Goal: Task Accomplishment & Management: Manage account settings

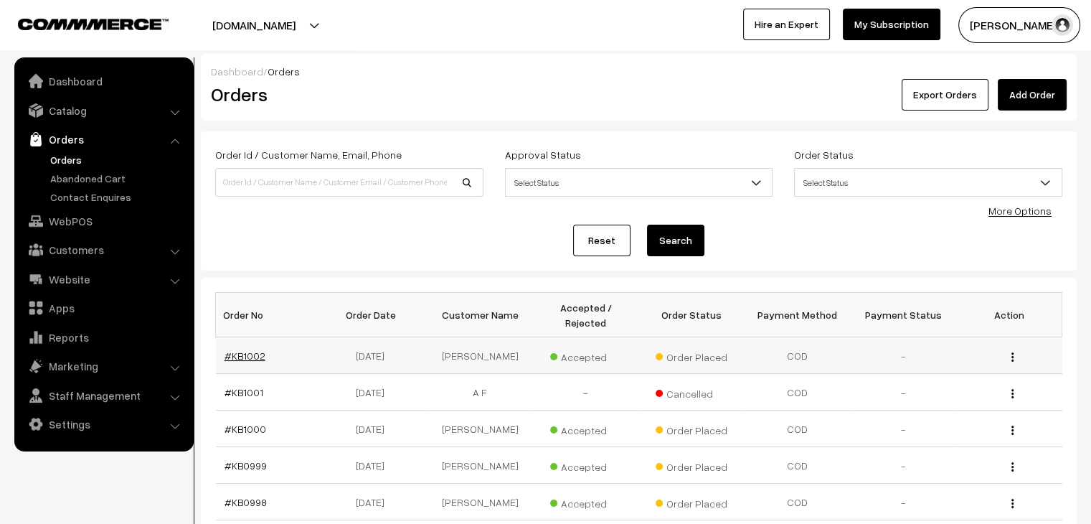
click at [233, 349] on link "#KB1002" at bounding box center [245, 355] width 41 height 12
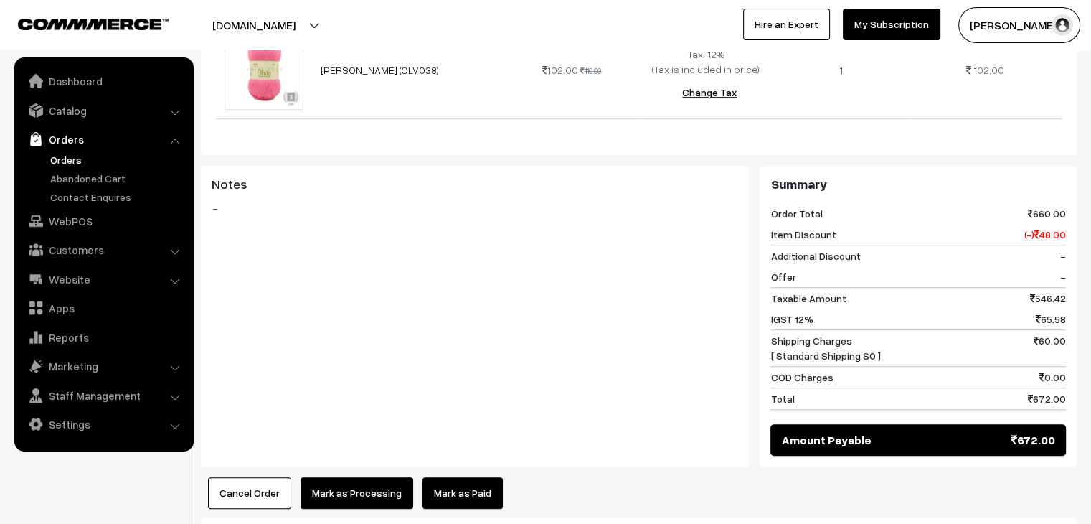
scroll to position [1076, 0]
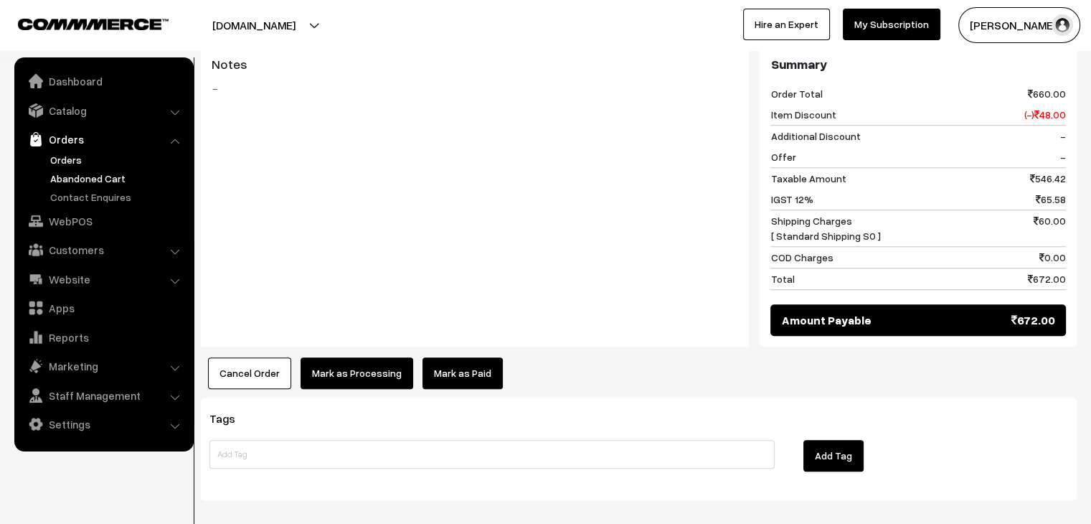
click at [126, 179] on link "Abandoned Cart" at bounding box center [118, 178] width 142 height 15
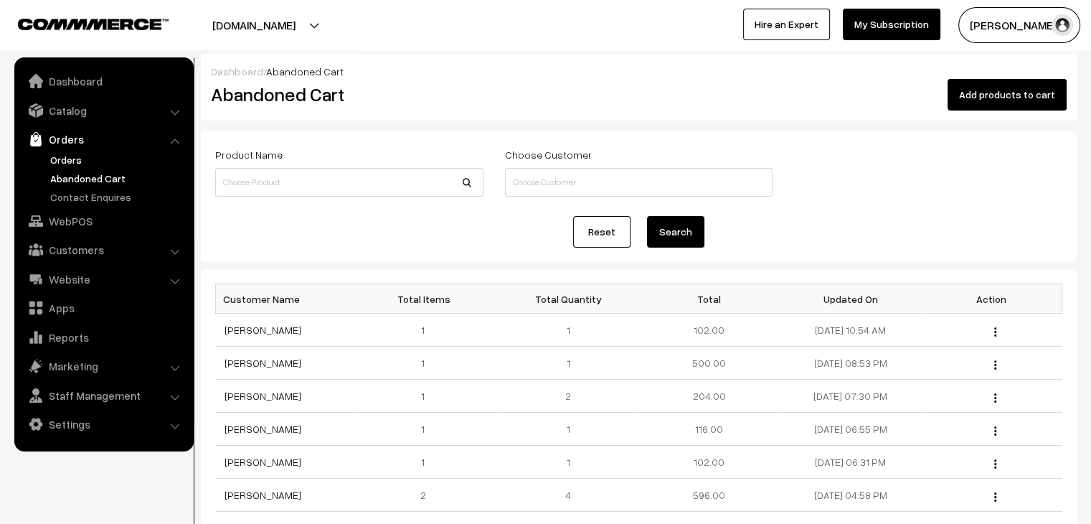
click at [81, 159] on link "Orders" at bounding box center [118, 159] width 142 height 15
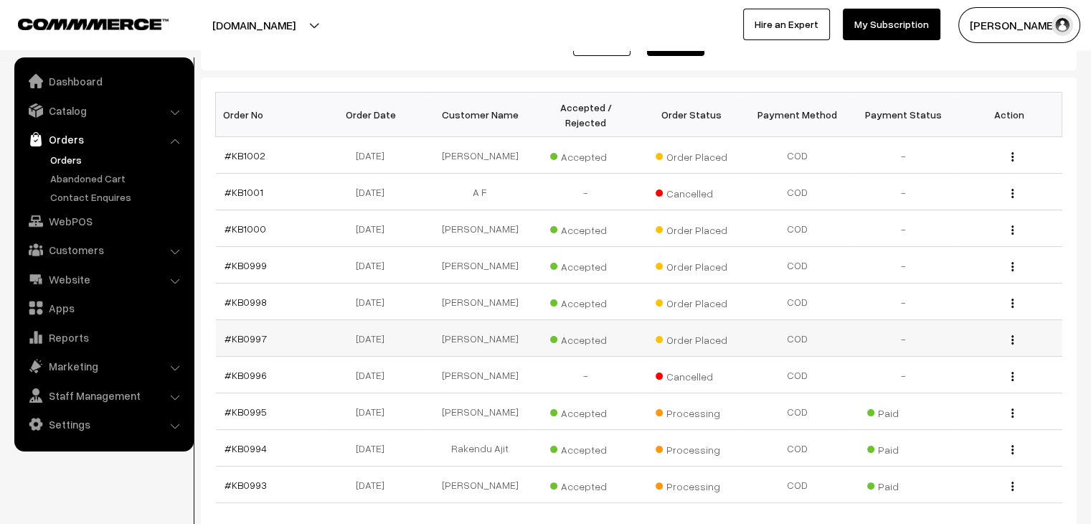
scroll to position [199, 0]
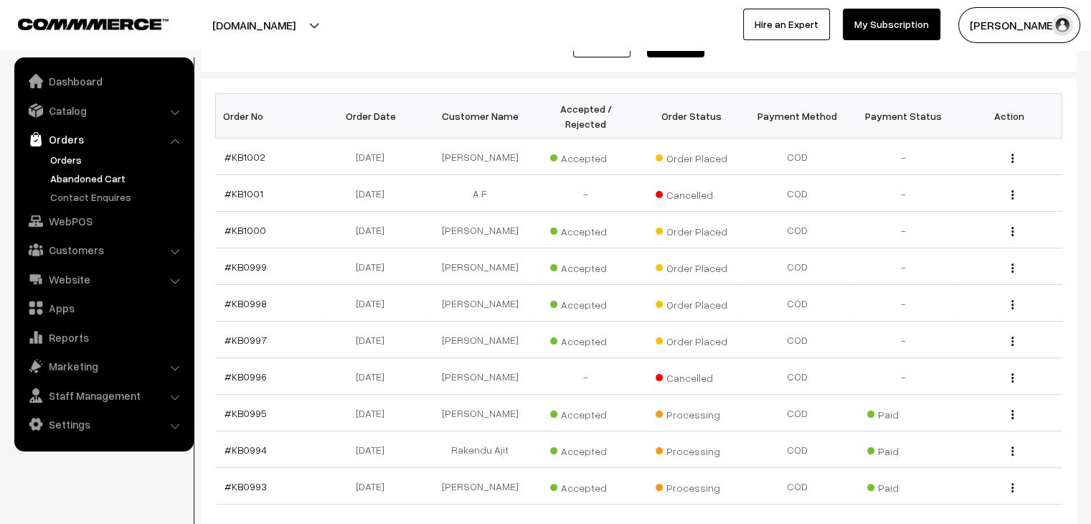
click at [94, 182] on link "Abandoned Cart" at bounding box center [118, 178] width 142 height 15
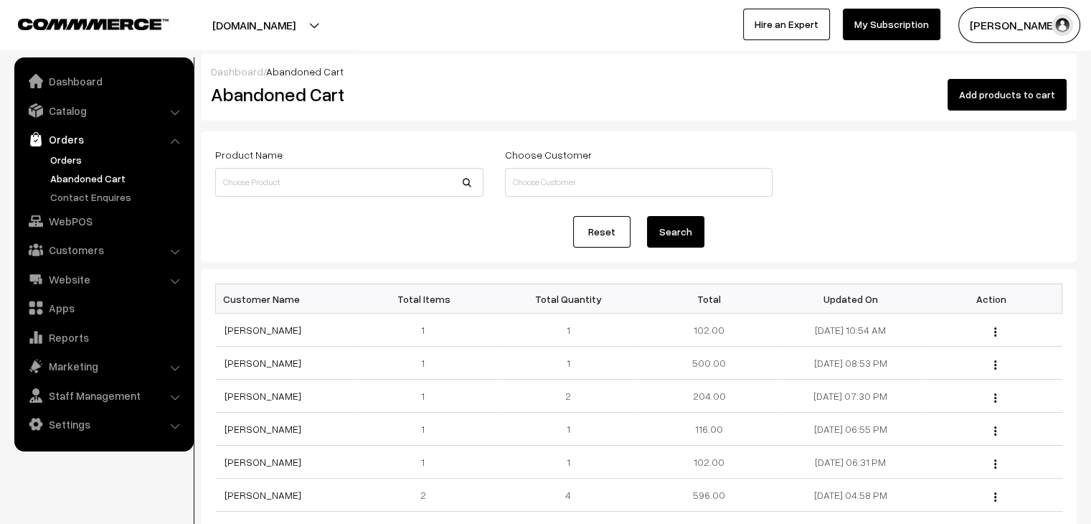
click at [57, 161] on link "Orders" at bounding box center [118, 159] width 142 height 15
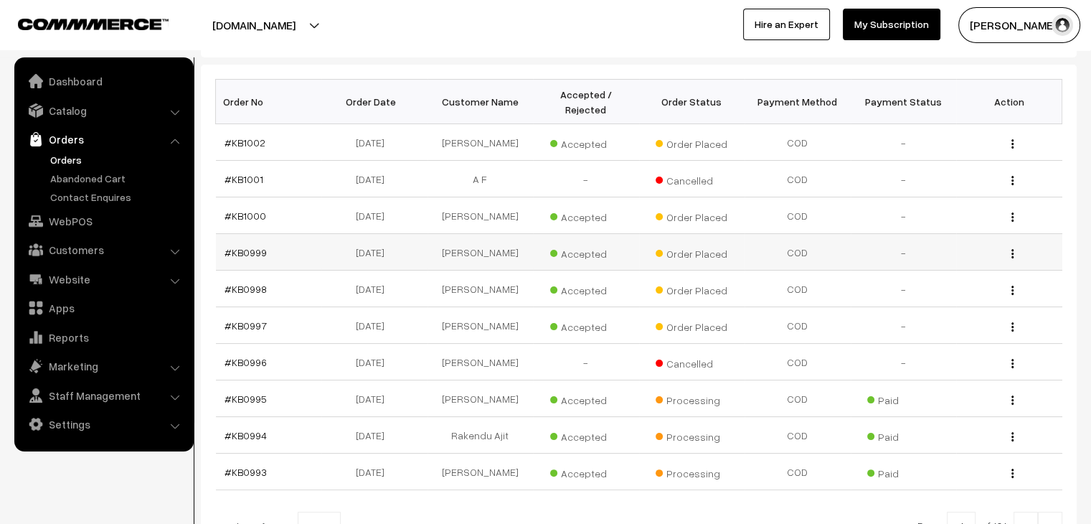
scroll to position [215, 0]
click at [241, 244] on link "#KB0999" at bounding box center [246, 250] width 42 height 12
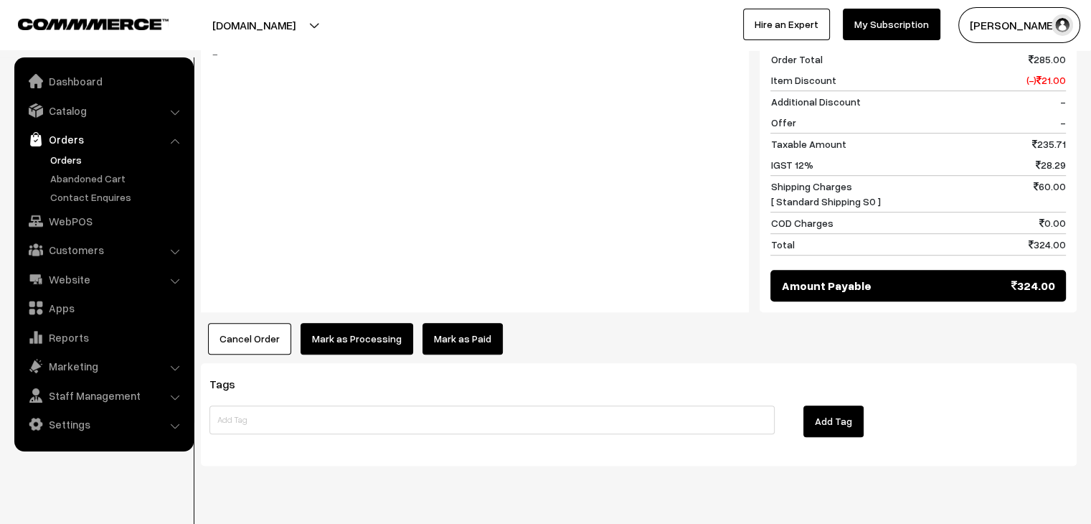
click at [451, 323] on link "Mark as Paid" at bounding box center [463, 339] width 80 height 32
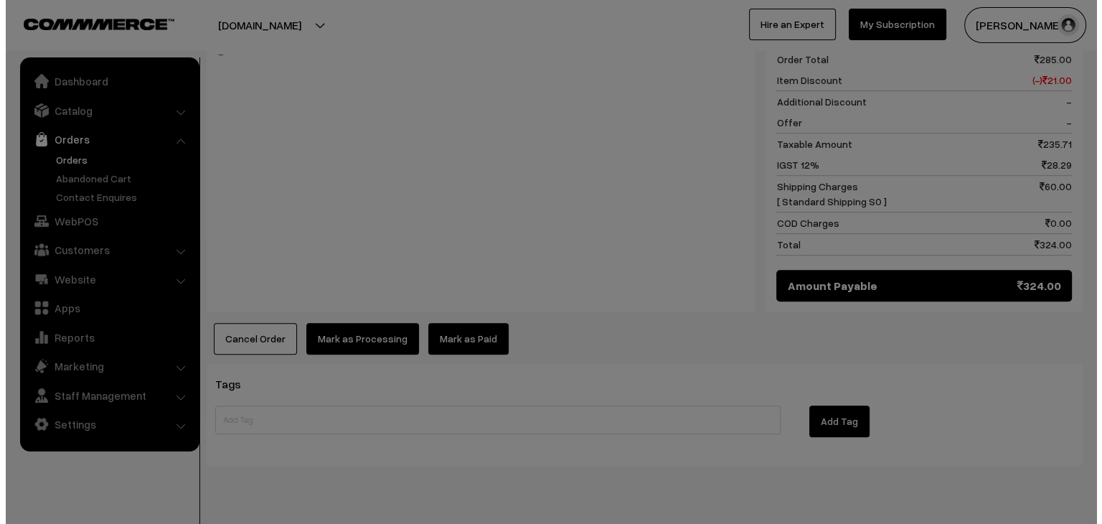
scroll to position [839, 0]
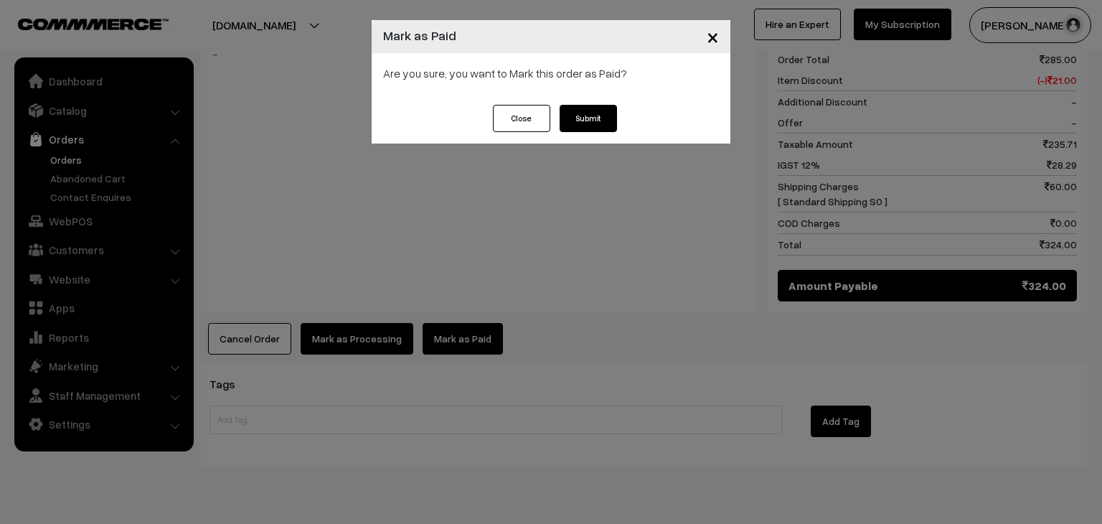
click at [581, 118] on button "Submit" at bounding box center [588, 118] width 57 height 27
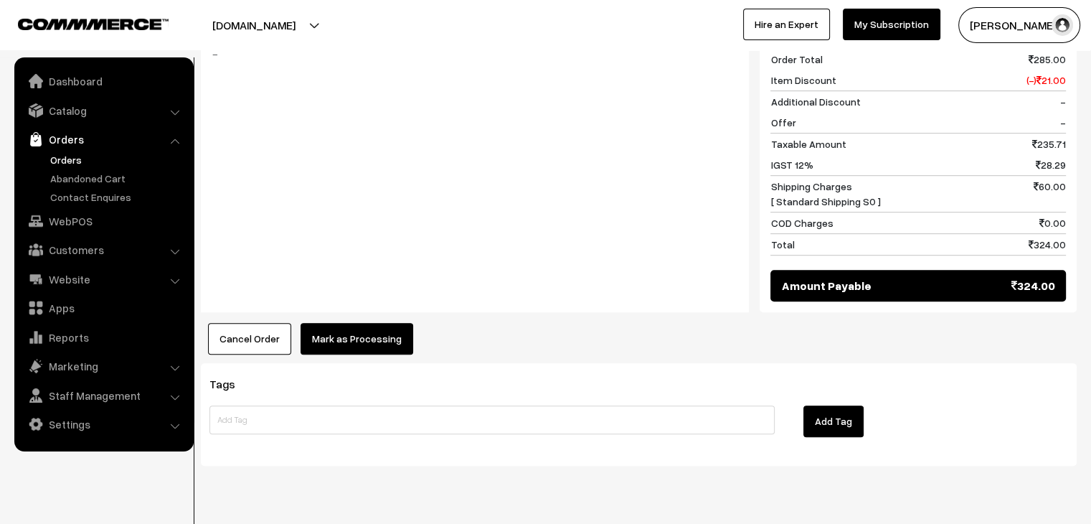
click at [372, 323] on button "Mark as Processing" at bounding box center [357, 339] width 113 height 32
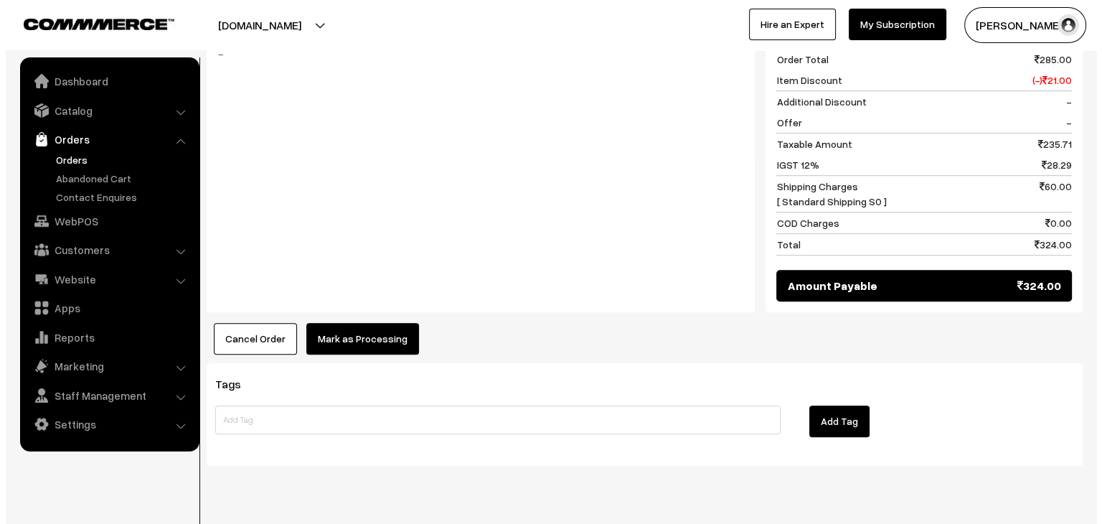
scroll to position [839, 0]
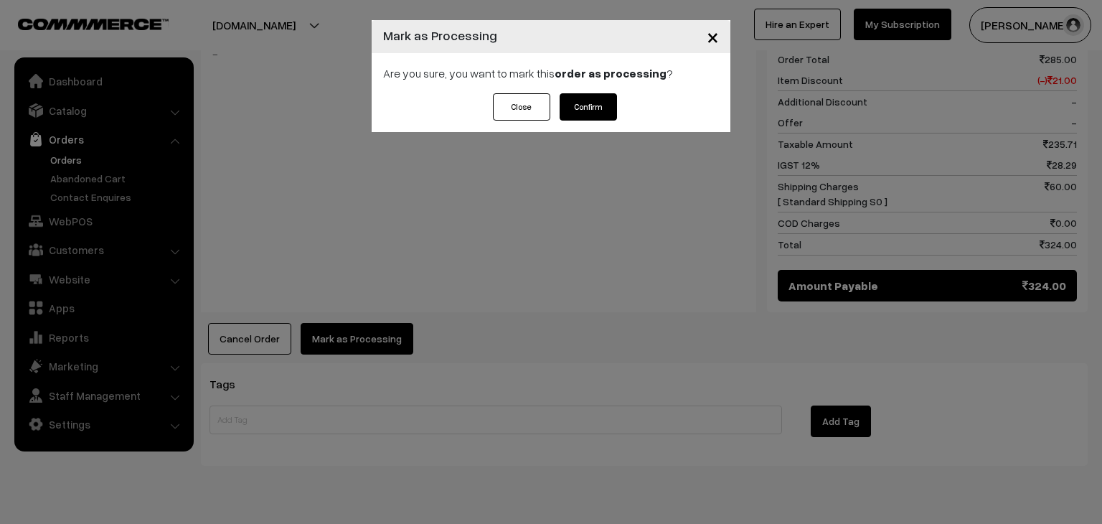
click at [592, 113] on button "Confirm" at bounding box center [588, 106] width 57 height 27
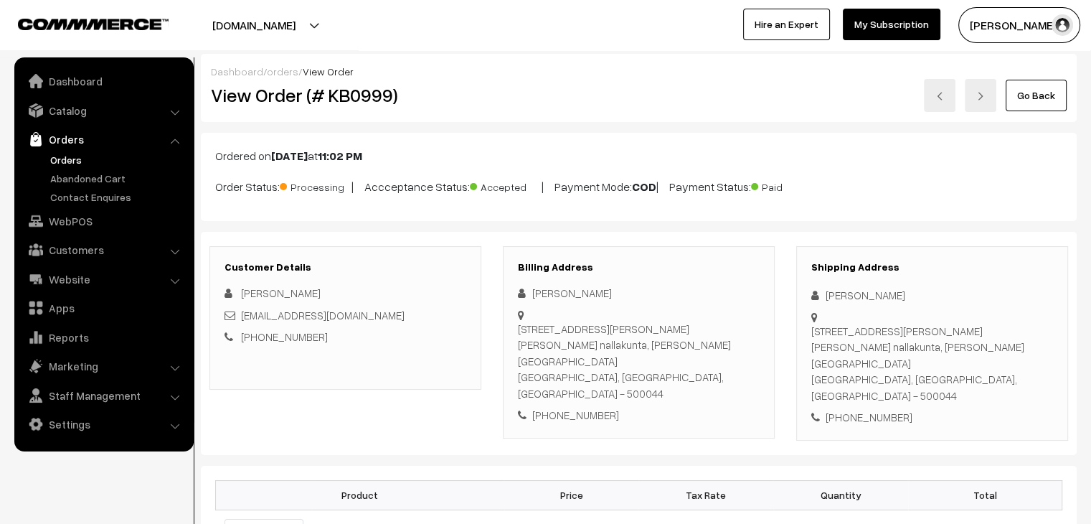
click at [285, 74] on link "orders" at bounding box center [283, 71] width 32 height 12
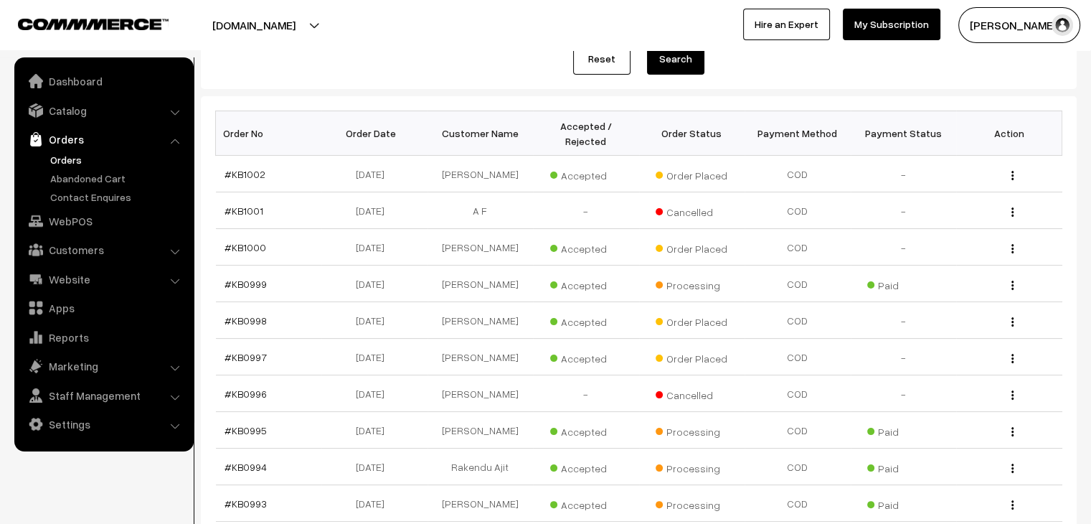
scroll to position [143, 0]
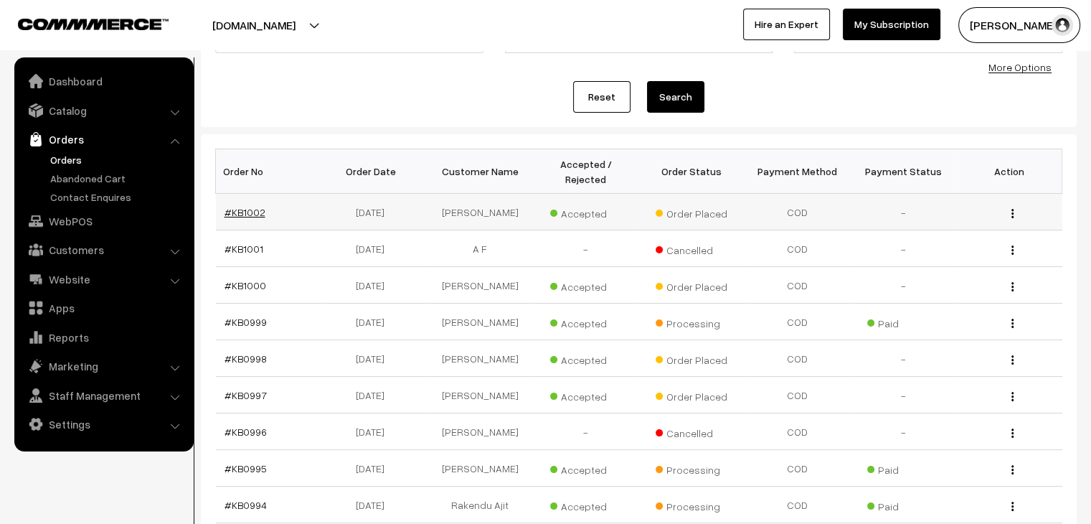
click at [250, 206] on link "#KB1002" at bounding box center [245, 212] width 41 height 12
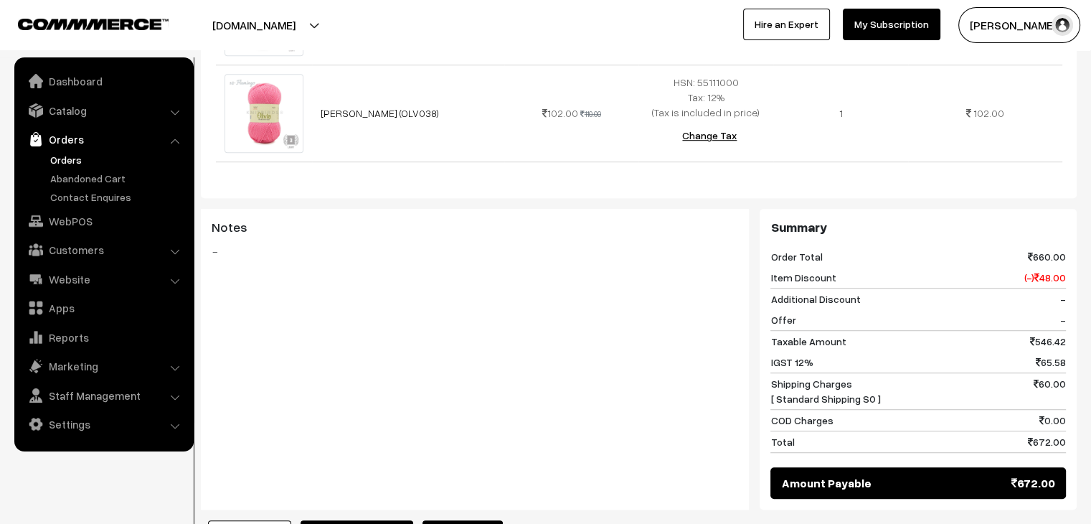
scroll to position [1004, 0]
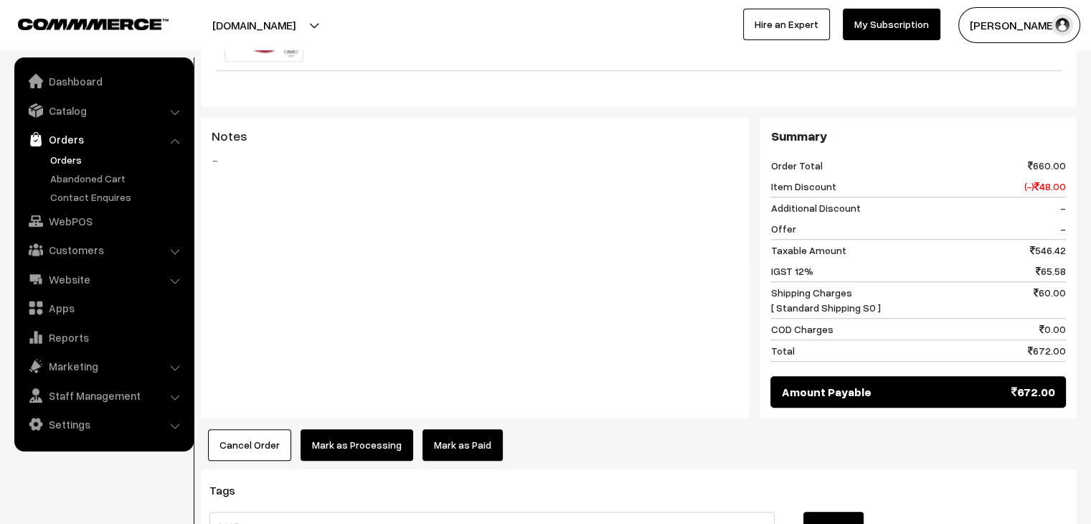
click at [437, 429] on link "Mark as Paid" at bounding box center [463, 445] width 80 height 32
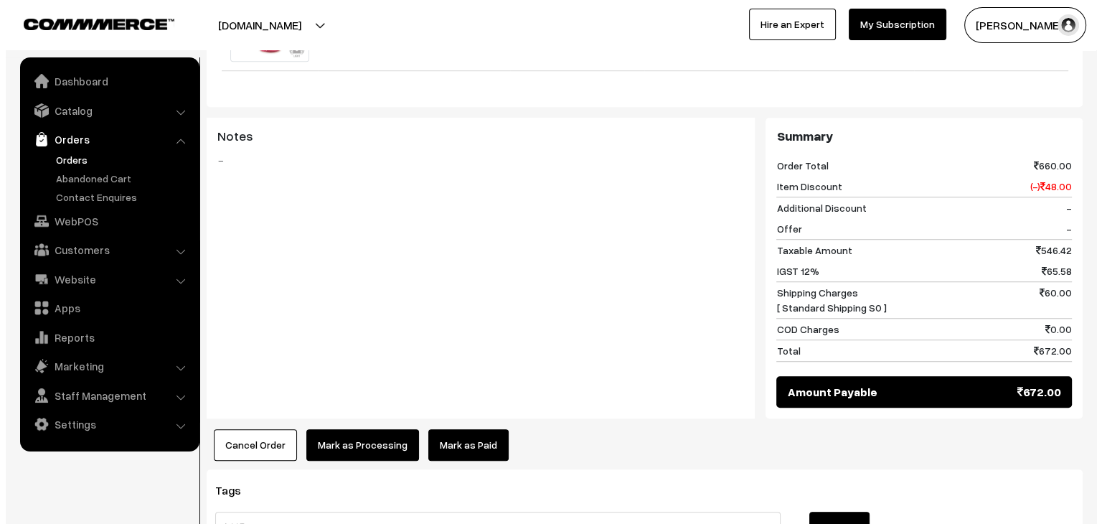
scroll to position [1010, 0]
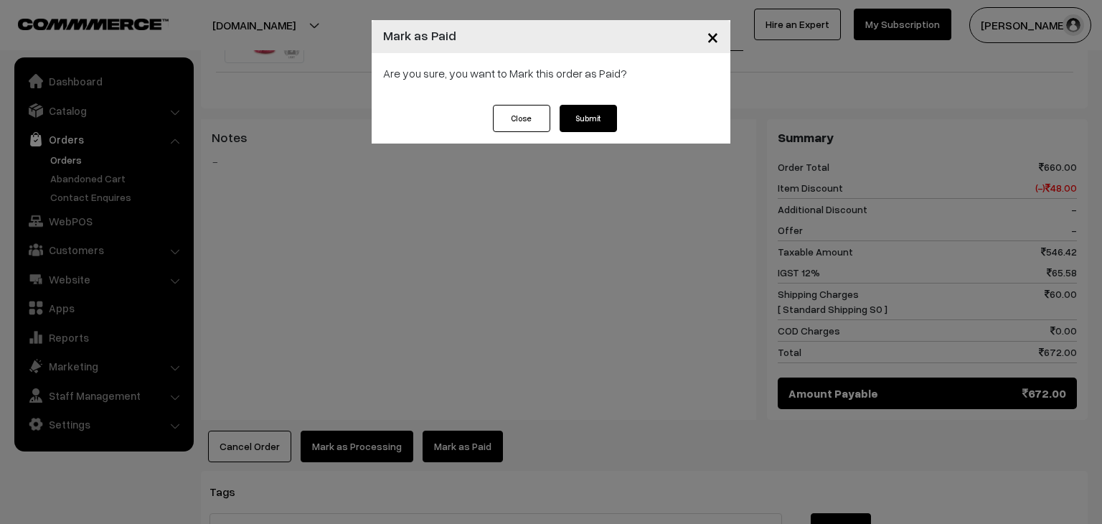
click at [591, 114] on button "Submit" at bounding box center [588, 118] width 57 height 27
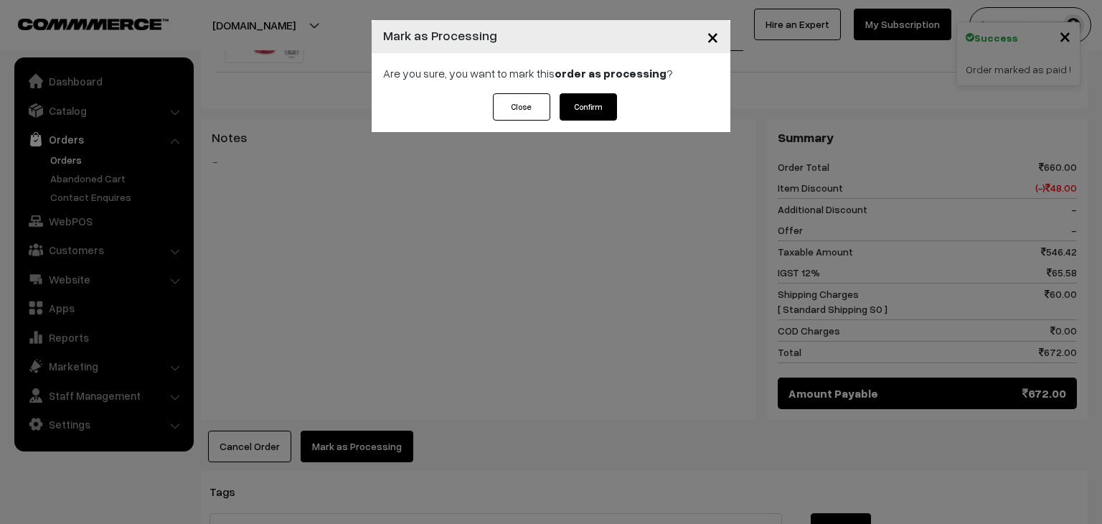
click at [585, 113] on button "Confirm" at bounding box center [588, 106] width 57 height 27
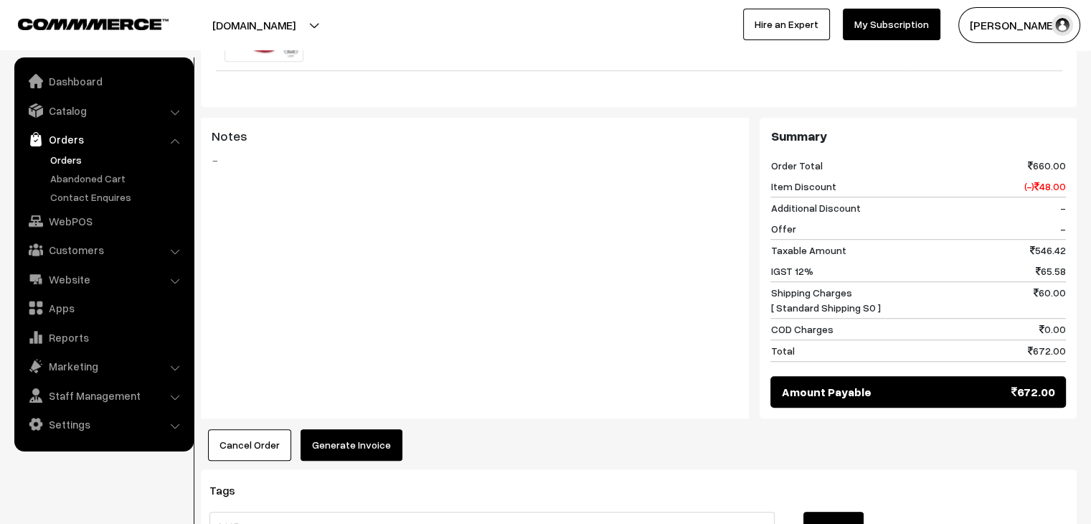
click at [367, 429] on button "Generate Invoice" at bounding box center [352, 445] width 102 height 32
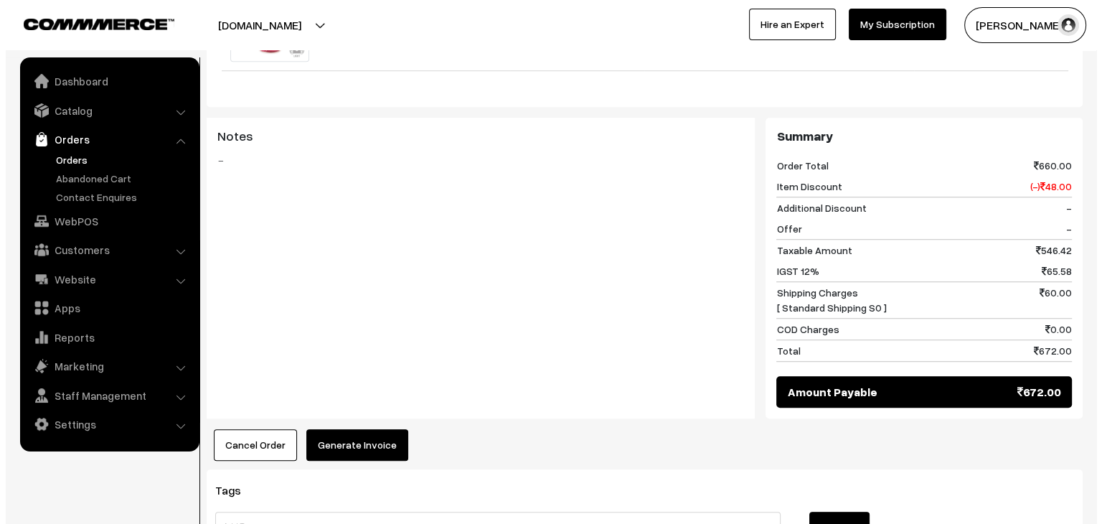
scroll to position [1010, 0]
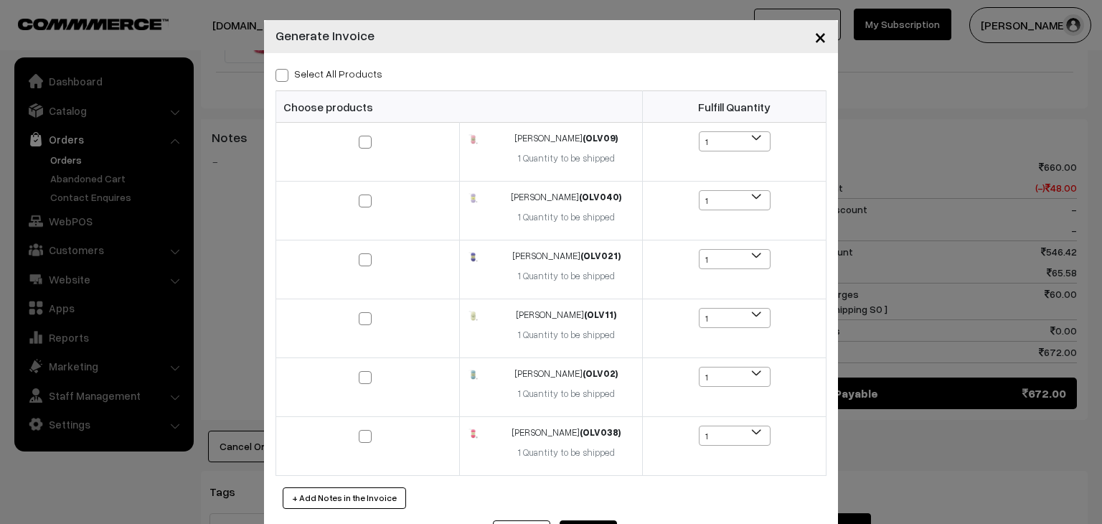
click at [316, 71] on label "Select All Products" at bounding box center [328, 73] width 107 height 15
click at [285, 71] on input "Select All Products" at bounding box center [279, 72] width 9 height 9
checkbox input "true"
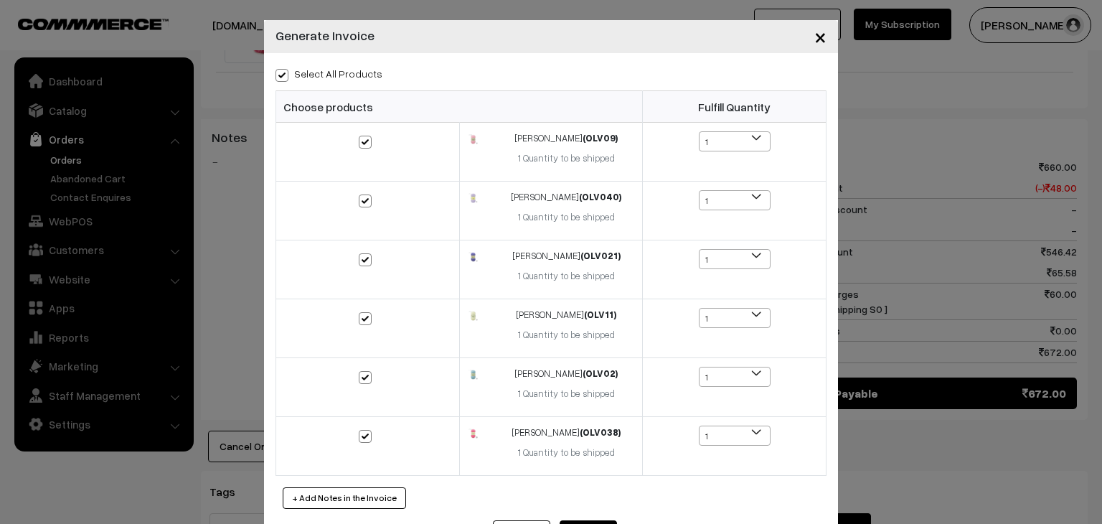
checkbox input "true"
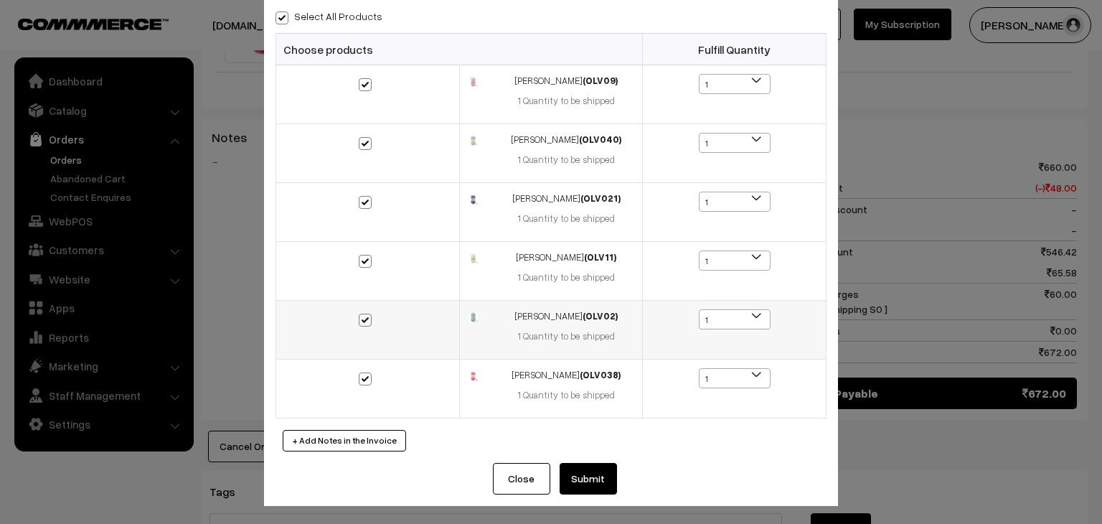
scroll to position [58, 0]
click at [572, 473] on button "Submit" at bounding box center [588, 478] width 57 height 32
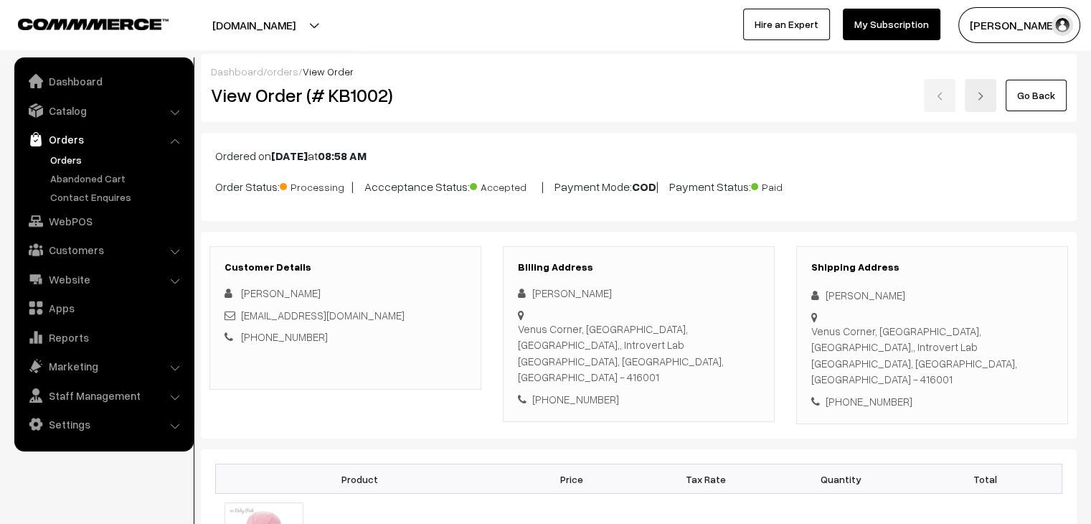
click at [56, 161] on link "Orders" at bounding box center [118, 159] width 142 height 15
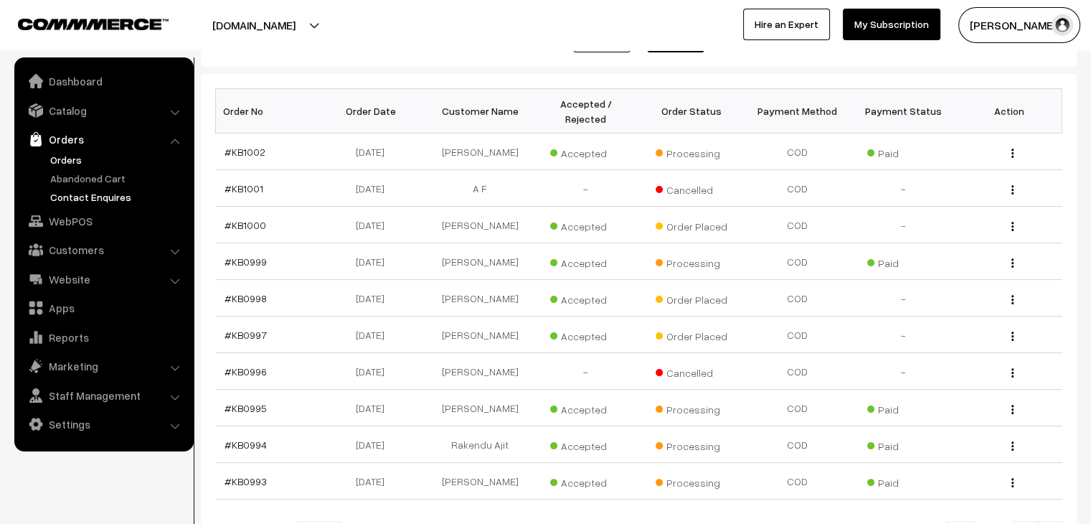
scroll to position [215, 0]
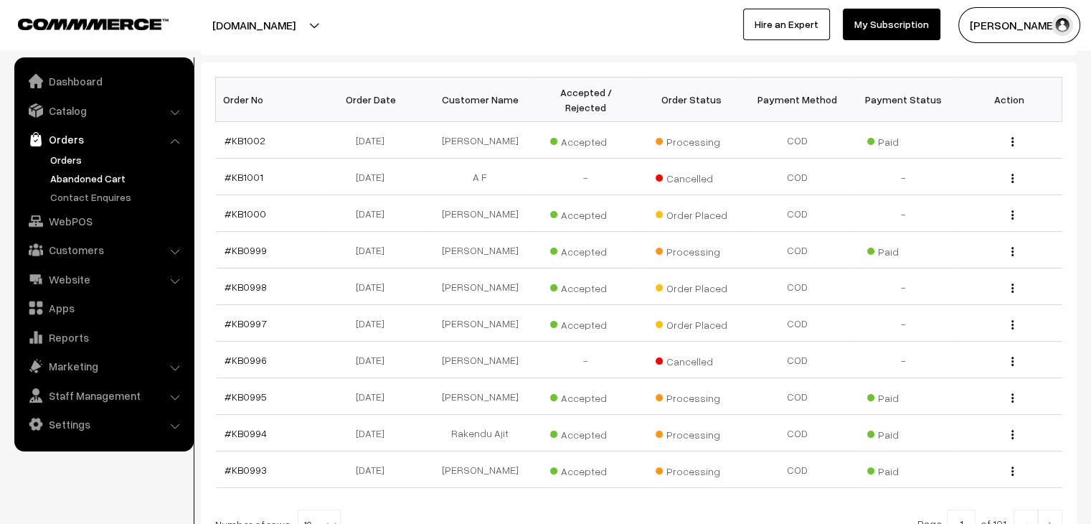
click at [90, 180] on link "Abandoned Cart" at bounding box center [118, 178] width 142 height 15
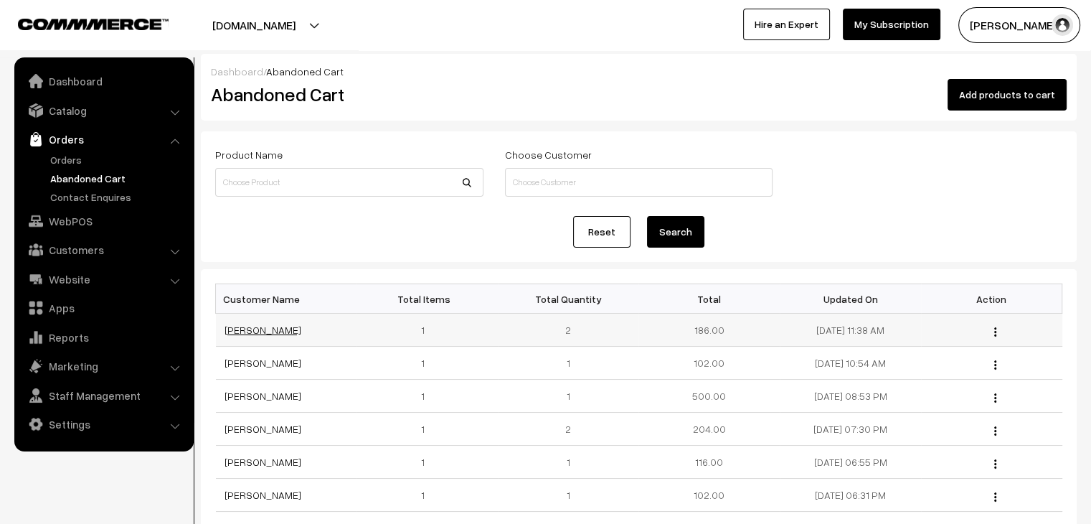
click at [253, 328] on link "[PERSON_NAME]" at bounding box center [263, 330] width 77 height 12
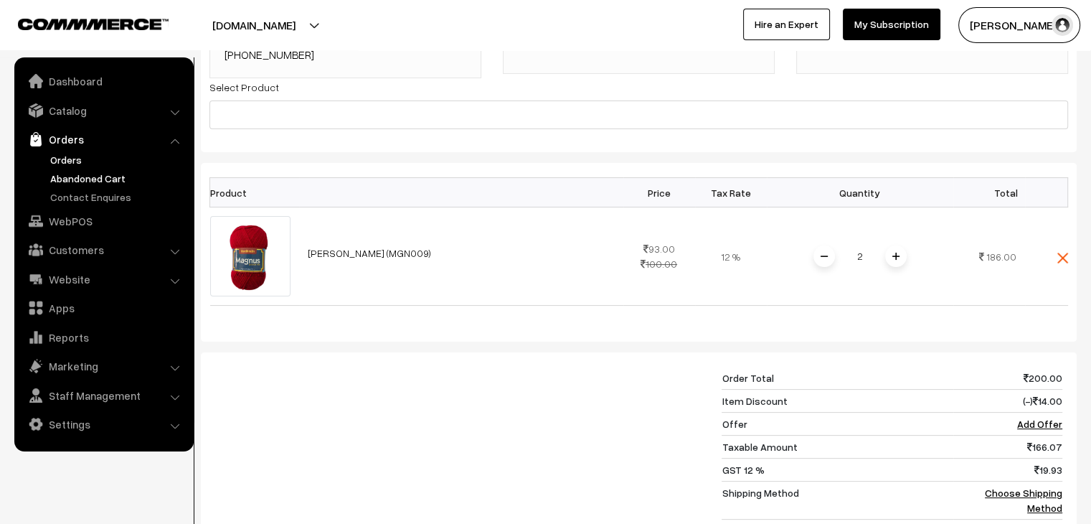
click at [81, 165] on link "Orders" at bounding box center [118, 159] width 142 height 15
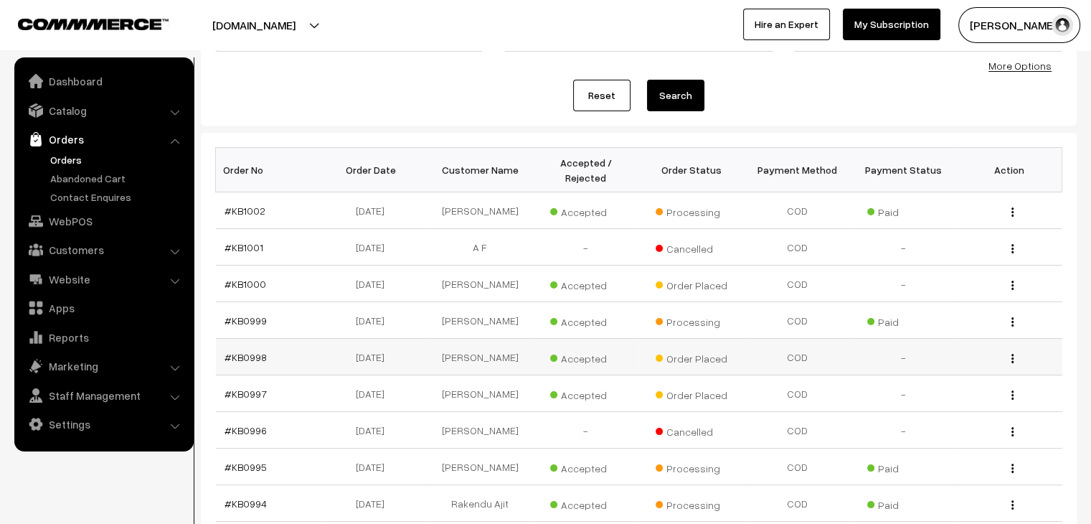
scroll to position [143, 0]
click at [118, 175] on link "Abandoned Cart" at bounding box center [118, 178] width 142 height 15
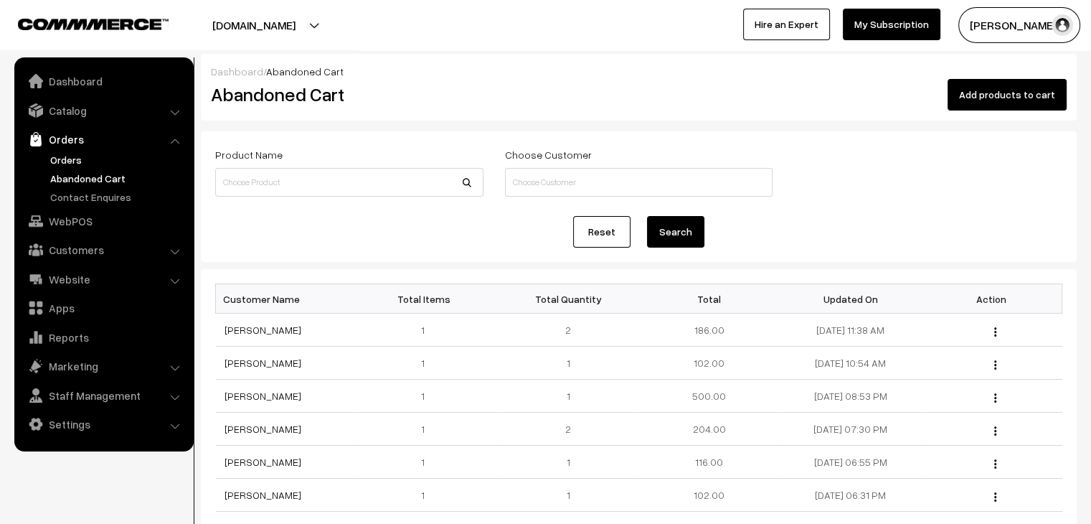
click at [75, 159] on link "Orders" at bounding box center [118, 159] width 142 height 15
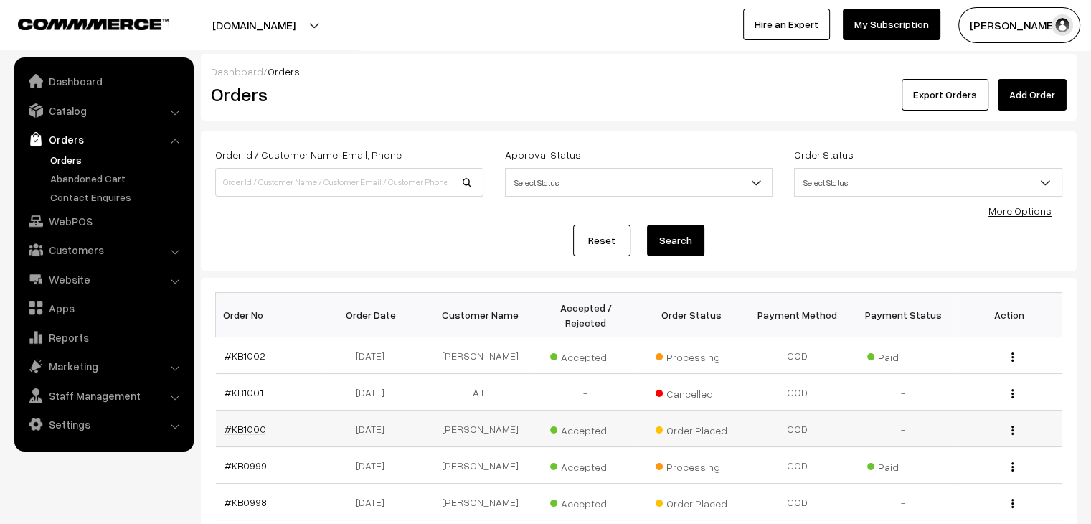
click at [241, 423] on link "#KB1000" at bounding box center [246, 429] width 42 height 12
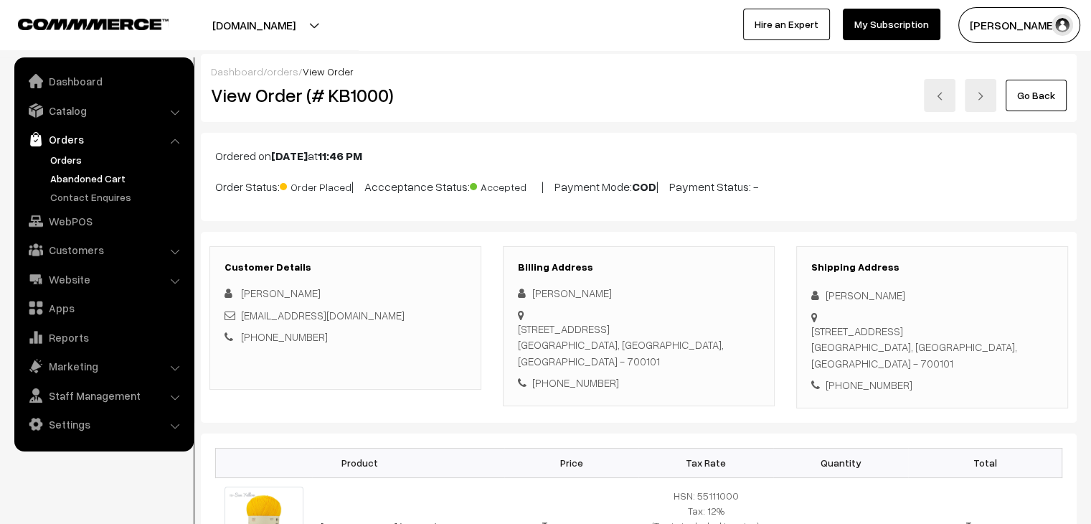
click at [104, 182] on link "Abandoned Cart" at bounding box center [118, 178] width 142 height 15
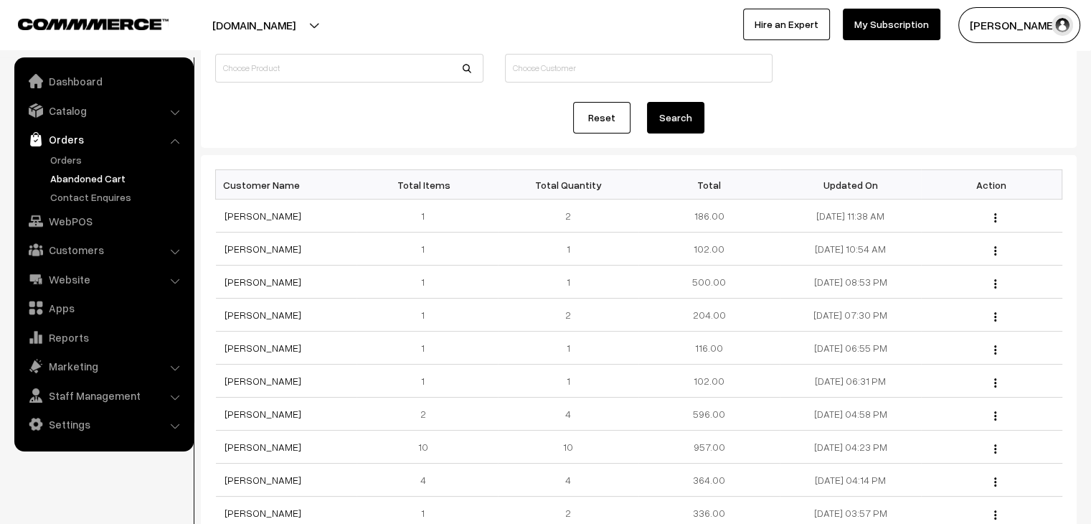
scroll to position [143, 0]
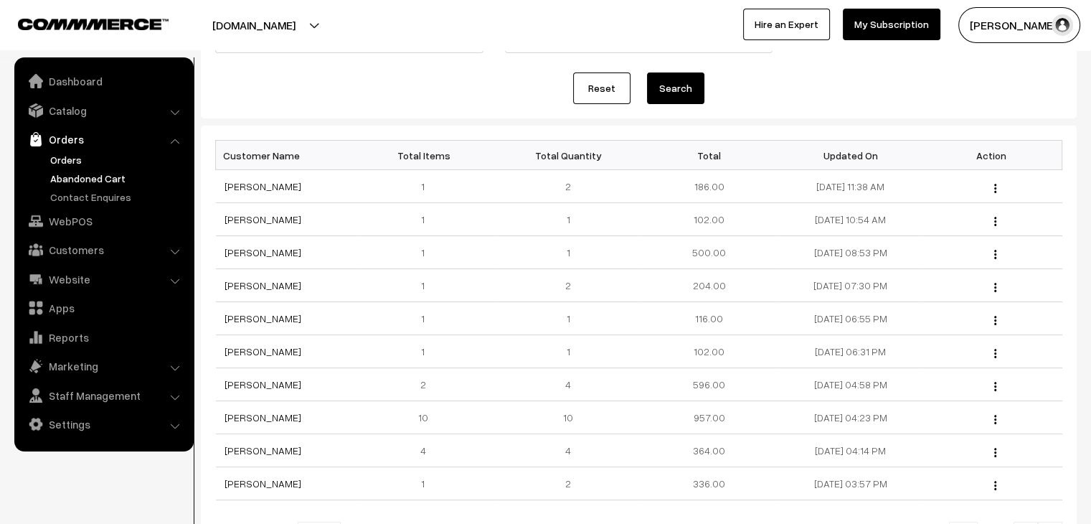
click at [60, 159] on link "Orders" at bounding box center [118, 159] width 142 height 15
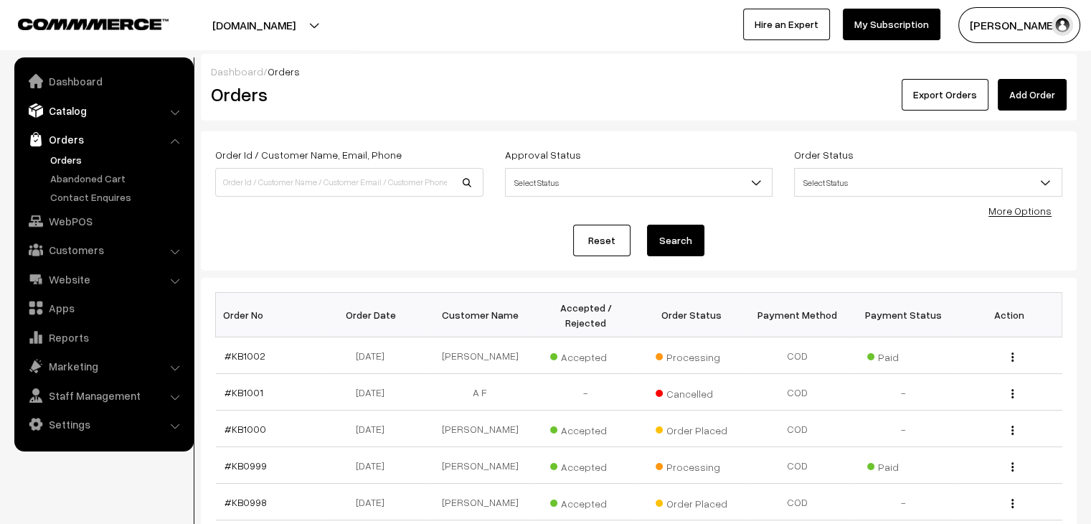
click at [86, 108] on link "Catalog" at bounding box center [103, 111] width 171 height 26
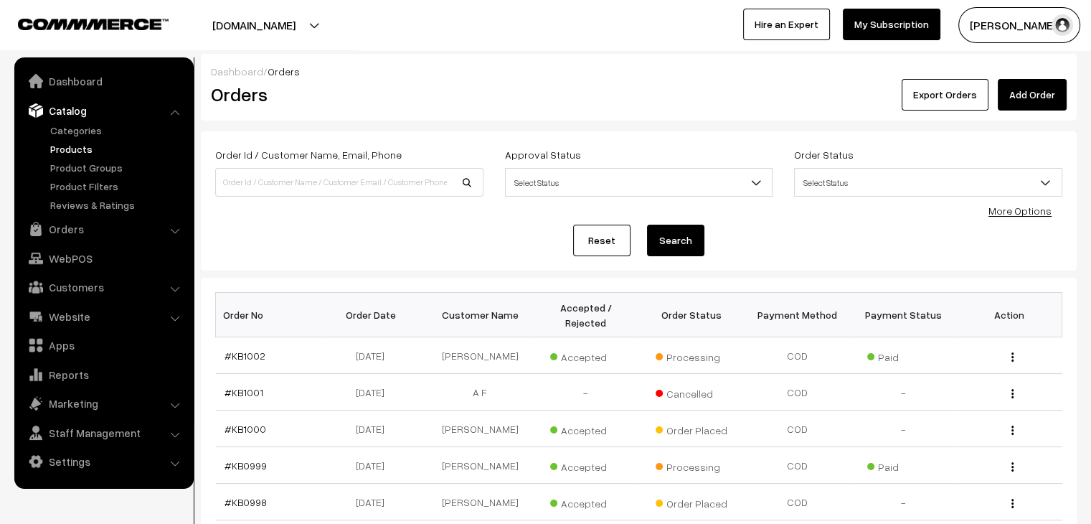
click at [73, 155] on link "Products" at bounding box center [118, 148] width 142 height 15
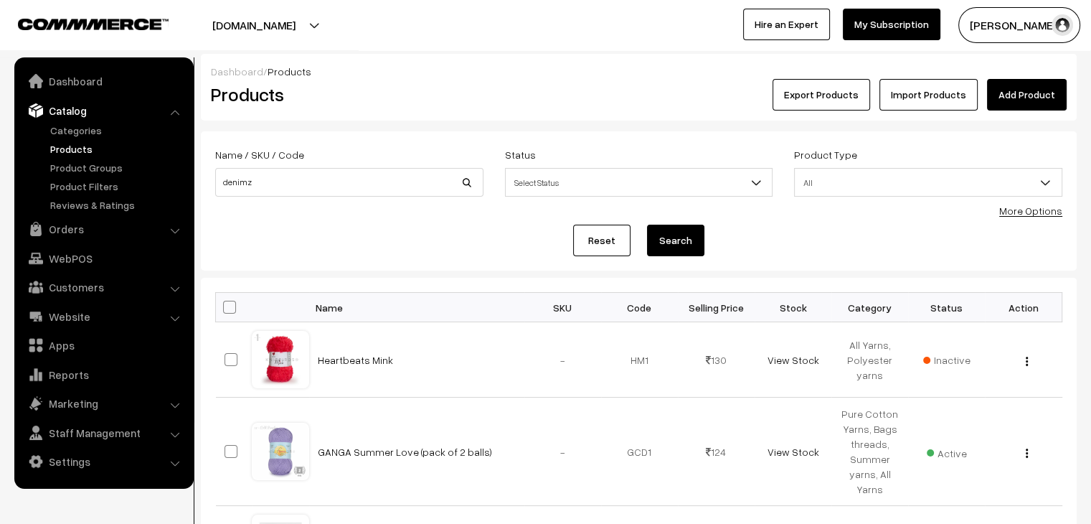
type input "denimz"
click at [647, 225] on button "Search" at bounding box center [675, 241] width 57 height 32
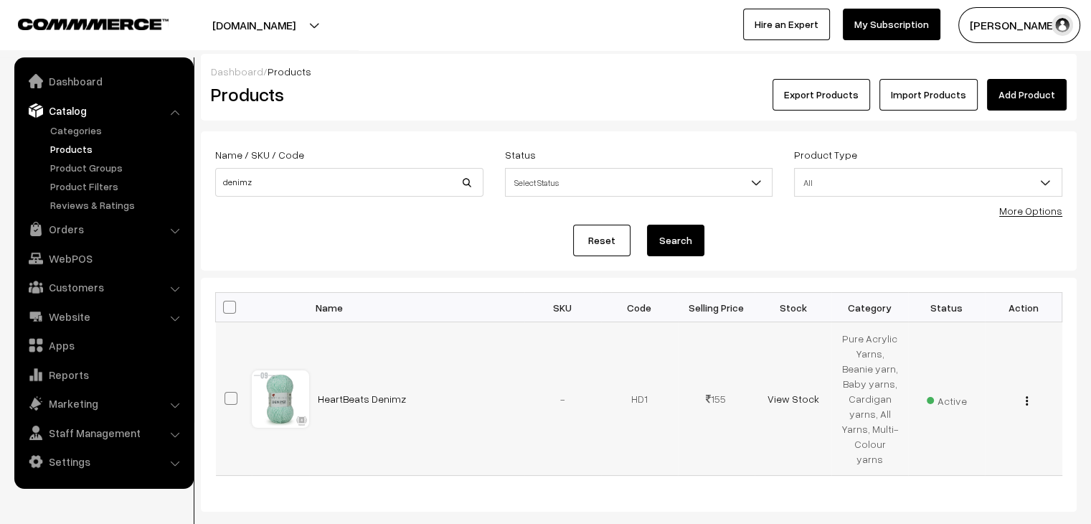
click at [1027, 396] on img "button" at bounding box center [1027, 400] width 2 height 9
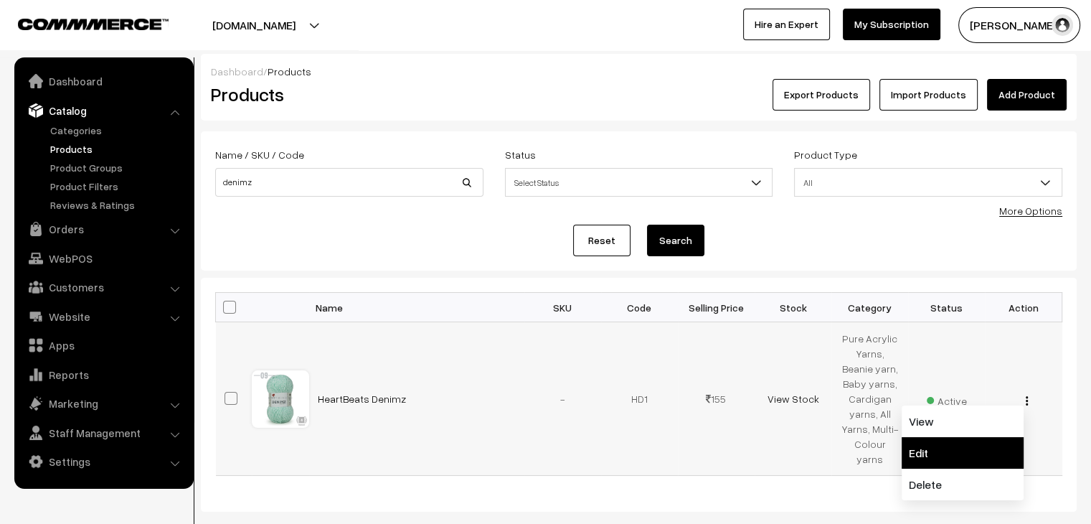
click at [984, 437] on link "Edit" at bounding box center [963, 453] width 122 height 32
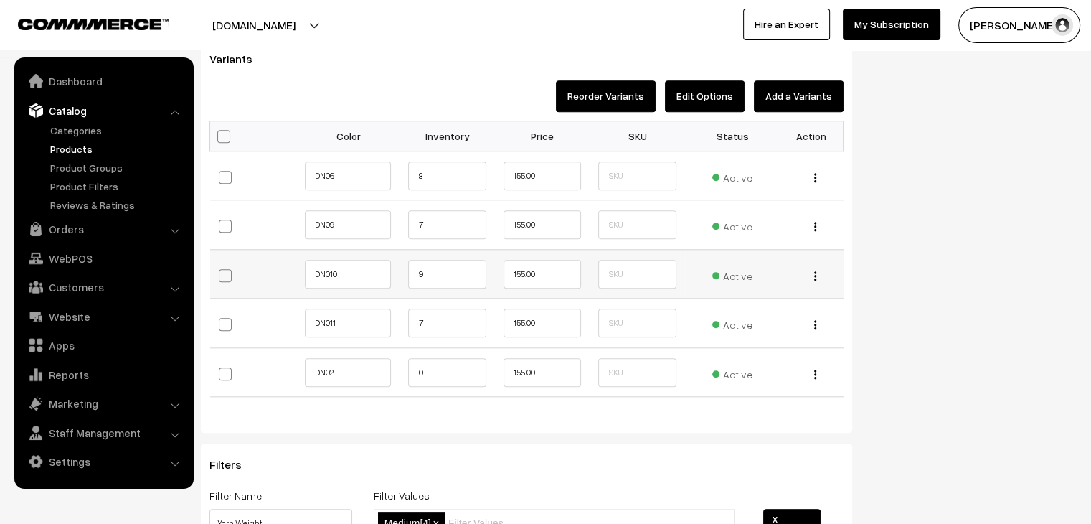
scroll to position [1435, 0]
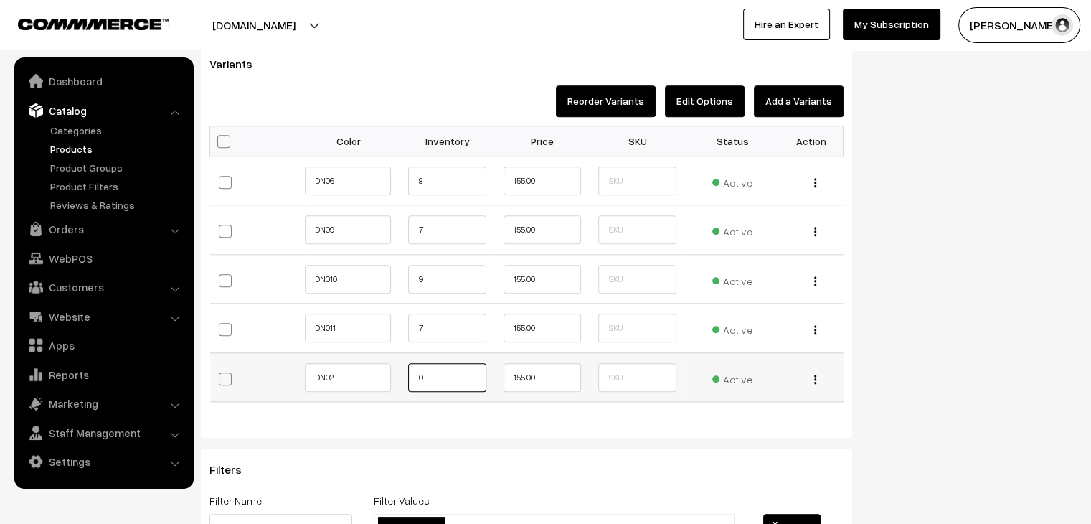
click at [420, 376] on input "0" at bounding box center [446, 377] width 77 height 29
type input "10"
click at [439, 326] on input "7" at bounding box center [446, 328] width 77 height 29
type input "10"
click at [430, 270] on input "9" at bounding box center [446, 279] width 77 height 29
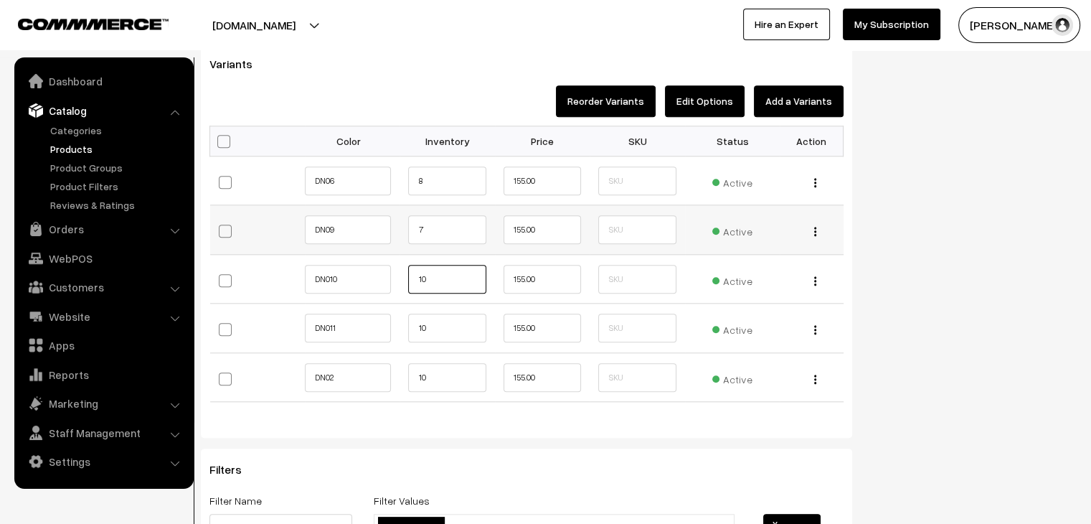
type input "10"
click at [430, 222] on input "7" at bounding box center [446, 229] width 77 height 29
type input "10"
click at [434, 176] on input "8" at bounding box center [446, 180] width 77 height 29
type input "10"
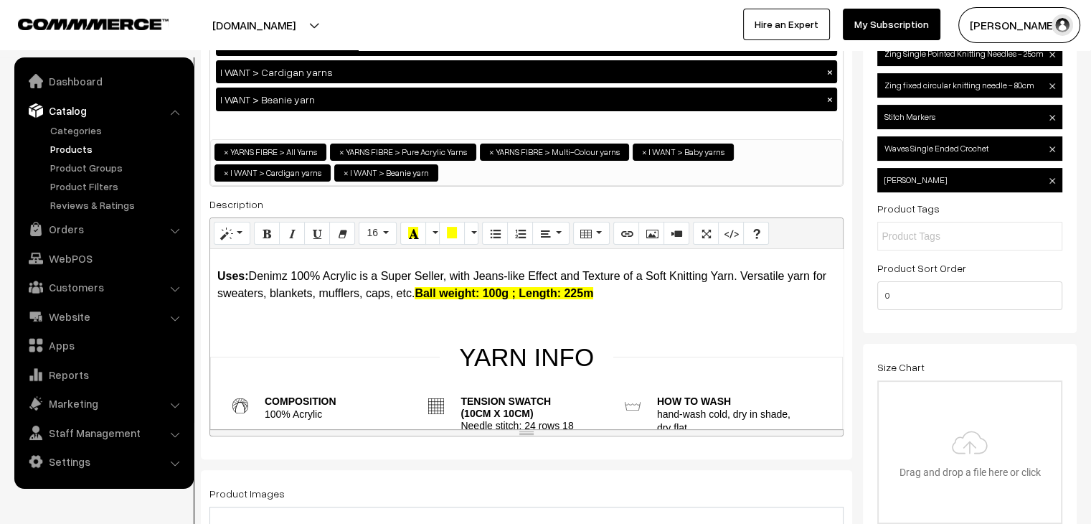
scroll to position [0, 0]
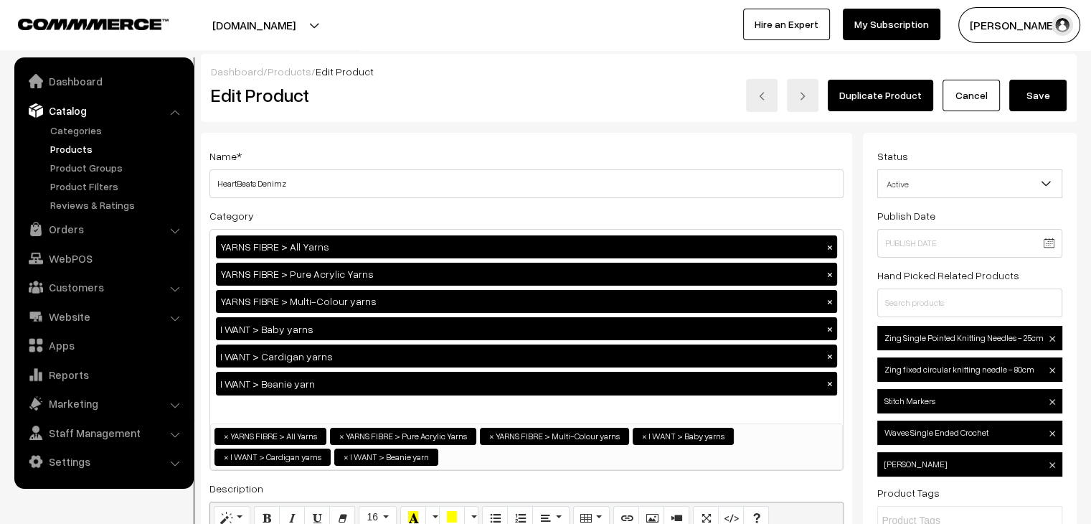
click at [1050, 103] on button "Save" at bounding box center [1037, 96] width 57 height 32
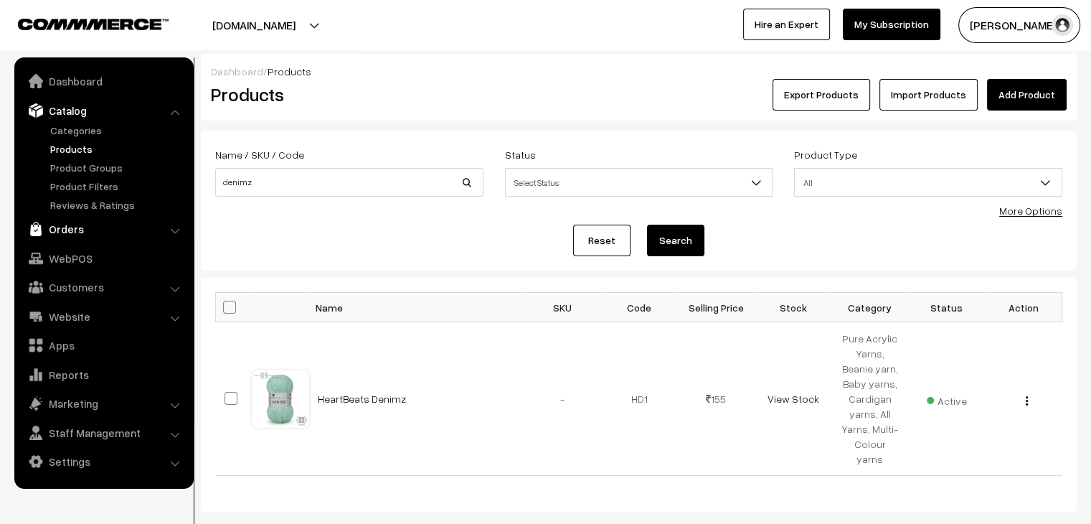
click at [77, 236] on link "Orders" at bounding box center [103, 229] width 171 height 26
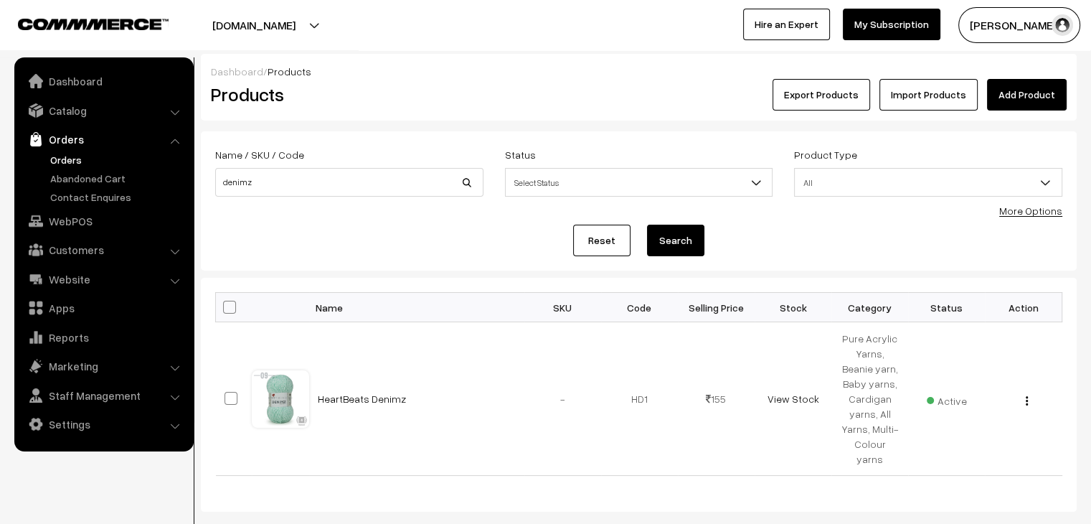
click at [73, 163] on link "Orders" at bounding box center [118, 159] width 142 height 15
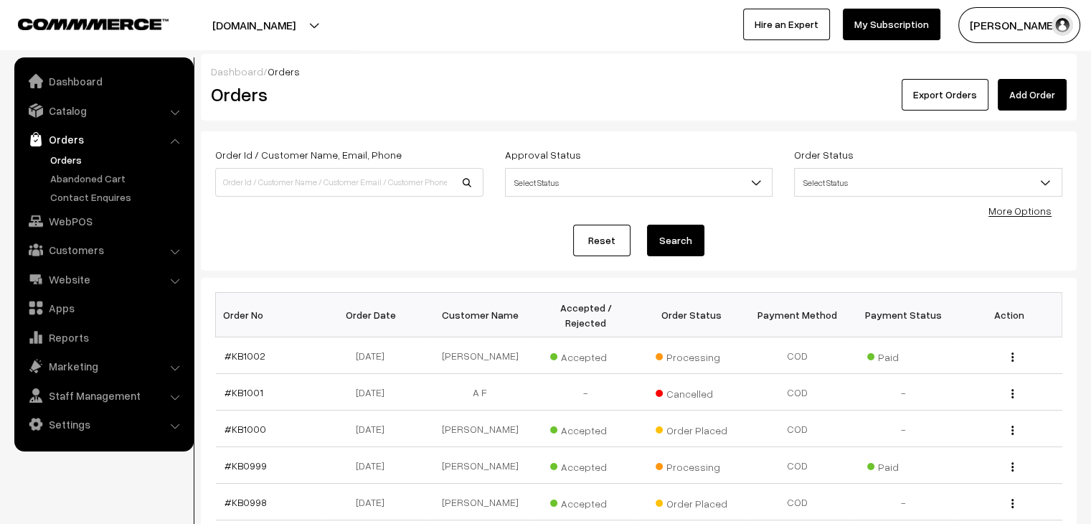
click at [69, 144] on link "Orders" at bounding box center [103, 139] width 171 height 26
click at [66, 161] on link "Orders" at bounding box center [118, 159] width 142 height 15
click at [80, 253] on link "Customers" at bounding box center [103, 250] width 171 height 26
click at [76, 214] on link "Customers" at bounding box center [118, 217] width 142 height 15
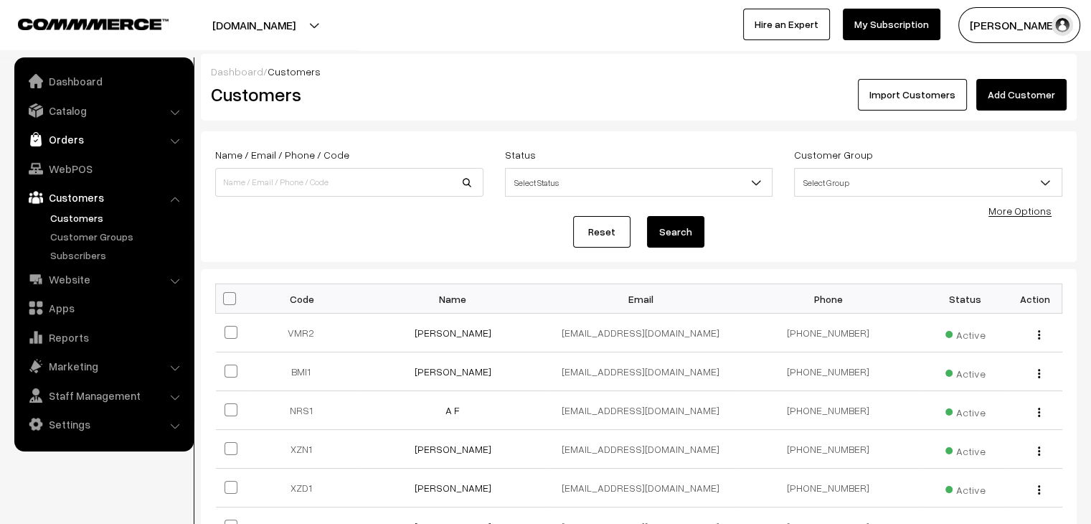
click at [76, 130] on link "Orders" at bounding box center [103, 139] width 171 height 26
click at [77, 176] on link "Abandoned Cart" at bounding box center [118, 178] width 142 height 15
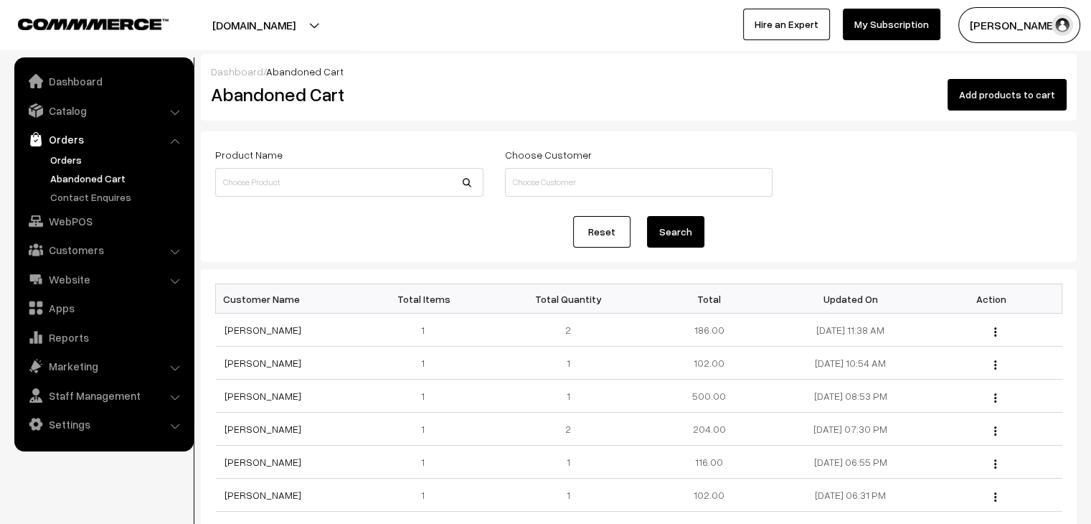
click at [77, 164] on link "Orders" at bounding box center [118, 159] width 142 height 15
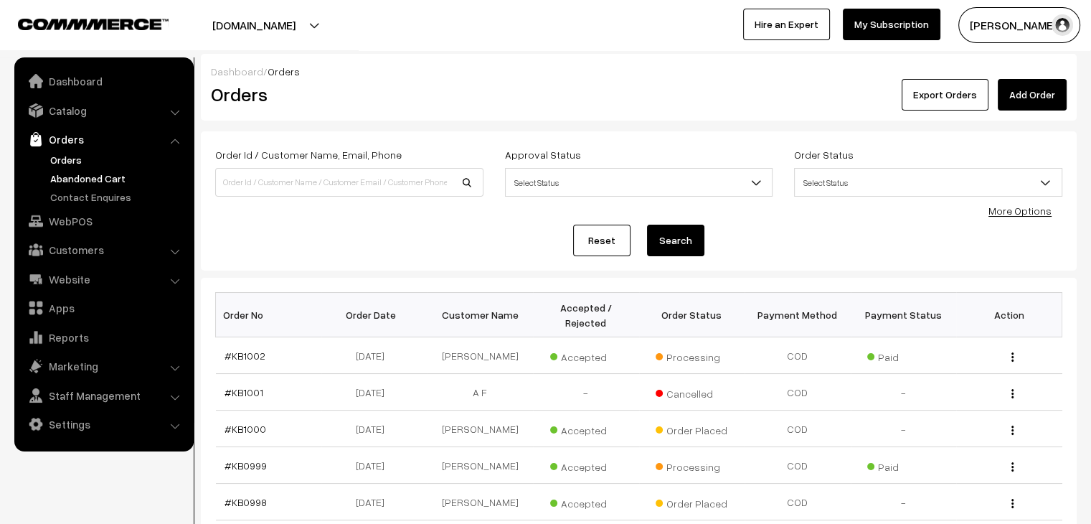
click at [88, 182] on link "Abandoned Cart" at bounding box center [118, 178] width 142 height 15
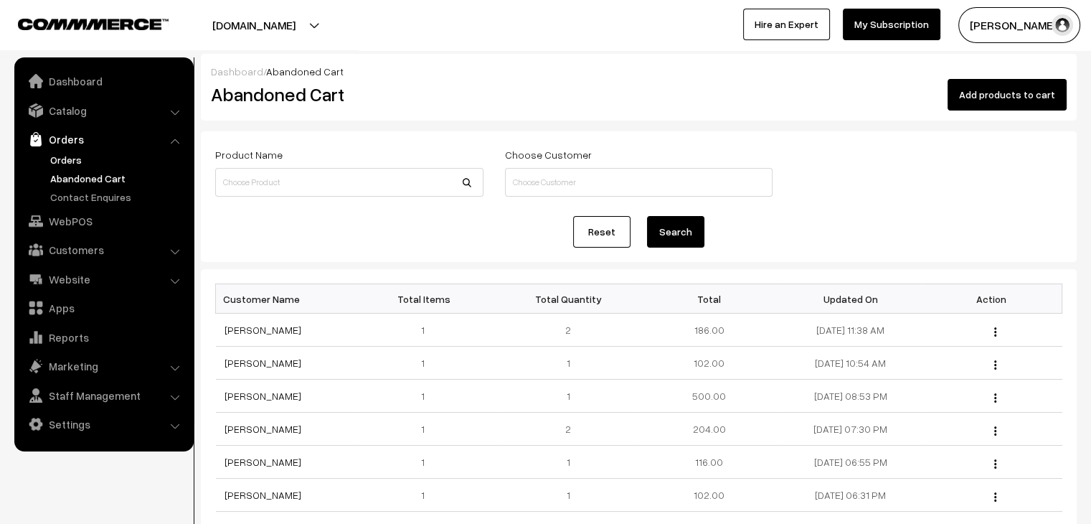
click at [66, 156] on link "Orders" at bounding box center [118, 159] width 142 height 15
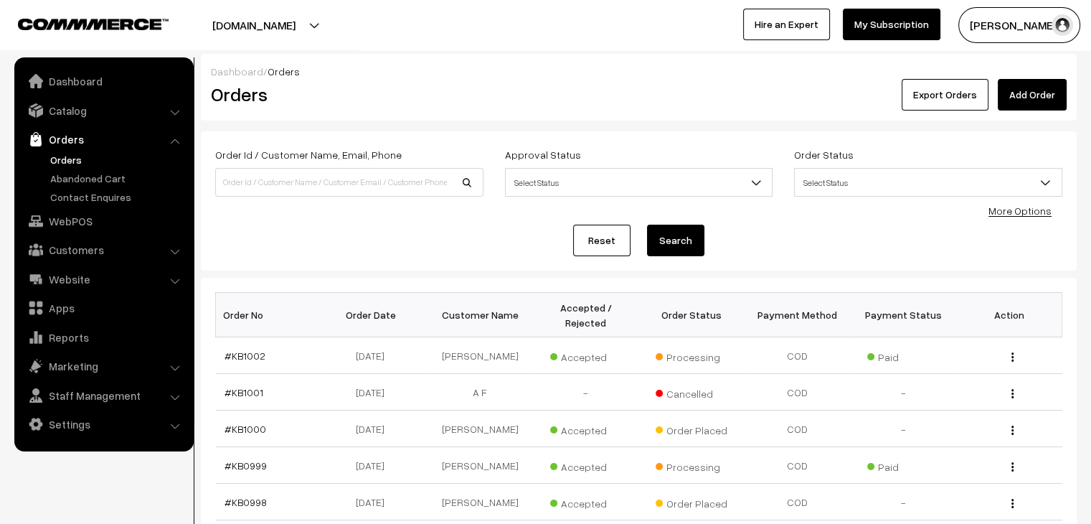
click at [89, 185] on ul "Orders" at bounding box center [104, 178] width 172 height 52
click at [93, 181] on link "Abandoned Cart" at bounding box center [118, 178] width 142 height 15
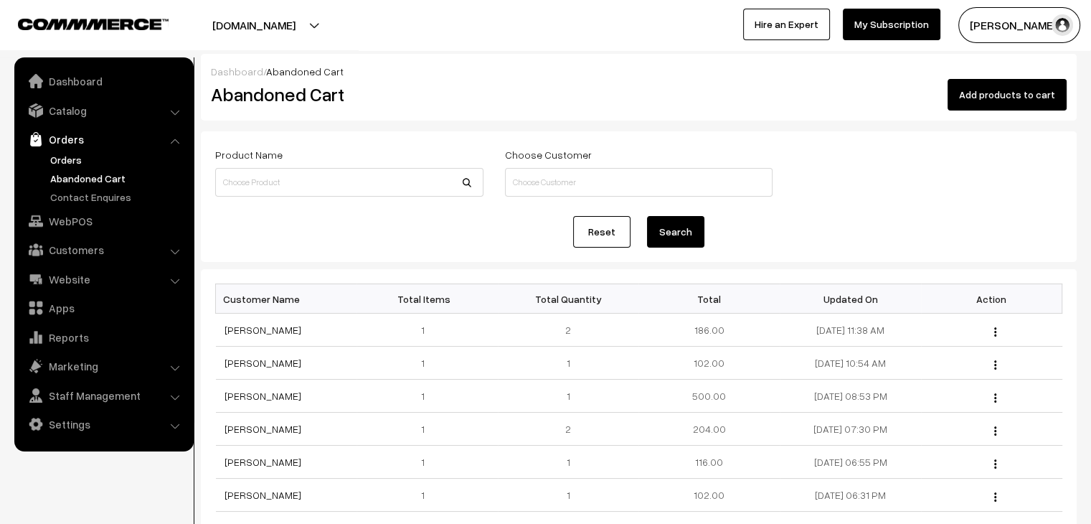
click at [75, 163] on link "Orders" at bounding box center [118, 159] width 142 height 15
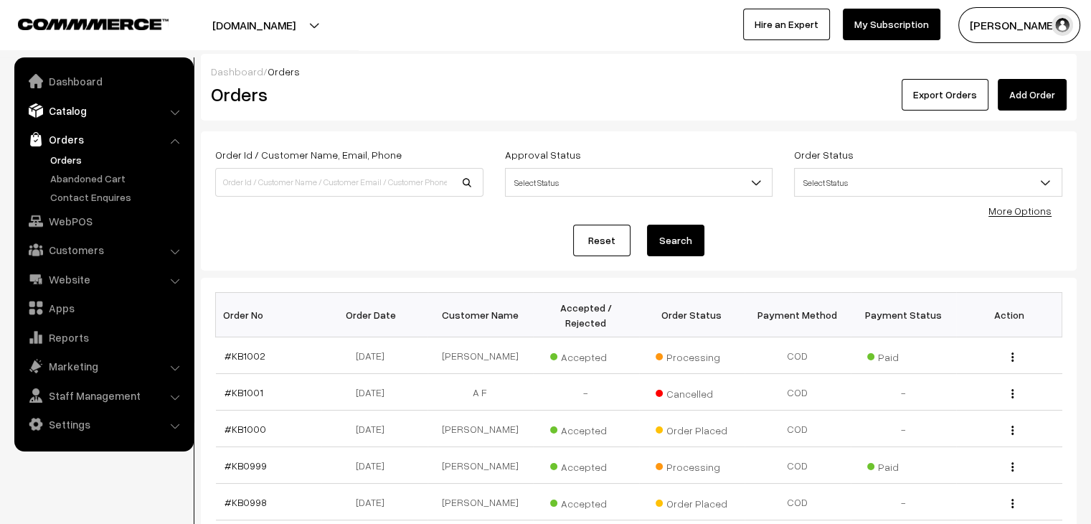
click at [81, 118] on link "Catalog" at bounding box center [103, 111] width 171 height 26
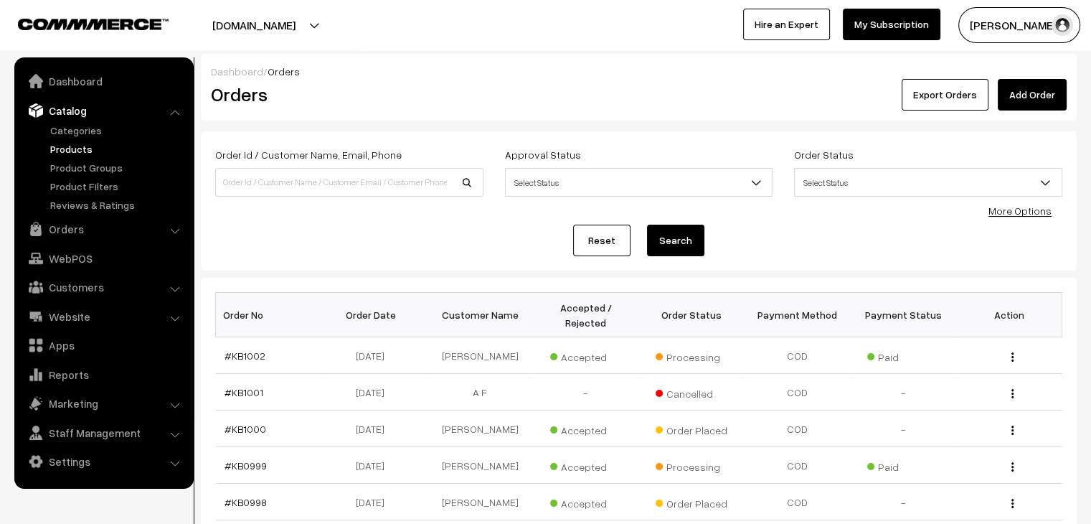
click at [81, 143] on link "Products" at bounding box center [118, 148] width 142 height 15
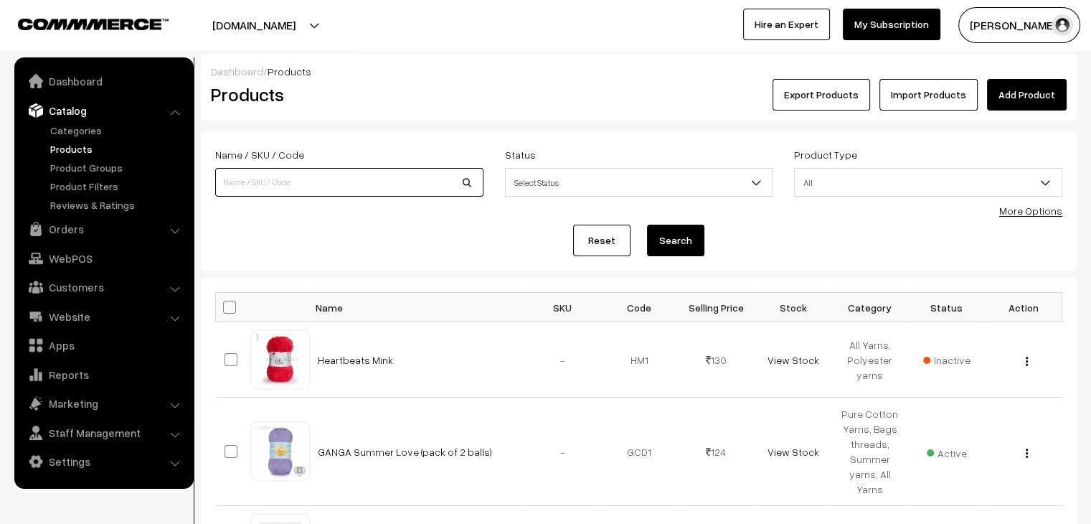
click at [273, 186] on input at bounding box center [349, 182] width 268 height 29
type input "denim"
click at [647, 225] on button "Search" at bounding box center [675, 241] width 57 height 32
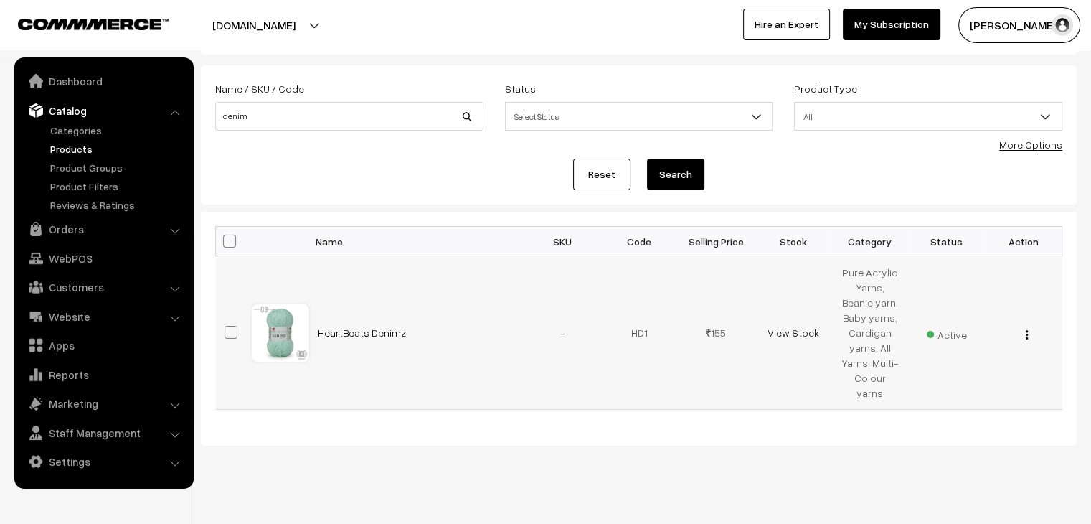
click at [1024, 325] on div "View Edit Delete" at bounding box center [1024, 332] width 60 height 15
drag, startPoint x: 1025, startPoint y: 326, endPoint x: 1018, endPoint y: 334, distance: 11.2
click at [1026, 330] on img "button" at bounding box center [1027, 334] width 2 height 9
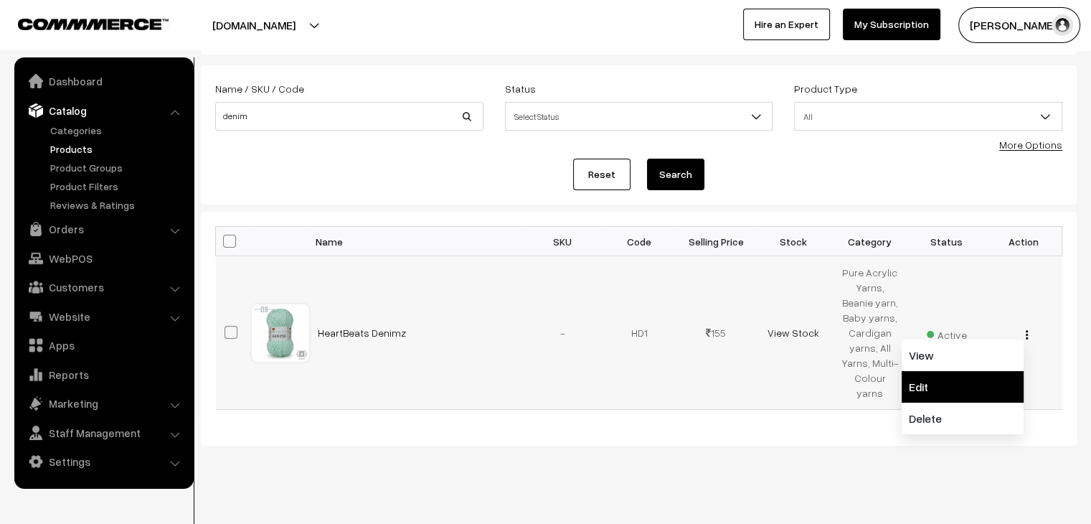
click at [994, 371] on link "Edit" at bounding box center [963, 387] width 122 height 32
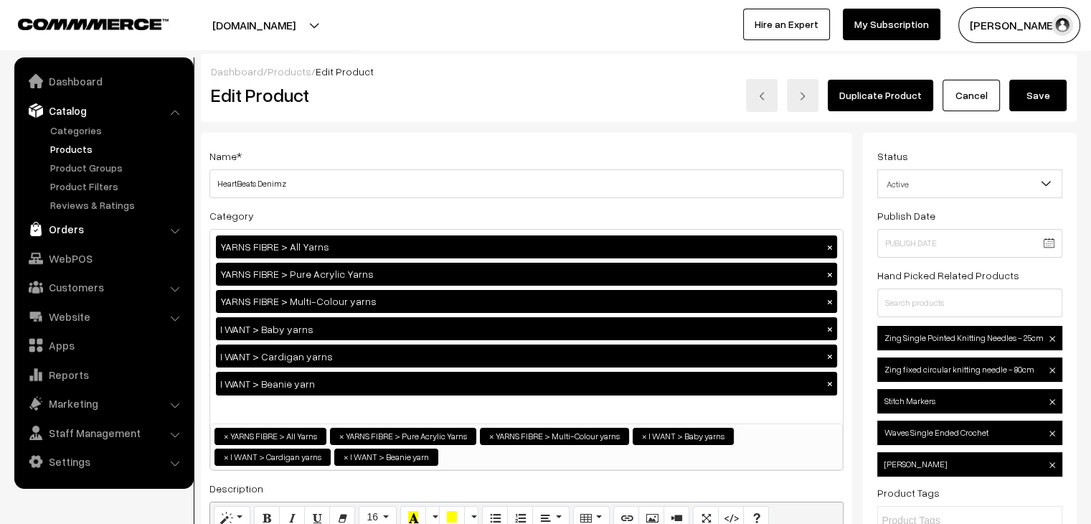
drag, startPoint x: 392, startPoint y: 37, endPoint x: 82, endPoint y: 234, distance: 367.0
click at [82, 234] on link "Orders" at bounding box center [103, 229] width 171 height 26
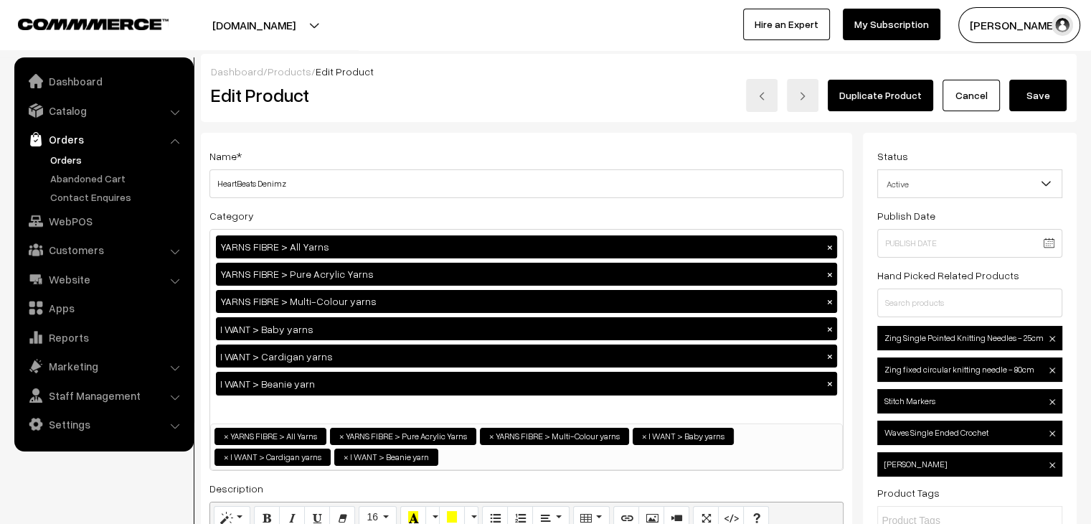
click at [66, 165] on link "Orders" at bounding box center [118, 159] width 142 height 15
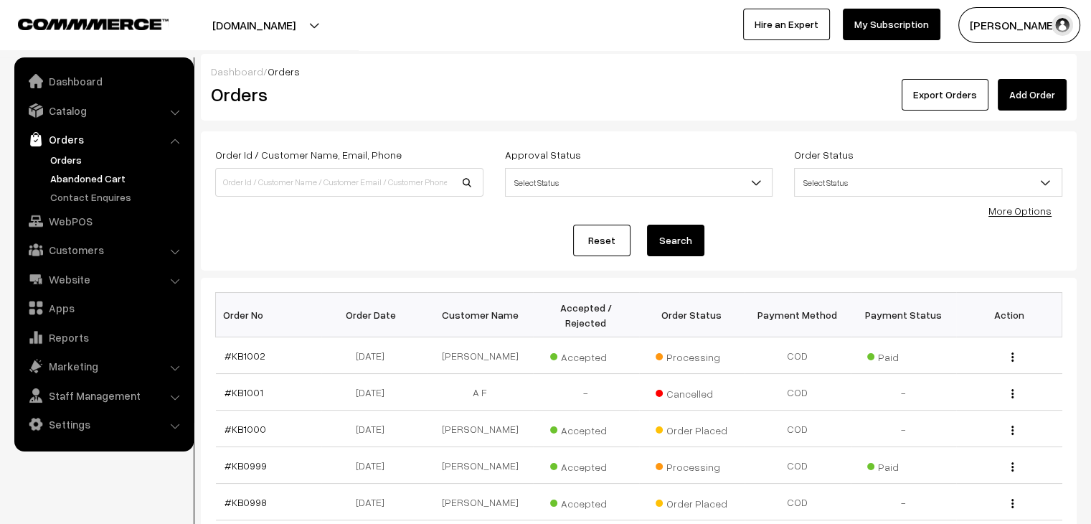
click at [77, 184] on link "Abandoned Cart" at bounding box center [118, 178] width 142 height 15
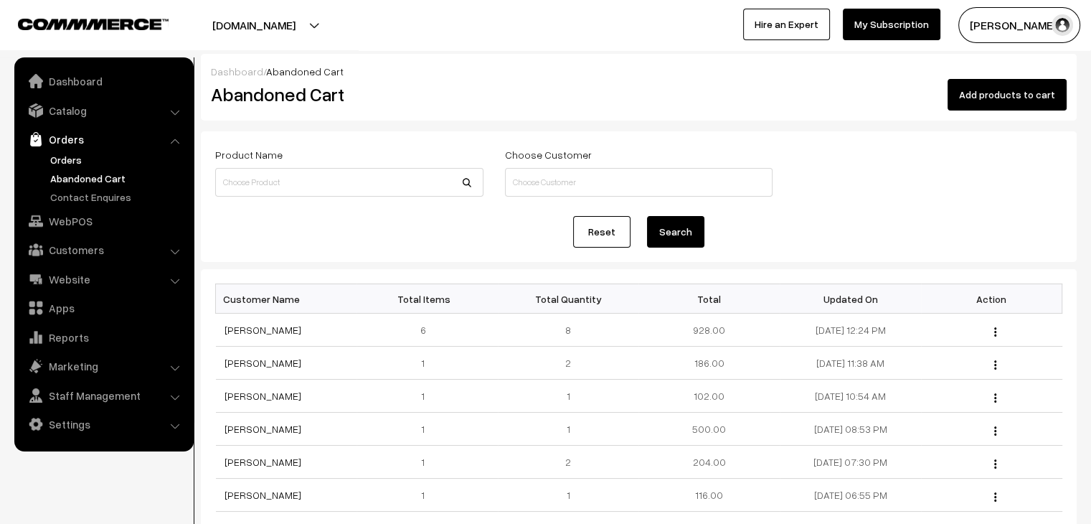
click at [73, 159] on link "Orders" at bounding box center [118, 159] width 142 height 15
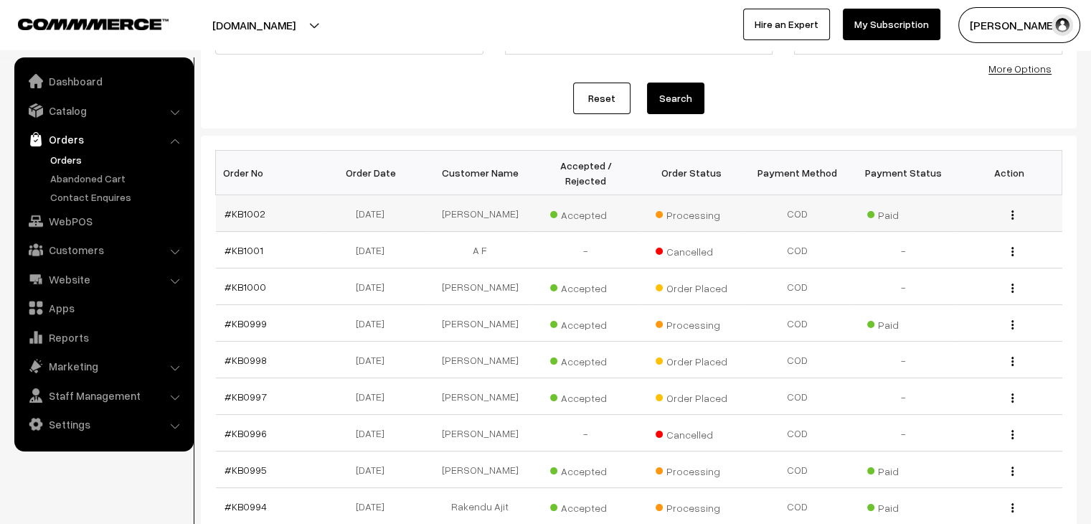
scroll to position [143, 0]
click at [80, 177] on link "Abandoned Cart" at bounding box center [118, 178] width 142 height 15
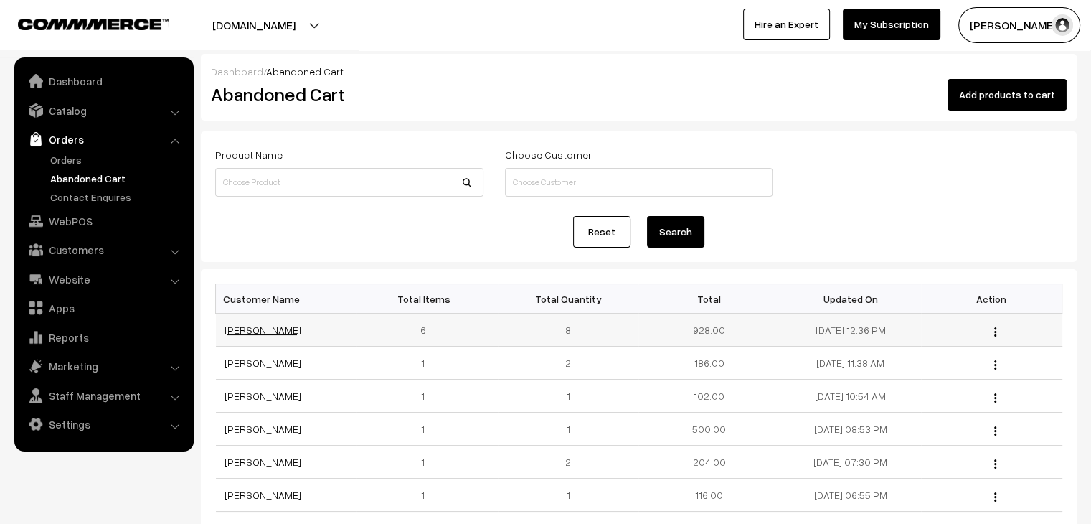
click at [264, 334] on link "[PERSON_NAME]" at bounding box center [263, 330] width 77 height 12
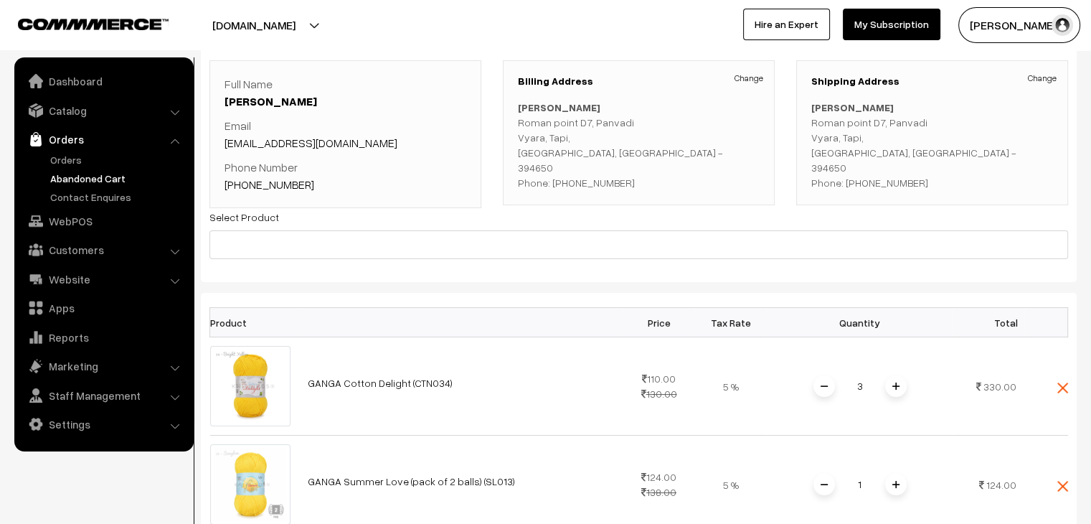
scroll to position [72, 0]
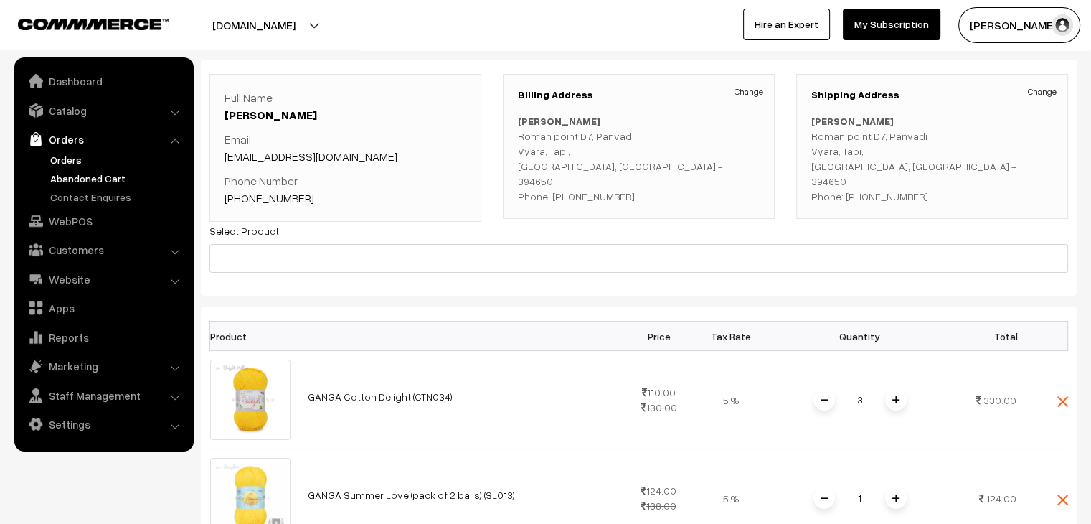
click at [75, 159] on link "Orders" at bounding box center [118, 159] width 142 height 15
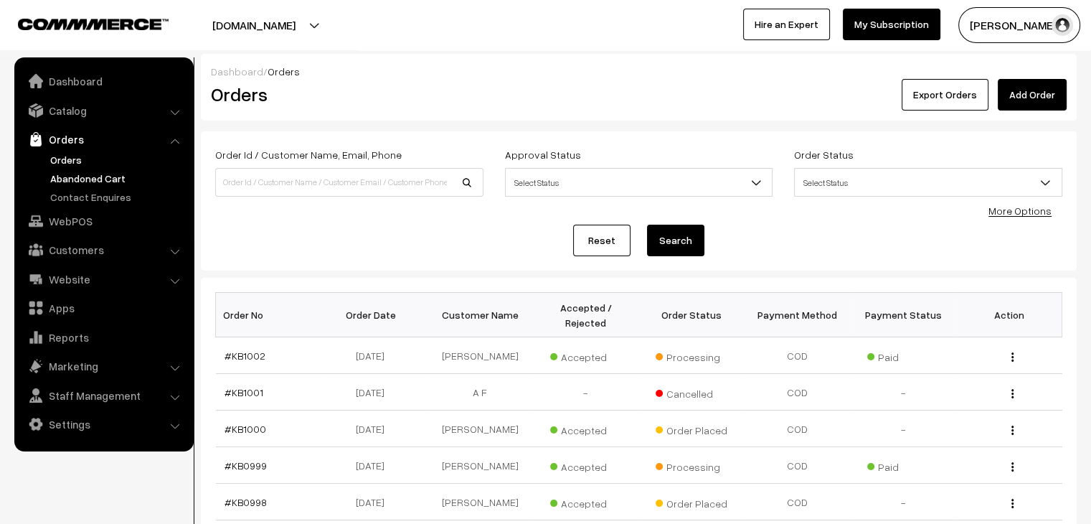
click at [65, 173] on link "Abandoned Cart" at bounding box center [118, 178] width 142 height 15
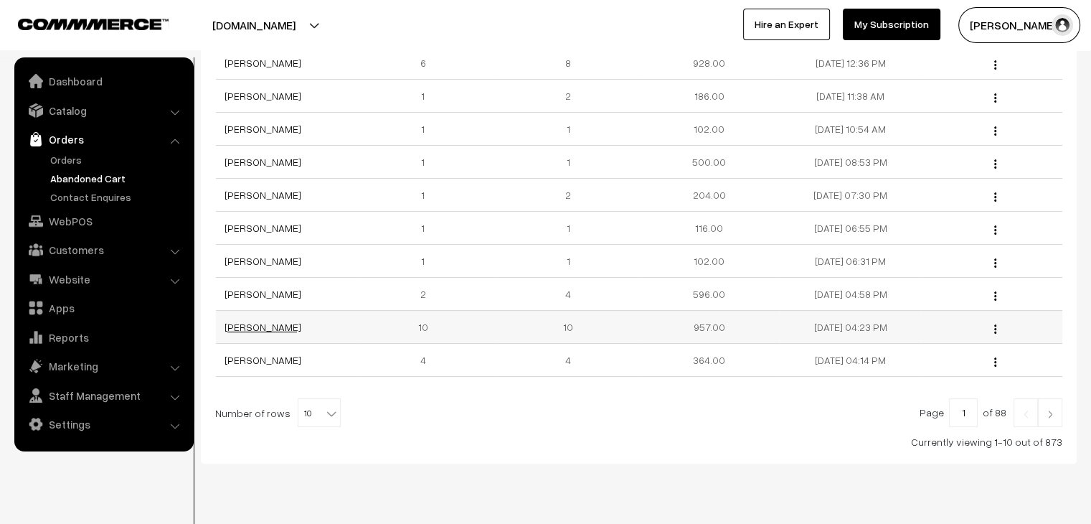
scroll to position [287, 0]
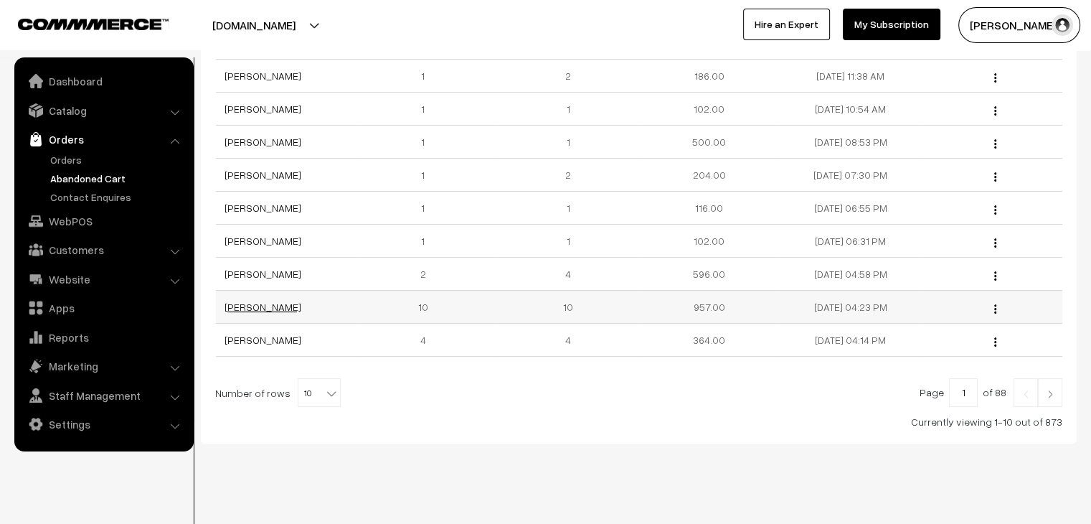
click at [270, 306] on link "Aanchal Vaswani" at bounding box center [263, 307] width 77 height 12
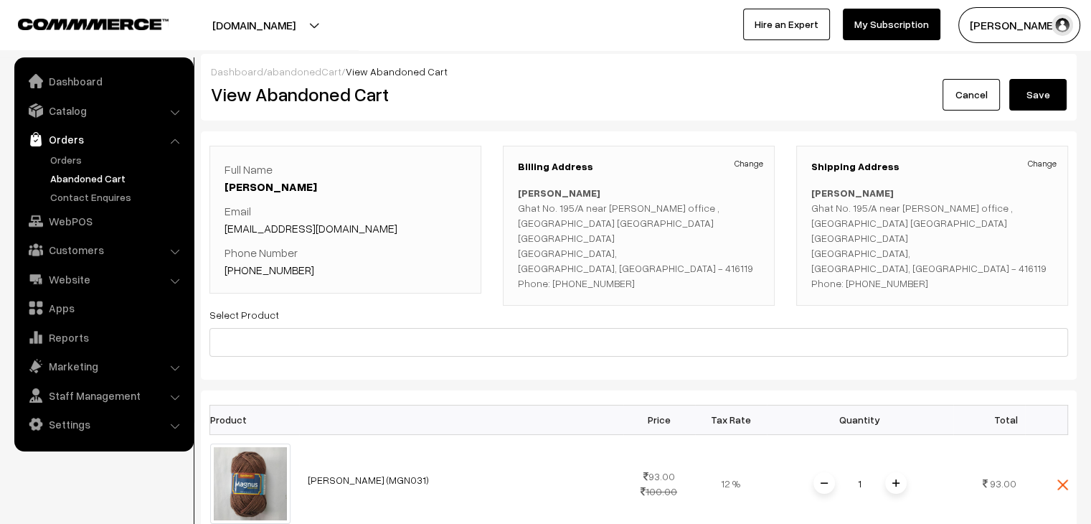
click at [88, 176] on link "Abandoned Cart" at bounding box center [118, 178] width 142 height 15
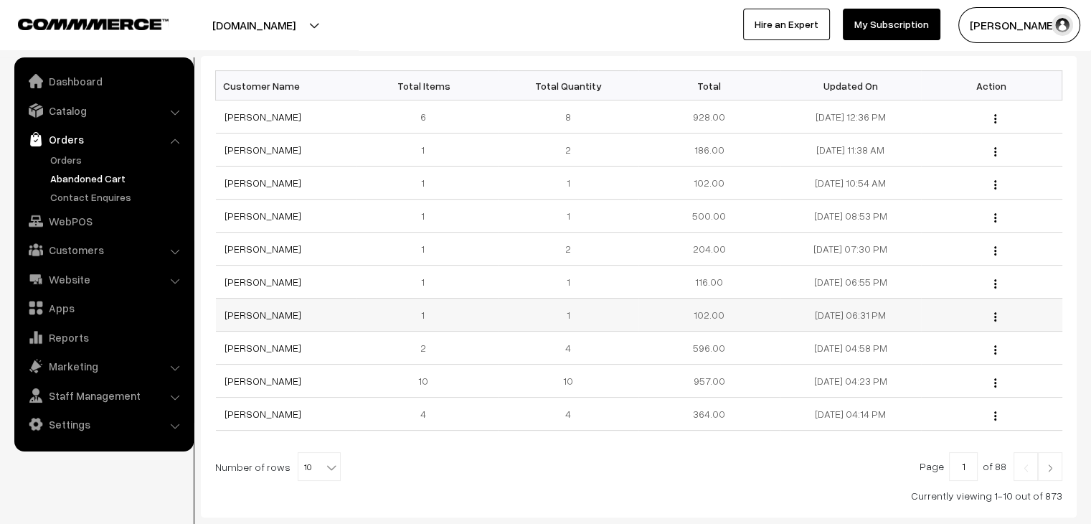
scroll to position [215, 0]
click at [270, 342] on link "[PERSON_NAME]" at bounding box center [263, 345] width 77 height 12
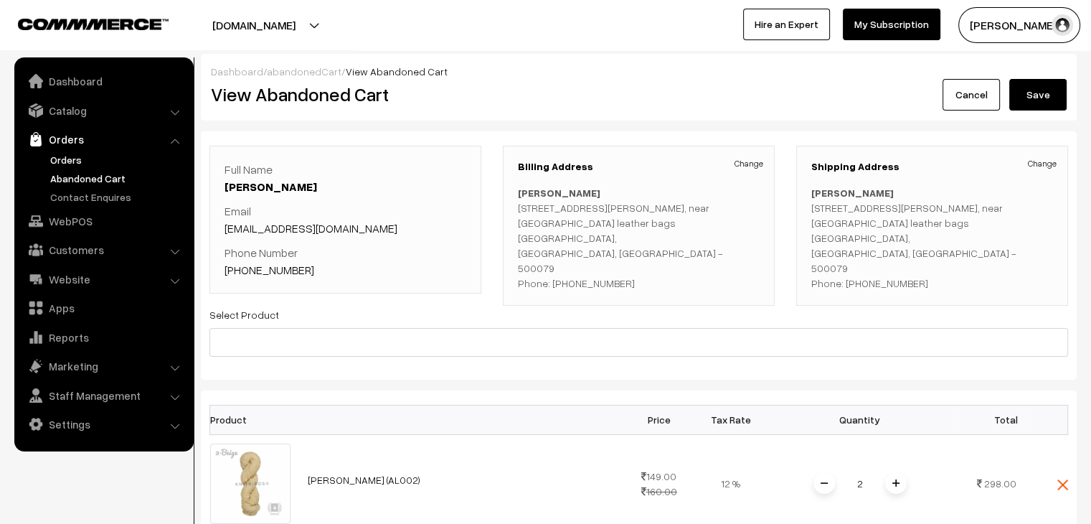
click at [69, 159] on link "Orders" at bounding box center [118, 159] width 142 height 15
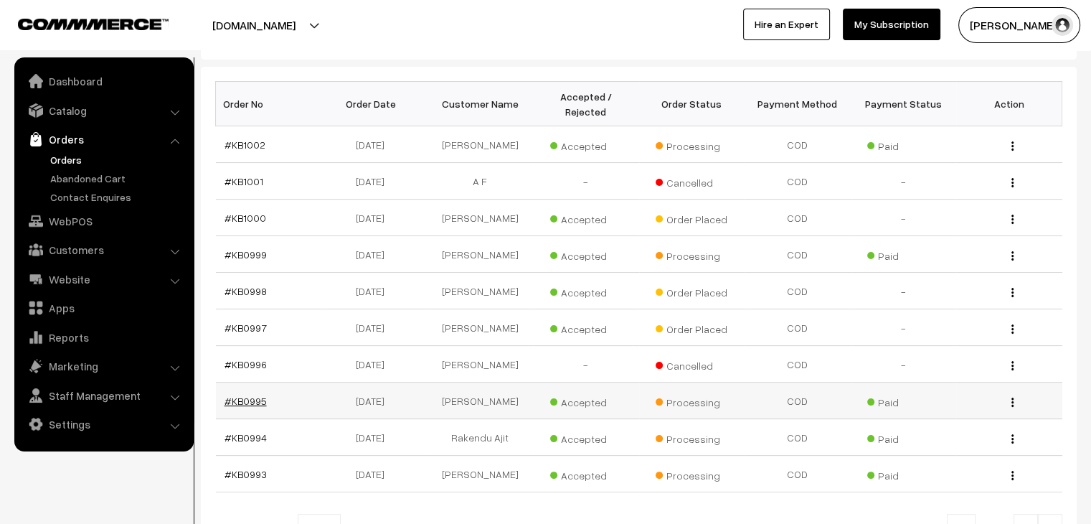
scroll to position [215, 0]
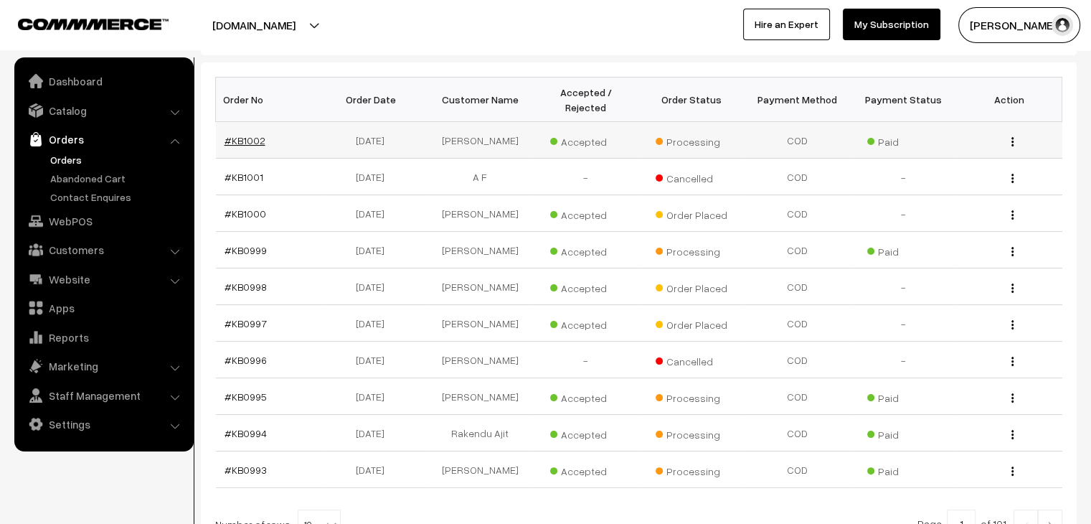
click at [248, 134] on link "#KB1002" at bounding box center [245, 140] width 41 height 12
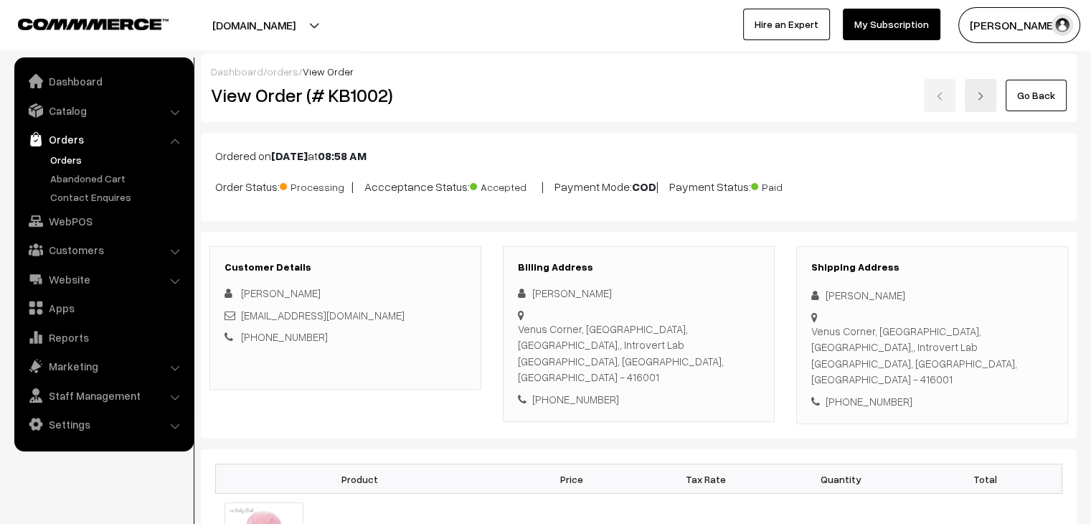
click at [271, 72] on link "orders" at bounding box center [283, 71] width 32 height 12
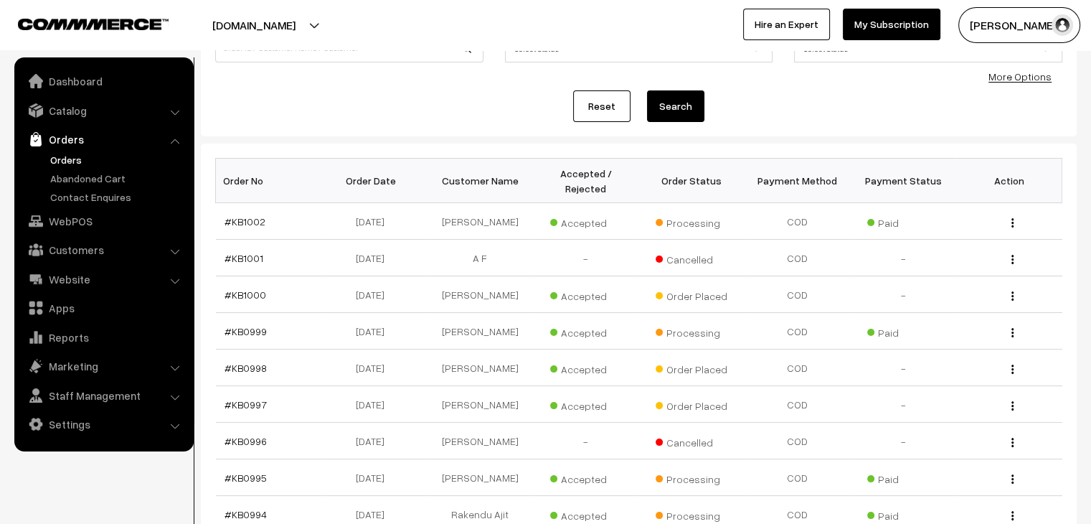
scroll to position [143, 0]
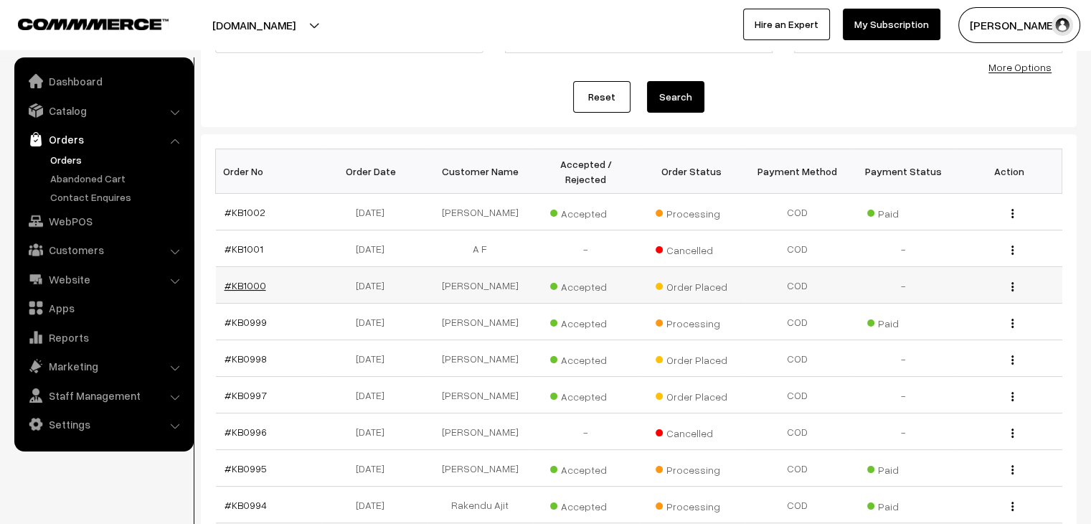
click at [260, 279] on link "#KB1000" at bounding box center [246, 285] width 42 height 12
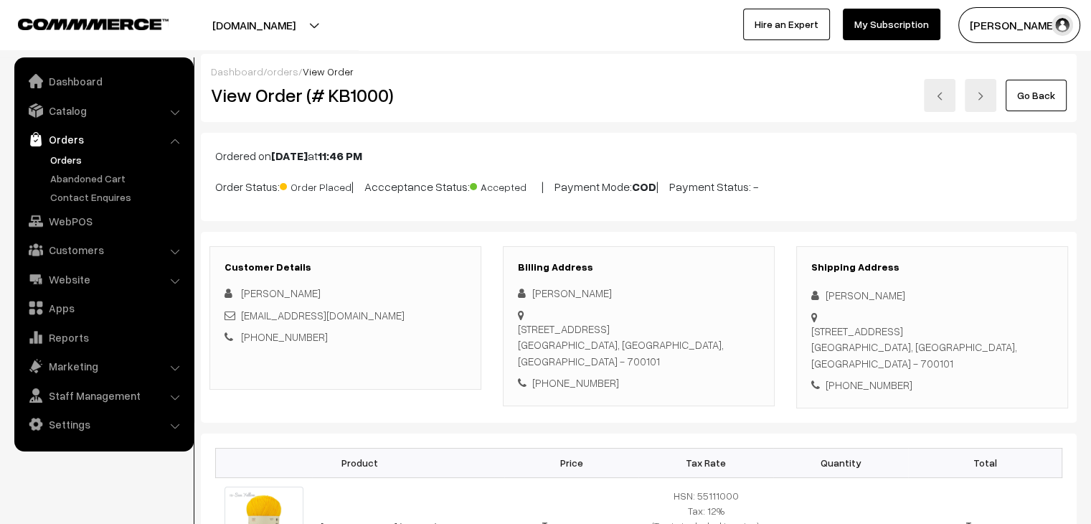
click at [281, 76] on link "orders" at bounding box center [283, 71] width 32 height 12
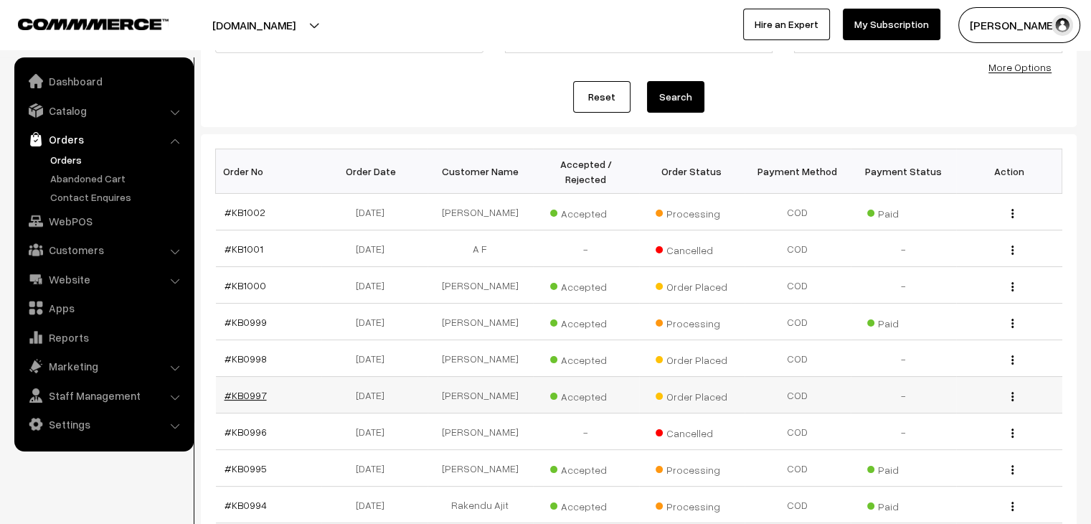
click at [248, 389] on link "#KB0997" at bounding box center [246, 395] width 42 height 12
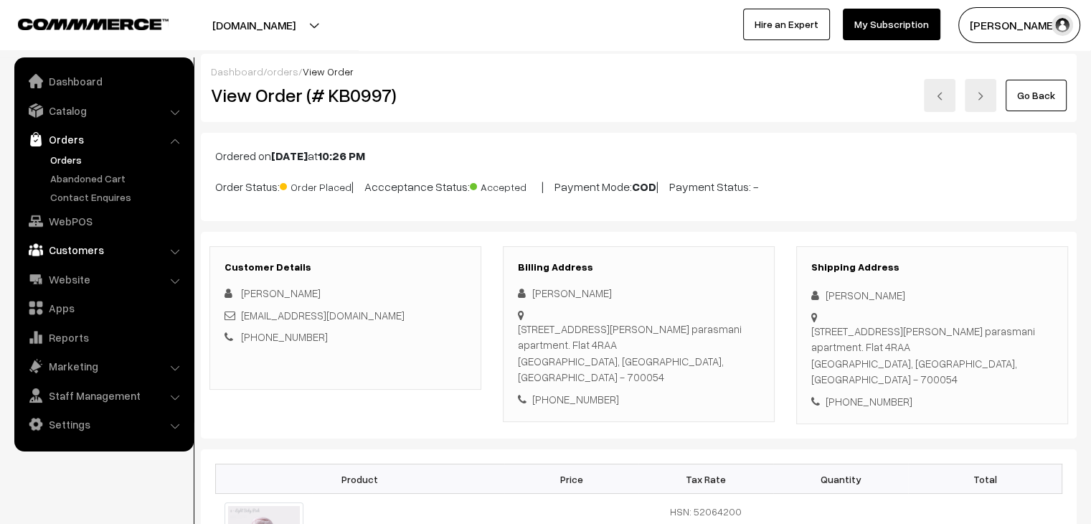
click at [92, 262] on link "Customers" at bounding box center [103, 250] width 171 height 26
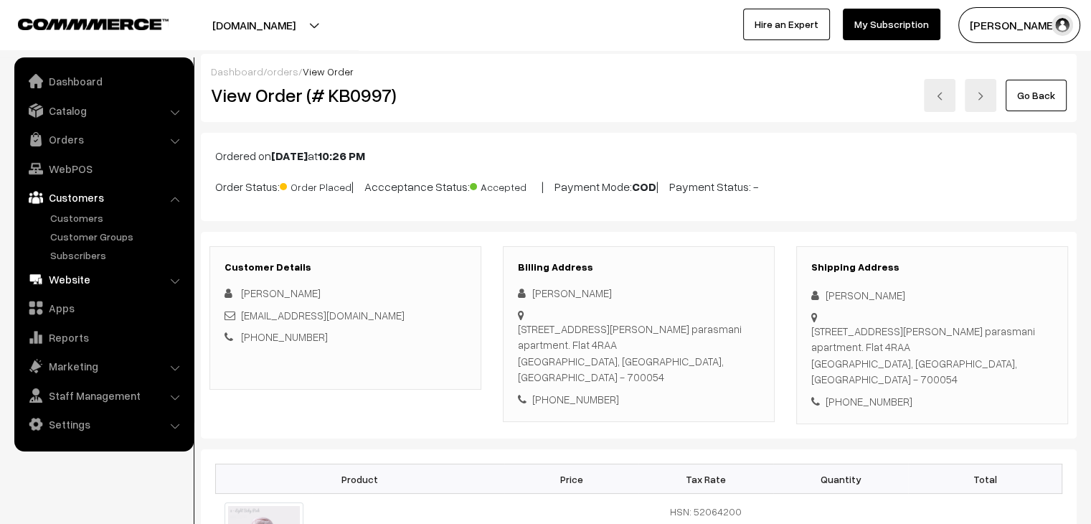
click at [126, 286] on link "Website" at bounding box center [103, 279] width 171 height 26
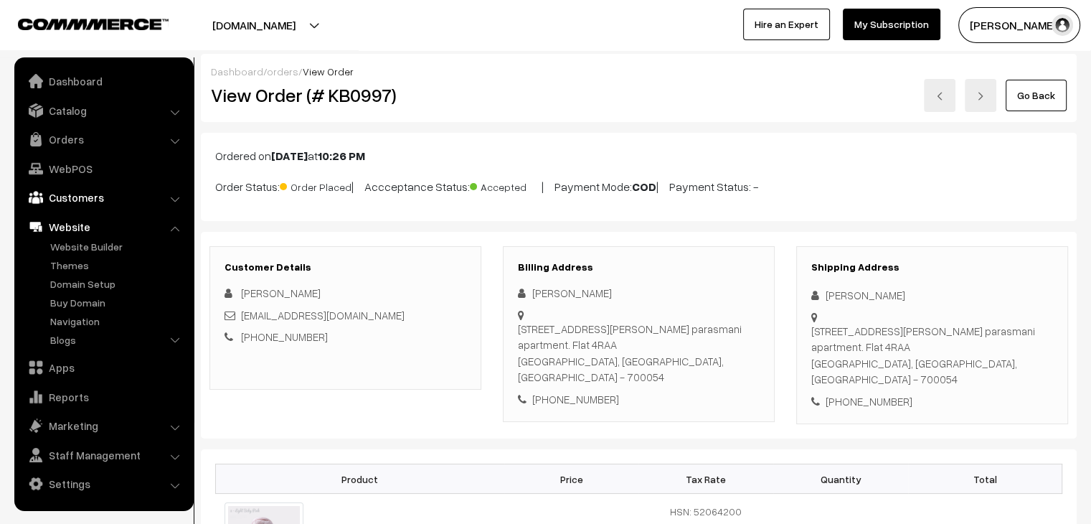
click at [101, 207] on link "Customers" at bounding box center [103, 197] width 171 height 26
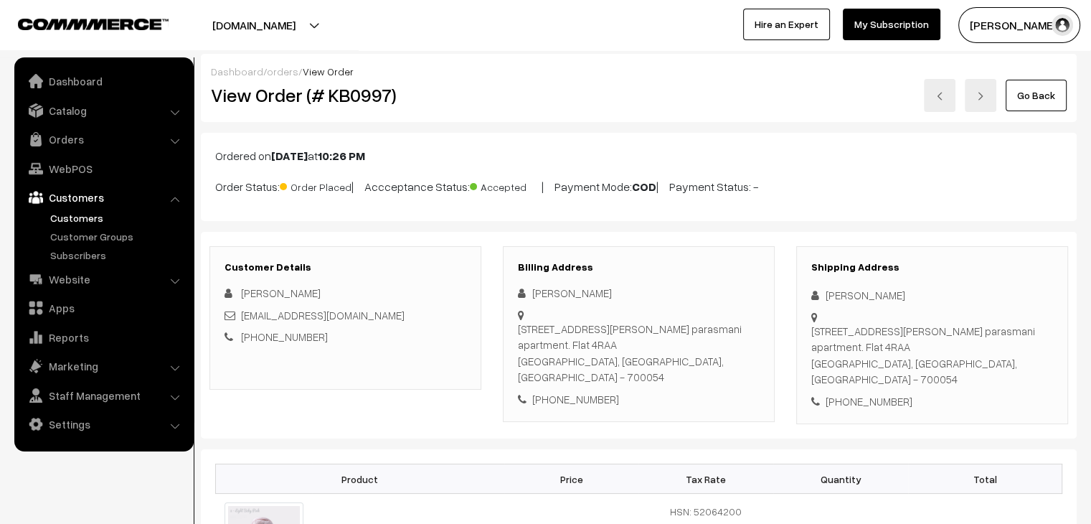
click at [89, 221] on link "Customers" at bounding box center [118, 217] width 142 height 15
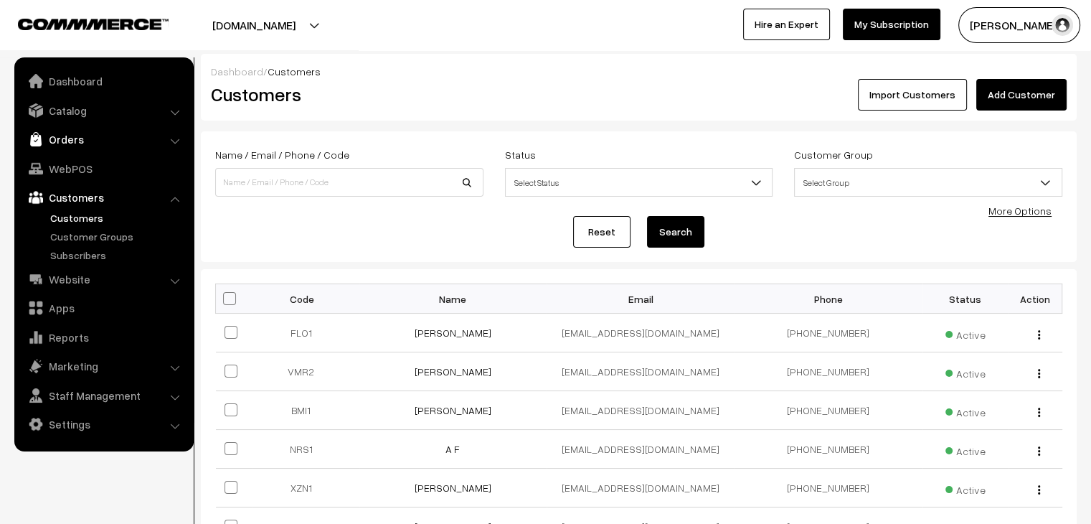
click at [110, 143] on link "Orders" at bounding box center [103, 139] width 171 height 26
click at [98, 285] on link "Website" at bounding box center [103, 279] width 171 height 26
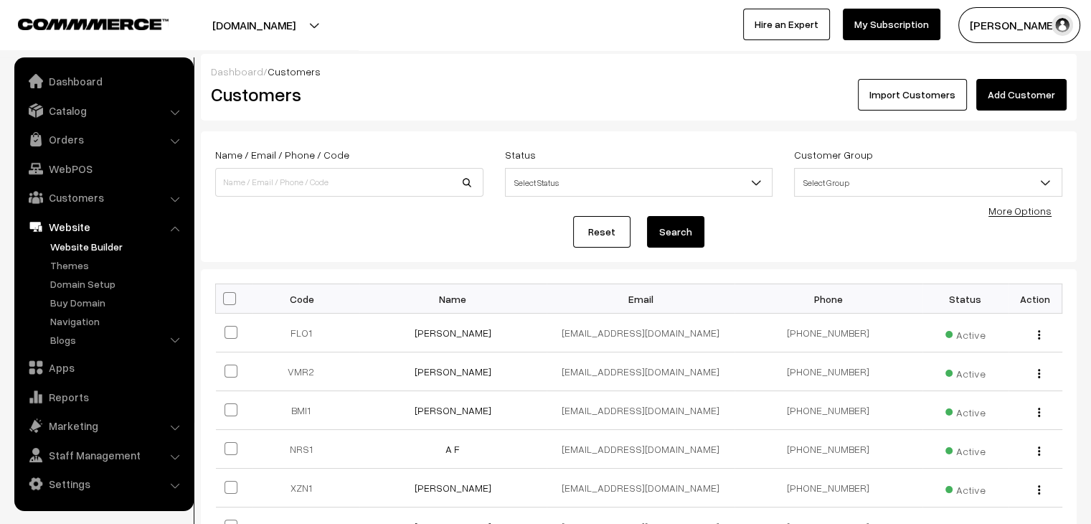
click at [82, 242] on link "Website Builder" at bounding box center [118, 246] width 142 height 15
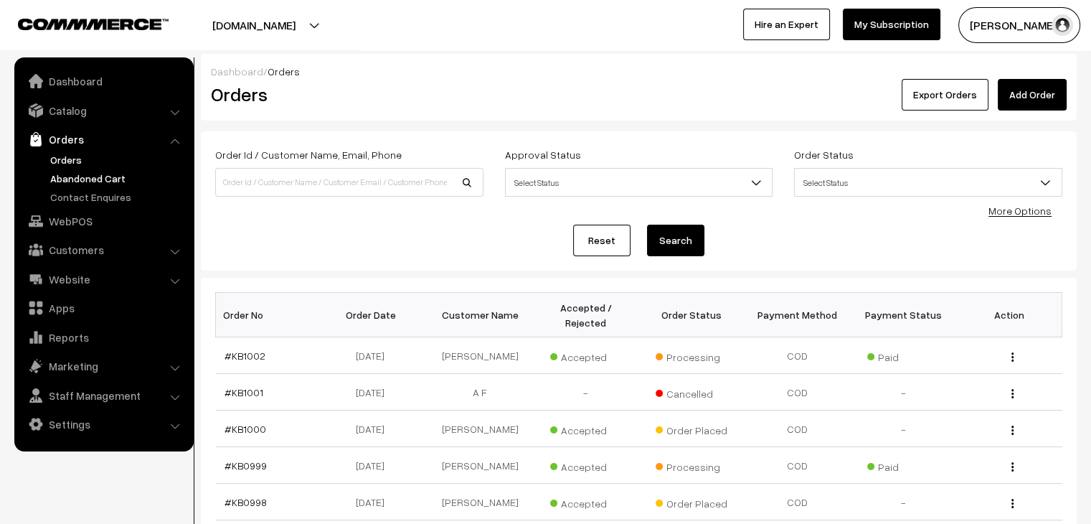
click at [70, 182] on link "Abandoned Cart" at bounding box center [118, 178] width 142 height 15
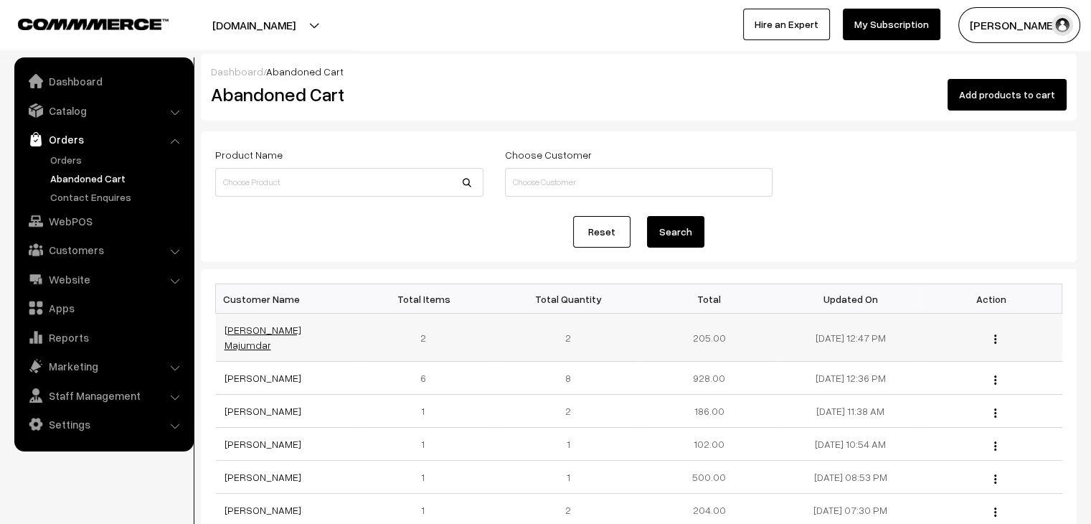
click at [265, 333] on link "[PERSON_NAME] Majumdar" at bounding box center [263, 337] width 77 height 27
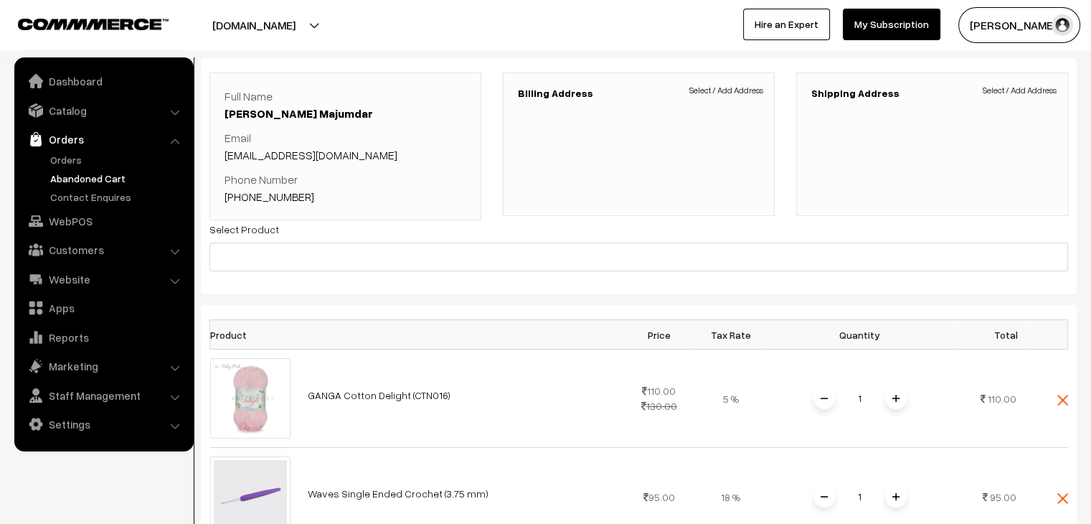
scroll to position [72, 0]
click at [66, 159] on link "Orders" at bounding box center [118, 159] width 142 height 15
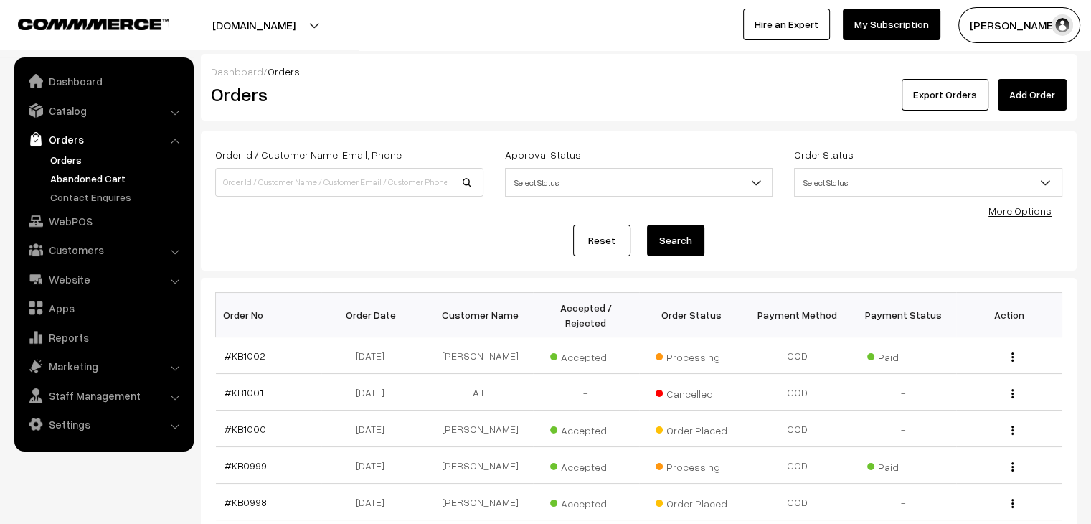
click at [72, 179] on link "Abandoned Cart" at bounding box center [118, 178] width 142 height 15
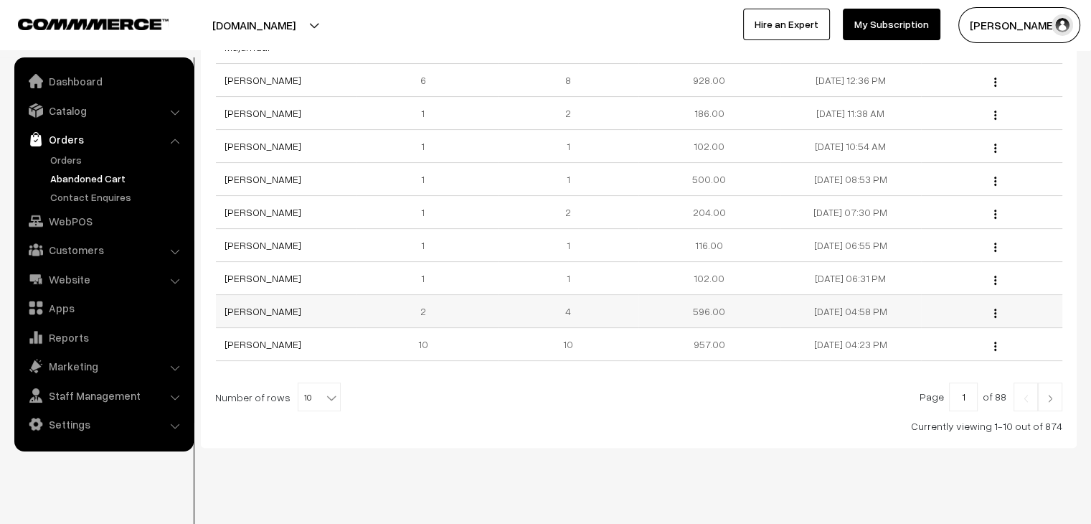
scroll to position [298, 0]
click at [324, 390] on b at bounding box center [331, 397] width 14 height 14
click at [505, 418] on div "Currently viewing 1-10 out of 874" at bounding box center [638, 425] width 847 height 15
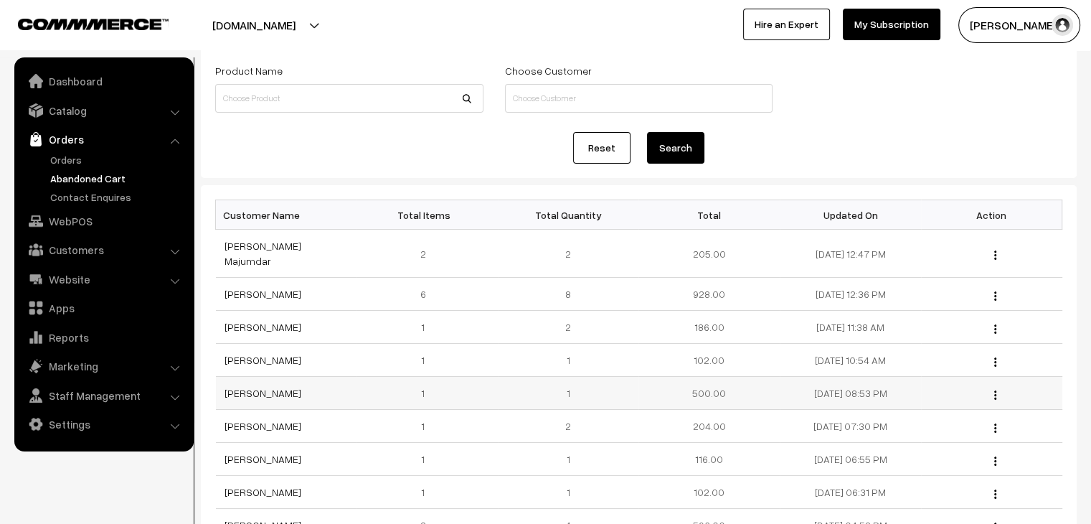
scroll to position [83, 0]
click at [273, 387] on td "[PERSON_NAME]" at bounding box center [286, 393] width 141 height 33
click at [272, 387] on link "[PERSON_NAME]" at bounding box center [263, 393] width 77 height 12
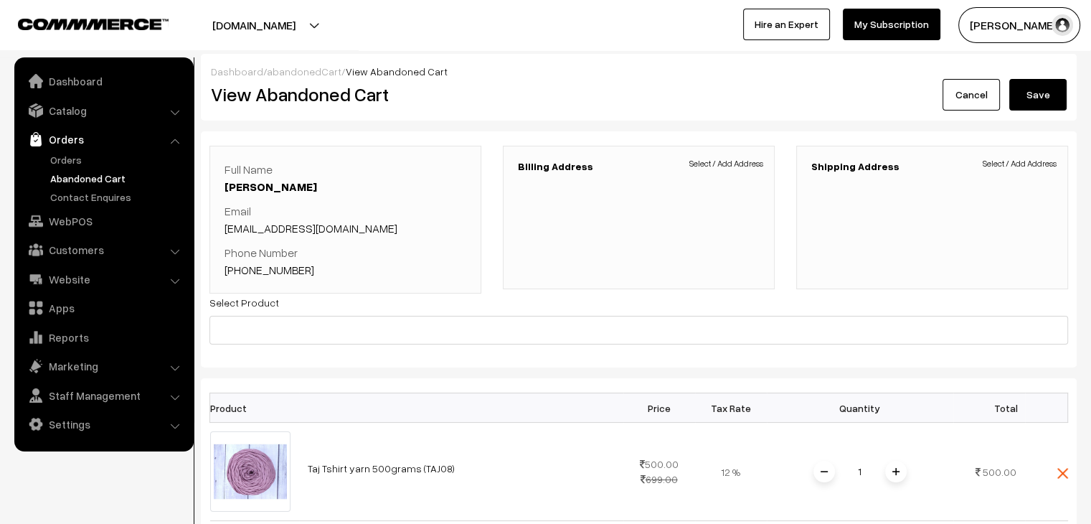
click at [297, 75] on link "abandonedCart" at bounding box center [304, 71] width 75 height 12
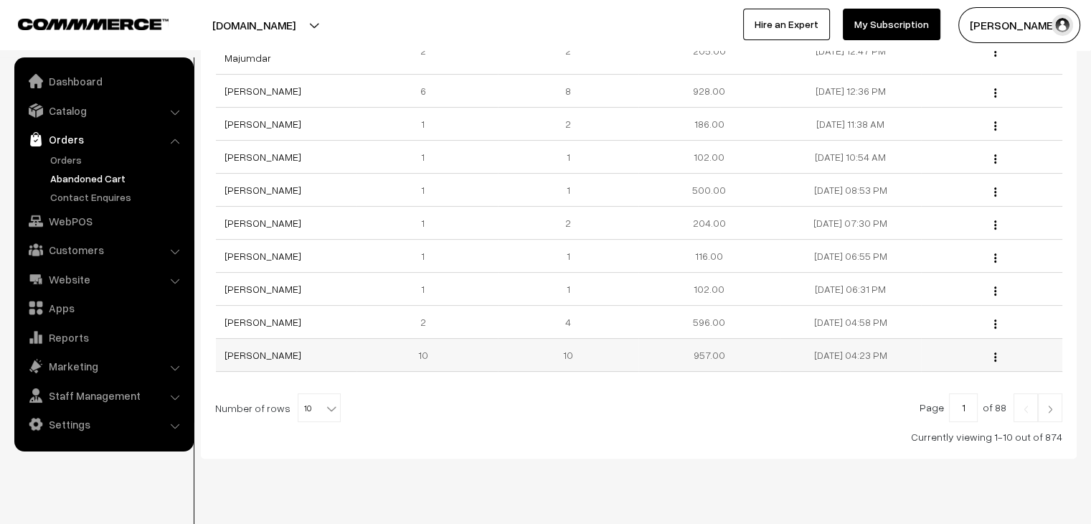
scroll to position [298, 0]
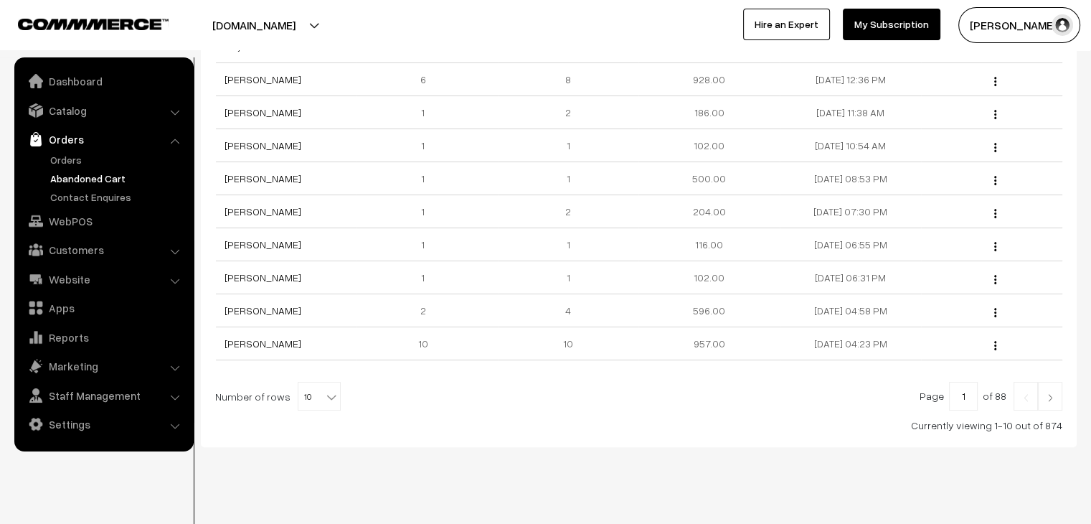
click at [316, 388] on span "10" at bounding box center [319, 396] width 42 height 29
select select "20"
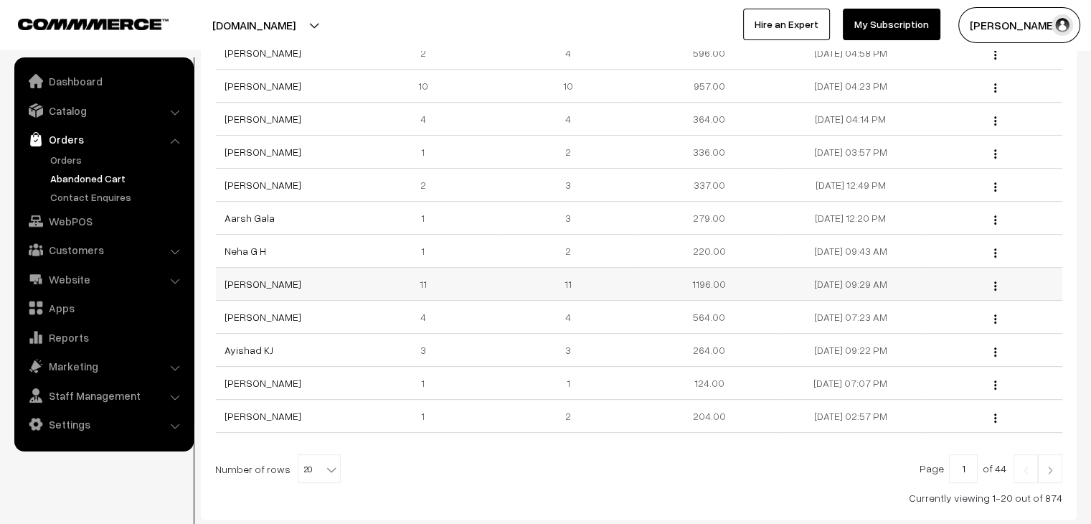
scroll to position [555, 0]
click at [263, 279] on link "[PERSON_NAME]" at bounding box center [263, 285] width 77 height 12
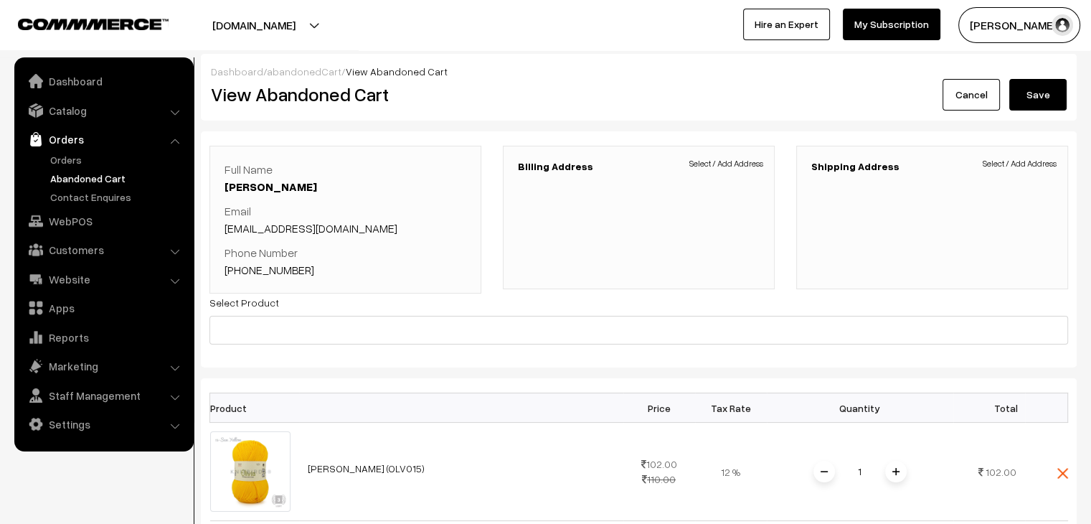
click at [301, 74] on link "abandonedCart" at bounding box center [304, 71] width 75 height 12
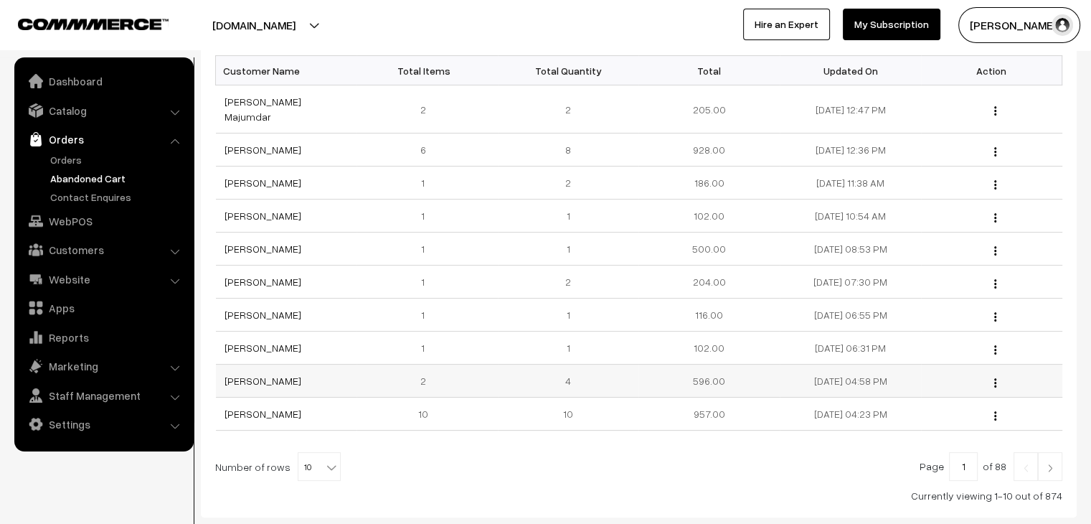
scroll to position [227, 0]
click at [317, 459] on span "10" at bounding box center [319, 468] width 42 height 29
select select "90"
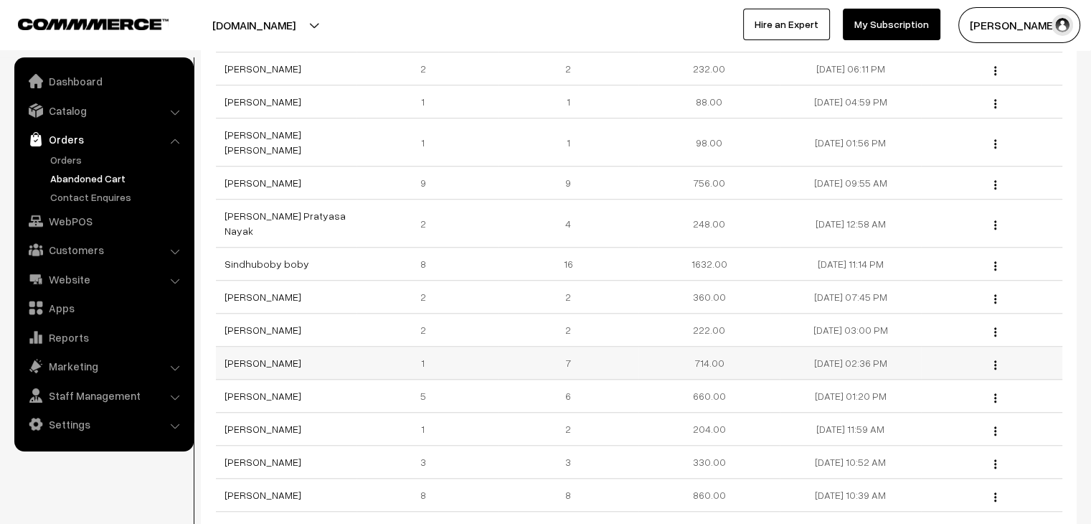
scroll to position [1148, 0]
click at [256, 259] on link "Sindhuboby boby" at bounding box center [267, 265] width 85 height 12
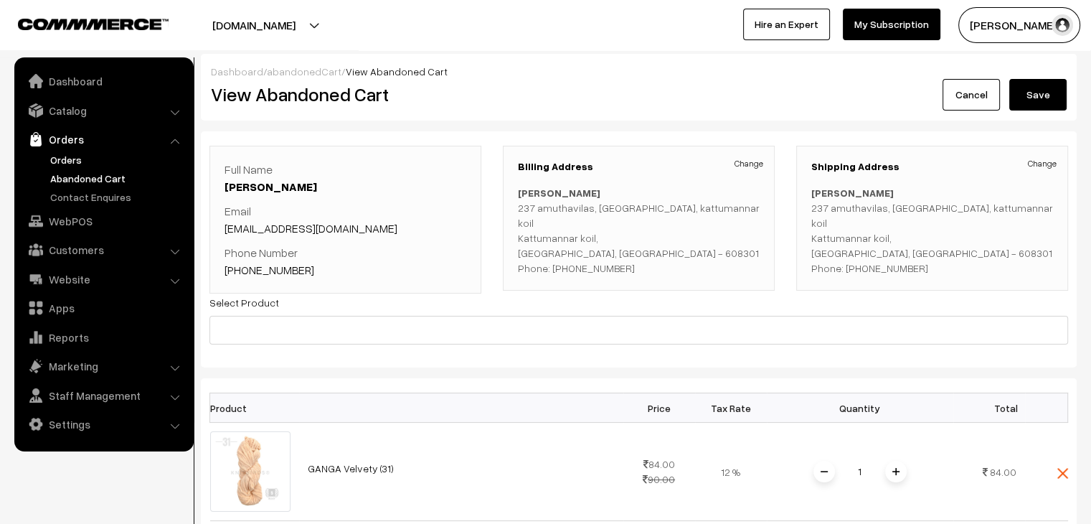
click at [68, 162] on link "Orders" at bounding box center [118, 159] width 142 height 15
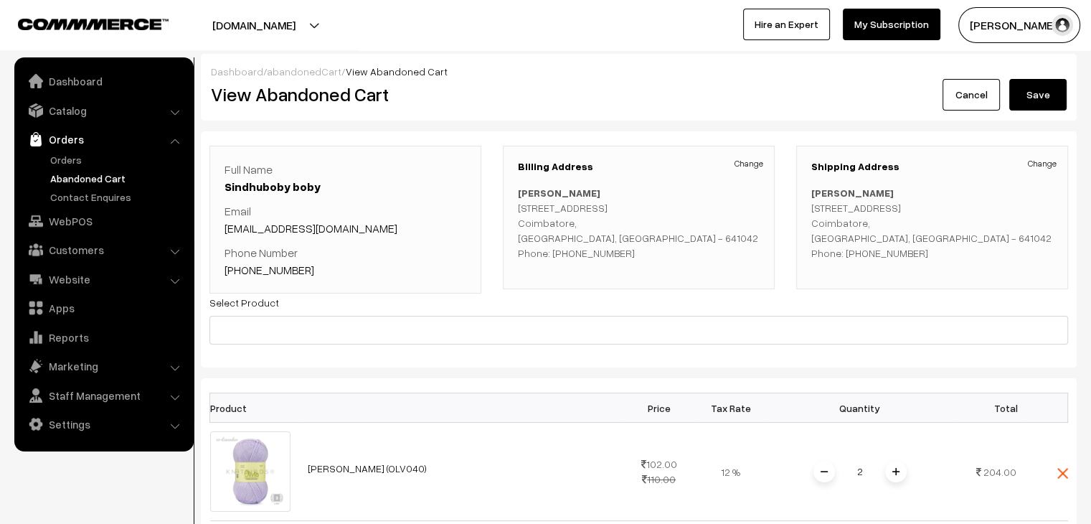
click at [307, 72] on link "abandonedCart" at bounding box center [304, 71] width 75 height 12
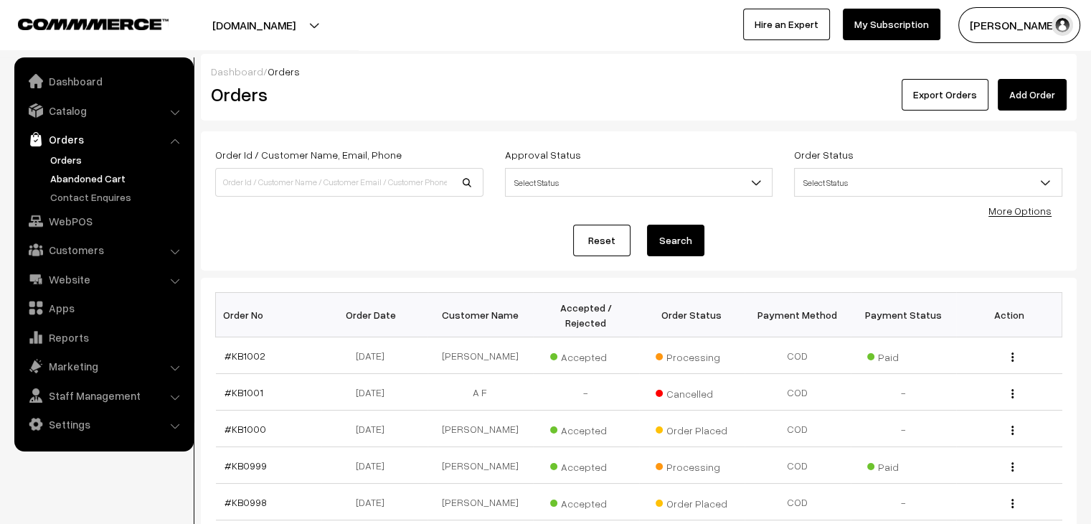
click at [93, 177] on link "Abandoned Cart" at bounding box center [118, 178] width 142 height 15
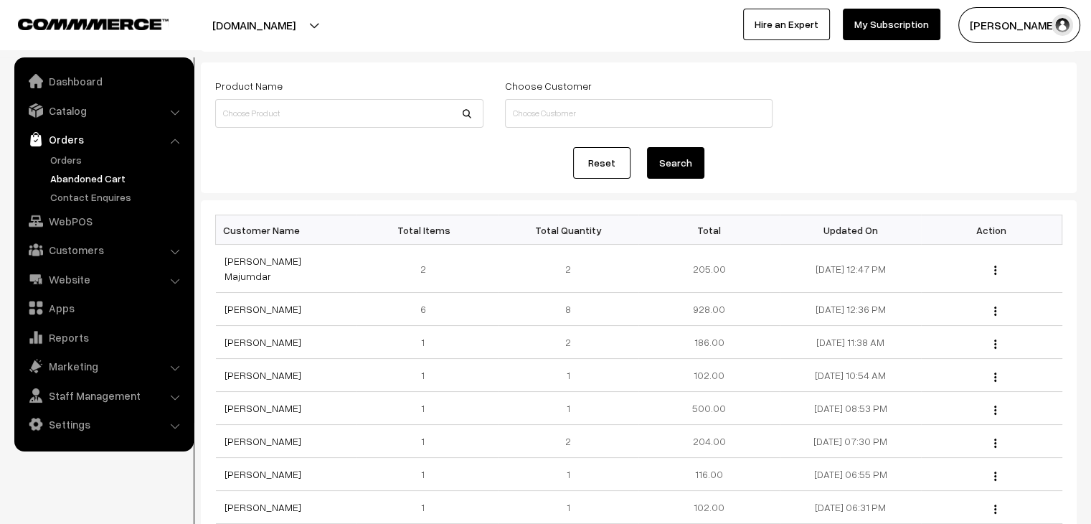
scroll to position [72, 0]
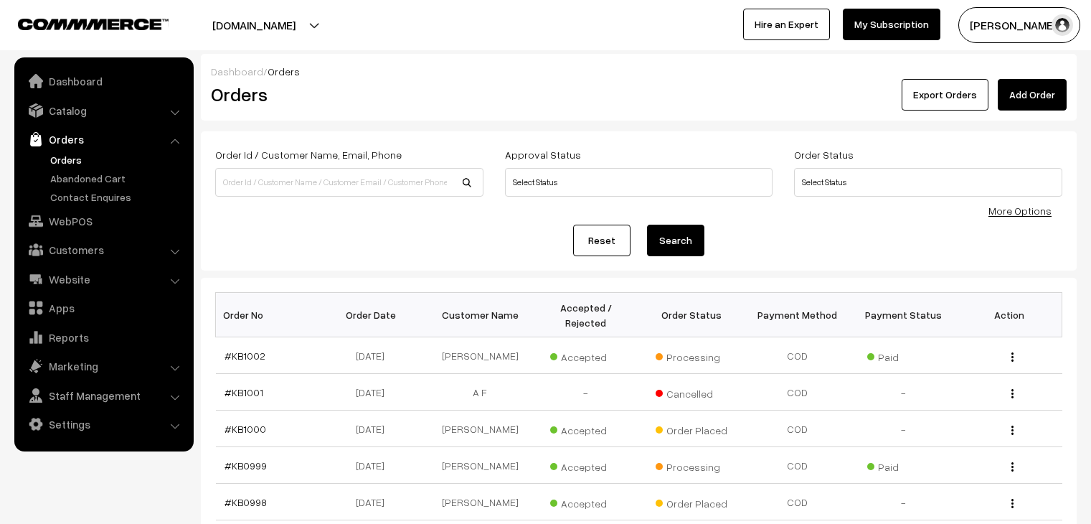
scroll to position [898, 0]
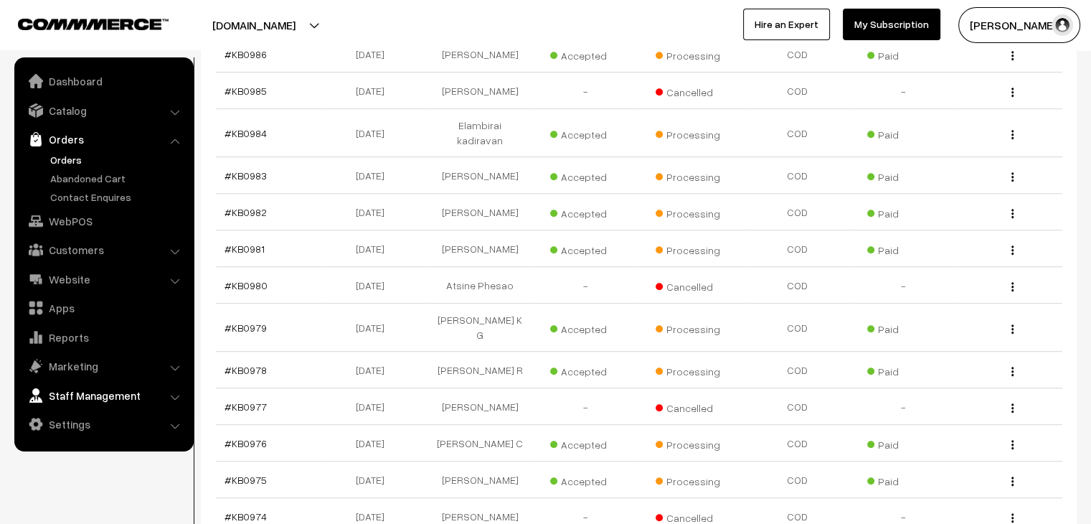
click at [113, 406] on link "Staff Management" at bounding box center [103, 395] width 171 height 26
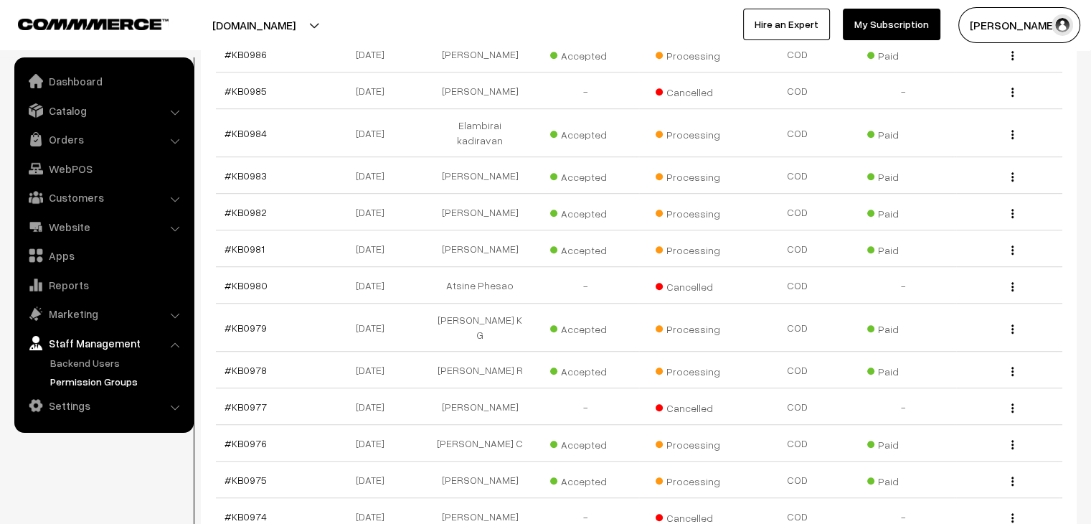
click at [83, 379] on link "Permission Groups" at bounding box center [118, 381] width 142 height 15
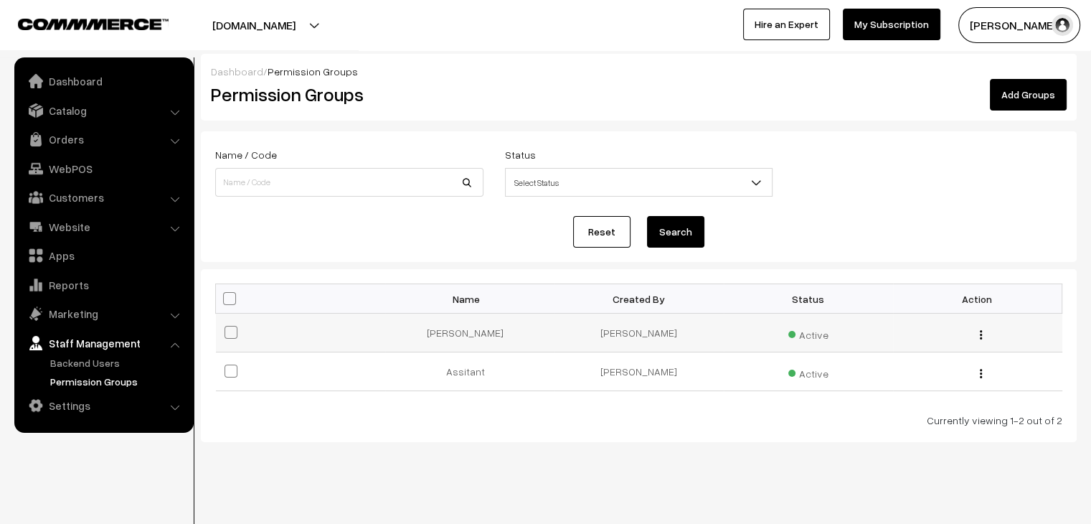
click at [981, 336] on img "button" at bounding box center [981, 334] width 2 height 9
click at [461, 341] on td "[PERSON_NAME]" at bounding box center [469, 333] width 169 height 39
click at [461, 336] on td "[PERSON_NAME]" at bounding box center [469, 333] width 169 height 39
click at [981, 331] on img "button" at bounding box center [981, 334] width 2 height 9
click at [942, 356] on link "Edit" at bounding box center [918, 355] width 122 height 32
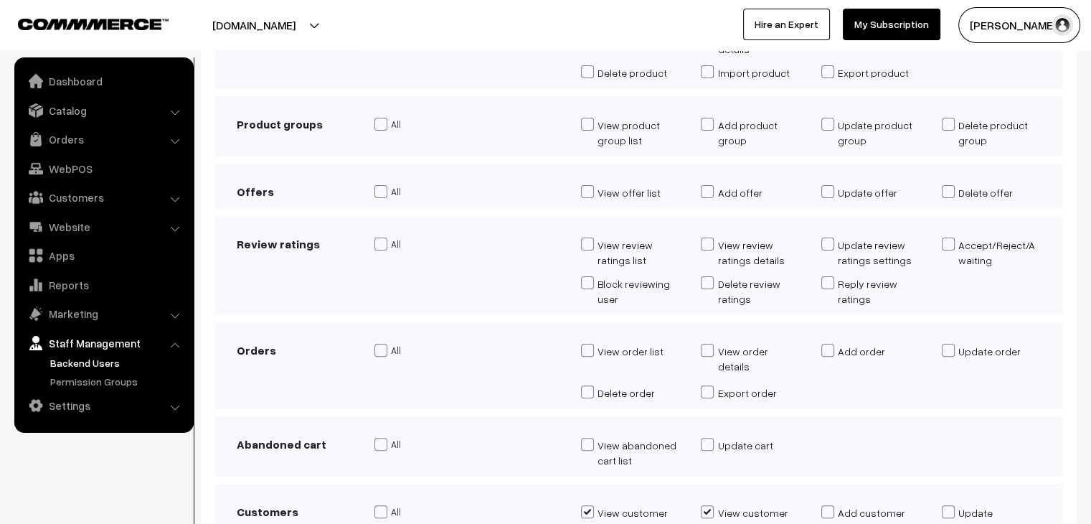
scroll to position [359, 0]
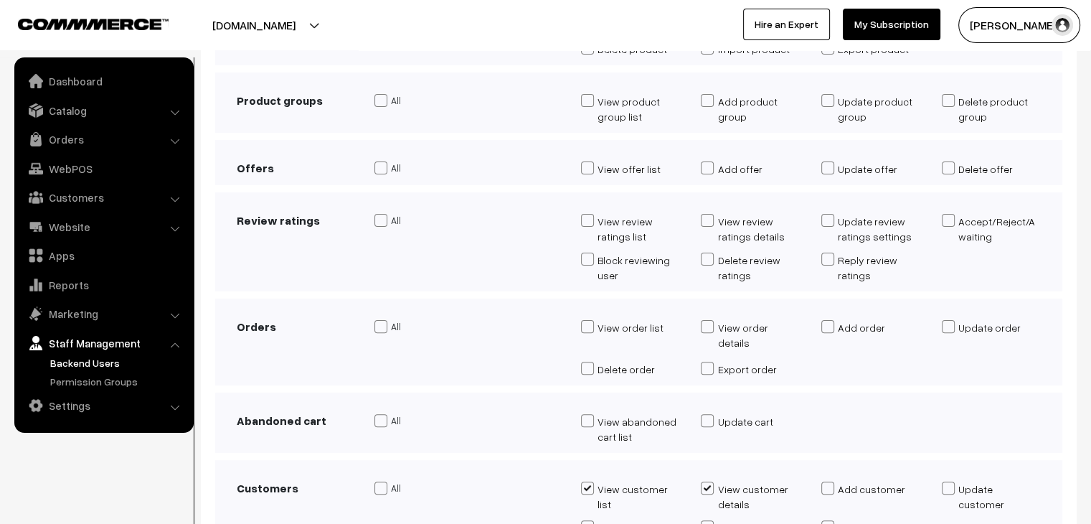
click at [946, 325] on span at bounding box center [948, 326] width 13 height 13
click at [946, 325] on input "Update order" at bounding box center [946, 328] width 9 height 13
checkbox input "true"
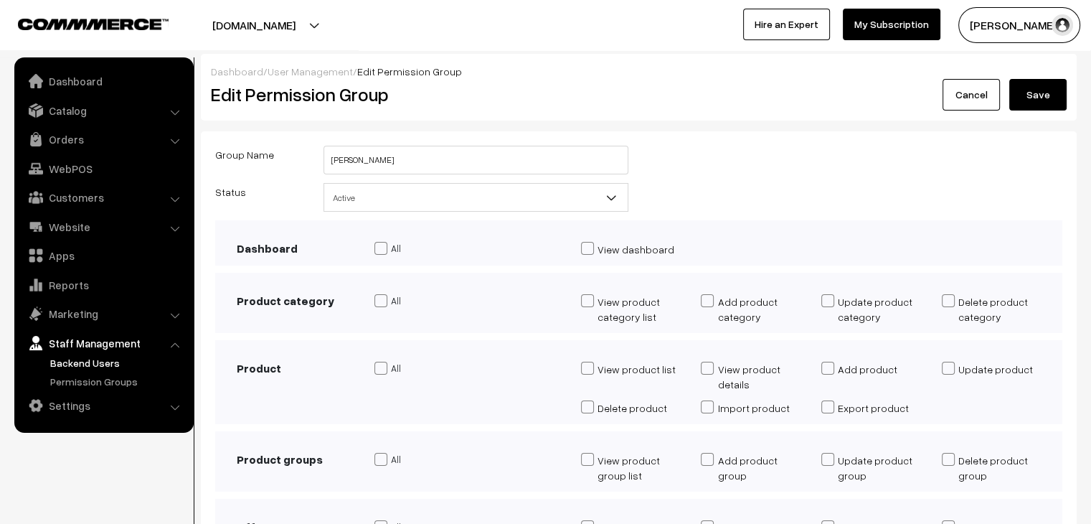
scroll to position [0, 0]
click at [1030, 103] on button "Save" at bounding box center [1037, 95] width 57 height 32
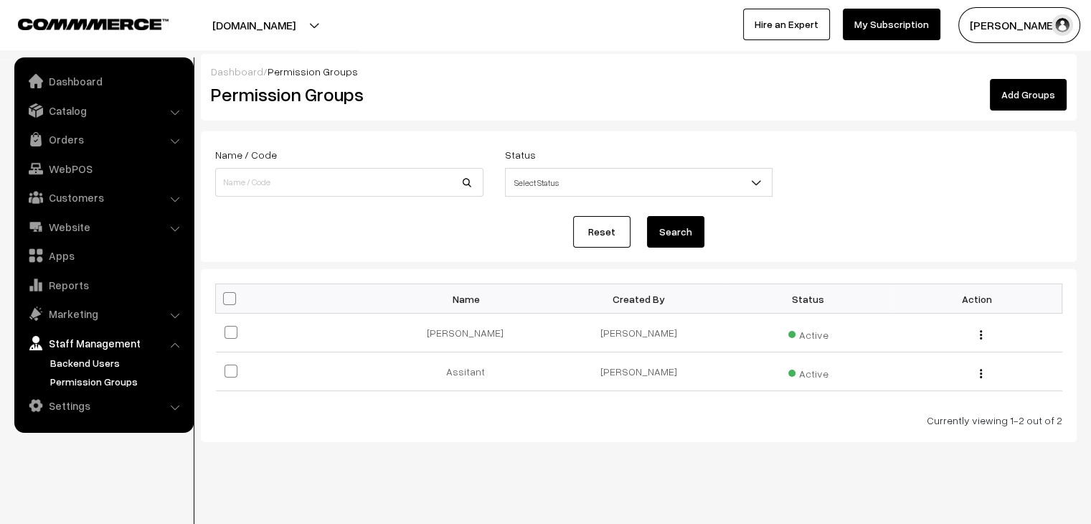
click at [66, 365] on link "Backend Users" at bounding box center [118, 362] width 142 height 15
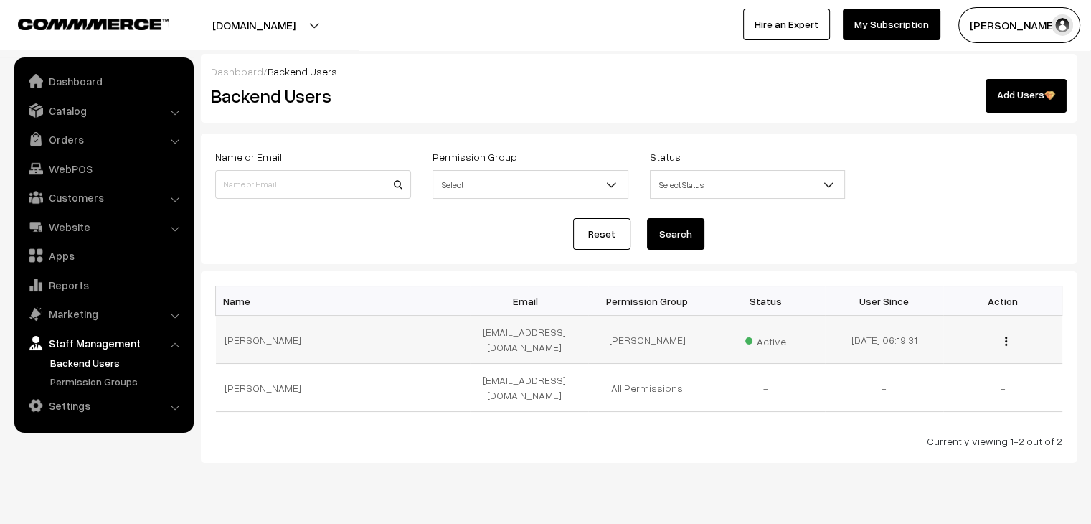
click at [1007, 345] on button "button" at bounding box center [1006, 340] width 4 height 11
click at [969, 366] on link "Edit" at bounding box center [942, 363] width 122 height 32
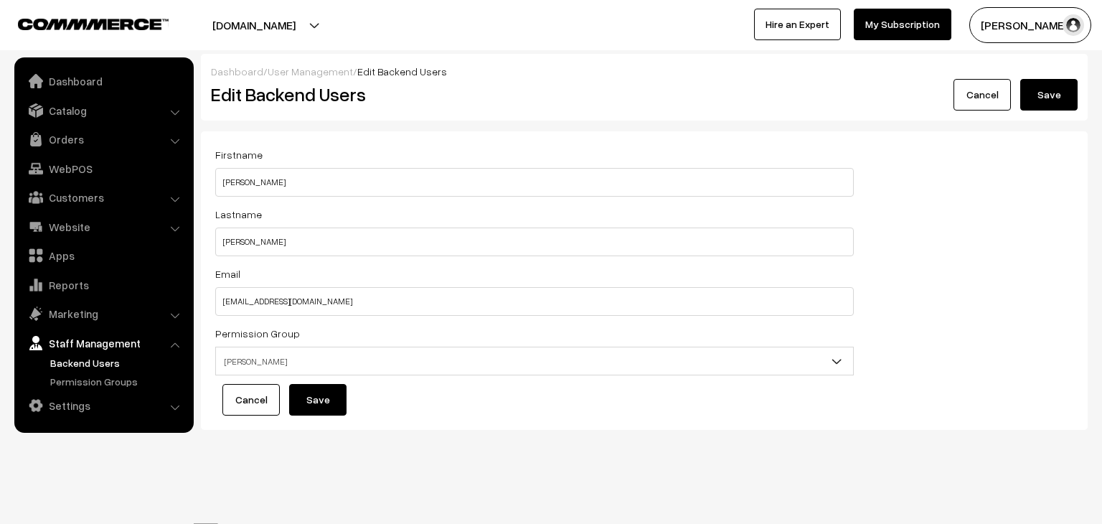
click at [974, 104] on link "Cancel" at bounding box center [981, 95] width 57 height 32
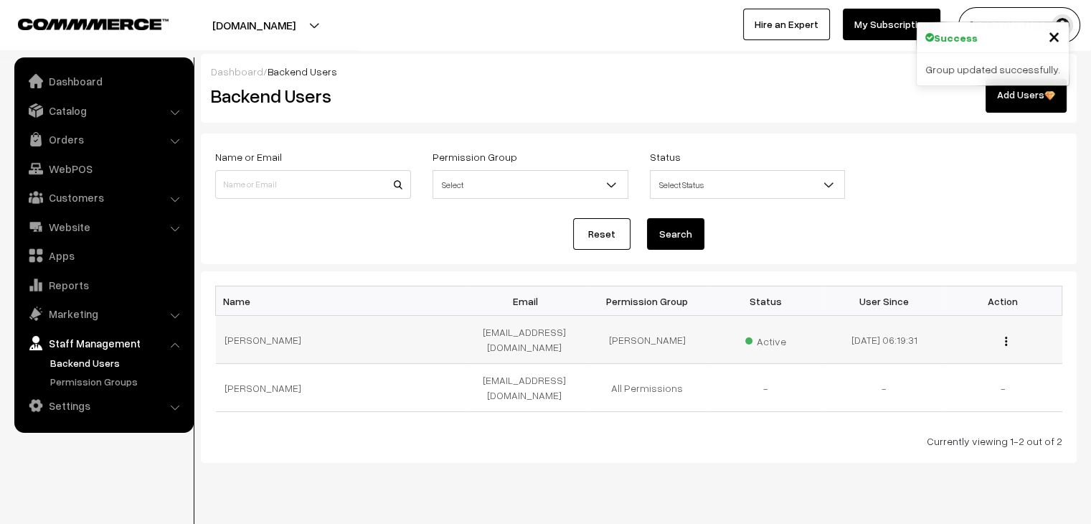
click at [1004, 342] on button "button" at bounding box center [1006, 340] width 4 height 11
click at [968, 380] on link "Delete" at bounding box center [942, 394] width 122 height 32
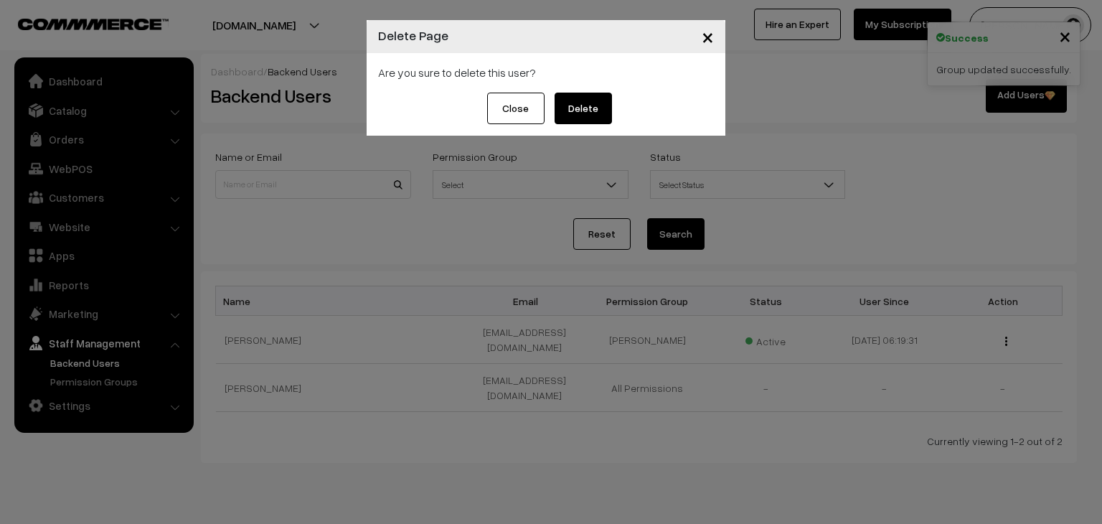
click at [599, 105] on button "Delete" at bounding box center [583, 109] width 57 height 32
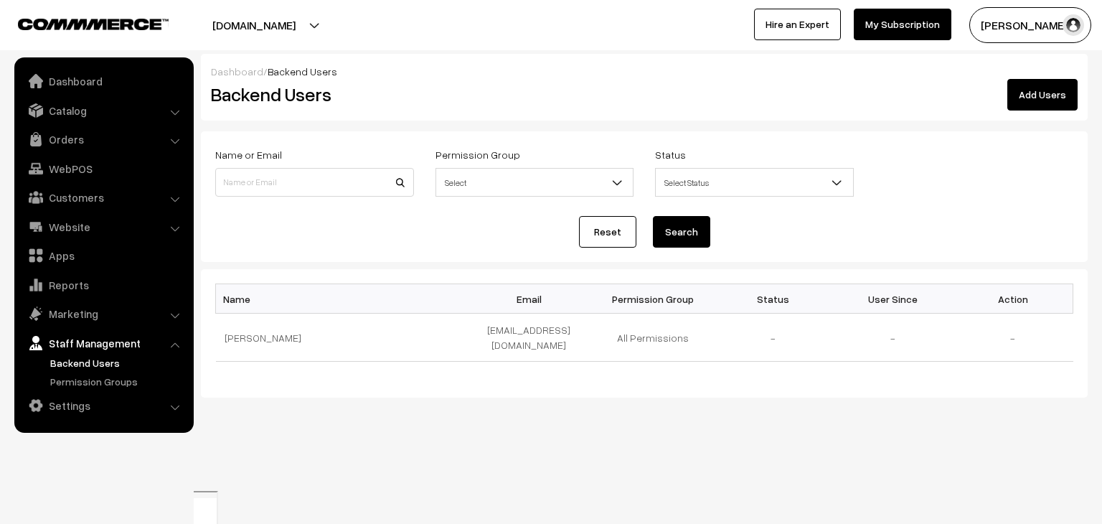
click at [1022, 104] on link "Add Users" at bounding box center [1042, 95] width 70 height 32
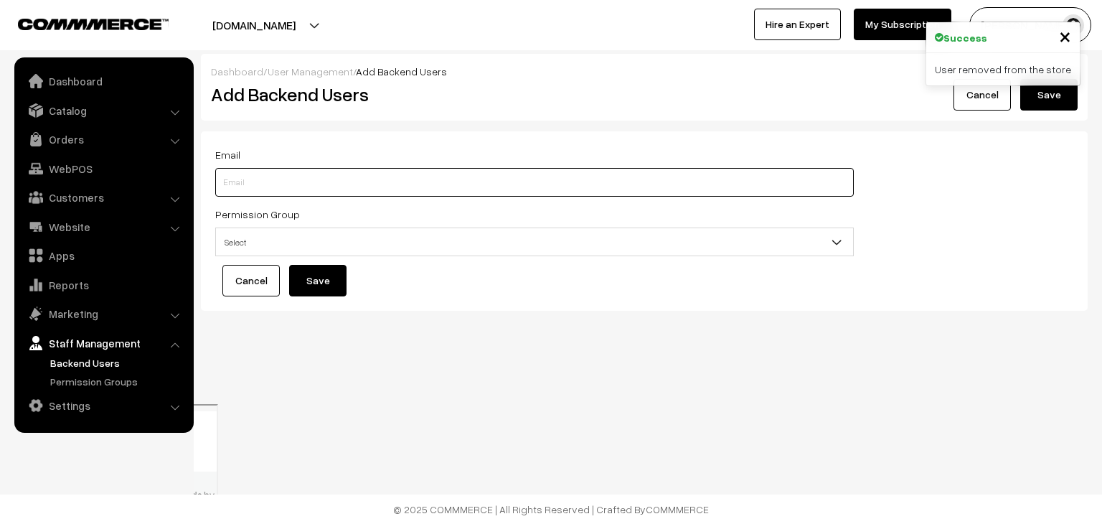
click at [260, 186] on input "text" at bounding box center [534, 182] width 639 height 29
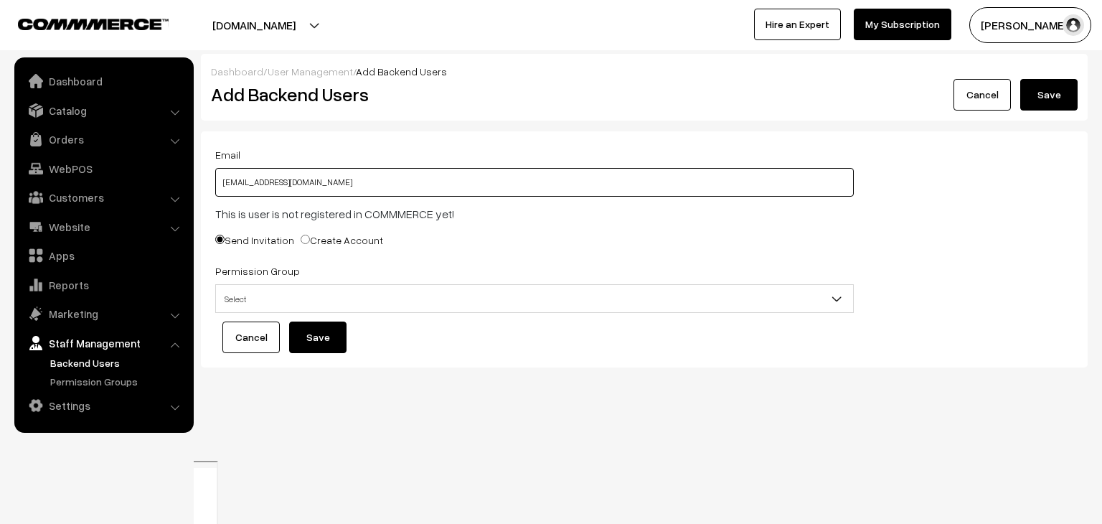
type input "[EMAIL_ADDRESS][DOMAIN_NAME]"
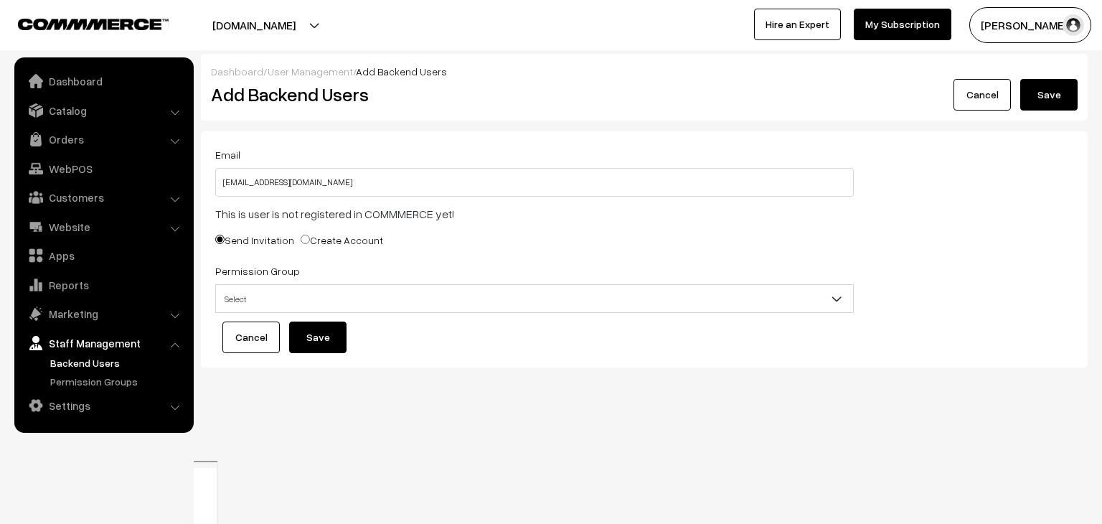
click at [301, 240] on input "Create Account" at bounding box center [305, 239] width 9 height 9
radio input "true"
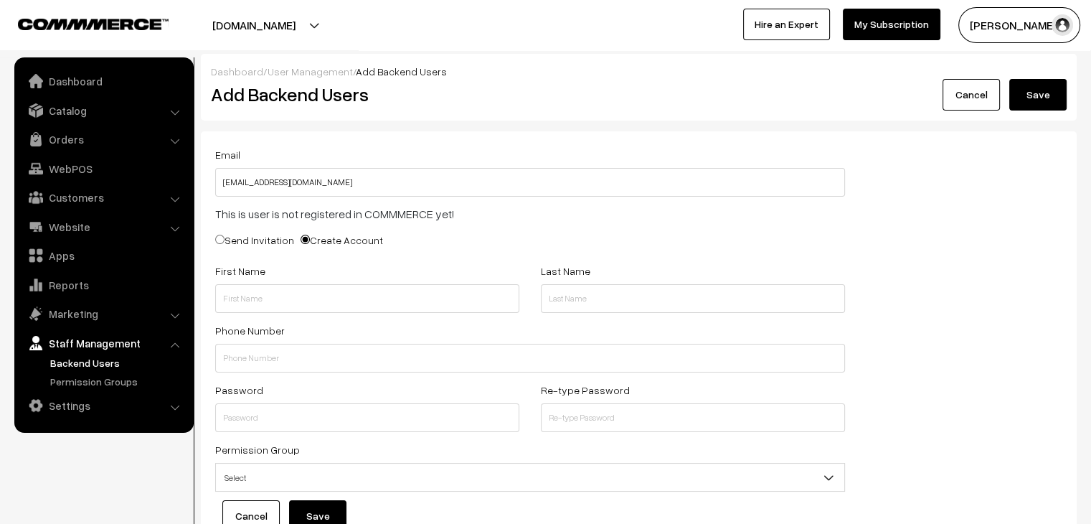
click at [223, 243] on input "Send Invitation" at bounding box center [219, 239] width 9 height 9
radio input "true"
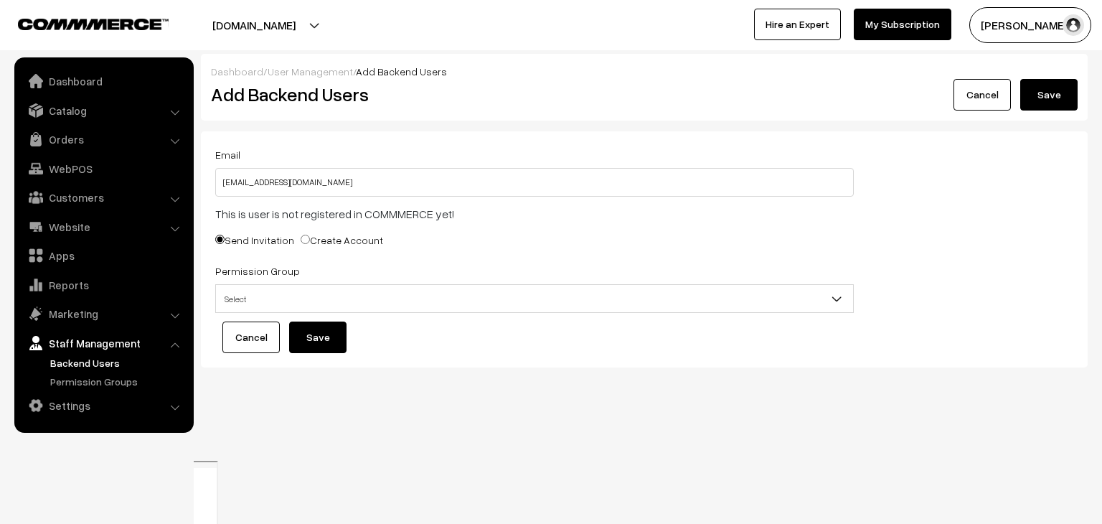
click at [324, 240] on label "Create Account" at bounding box center [342, 239] width 83 height 15
click at [310, 240] on input "Create Account" at bounding box center [305, 239] width 9 height 9
radio input "true"
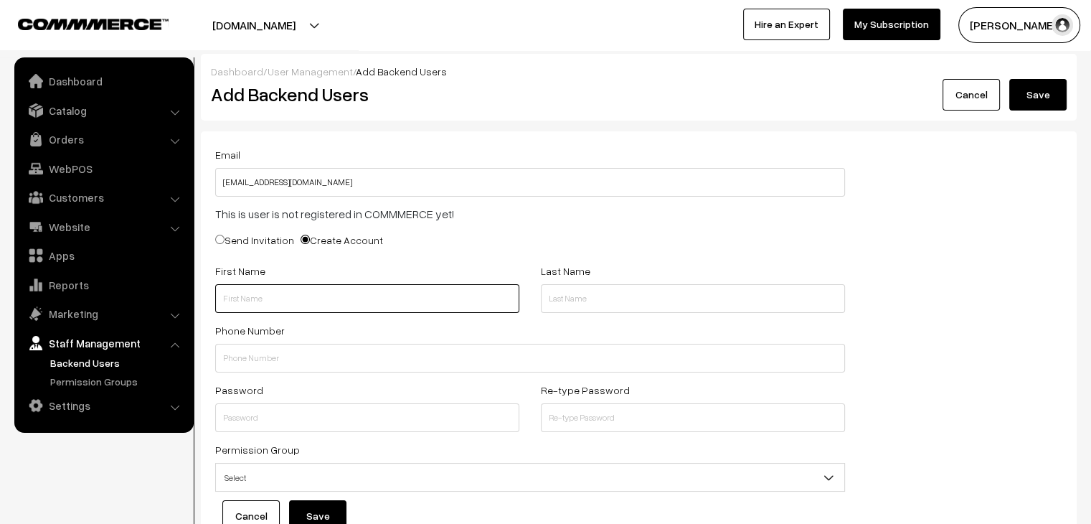
click at [275, 293] on input "text" at bounding box center [367, 298] width 304 height 29
type input "Santoshi"
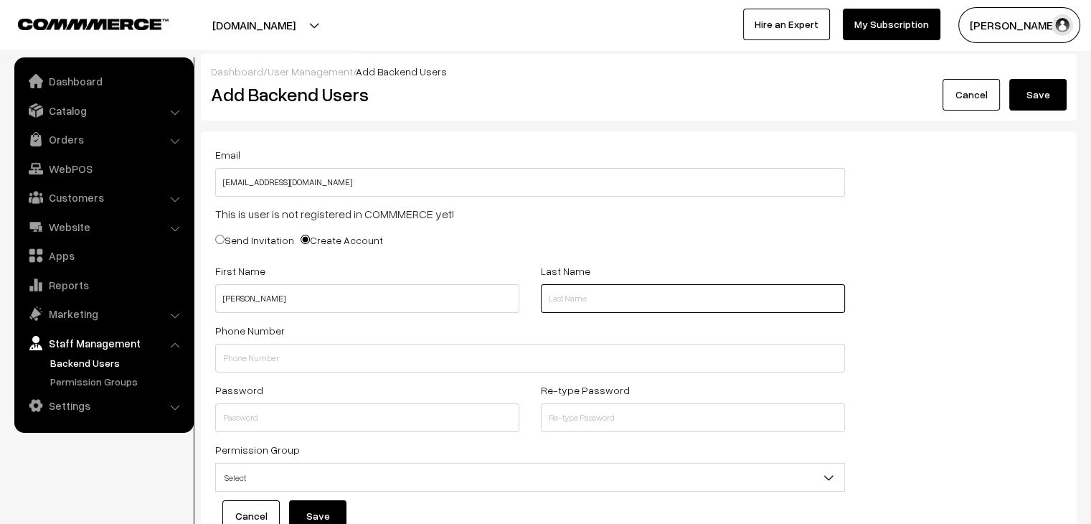
click at [578, 297] on input "text" at bounding box center [693, 298] width 304 height 29
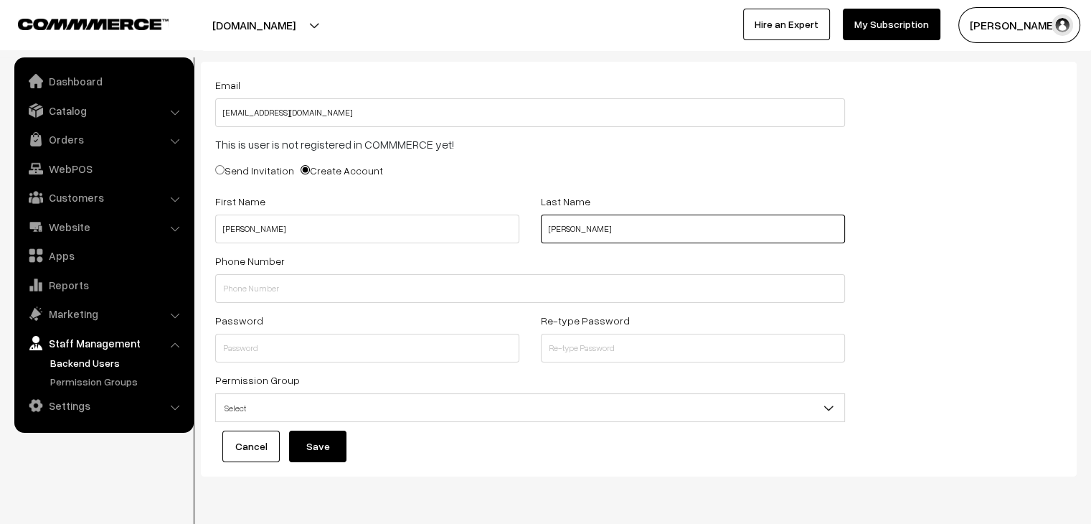
scroll to position [72, 0]
type input "sharma"
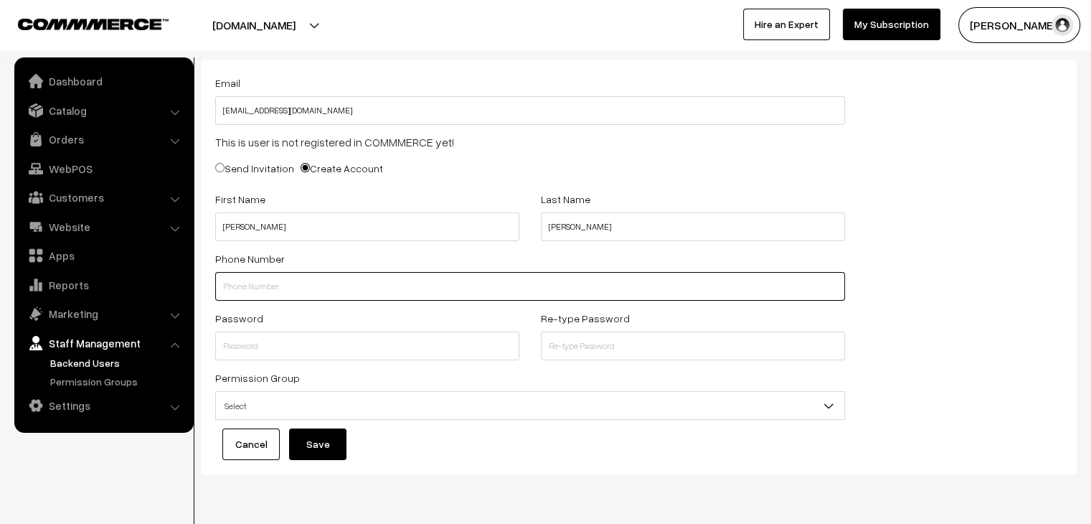
click at [318, 291] on input "text" at bounding box center [530, 286] width 630 height 29
type input "9332718793"
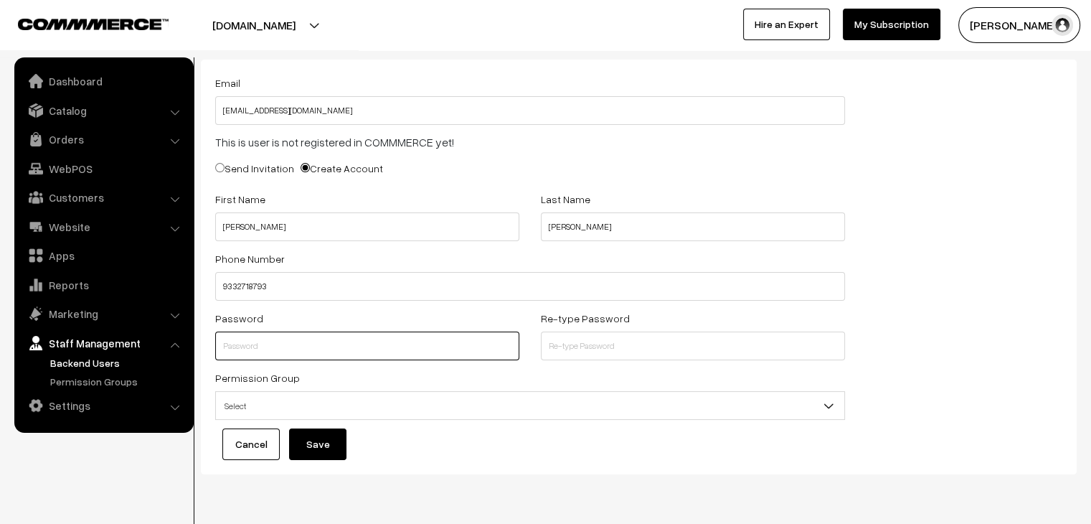
click at [304, 346] on input "text" at bounding box center [367, 345] width 304 height 29
type input "virat200"
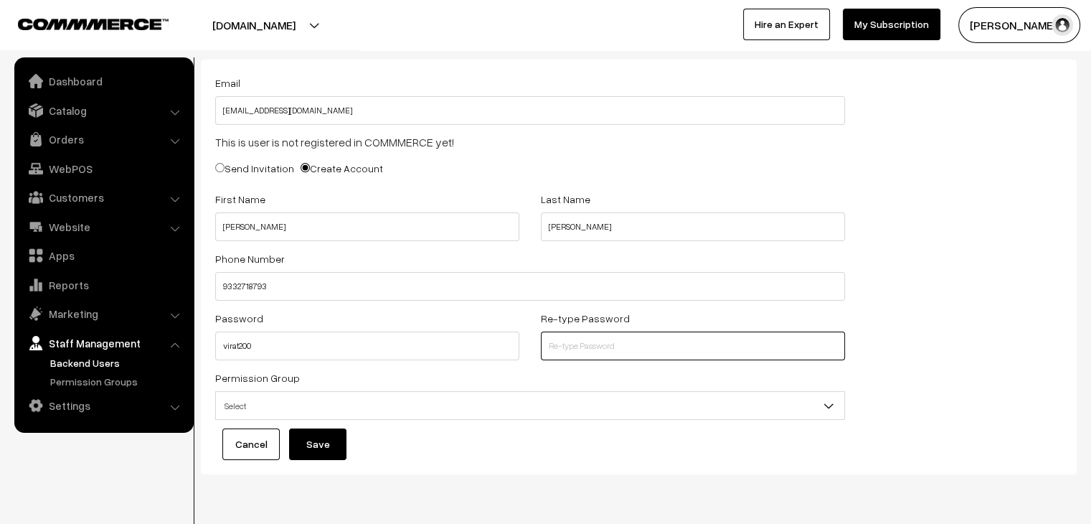
click at [569, 354] on input "text" at bounding box center [693, 345] width 304 height 29
type input "virat200"
click at [373, 414] on span "Select" at bounding box center [530, 405] width 628 height 25
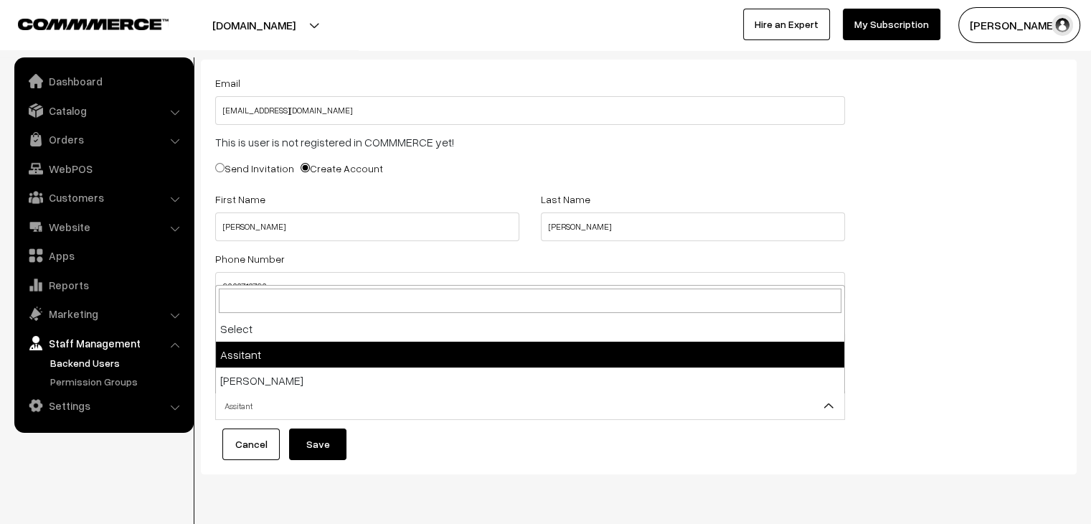
click at [316, 418] on span "Assitant" at bounding box center [530, 405] width 628 height 25
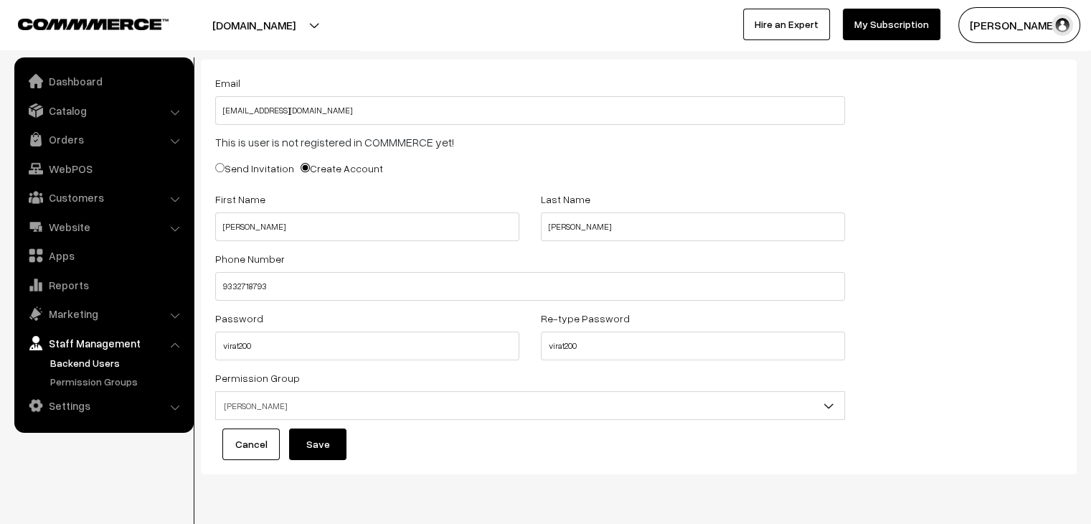
select select "2"
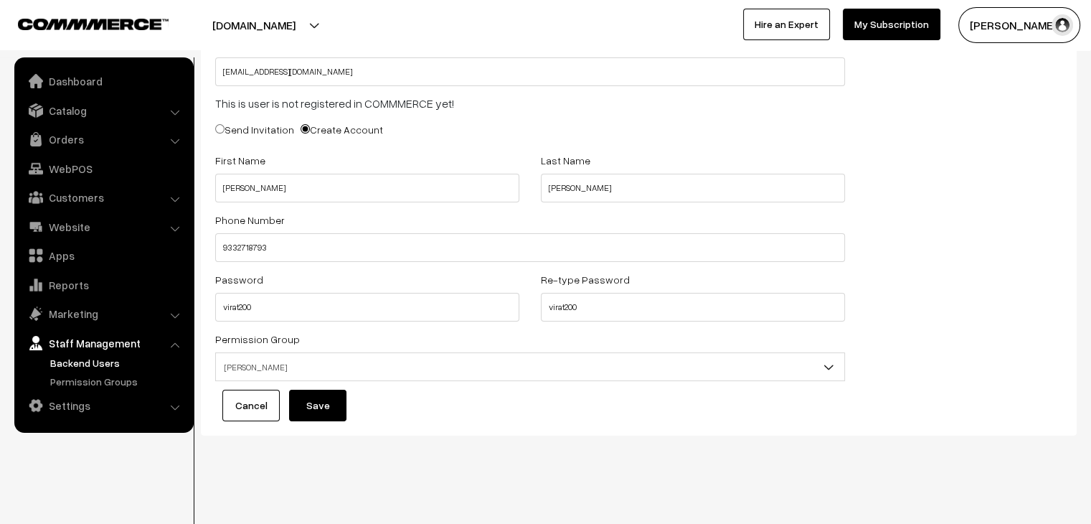
scroll to position [117, 0]
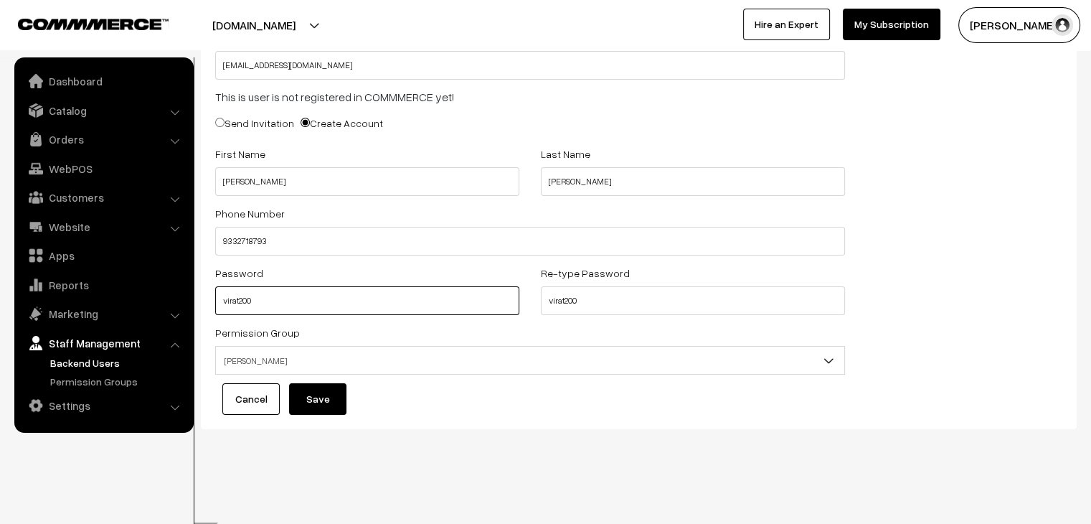
click at [239, 306] on input "virat200" at bounding box center [367, 300] width 304 height 29
type input "sans200"
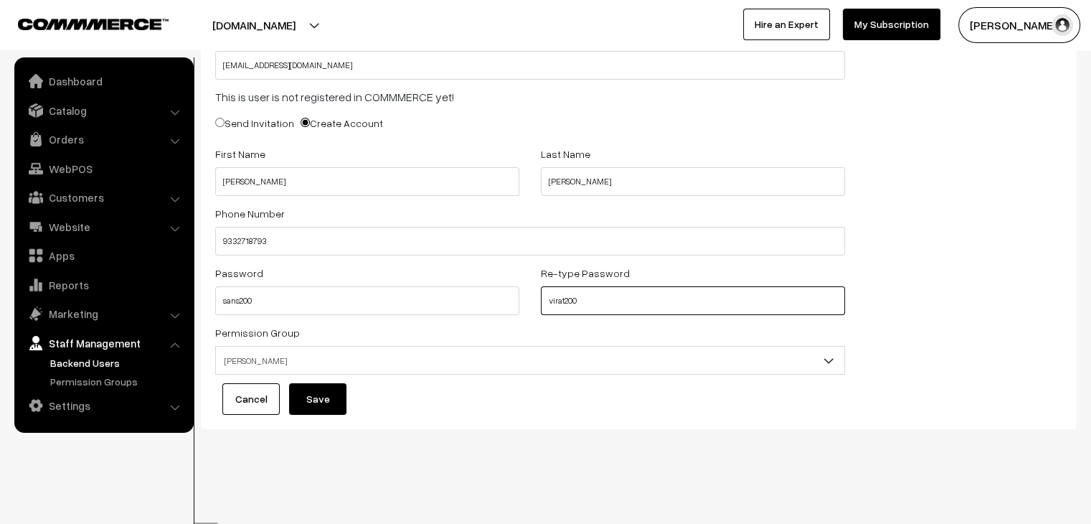
click at [567, 299] on input "virat200" at bounding box center [693, 300] width 304 height 29
click at [563, 300] on input "virat200" at bounding box center [693, 300] width 304 height 29
type input "sans200"
click at [326, 407] on button "Save" at bounding box center [317, 399] width 57 height 32
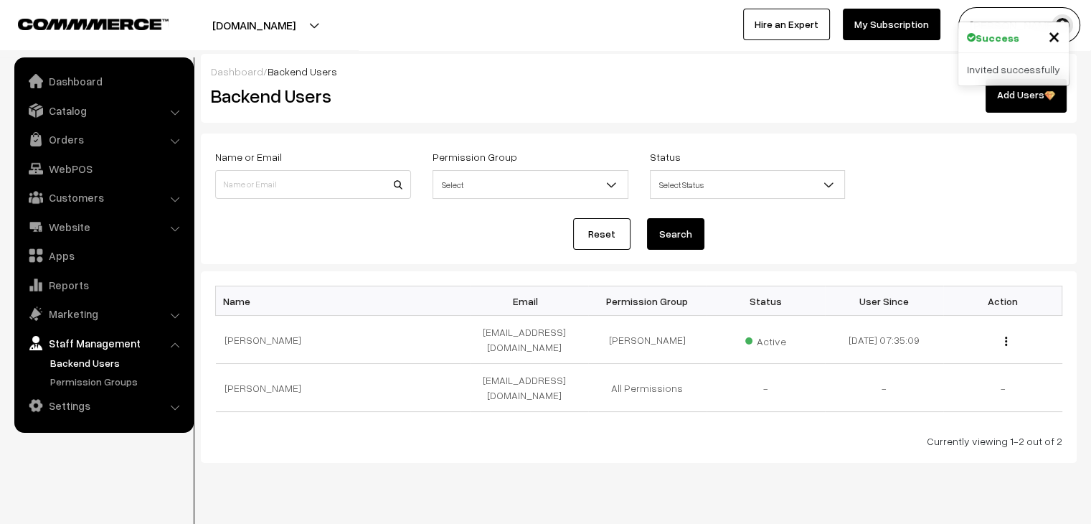
click at [1068, 22] on div "Success × Invited successfully" at bounding box center [1014, 54] width 112 height 65
click at [1066, 18] on img "button" at bounding box center [1063, 25] width 22 height 22
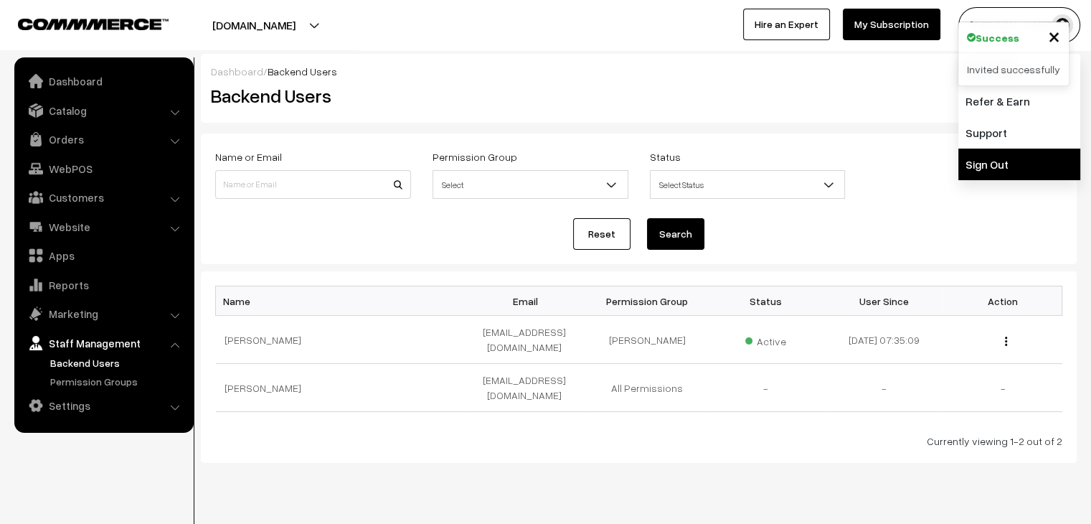
click at [986, 162] on link "Sign Out" at bounding box center [1019, 165] width 122 height 32
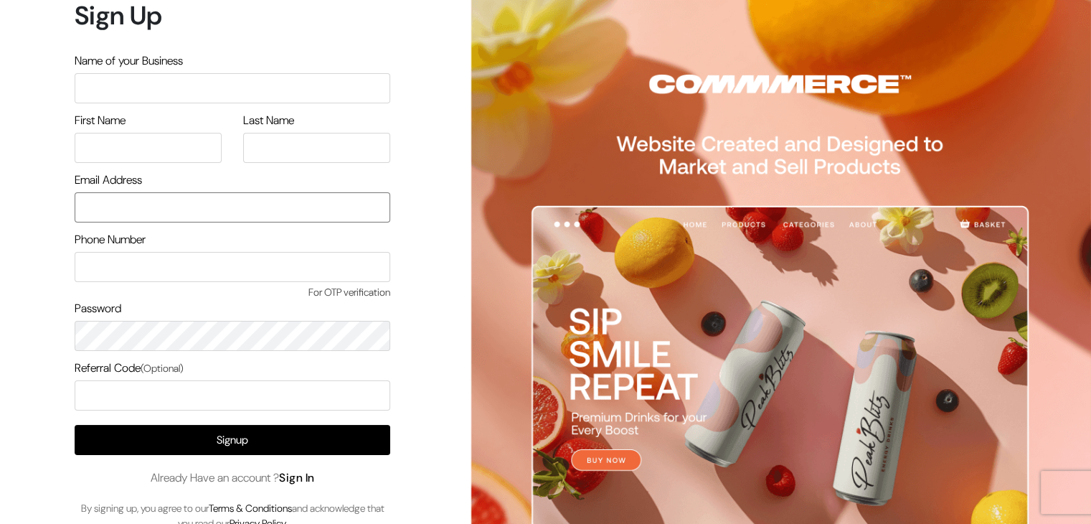
type input "[EMAIL_ADDRESS][DOMAIN_NAME]"
click at [307, 474] on link "Sign In" at bounding box center [297, 477] width 36 height 15
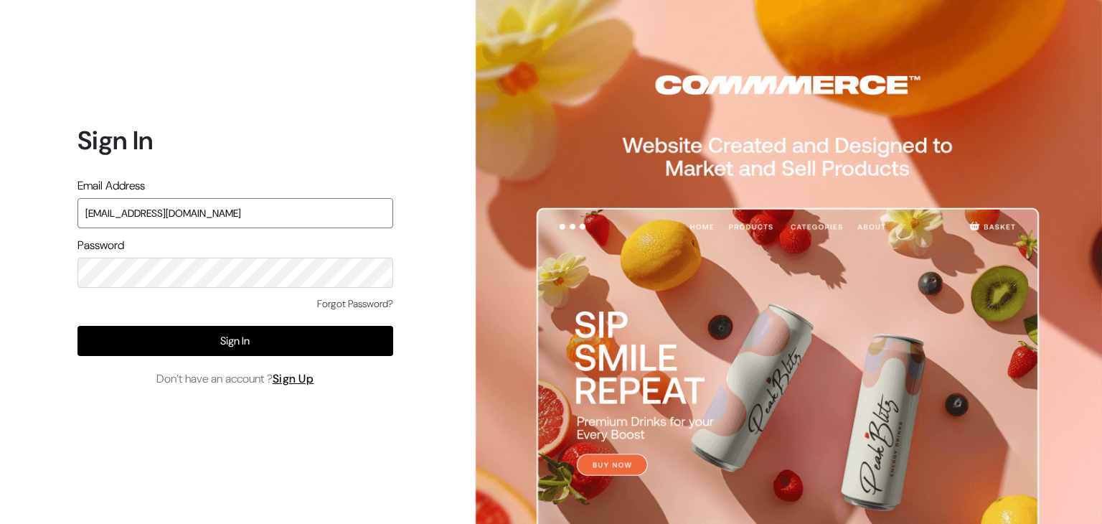
click at [217, 212] on input "knitbirds@gmail.com" at bounding box center [235, 213] width 316 height 30
type input "k"
type input "santoshisharma398@gmail.com"
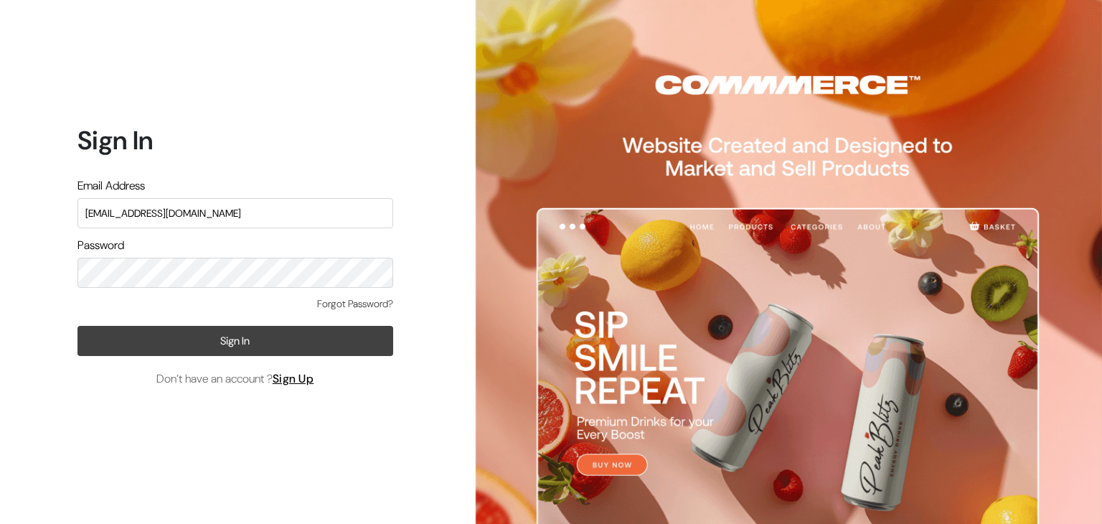
click at [202, 341] on button "Sign In" at bounding box center [235, 341] width 316 height 30
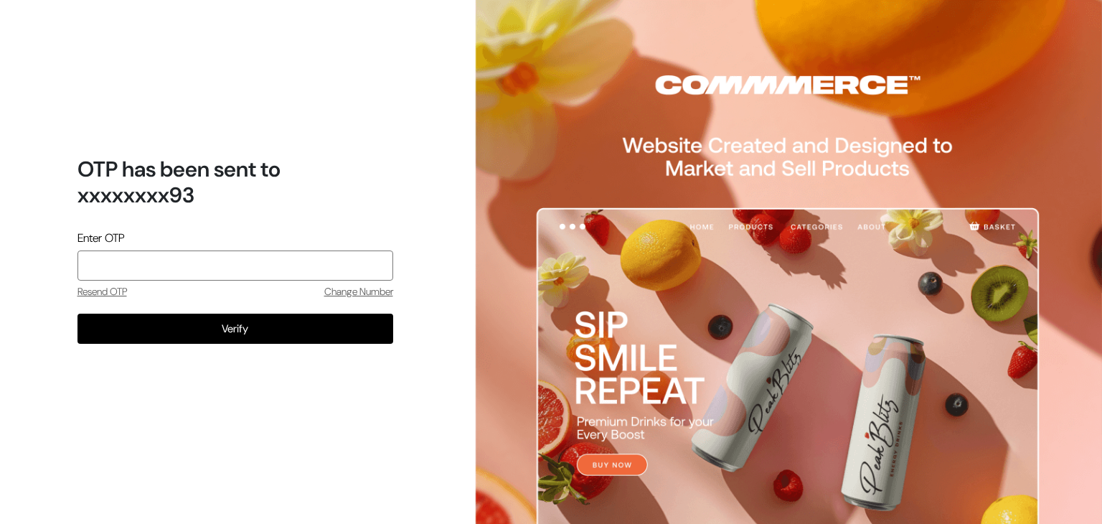
click at [248, 269] on input "tel" at bounding box center [235, 265] width 316 height 30
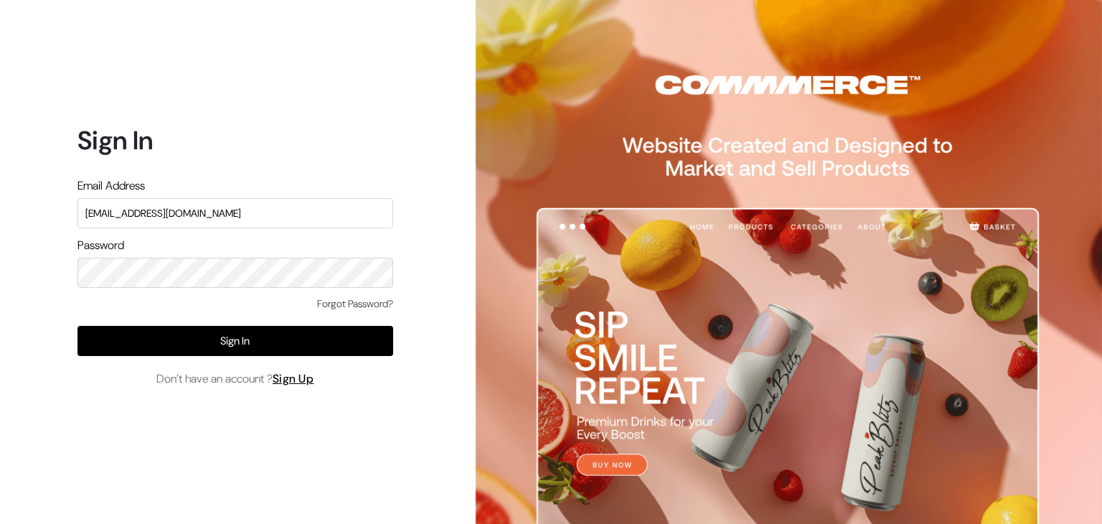
click at [241, 207] on input "santoshisharma398@gmail.com" at bounding box center [235, 213] width 316 height 30
type input "santoshisharma398@gmail.com"
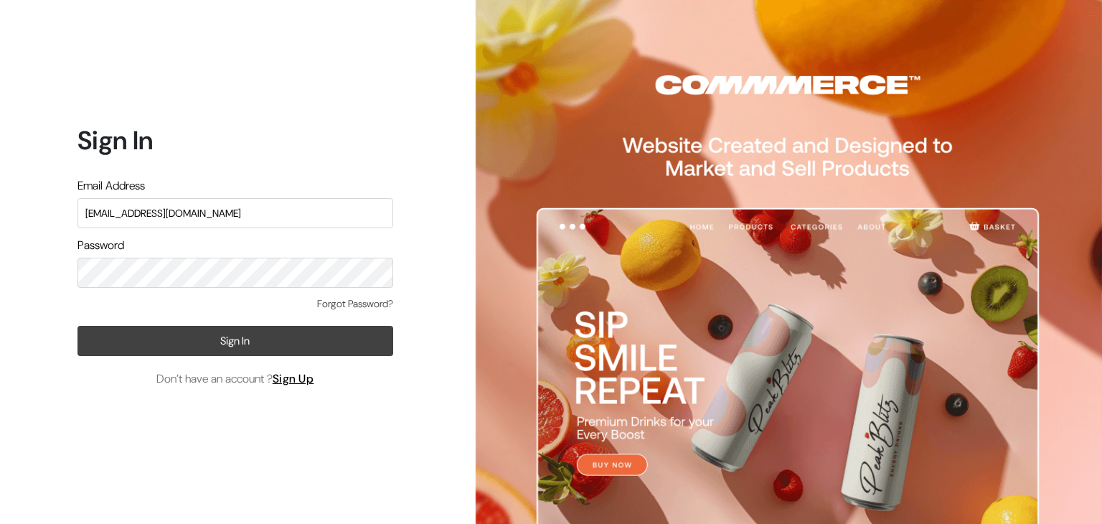
click at [230, 347] on button "Sign In" at bounding box center [235, 341] width 316 height 30
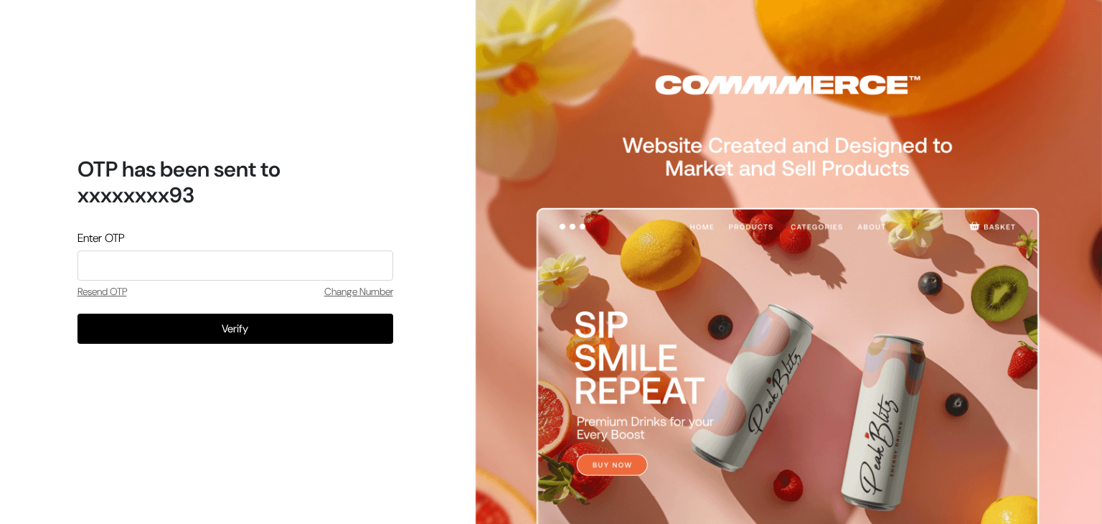
click at [221, 270] on input "tel" at bounding box center [235, 265] width 316 height 30
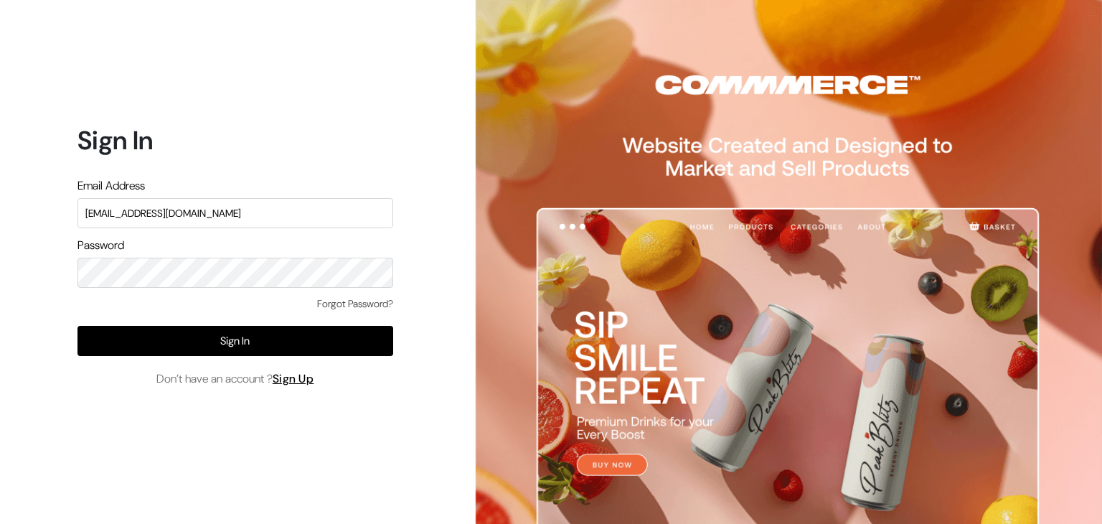
click at [254, 202] on input "santoshisharma398@gmail.com" at bounding box center [235, 213] width 316 height 30
type input "knitbirds@gmail.com"
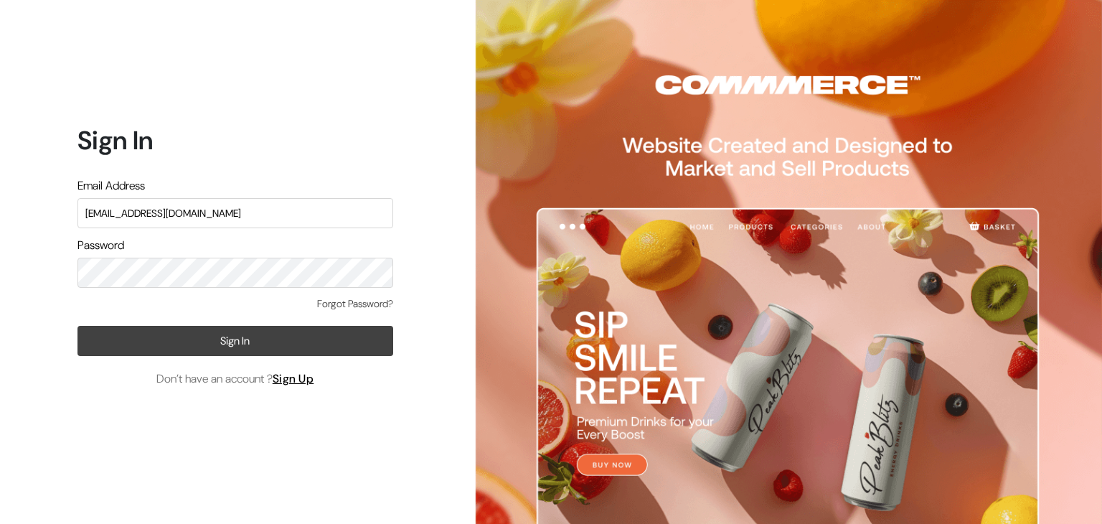
click at [197, 336] on button "Sign In" at bounding box center [235, 341] width 316 height 30
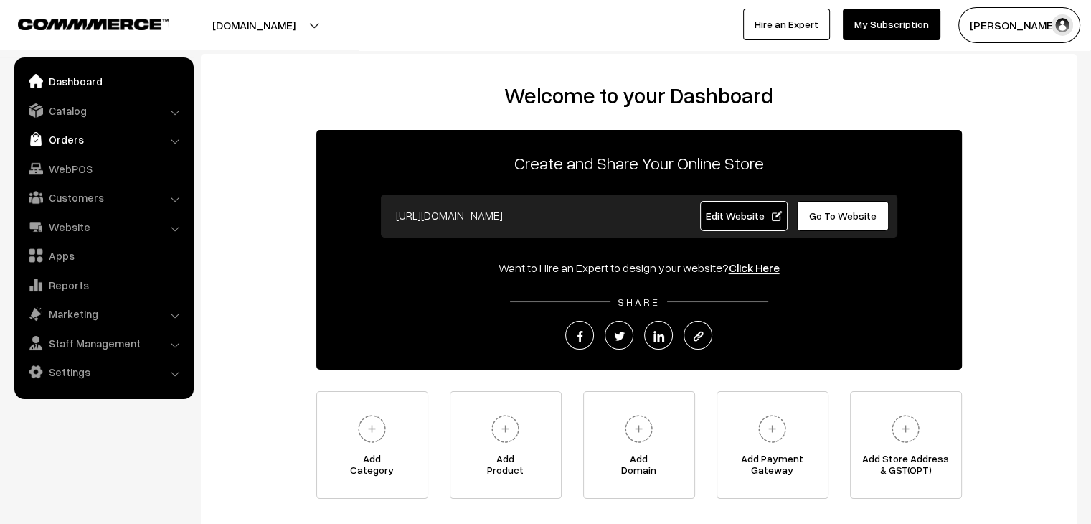
click at [70, 145] on link "Orders" at bounding box center [103, 139] width 171 height 26
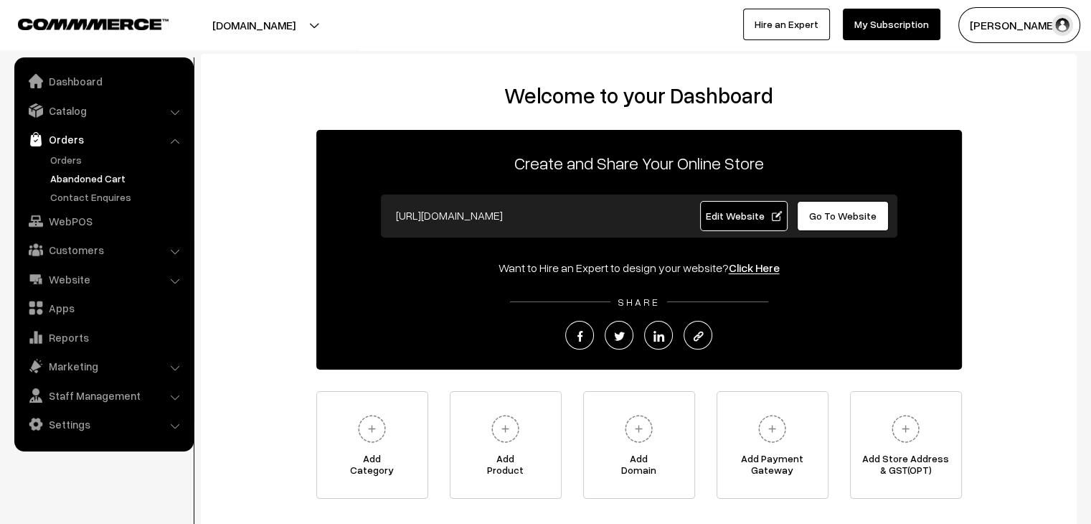
click at [83, 178] on link "Abandoned Cart" at bounding box center [118, 178] width 142 height 15
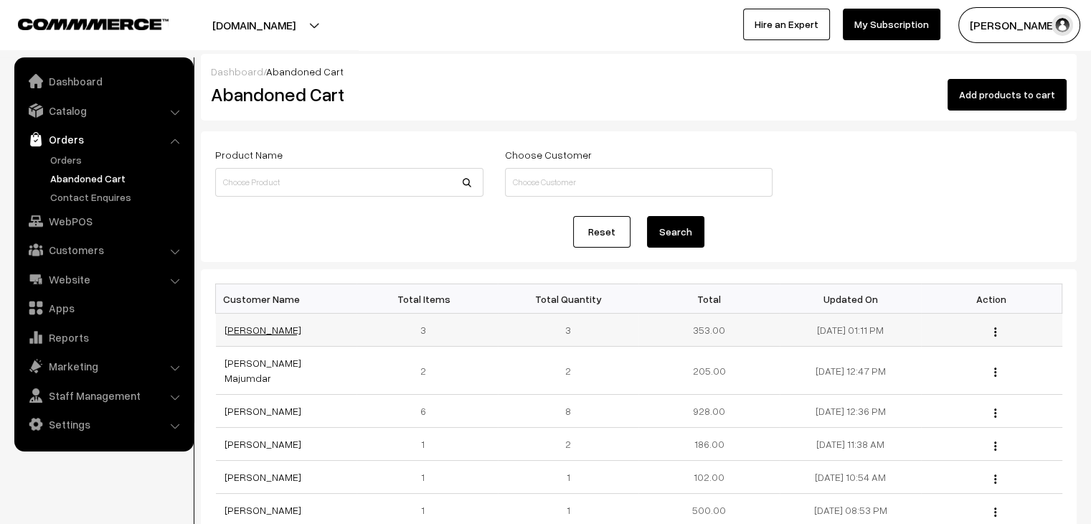
click at [245, 329] on link "[PERSON_NAME]" at bounding box center [263, 330] width 77 height 12
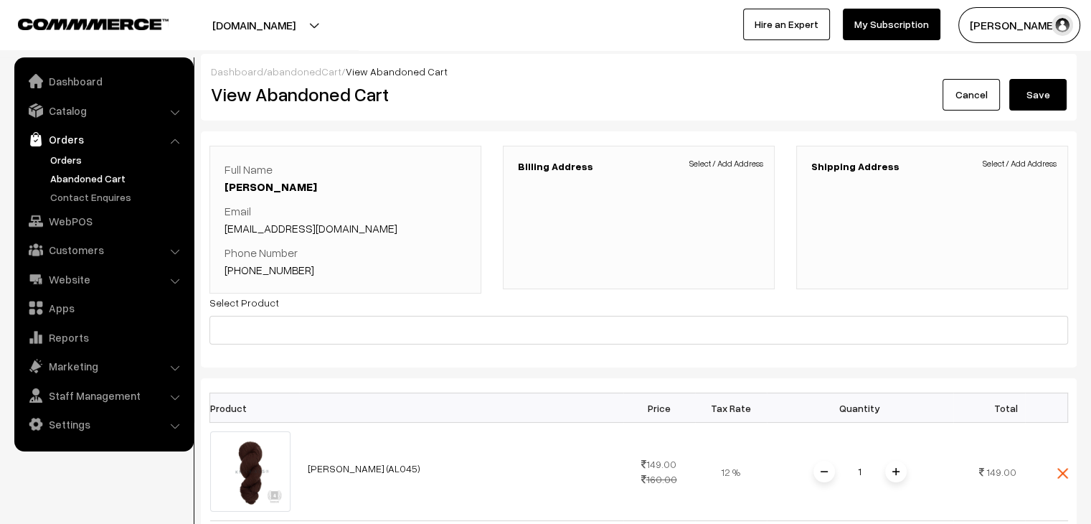
click at [52, 156] on link "Orders" at bounding box center [118, 159] width 142 height 15
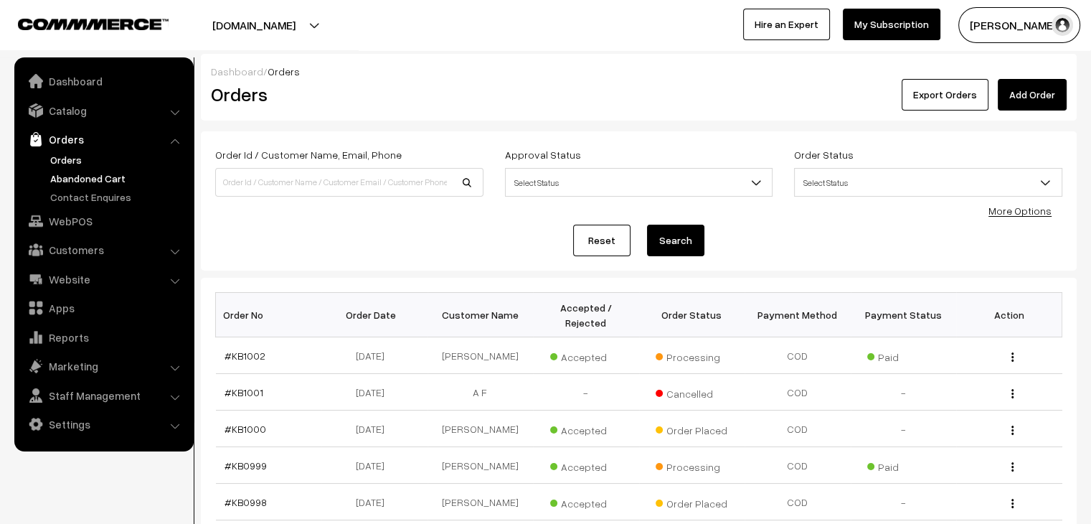
click at [91, 171] on link "Abandoned Cart" at bounding box center [118, 178] width 142 height 15
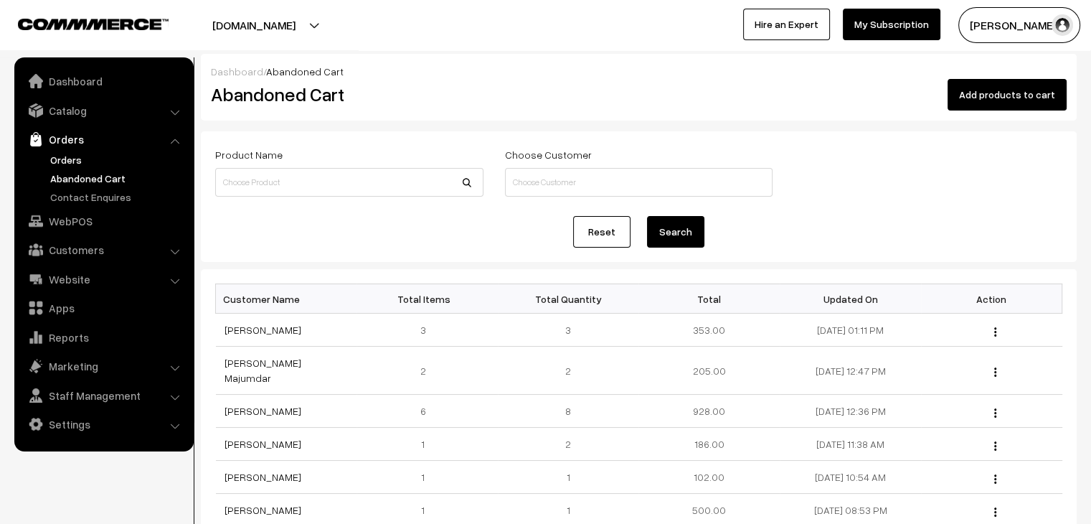
click at [77, 159] on link "Orders" at bounding box center [118, 159] width 142 height 15
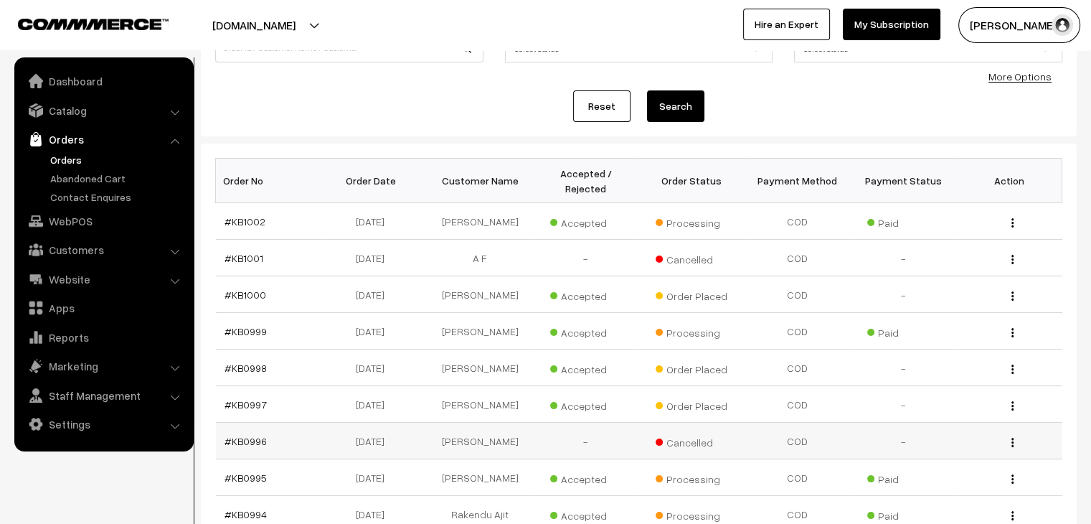
scroll to position [143, 0]
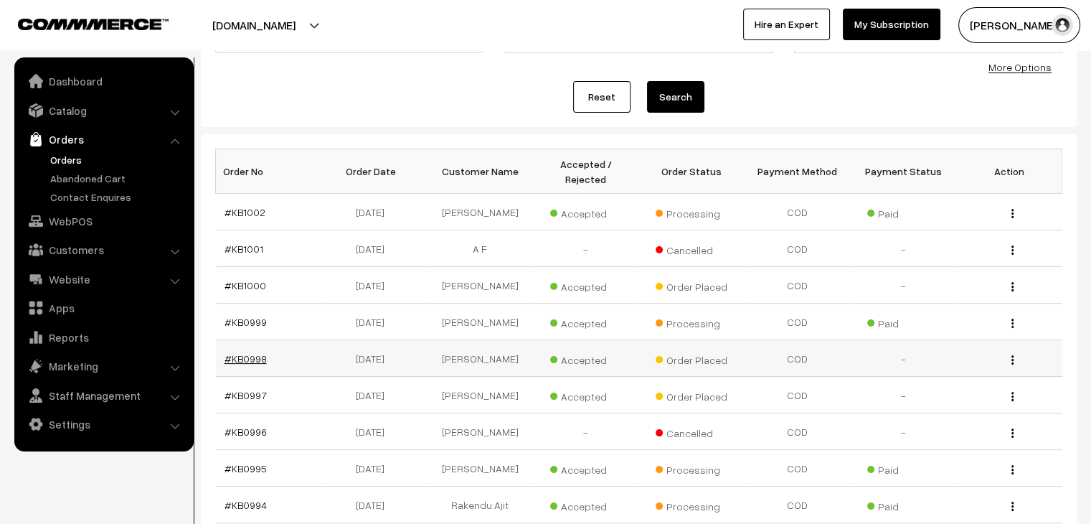
click at [234, 352] on link "#KB0998" at bounding box center [246, 358] width 42 height 12
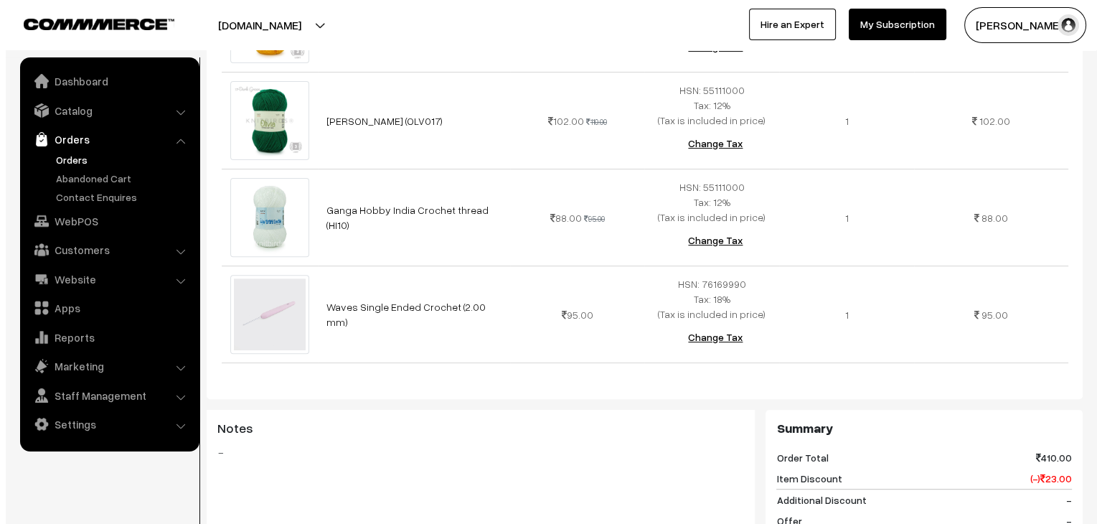
scroll to position [861, 0]
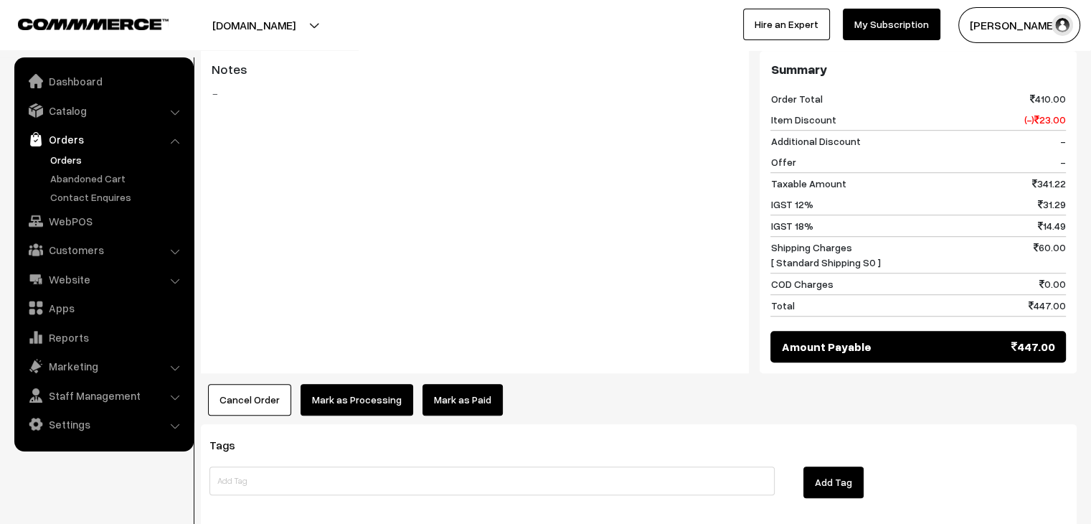
click at [438, 384] on link "Mark as Paid" at bounding box center [463, 400] width 80 height 32
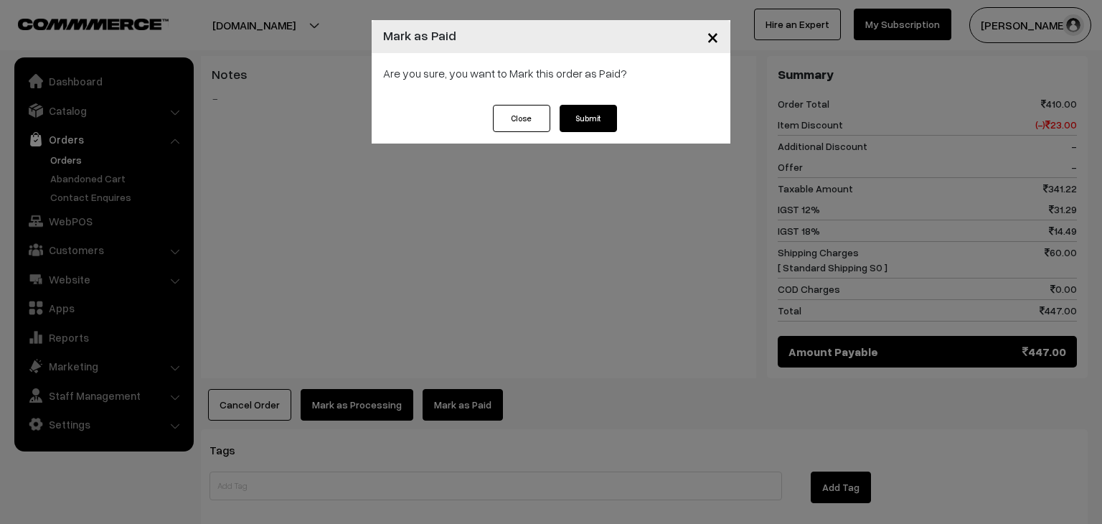
click at [584, 116] on button "Submit" at bounding box center [588, 118] width 57 height 27
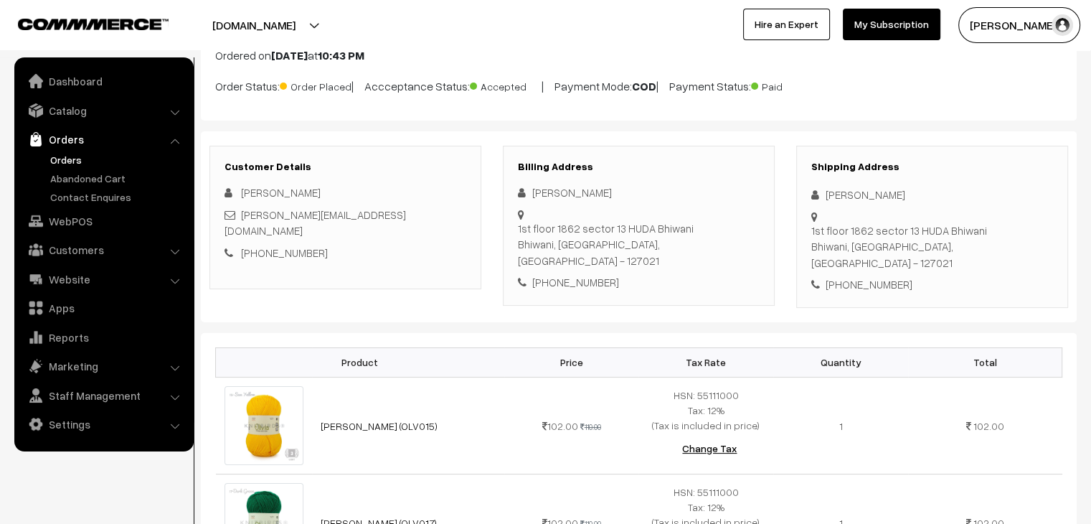
scroll to position [72, 0]
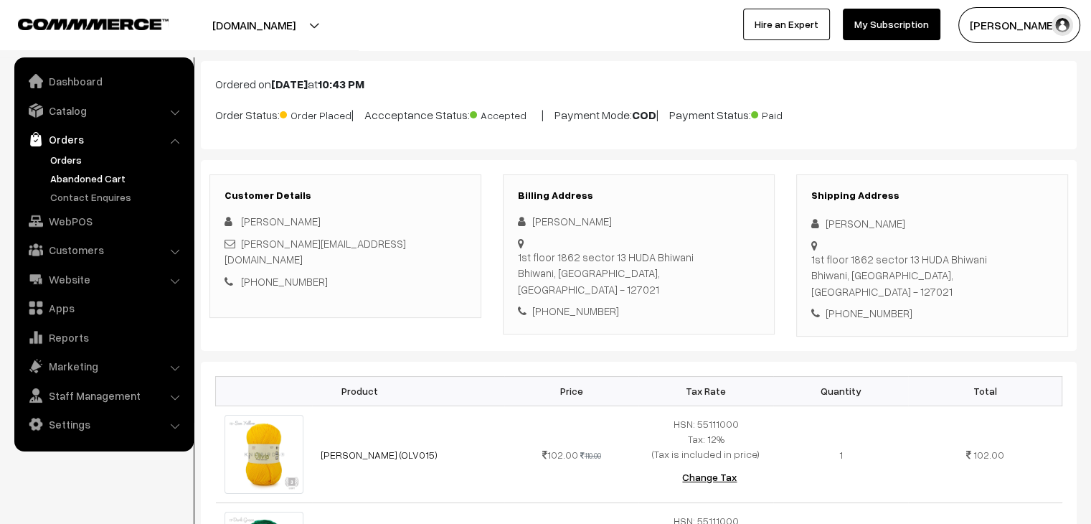
click at [62, 182] on link "Abandoned Cart" at bounding box center [118, 178] width 142 height 15
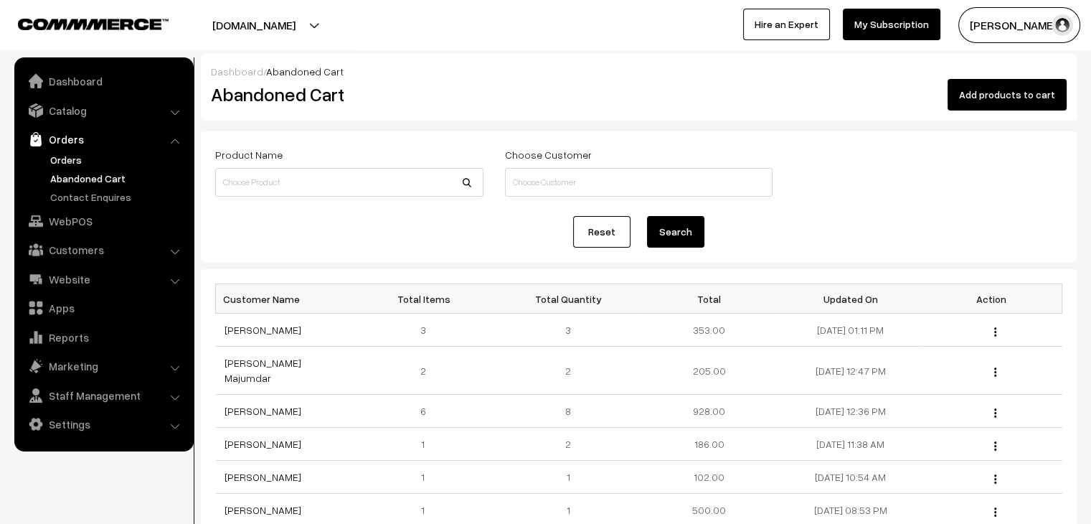
click at [62, 159] on link "Orders" at bounding box center [118, 159] width 142 height 15
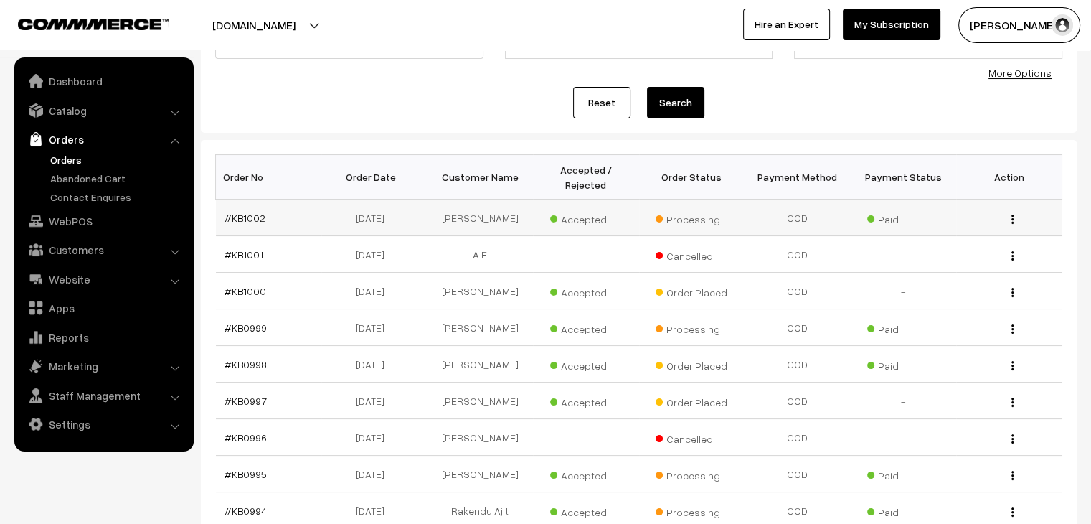
scroll to position [143, 0]
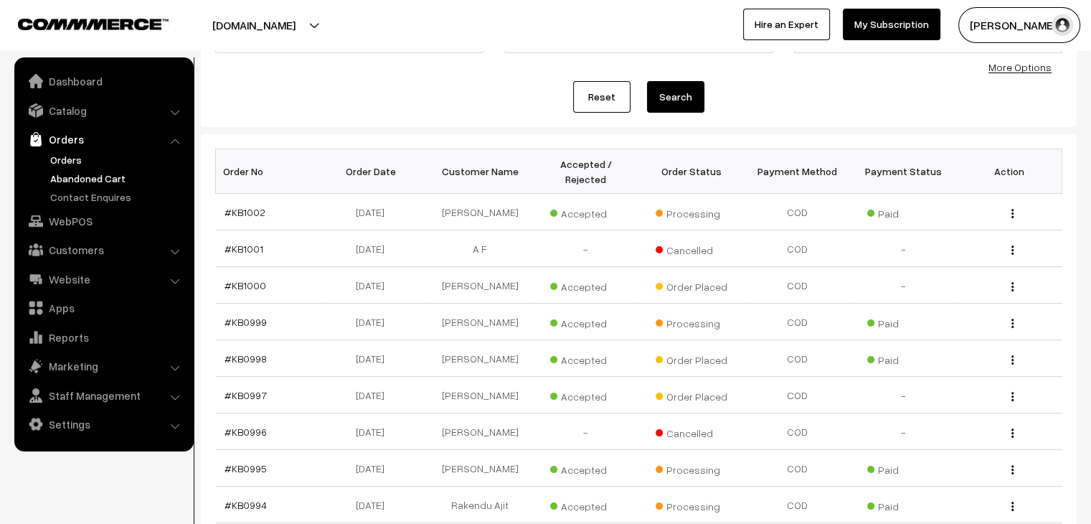
click at [90, 184] on link "Abandoned Cart" at bounding box center [118, 178] width 142 height 15
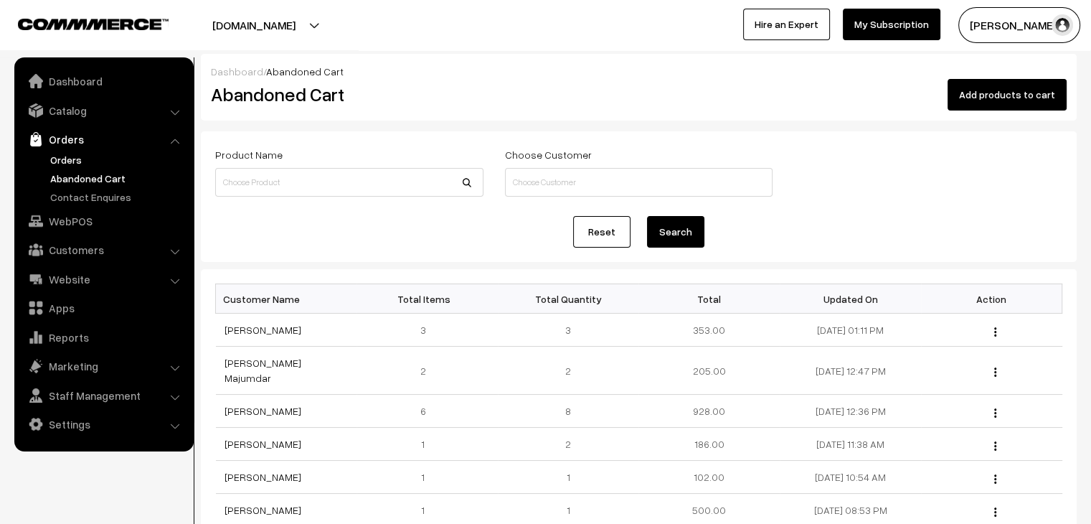
click at [76, 164] on link "Orders" at bounding box center [118, 159] width 142 height 15
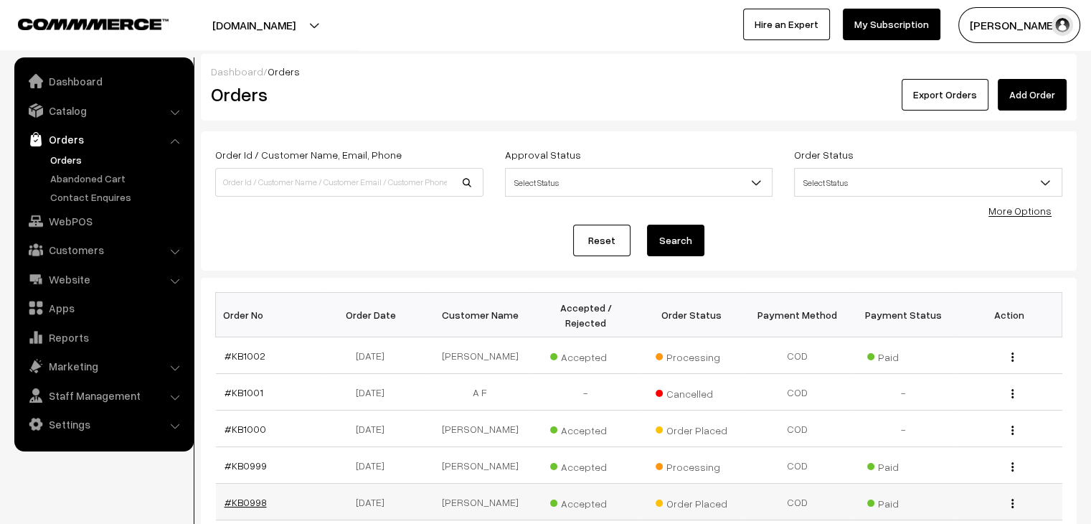
click at [250, 496] on link "#KB0998" at bounding box center [246, 502] width 42 height 12
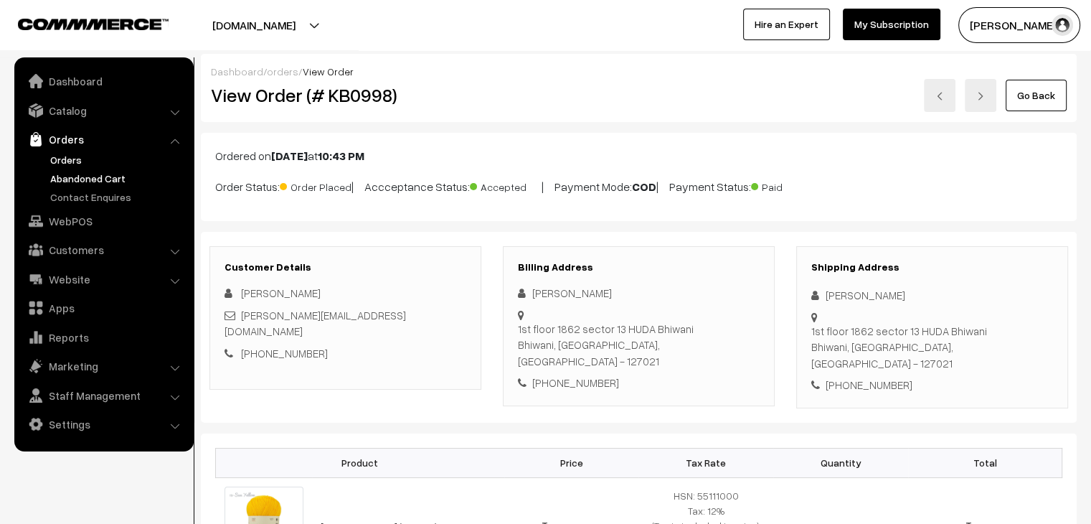
click at [90, 180] on link "Abandoned Cart" at bounding box center [118, 178] width 142 height 15
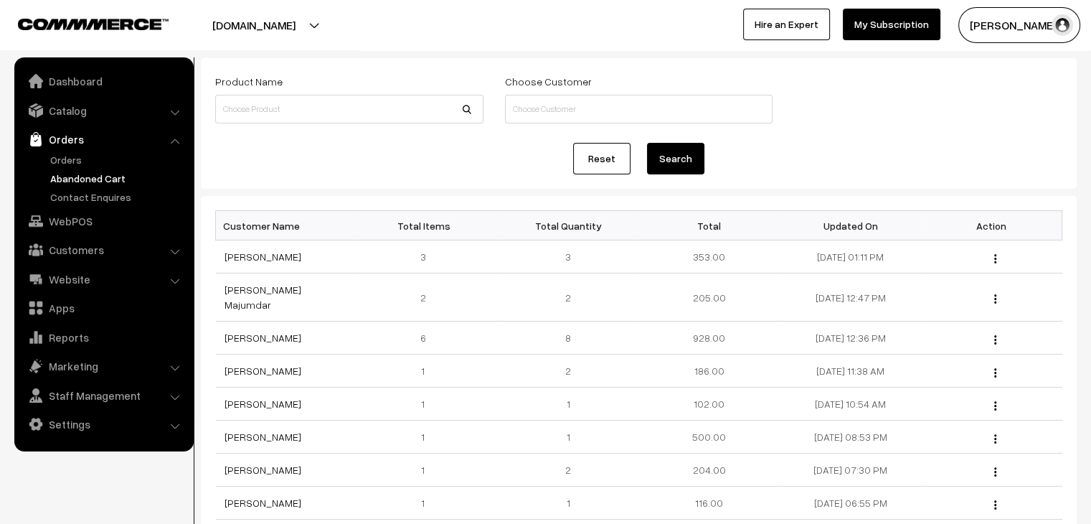
scroll to position [72, 0]
click at [81, 159] on link "Orders" at bounding box center [118, 159] width 142 height 15
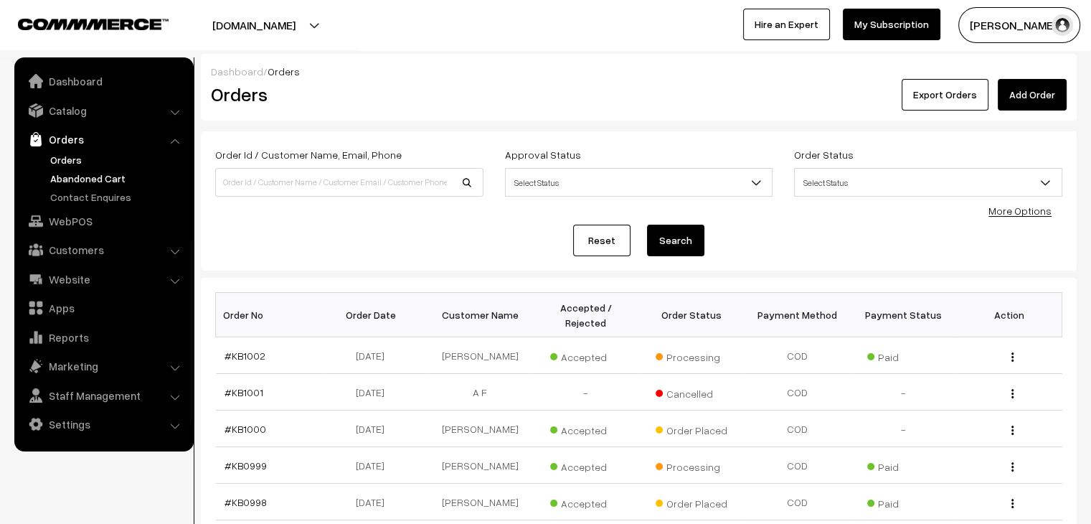
click at [111, 176] on link "Abandoned Cart" at bounding box center [118, 178] width 142 height 15
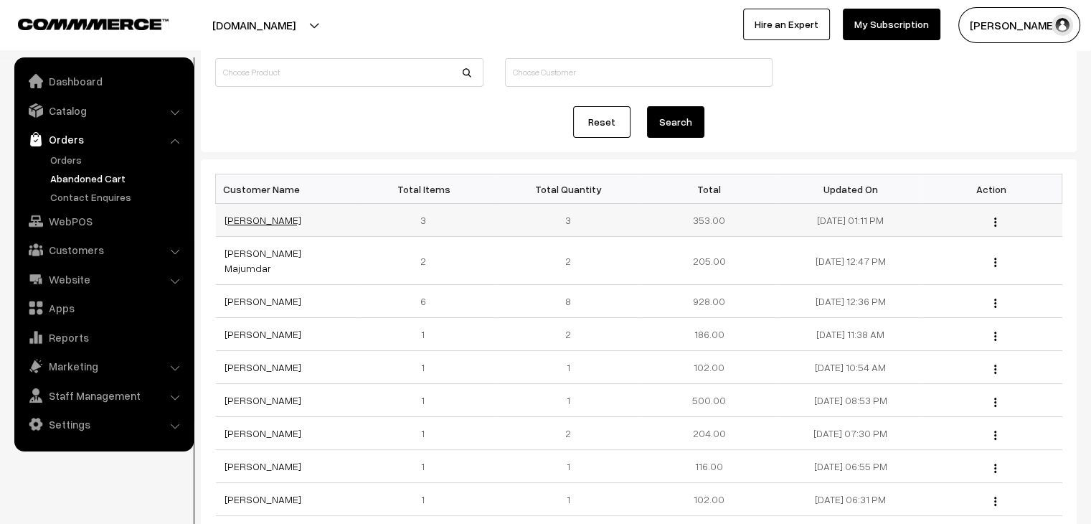
scroll to position [143, 0]
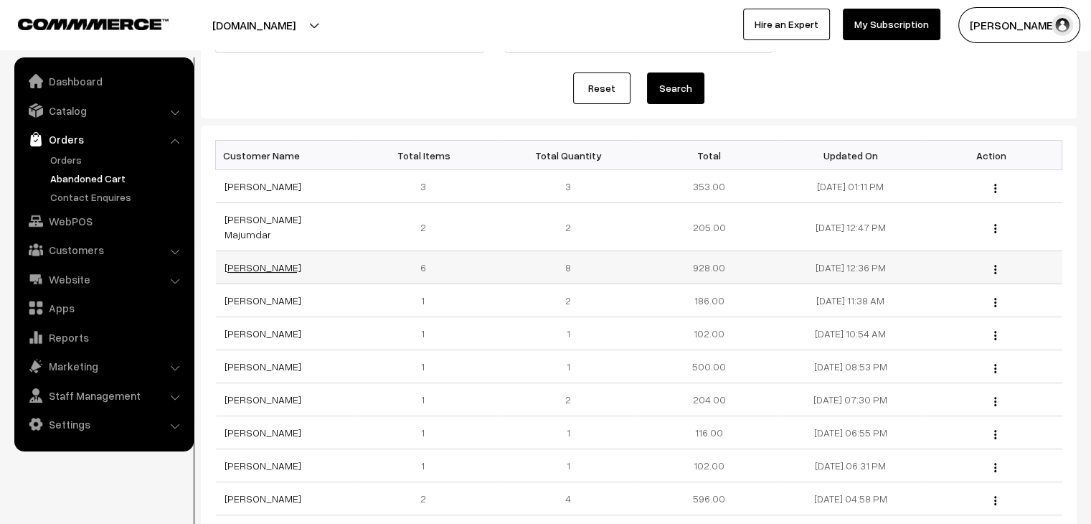
click at [273, 261] on link "Abhishek Chaudhari" at bounding box center [263, 267] width 77 height 12
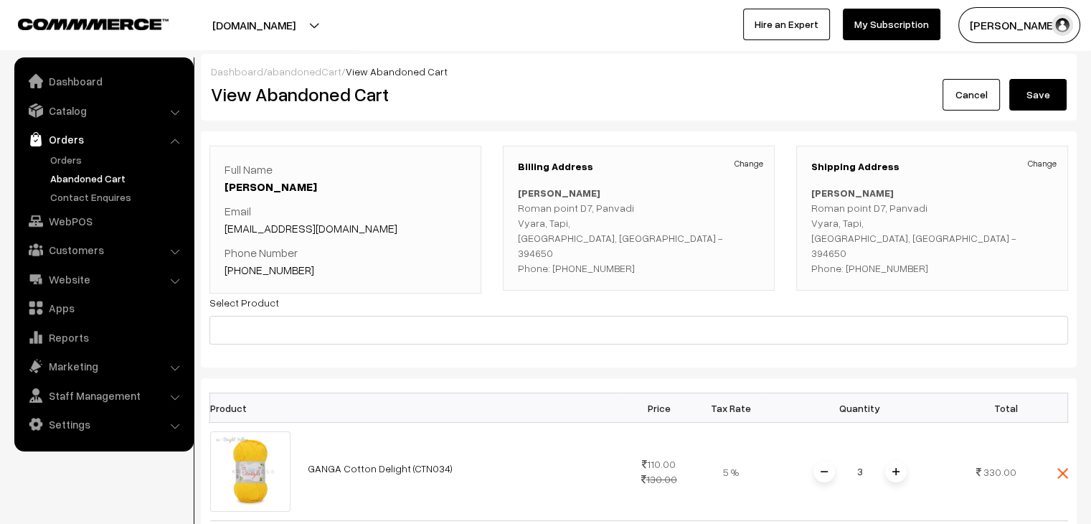
click at [286, 72] on link "abandonedCart" at bounding box center [304, 71] width 75 height 12
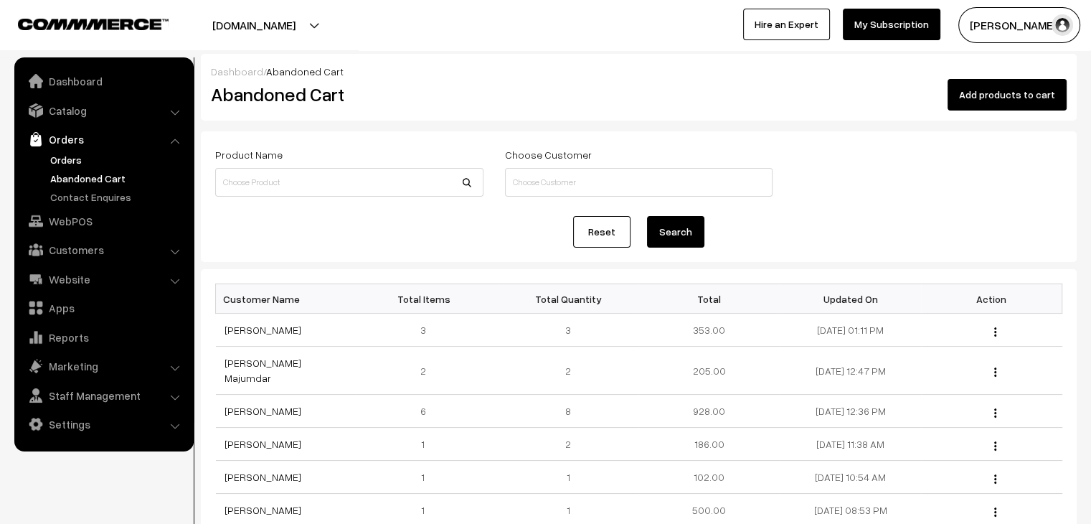
click at [67, 160] on link "Orders" at bounding box center [118, 159] width 142 height 15
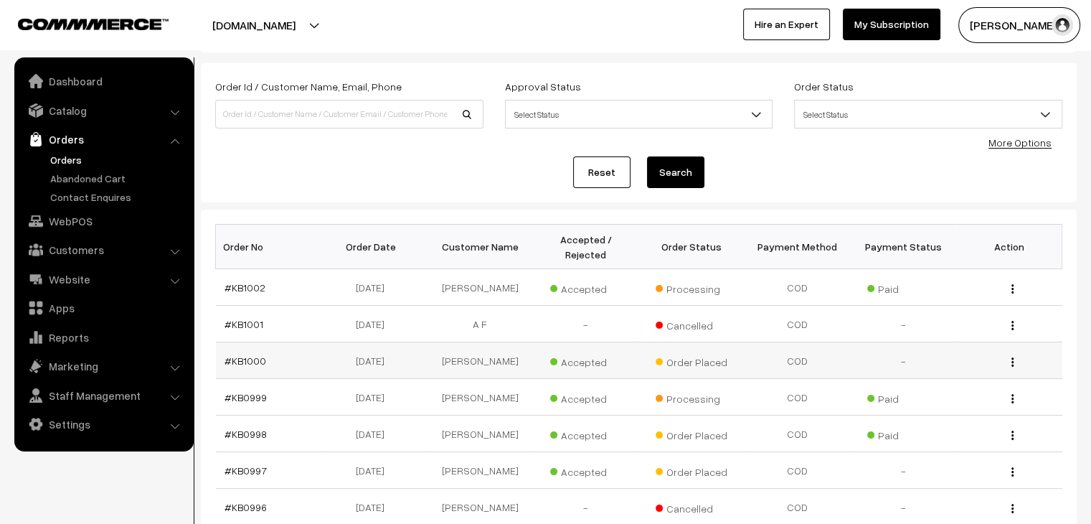
scroll to position [72, 0]
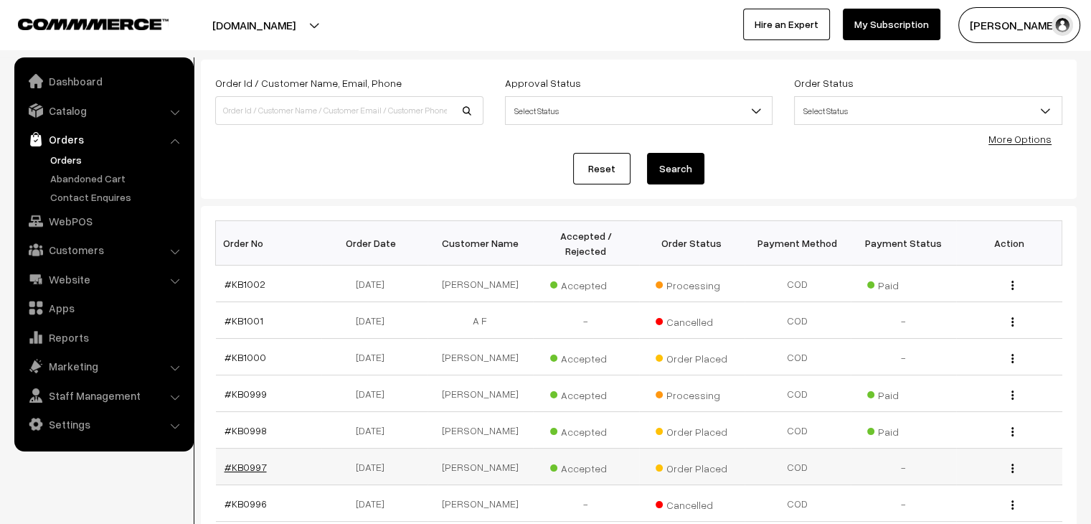
click at [231, 461] on link "#KB0997" at bounding box center [246, 467] width 42 height 12
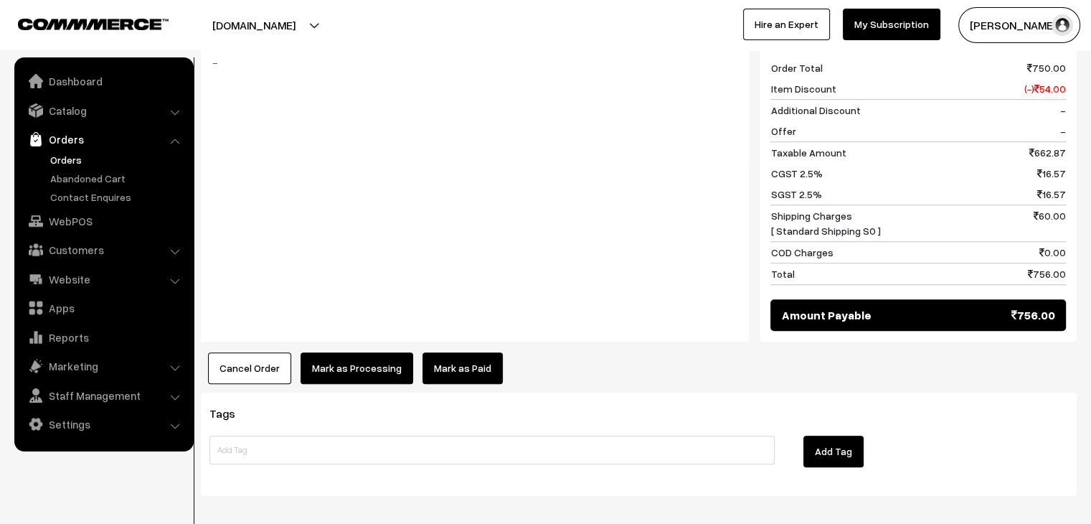
click at [474, 352] on link "Mark as Paid" at bounding box center [463, 368] width 80 height 32
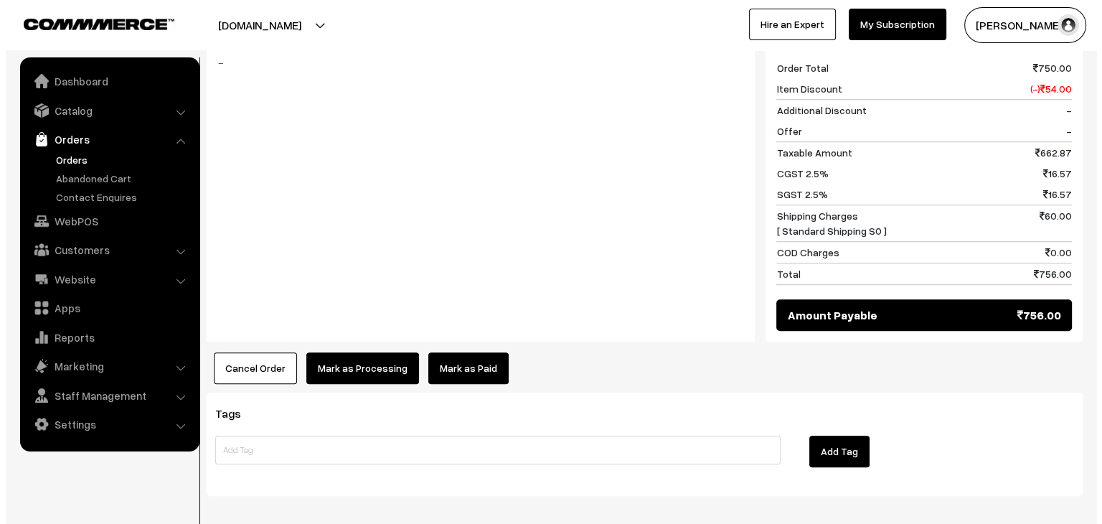
scroll to position [1010, 0]
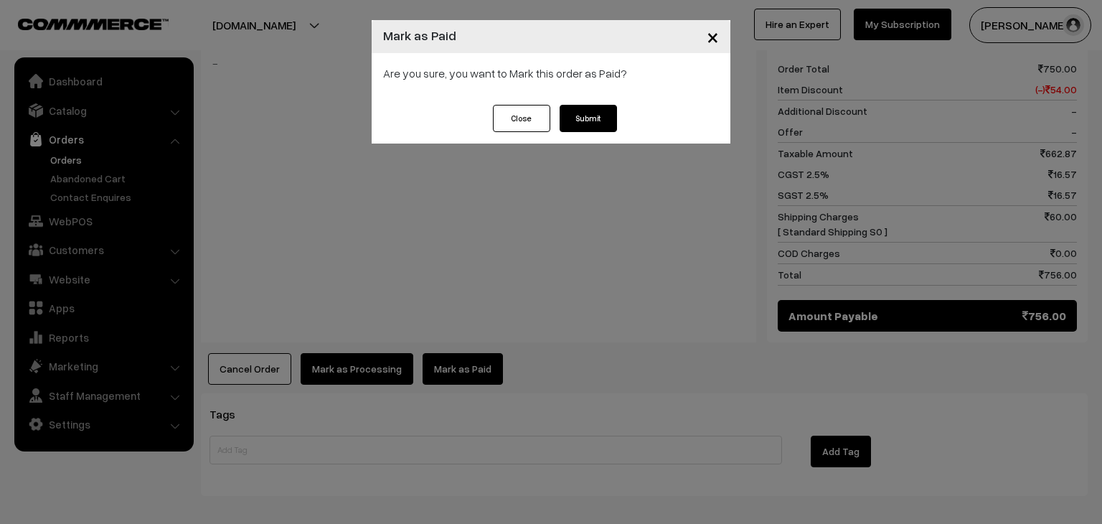
click at [585, 111] on button "Submit" at bounding box center [588, 118] width 57 height 27
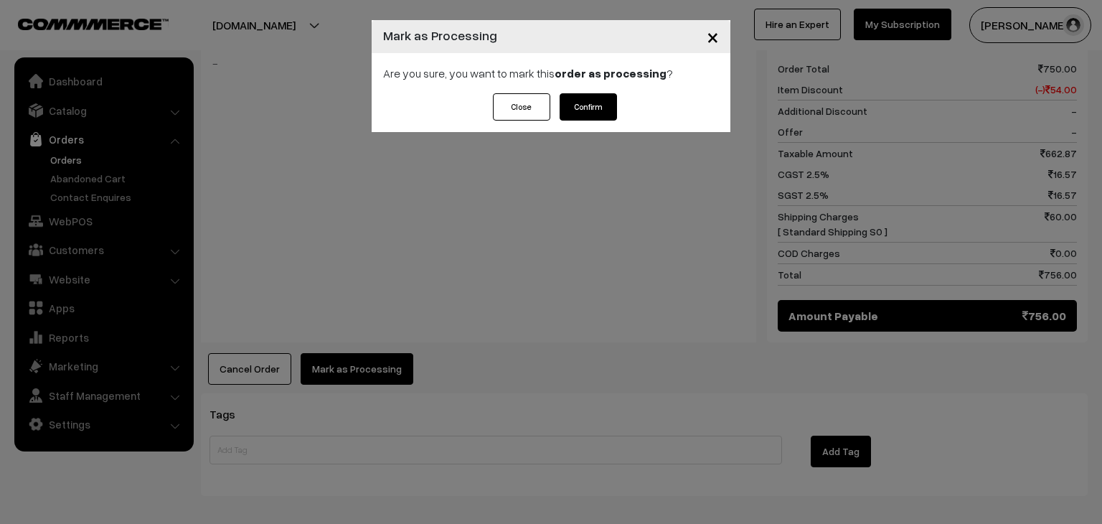
click at [596, 104] on button "Confirm" at bounding box center [588, 106] width 57 height 27
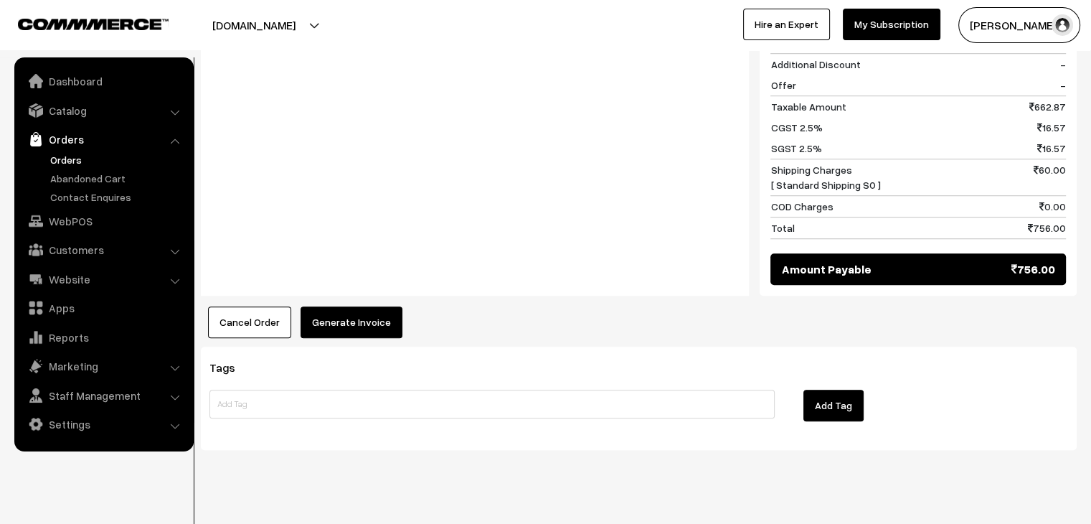
click at [367, 308] on button "Generate Invoice" at bounding box center [352, 322] width 102 height 32
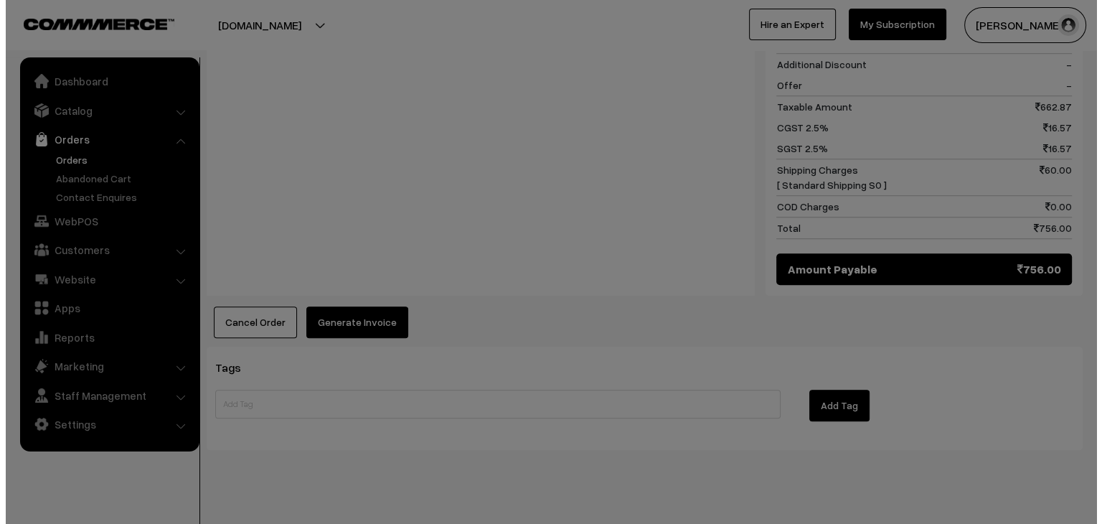
scroll to position [1057, 0]
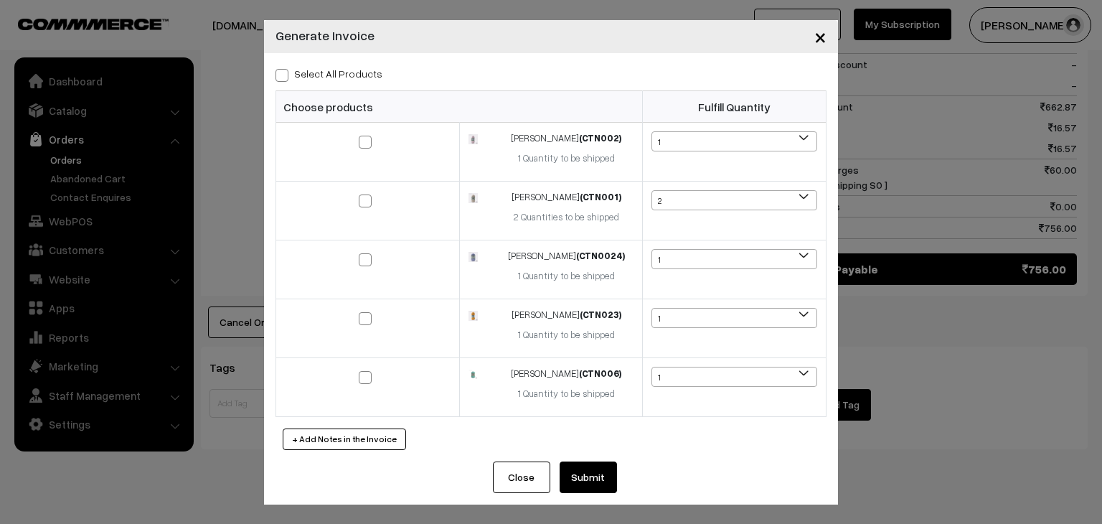
click at [280, 73] on span at bounding box center [281, 75] width 13 height 13
click at [280, 73] on input "Select All Products" at bounding box center [279, 72] width 9 height 9
checkbox input "true"
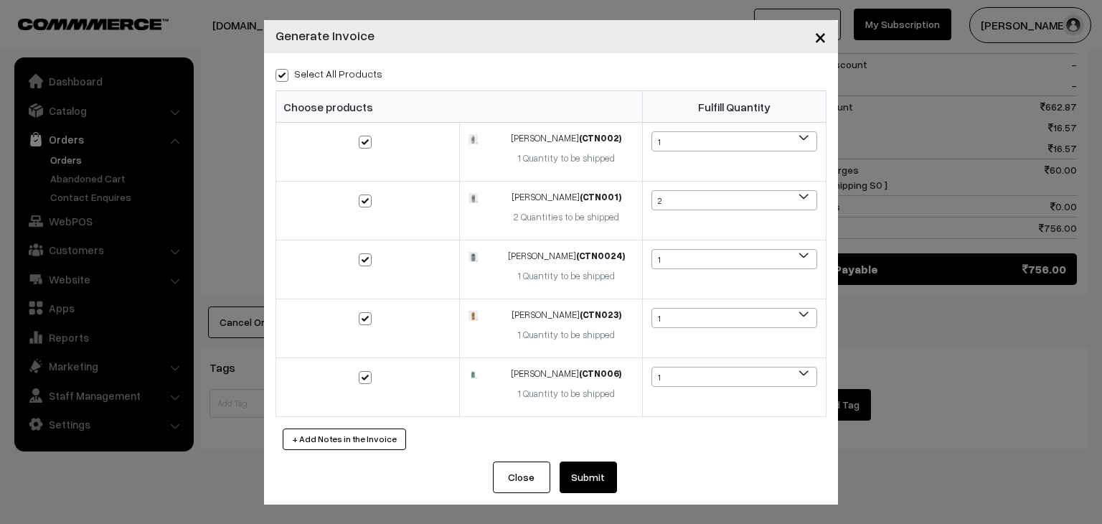
checkbox input "true"
click at [597, 474] on button "Submit" at bounding box center [588, 477] width 57 height 32
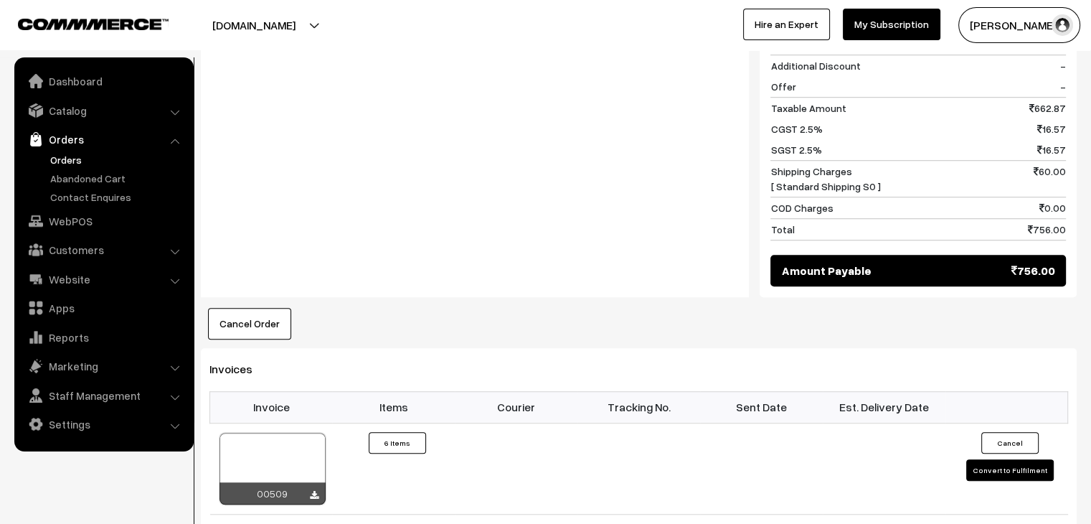
drag, startPoint x: 80, startPoint y: 164, endPoint x: 85, endPoint y: 157, distance: 8.2
click at [78, 164] on link "Orders" at bounding box center [118, 159] width 142 height 15
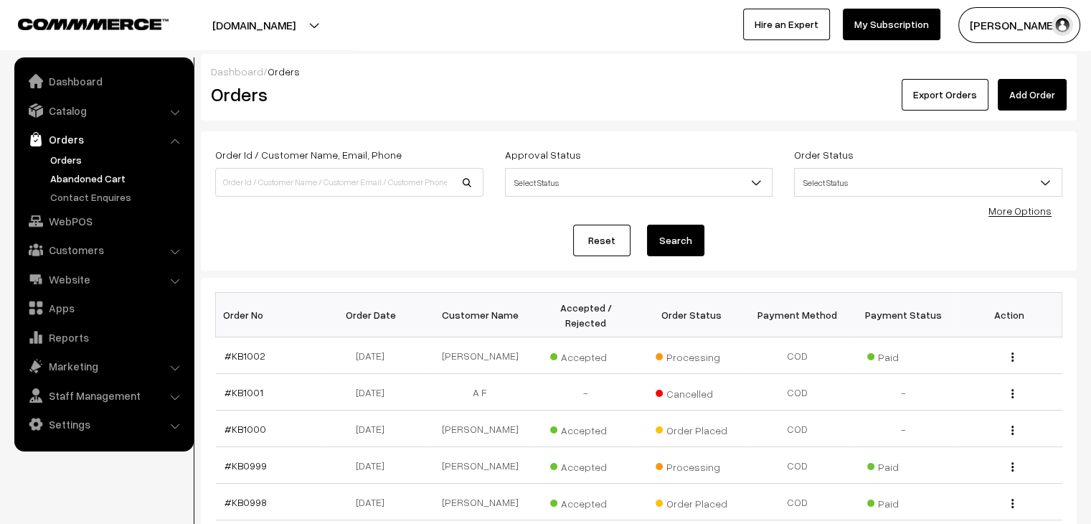
click at [90, 184] on link "Abandoned Cart" at bounding box center [118, 178] width 142 height 15
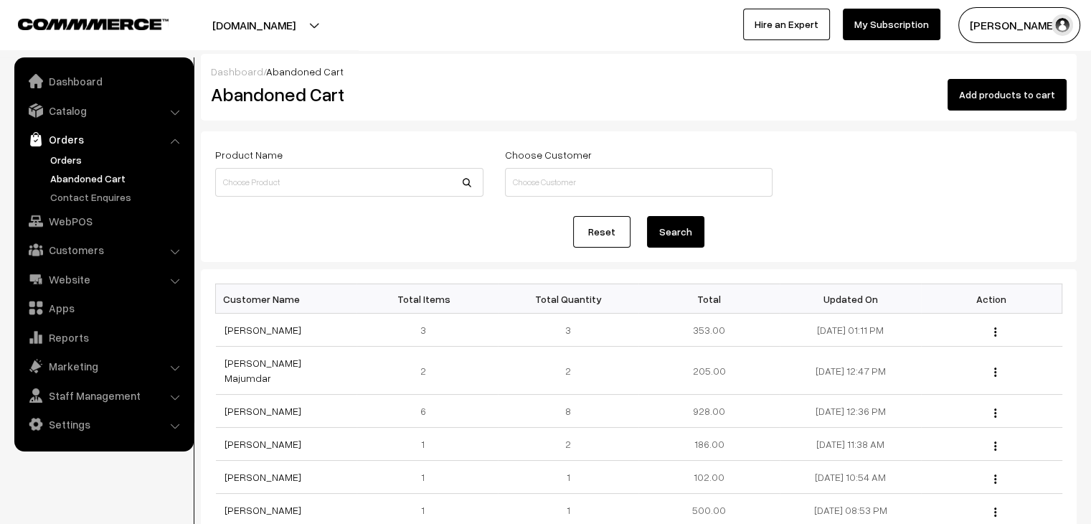
click at [89, 156] on link "Orders" at bounding box center [118, 159] width 142 height 15
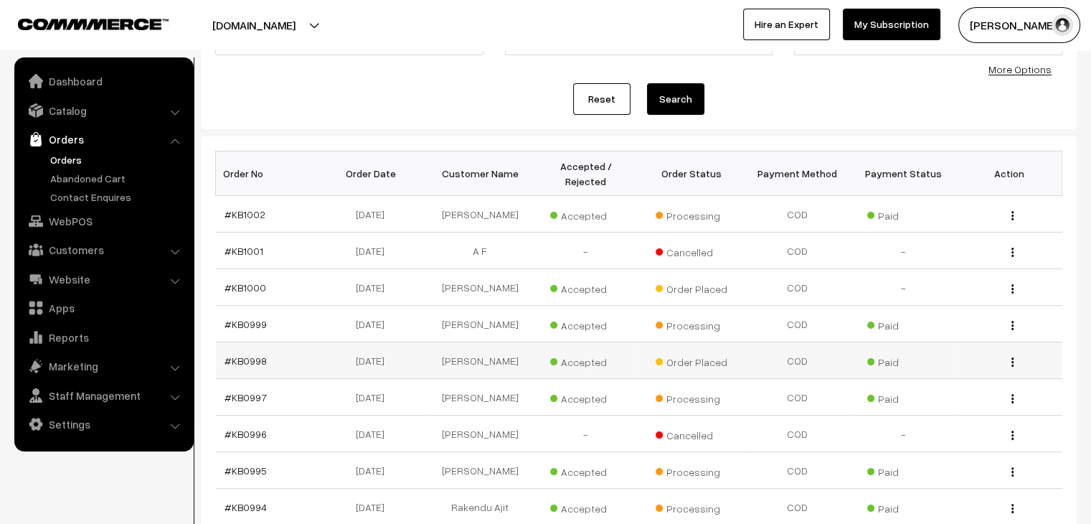
scroll to position [143, 0]
click at [258, 352] on link "#KB0998" at bounding box center [246, 358] width 42 height 12
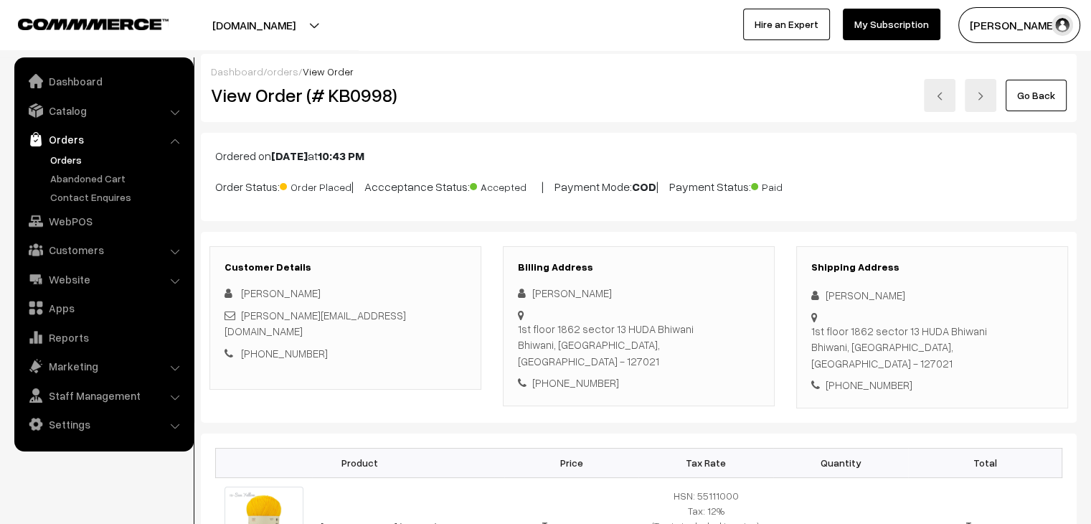
click at [70, 162] on link "Orders" at bounding box center [118, 159] width 142 height 15
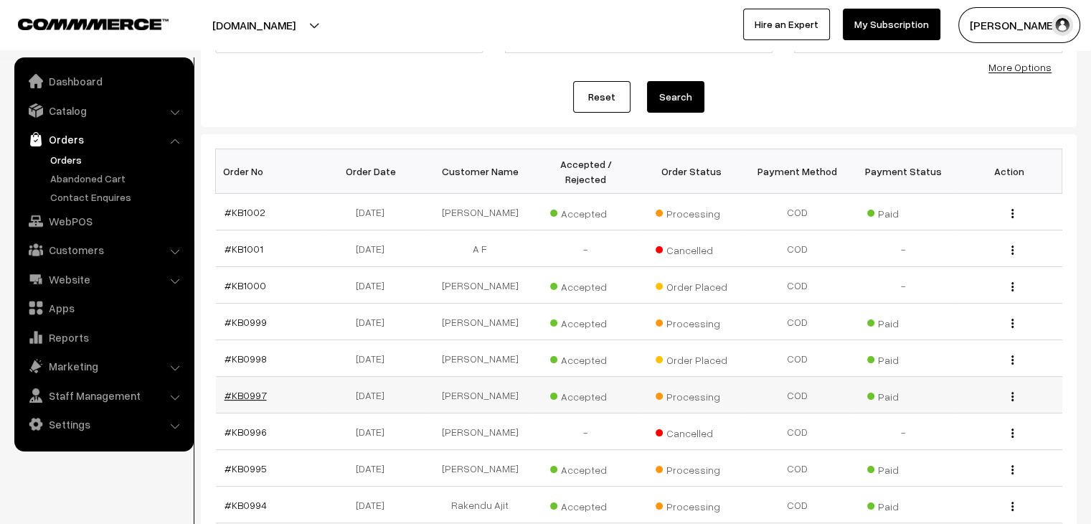
click at [251, 389] on link "#KB0997" at bounding box center [246, 395] width 42 height 12
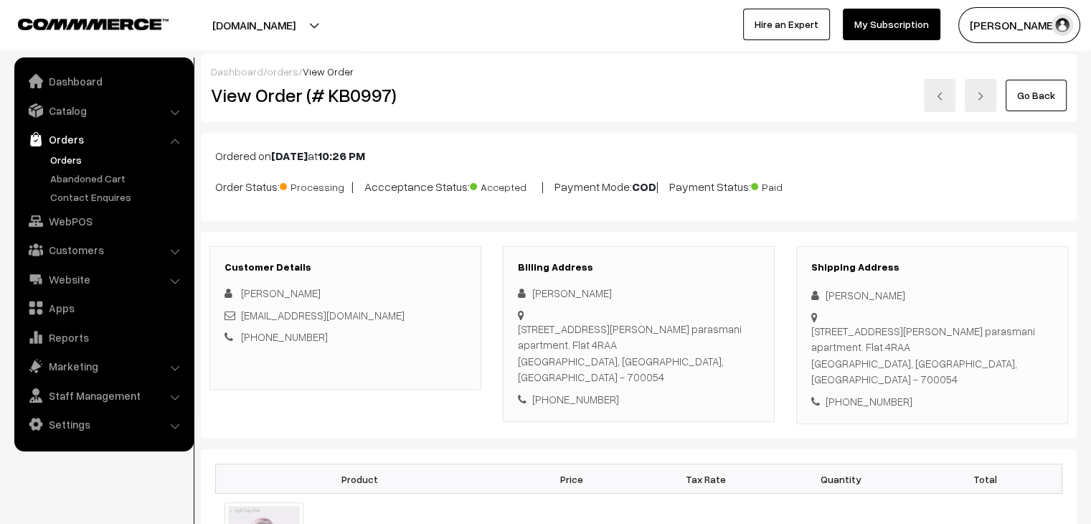
click at [57, 161] on link "Orders" at bounding box center [118, 159] width 142 height 15
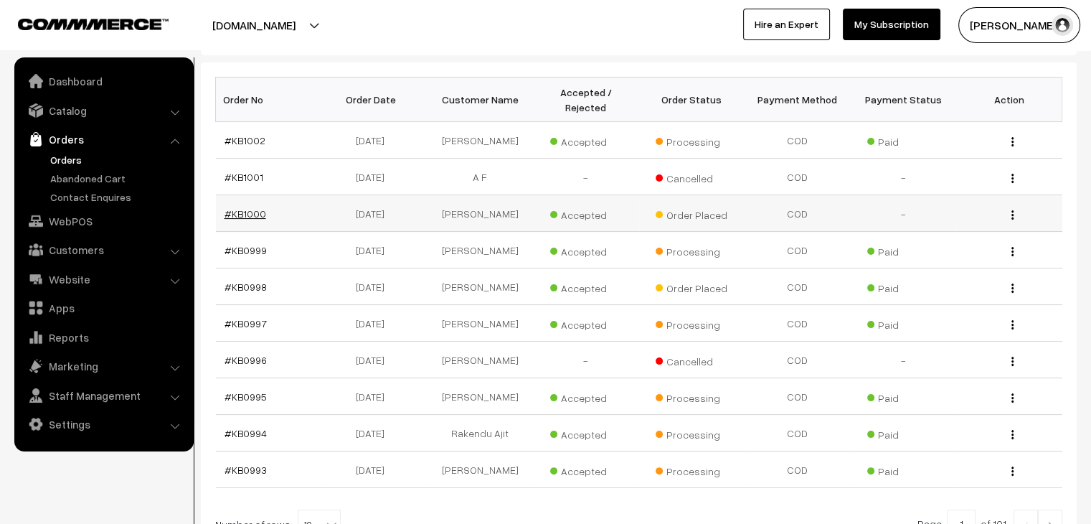
click at [244, 207] on link "#KB1000" at bounding box center [246, 213] width 42 height 12
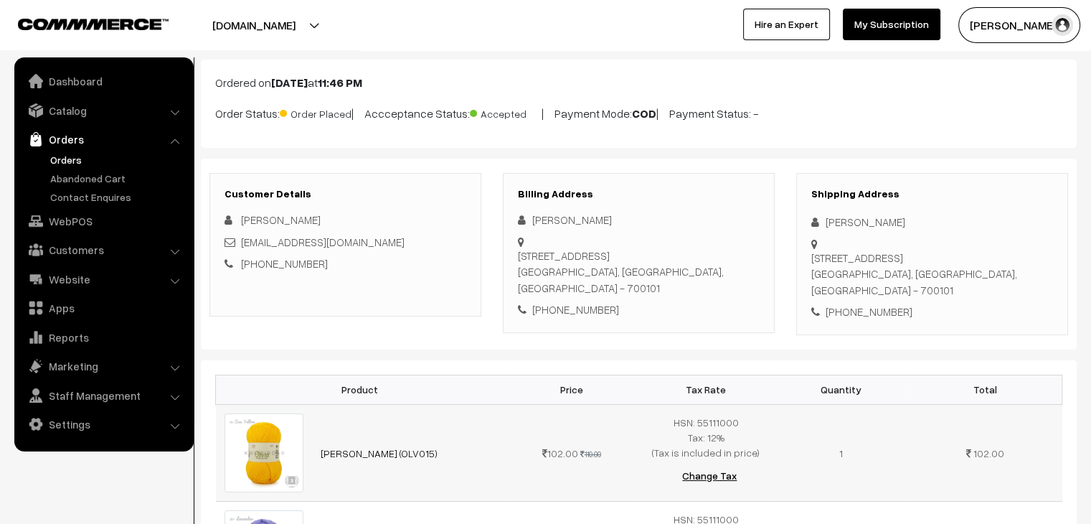
scroll to position [72, 0]
click at [72, 159] on link "Orders" at bounding box center [118, 159] width 142 height 15
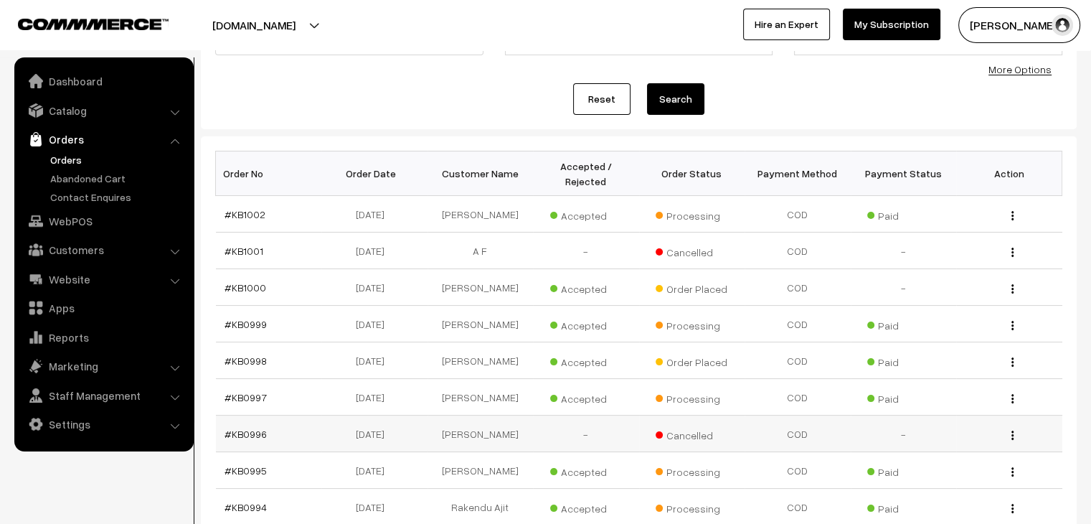
scroll to position [143, 0]
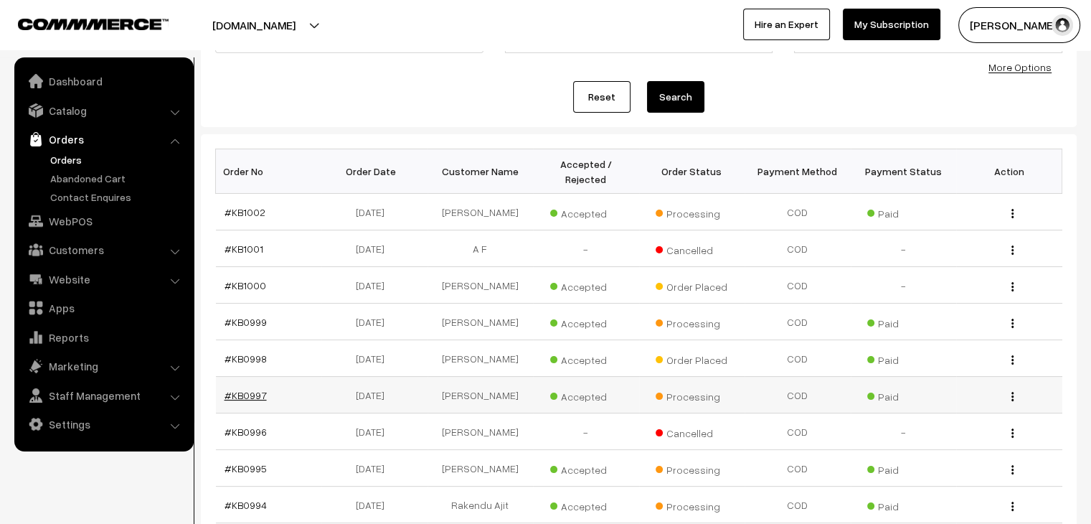
click at [232, 389] on link "#KB0997" at bounding box center [246, 395] width 42 height 12
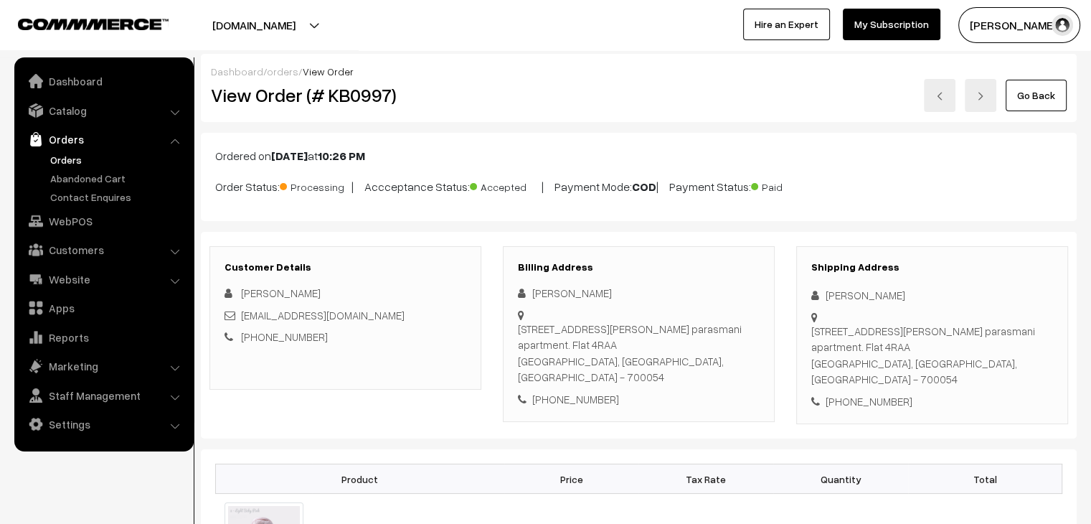
click at [61, 156] on link "Orders" at bounding box center [118, 159] width 142 height 15
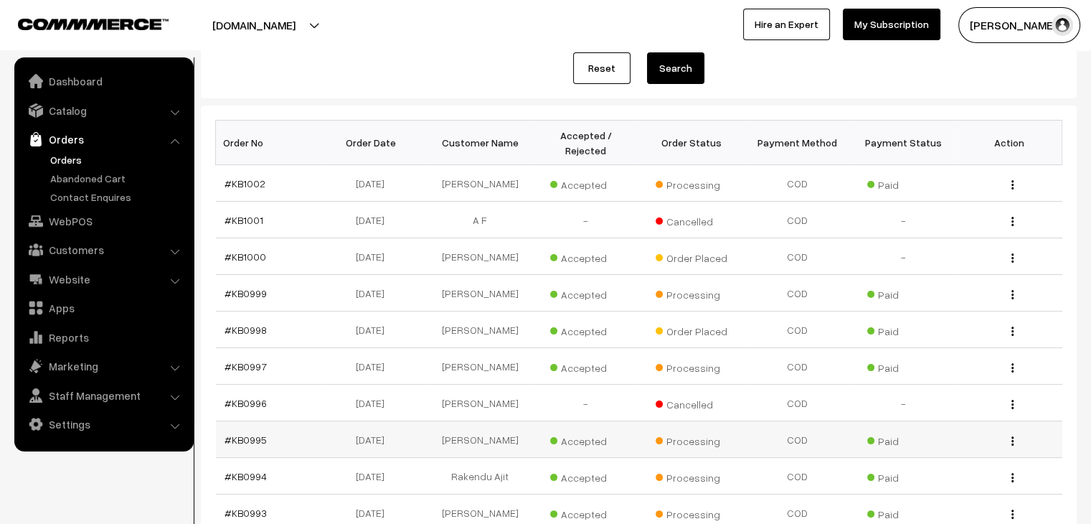
scroll to position [215, 0]
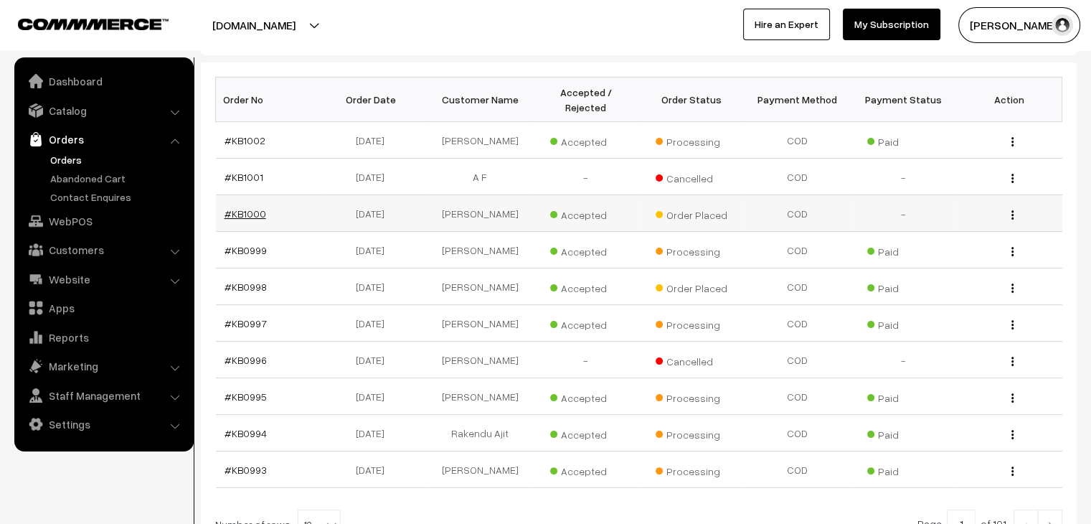
click at [236, 207] on link "#KB1000" at bounding box center [246, 213] width 42 height 12
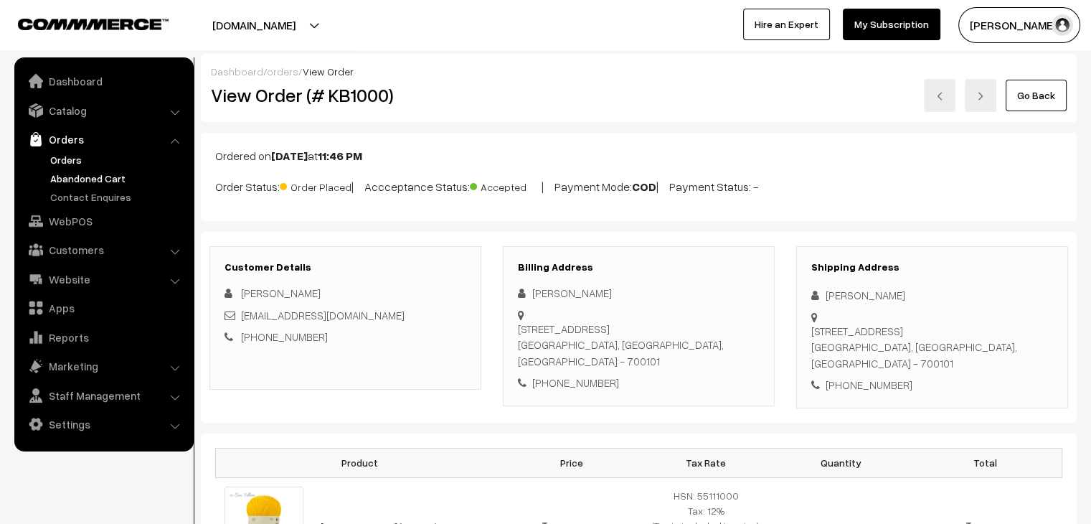
click at [120, 179] on link "Abandoned Cart" at bounding box center [118, 178] width 142 height 15
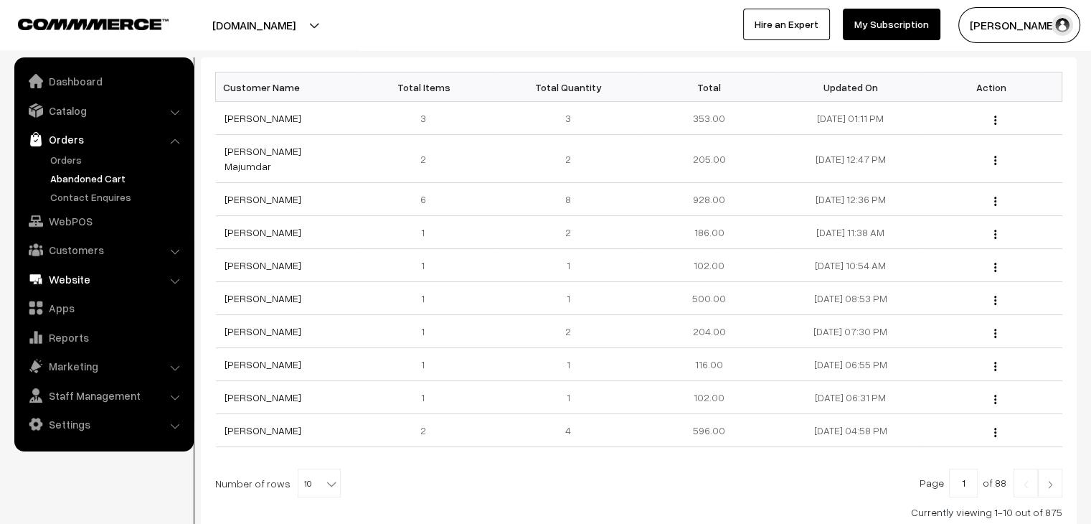
scroll to position [215, 0]
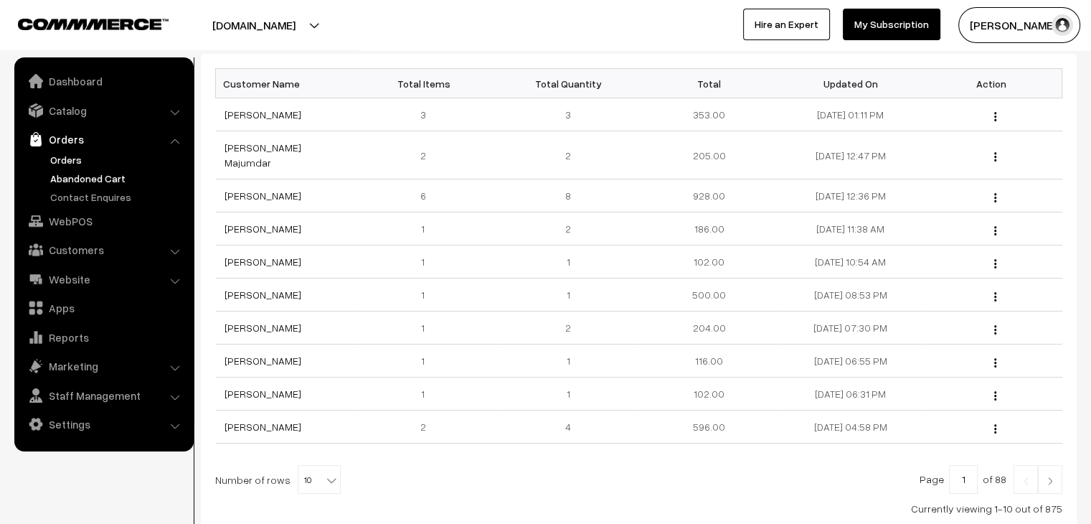
click at [67, 153] on link "Orders" at bounding box center [118, 159] width 142 height 15
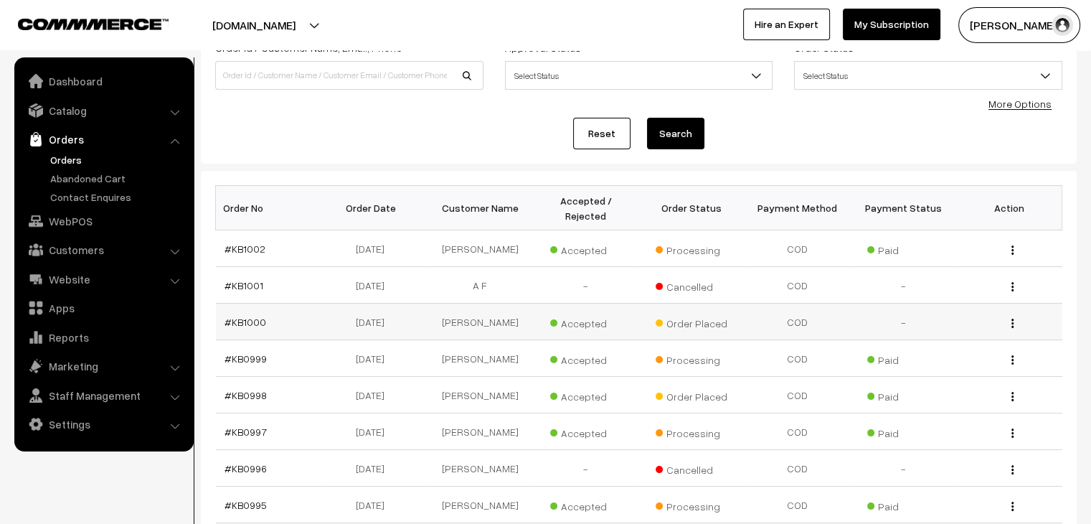
scroll to position [215, 0]
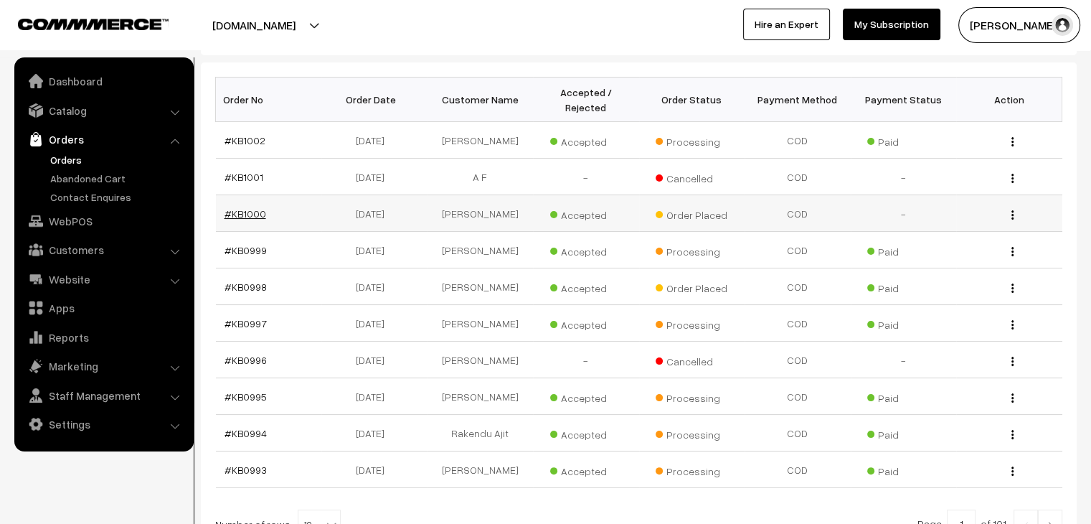
click at [240, 207] on link "#KB1000" at bounding box center [246, 213] width 42 height 12
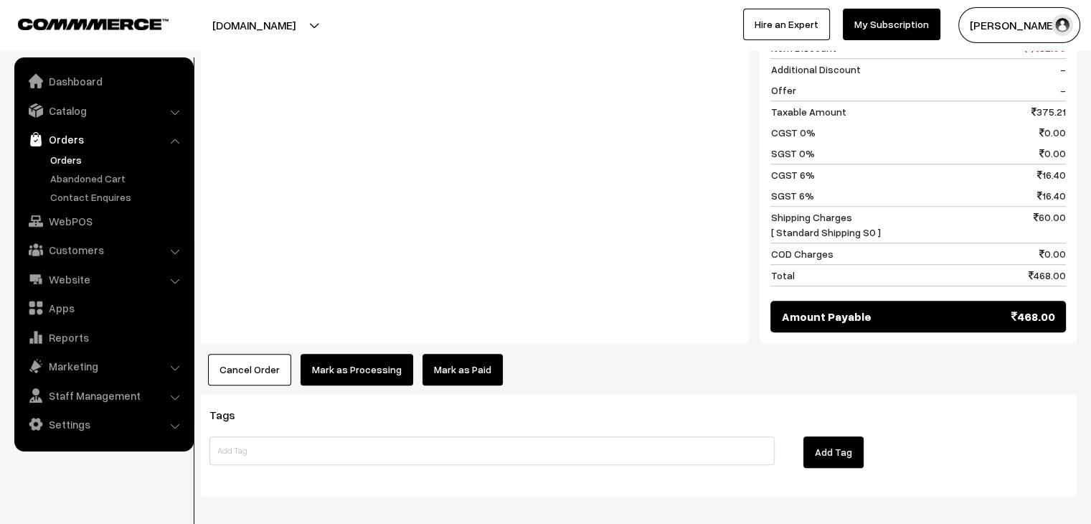
click at [423, 359] on link "Mark as Paid" at bounding box center [463, 370] width 80 height 32
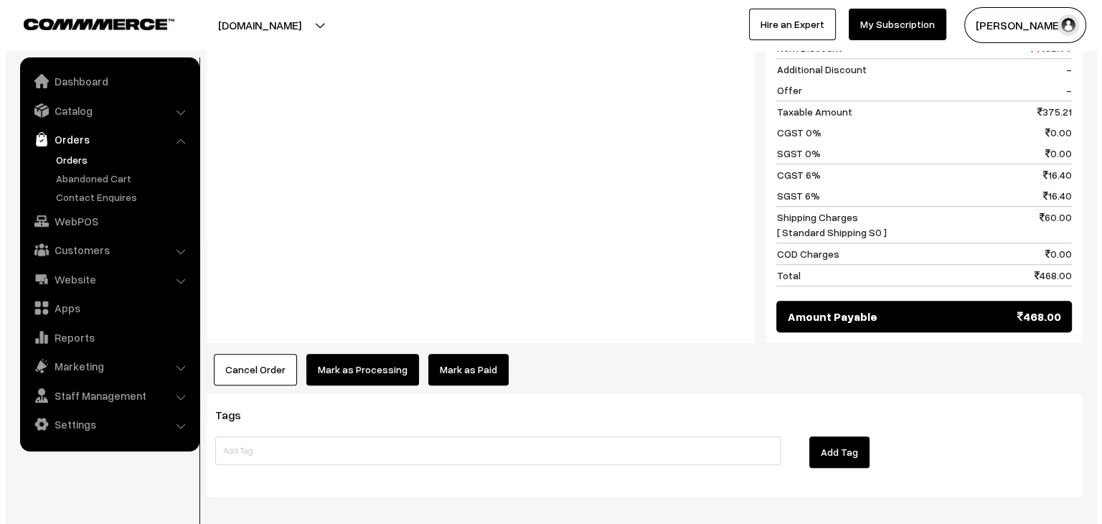
scroll to position [938, 0]
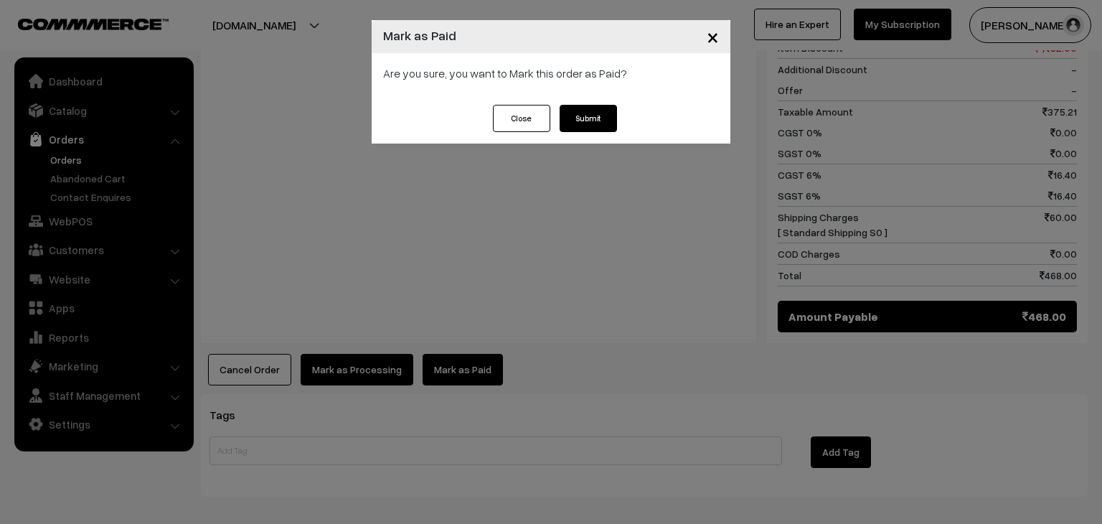
click at [575, 131] on button "Submit" at bounding box center [588, 118] width 57 height 27
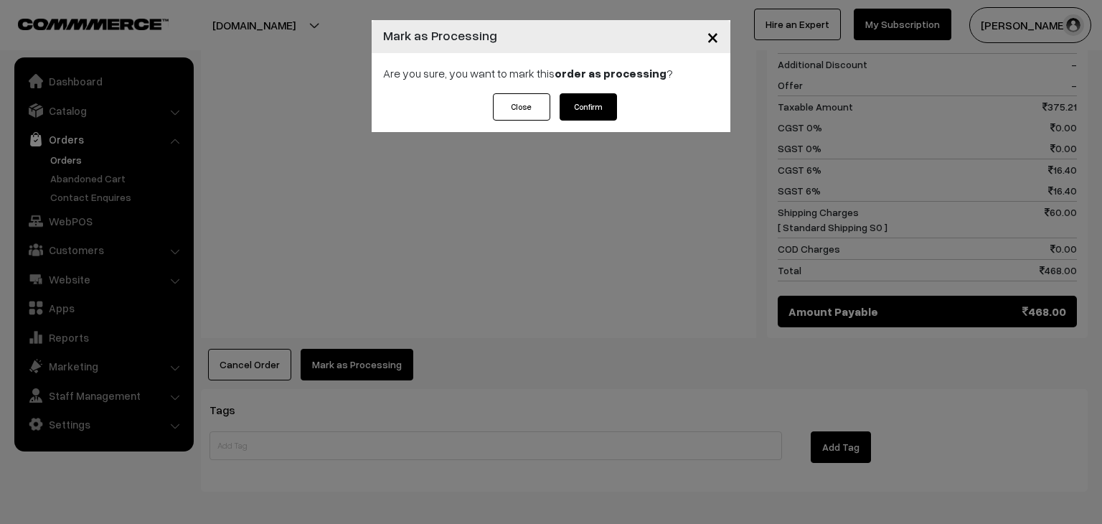
click at [580, 105] on button "Confirm" at bounding box center [588, 106] width 57 height 27
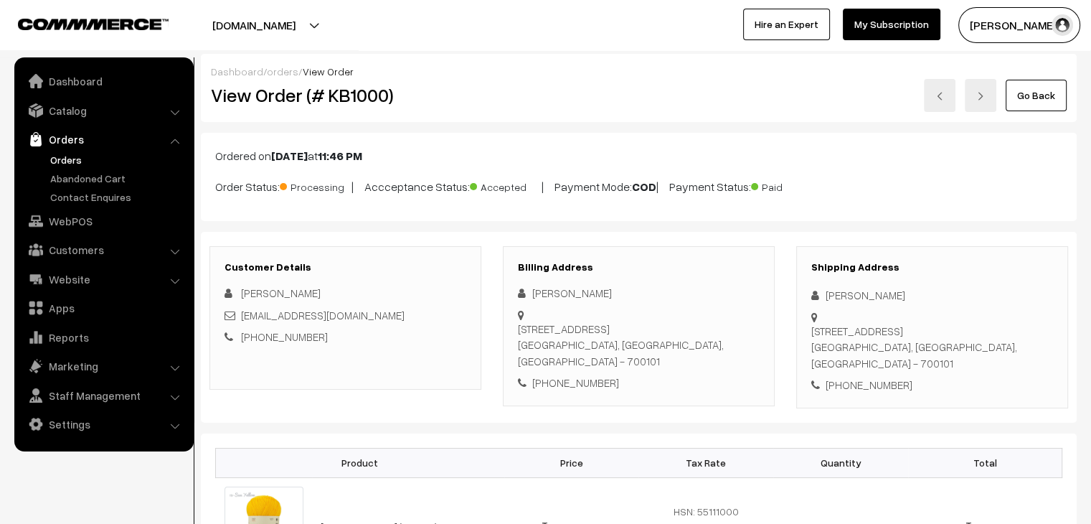
click at [117, 169] on ul "Orders" at bounding box center [104, 178] width 172 height 52
click at [106, 177] on link "Abandoned Cart" at bounding box center [118, 178] width 142 height 15
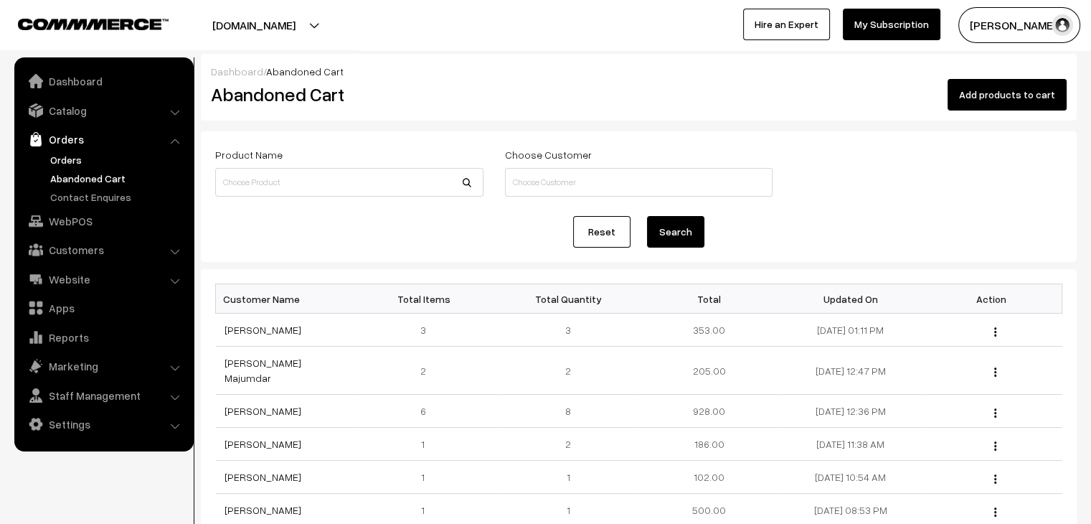
click at [69, 159] on link "Orders" at bounding box center [118, 159] width 142 height 15
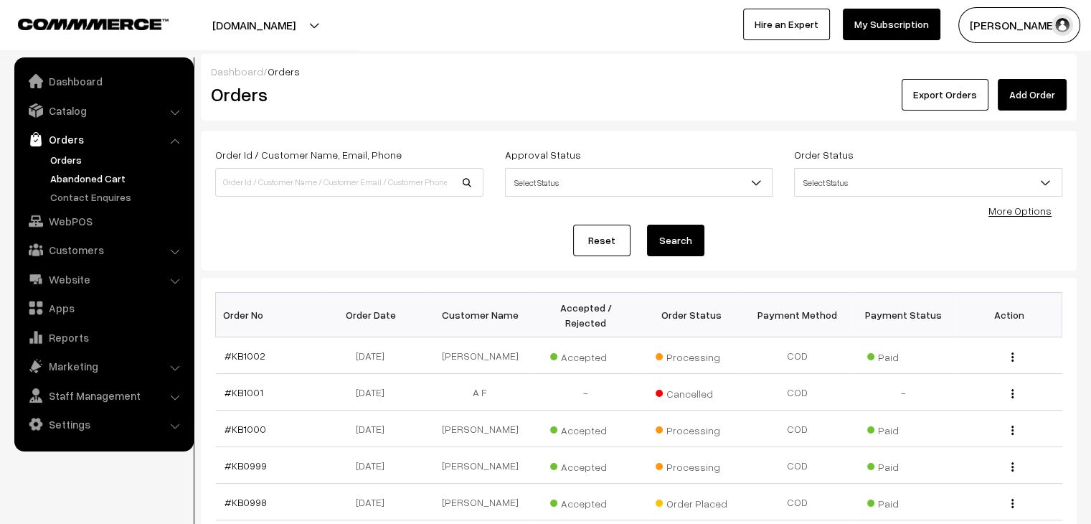
click at [98, 177] on link "Abandoned Cart" at bounding box center [118, 178] width 142 height 15
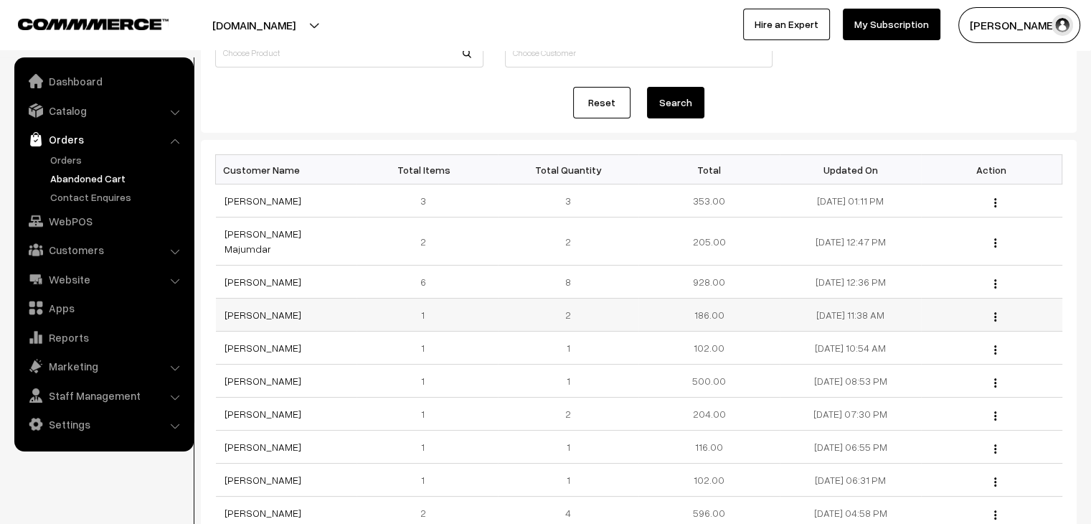
scroll to position [143, 0]
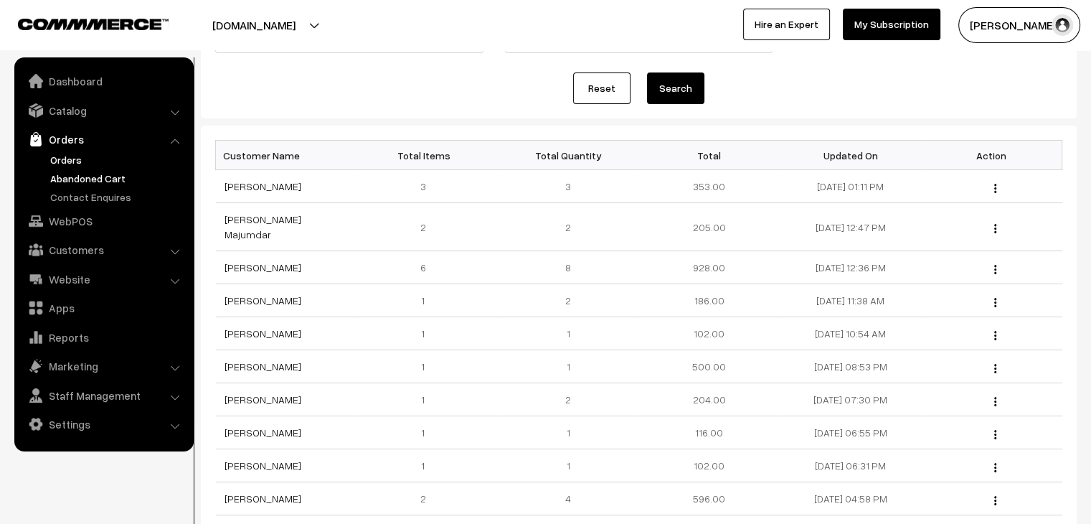
click at [68, 158] on link "Orders" at bounding box center [118, 159] width 142 height 15
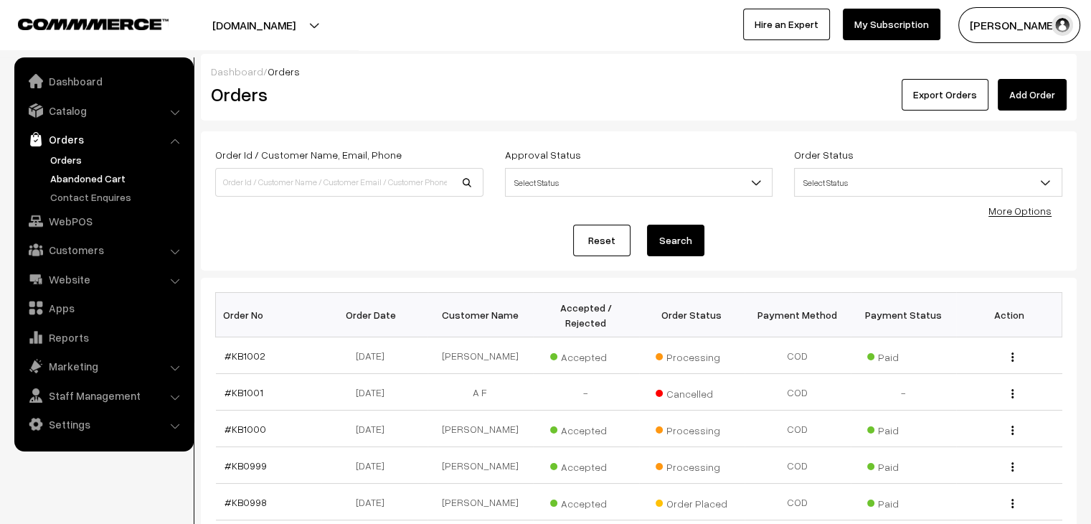
click at [90, 173] on link "Abandoned Cart" at bounding box center [118, 178] width 142 height 15
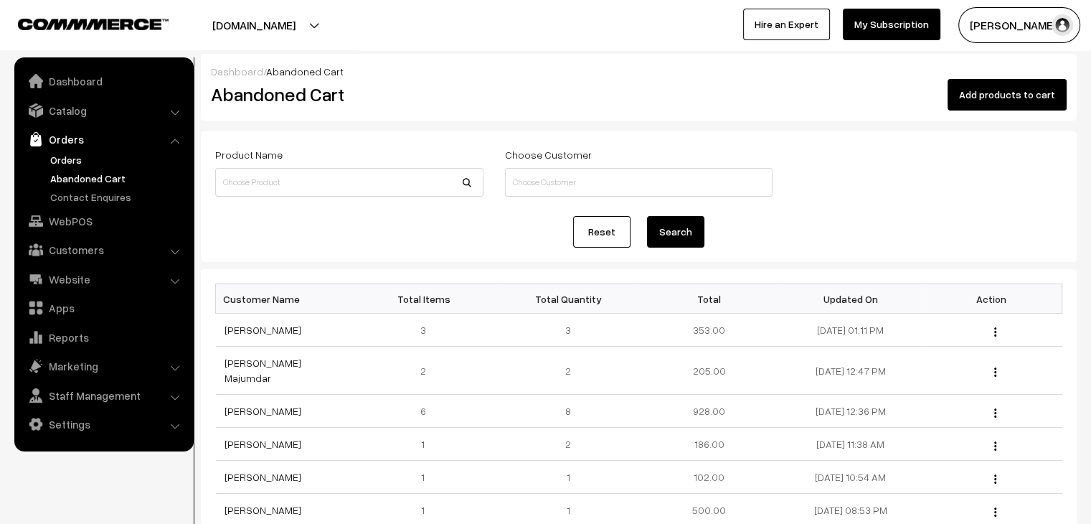
click at [57, 154] on link "Orders" at bounding box center [118, 159] width 142 height 15
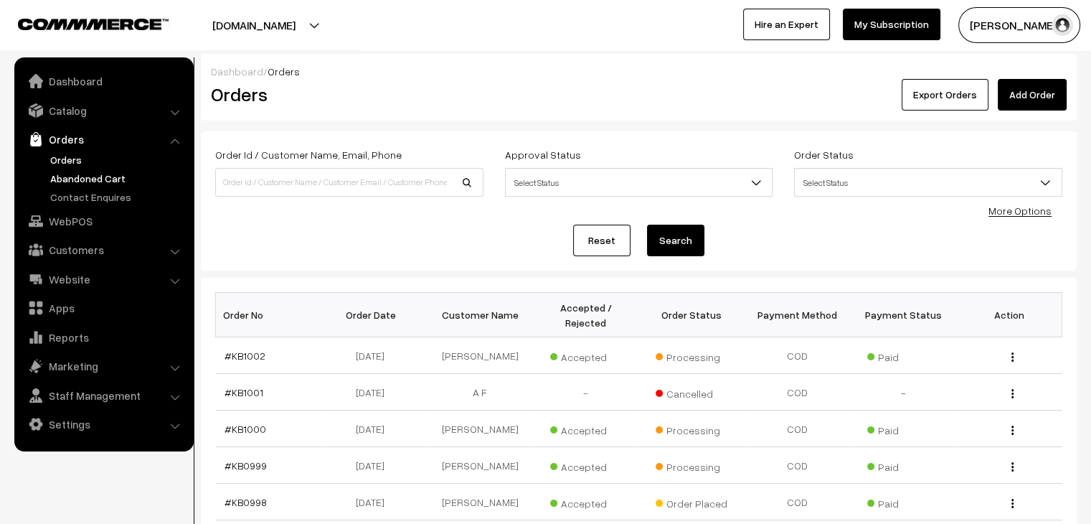
click at [103, 182] on link "Abandoned Cart" at bounding box center [118, 178] width 142 height 15
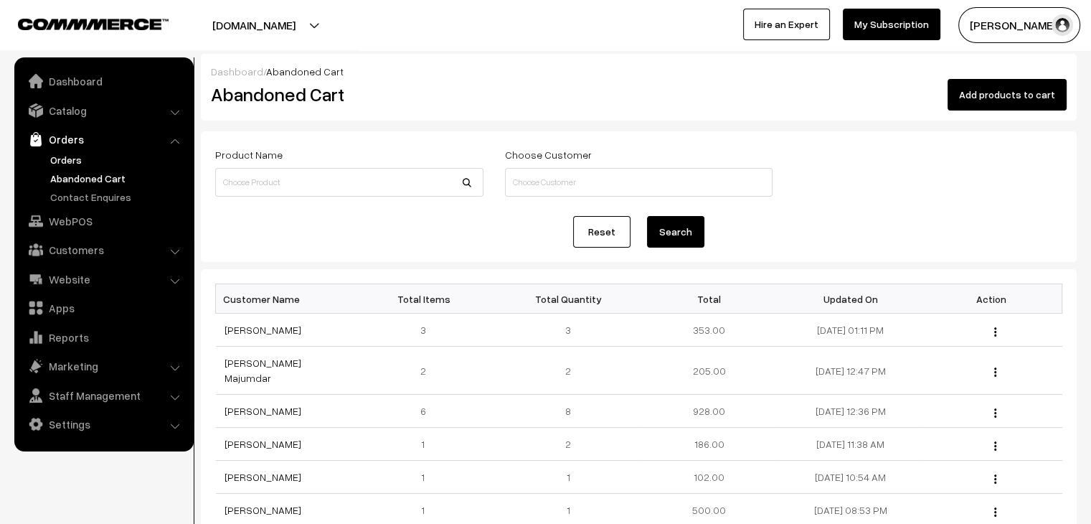
click at [80, 159] on link "Orders" at bounding box center [118, 159] width 142 height 15
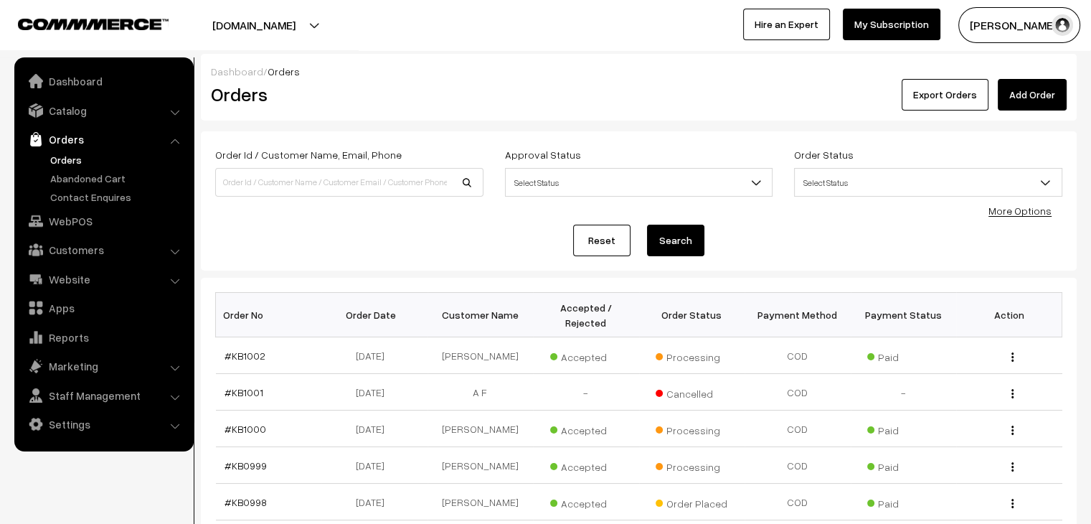
click at [194, 273] on div "Dashboard / Orders Orders Export Orders Add Order Order Id / Customer Name, Ema…" at bounding box center [545, 422] width 1091 height 736
click at [218, 293] on th "Order No" at bounding box center [269, 315] width 106 height 44
click at [1004, 27] on button "Aashish Agarwa…" at bounding box center [1019, 25] width 122 height 36
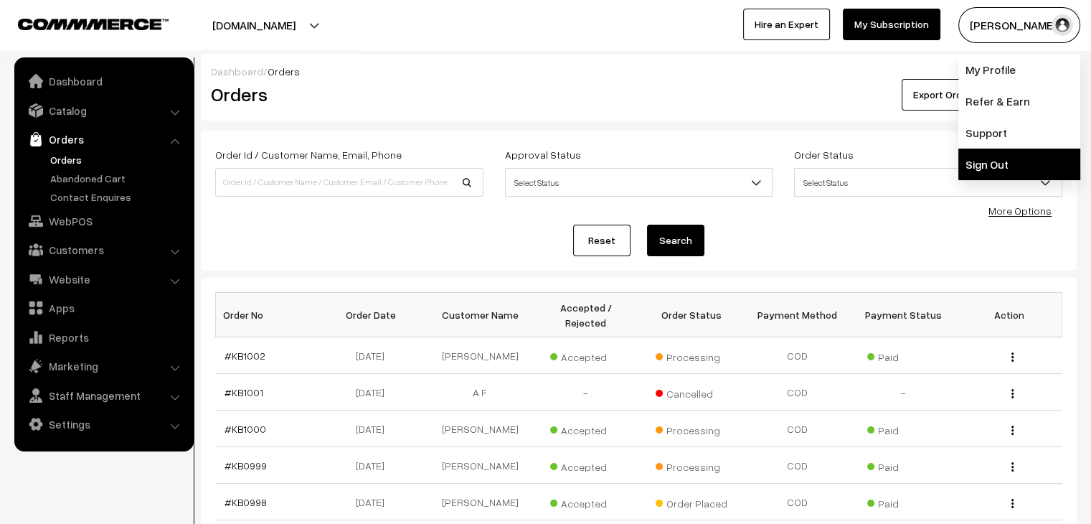
click at [980, 171] on link "Sign Out" at bounding box center [1019, 165] width 122 height 32
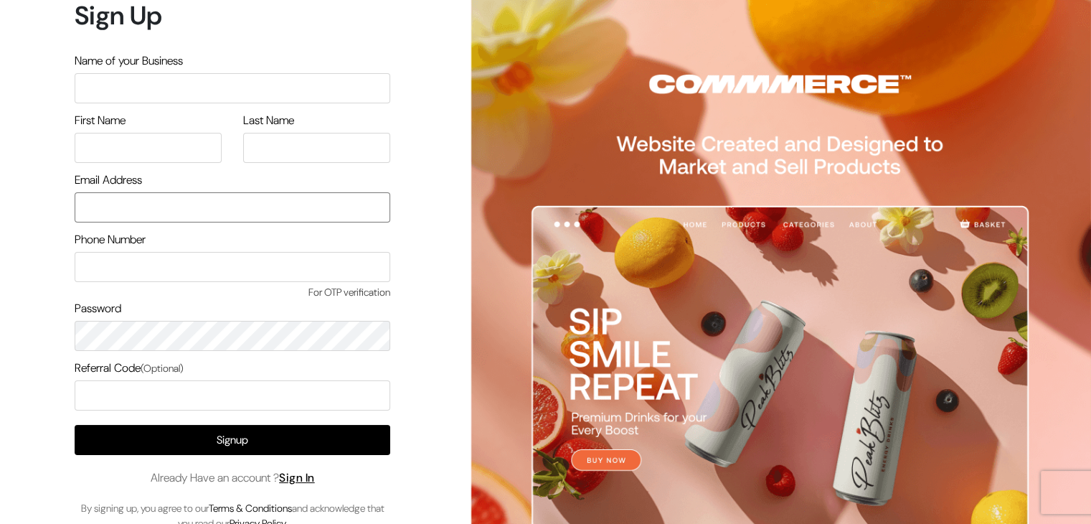
type input "[EMAIL_ADDRESS][DOMAIN_NAME]"
click at [305, 485] on span "Already Have an account ? Sign In" at bounding box center [233, 477] width 164 height 17
click at [304, 481] on link "Sign In" at bounding box center [297, 477] width 36 height 15
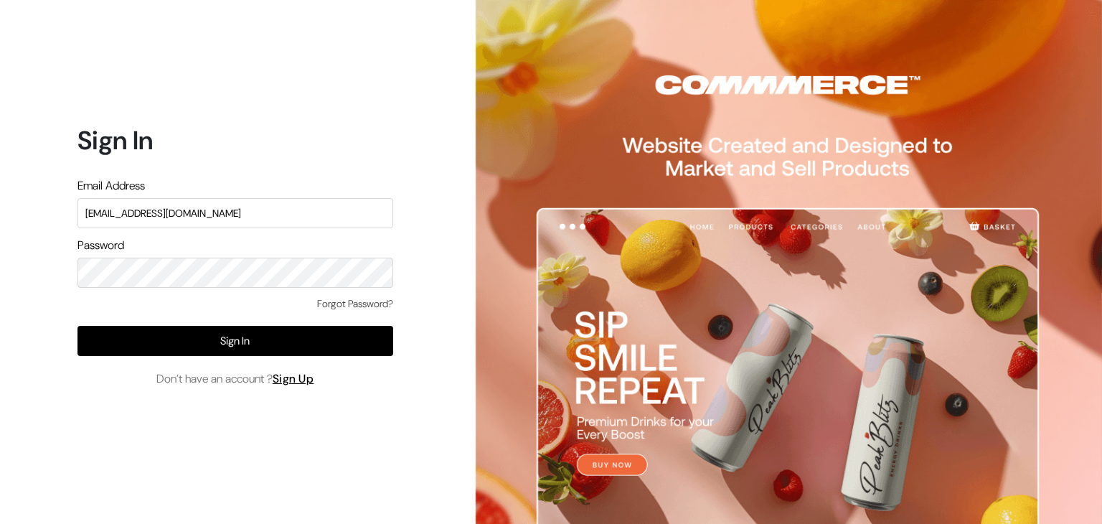
click at [210, 219] on input "[EMAIL_ADDRESS][DOMAIN_NAME]" at bounding box center [235, 213] width 316 height 30
type input "[EMAIL_ADDRESS][DOMAIN_NAME]"
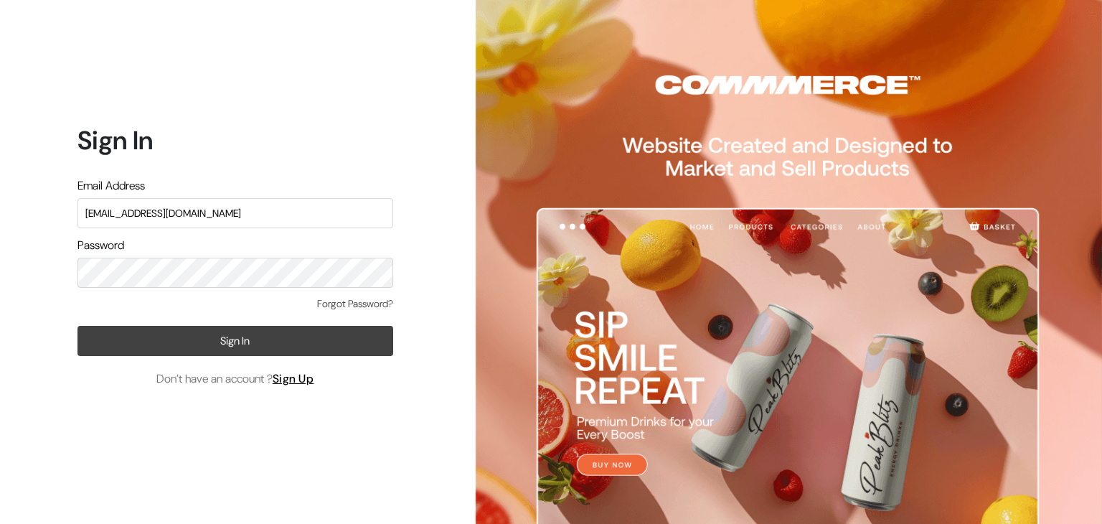
click at [222, 336] on button "Sign In" at bounding box center [235, 341] width 316 height 30
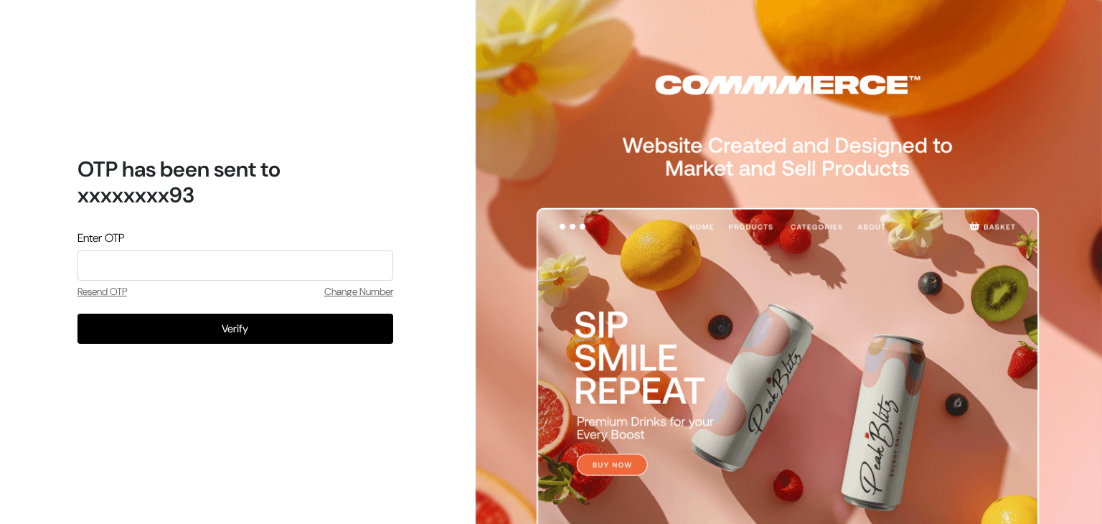
click at [168, 257] on input "tel" at bounding box center [235, 265] width 316 height 30
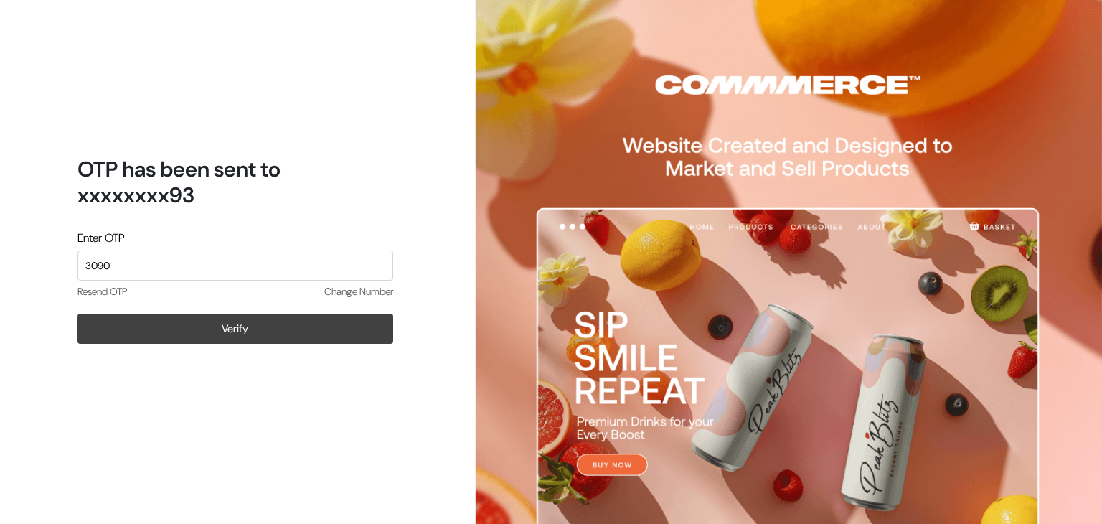
type input "3090"
click at [250, 331] on button "Verify" at bounding box center [235, 329] width 316 height 30
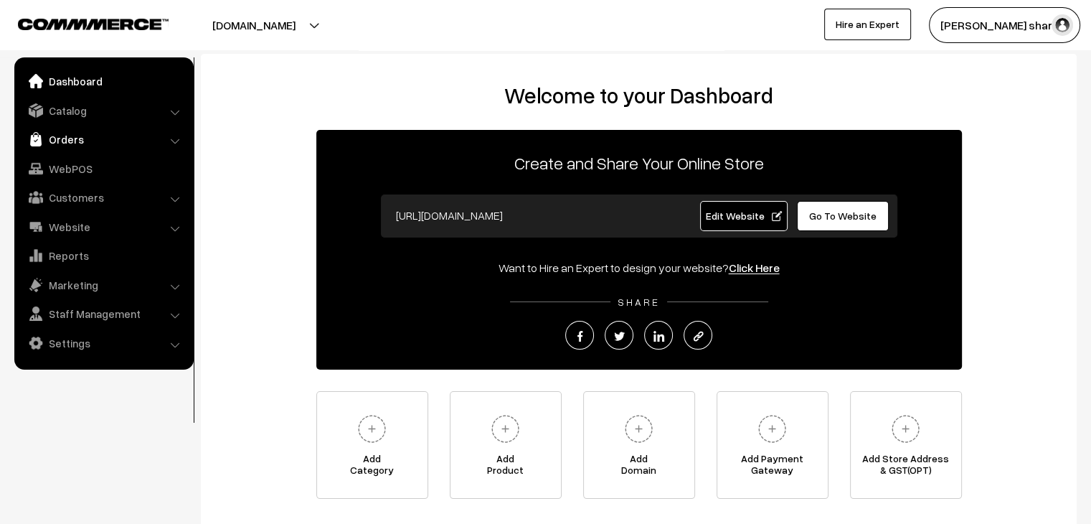
click at [76, 143] on link "Orders" at bounding box center [103, 139] width 171 height 26
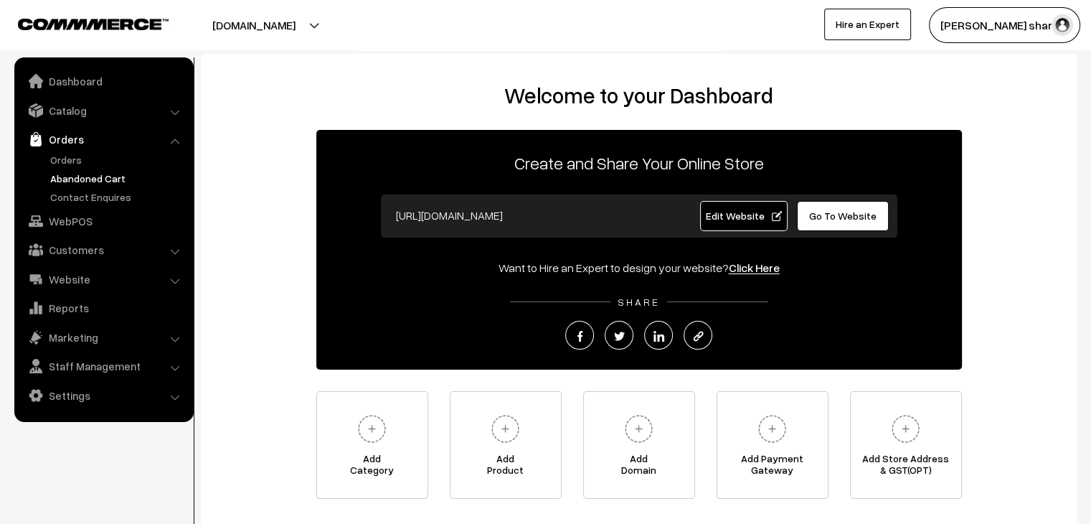
click at [84, 175] on link "Abandoned Cart" at bounding box center [118, 178] width 142 height 15
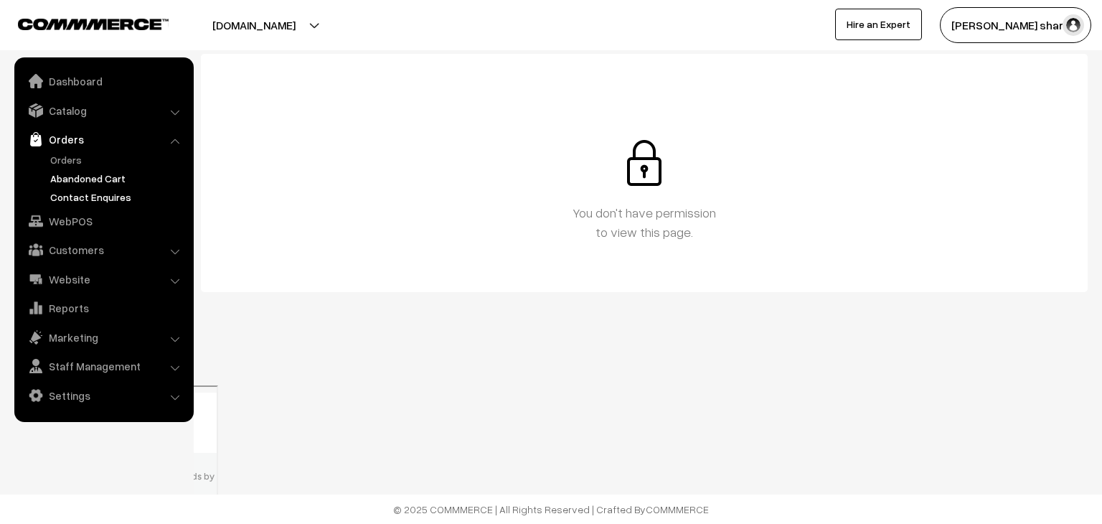
click at [90, 195] on link "Contact Enquires" at bounding box center [118, 196] width 142 height 15
click at [61, 158] on link "Orders" at bounding box center [118, 159] width 142 height 15
click at [77, 159] on link "Orders" at bounding box center [118, 159] width 142 height 15
click at [73, 248] on link "Customers" at bounding box center [103, 250] width 171 height 26
click at [73, 217] on link "Customers" at bounding box center [118, 217] width 142 height 15
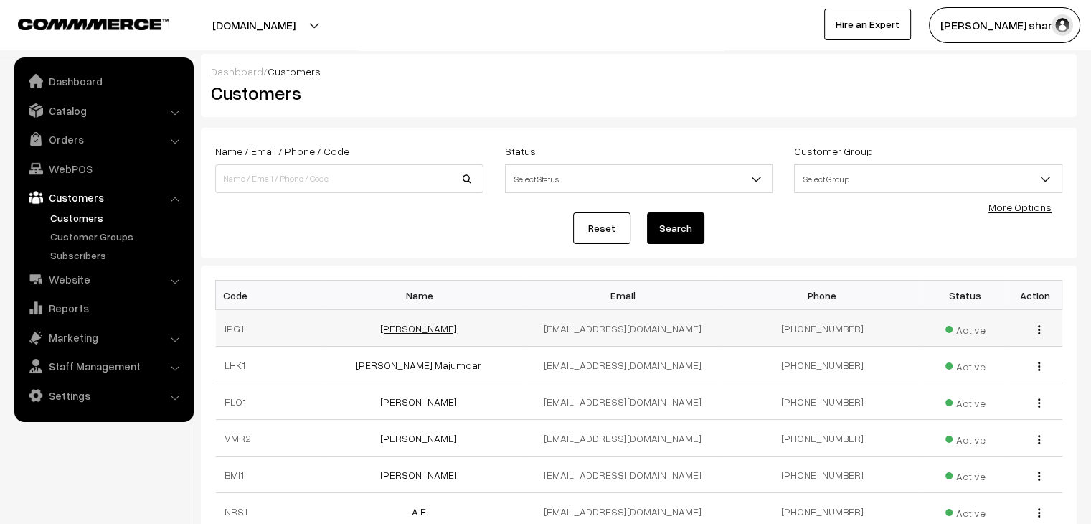
click at [419, 331] on link "[PERSON_NAME]" at bounding box center [418, 328] width 77 height 12
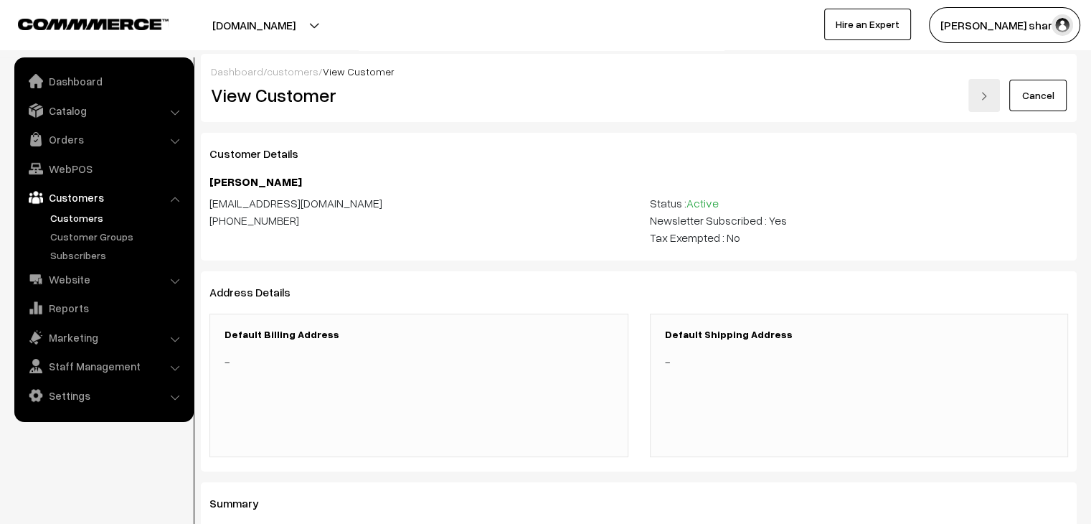
click at [291, 70] on link "customers" at bounding box center [293, 71] width 52 height 12
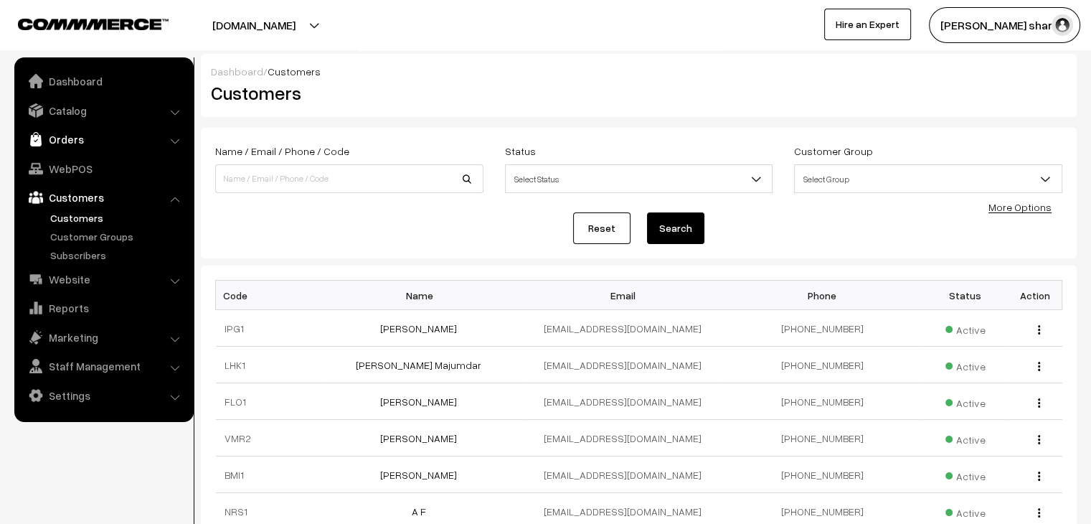
click at [70, 136] on link "Orders" at bounding box center [103, 139] width 171 height 26
click at [70, 159] on link "Orders" at bounding box center [118, 159] width 142 height 15
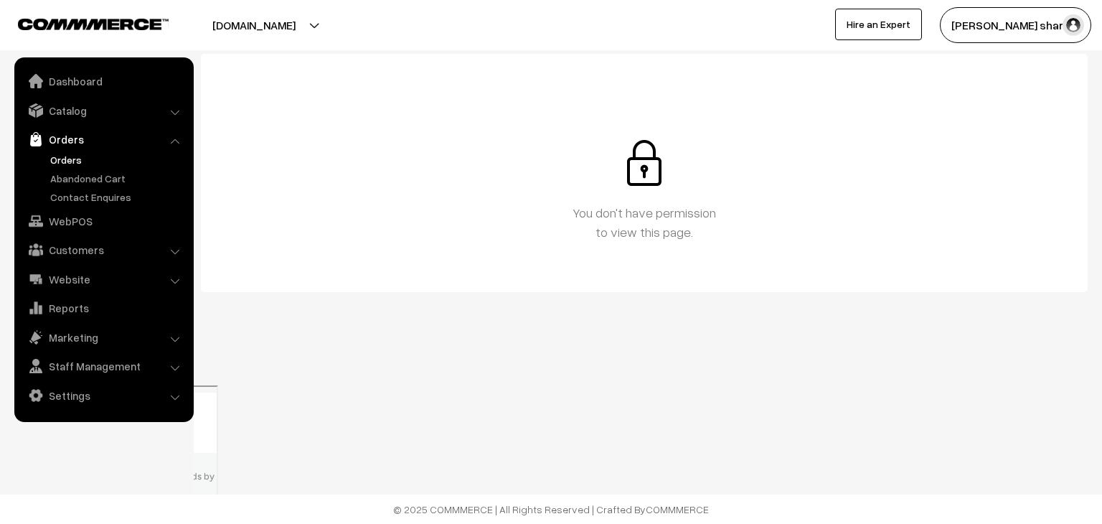
click at [1027, 37] on button "[PERSON_NAME] sharm…" at bounding box center [1015, 25] width 151 height 36
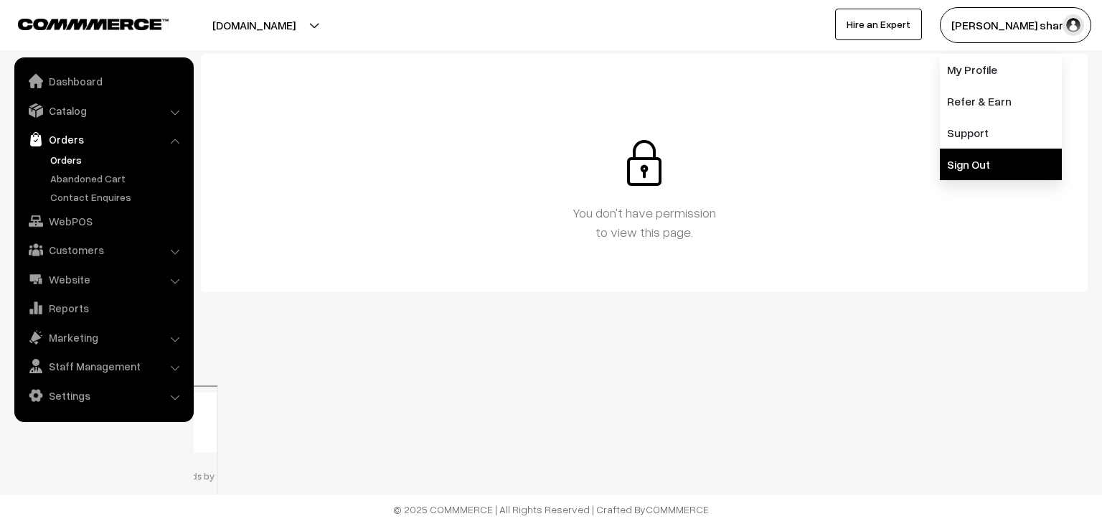
click at [991, 161] on link "Sign Out" at bounding box center [1001, 165] width 122 height 32
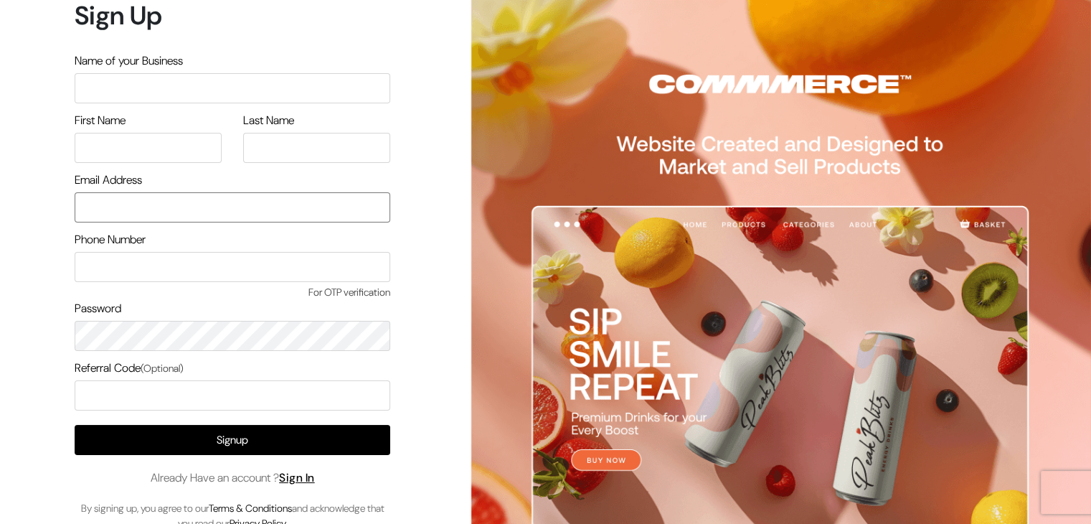
type input "santoshisharma398@gmail.com"
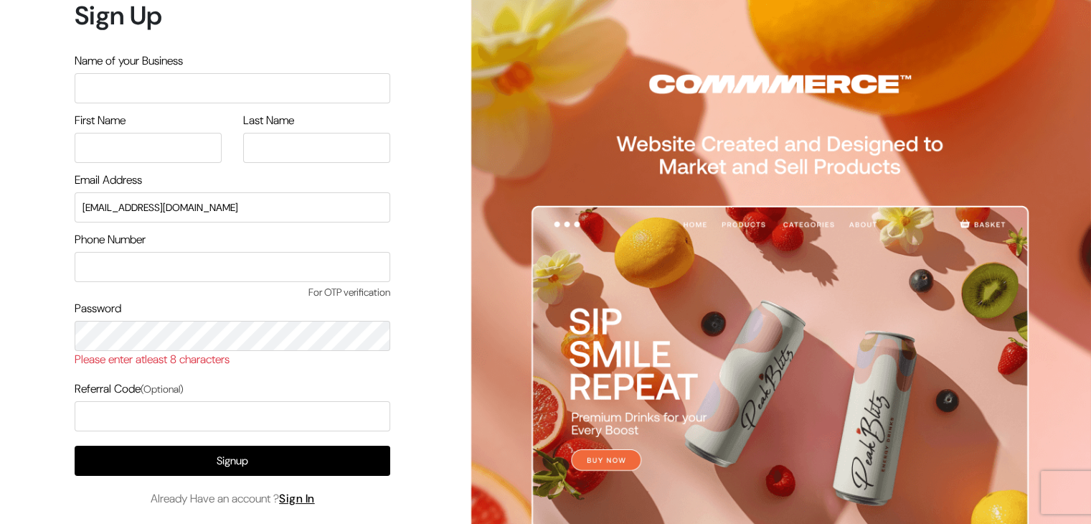
click at [294, 480] on div "Signup Already Have an account ? Sign In By signing up, you agree to our Terms …" at bounding box center [233, 499] width 316 height 106
click at [297, 495] on link "Sign In" at bounding box center [297, 498] width 36 height 15
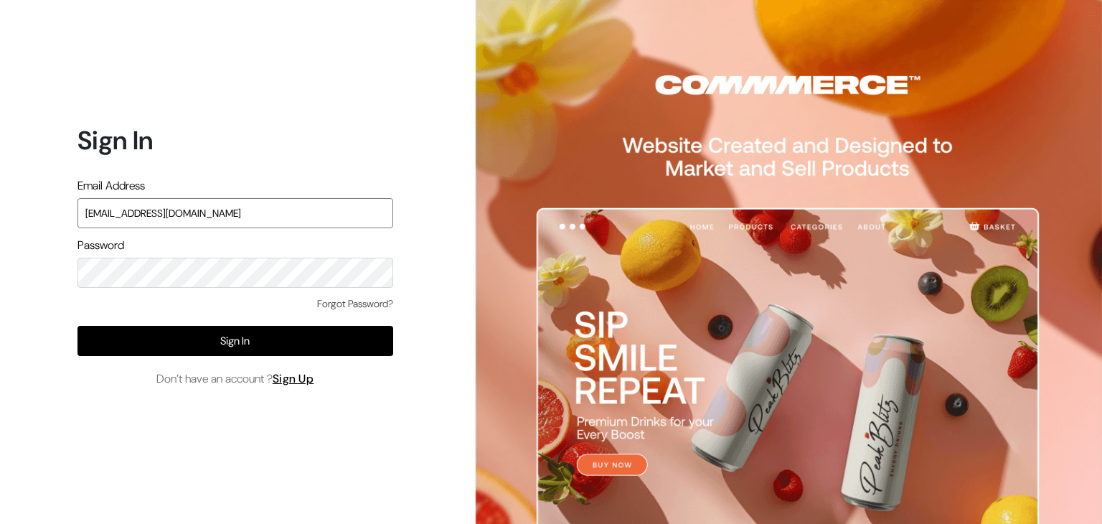
click at [270, 210] on input "santoshisharma398@gmail.com" at bounding box center [235, 213] width 316 height 30
type input "knitbirds@gmail.com"
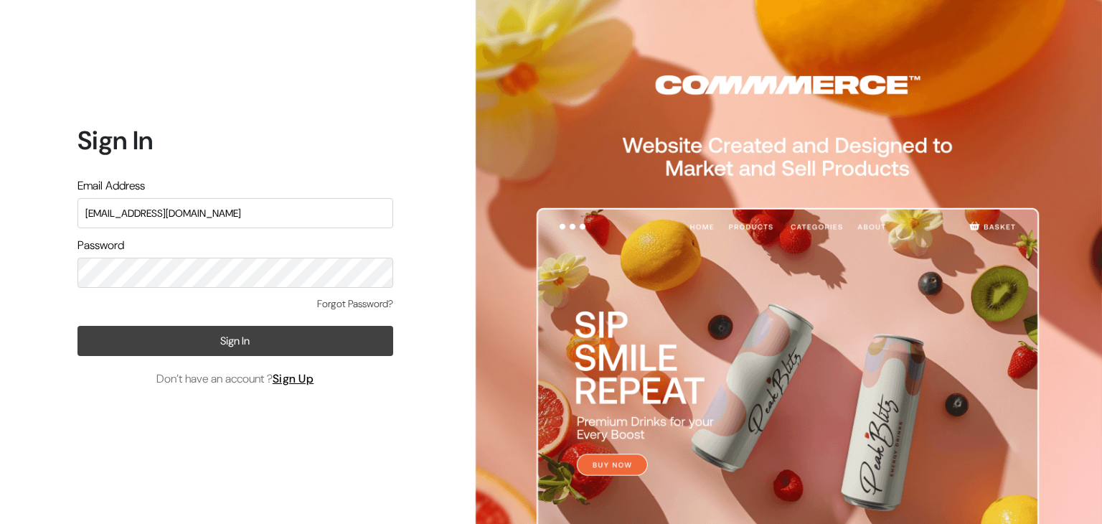
click at [221, 331] on button "Sign In" at bounding box center [235, 341] width 316 height 30
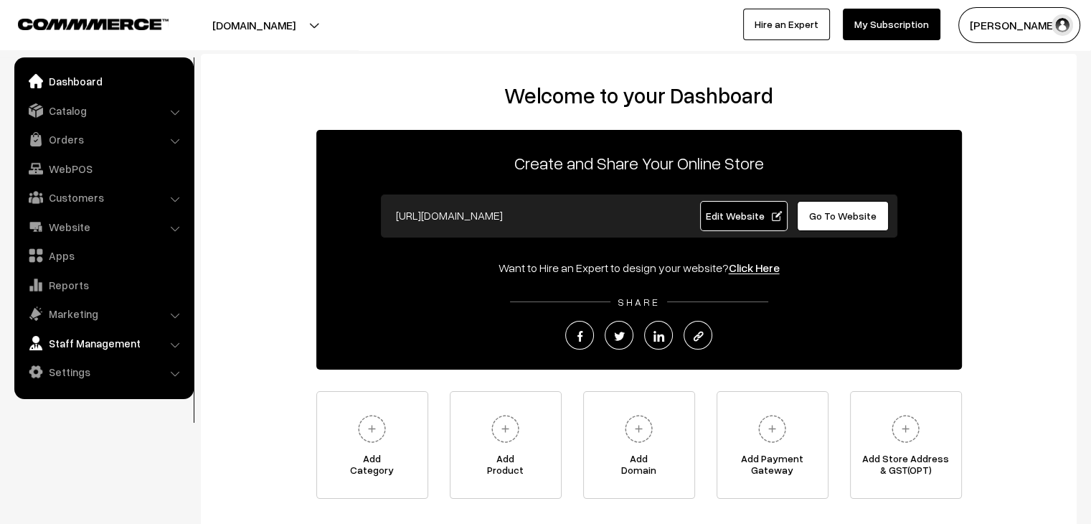
click at [121, 345] on link "Staff Management" at bounding box center [103, 343] width 171 height 26
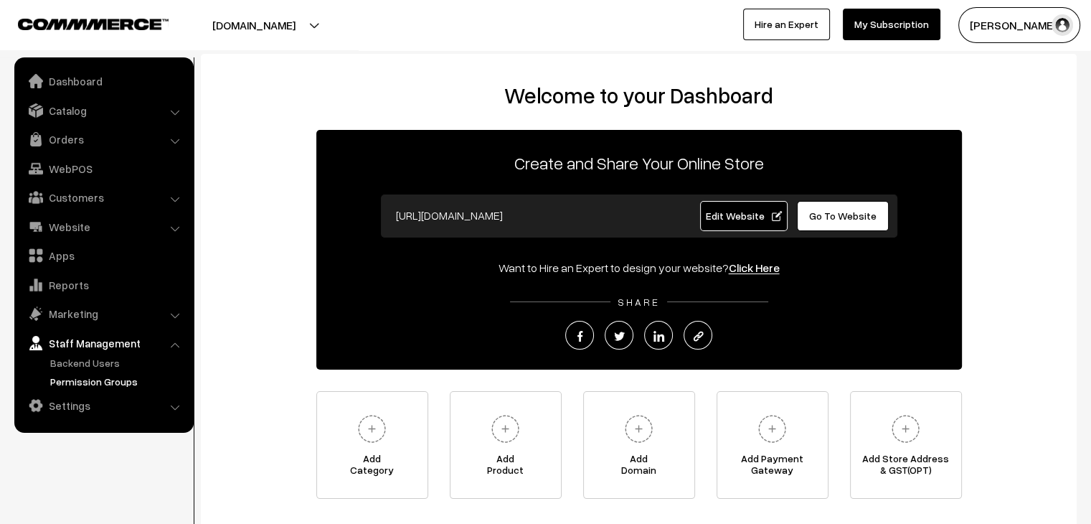
click at [98, 385] on link "Permission Groups" at bounding box center [118, 381] width 142 height 15
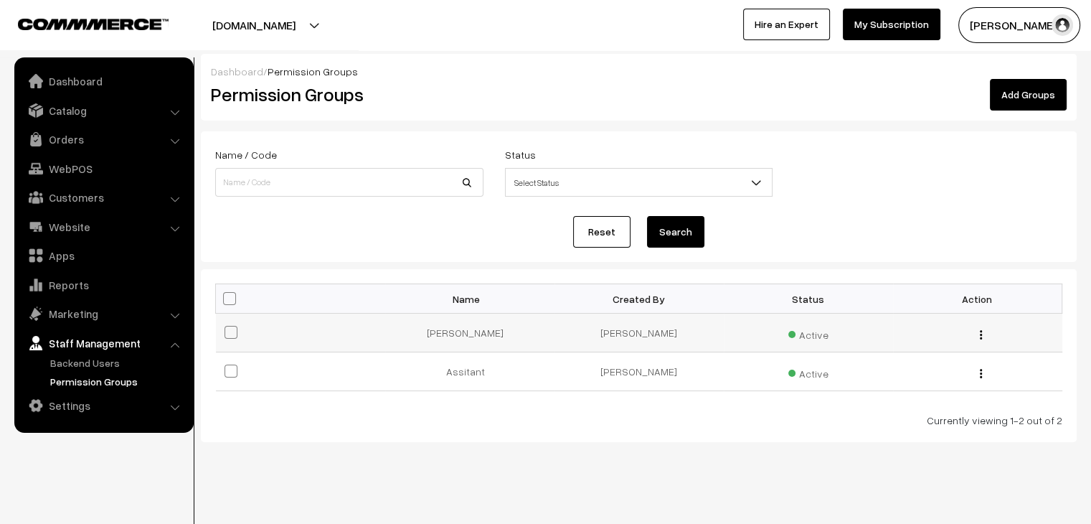
click at [978, 336] on div "Edit Delete" at bounding box center [978, 332] width 152 height 15
click at [980, 340] on td "Edit Delete" at bounding box center [977, 333] width 169 height 39
click at [981, 337] on img "button" at bounding box center [981, 334] width 2 height 9
click at [953, 358] on link "Edit" at bounding box center [918, 355] width 122 height 32
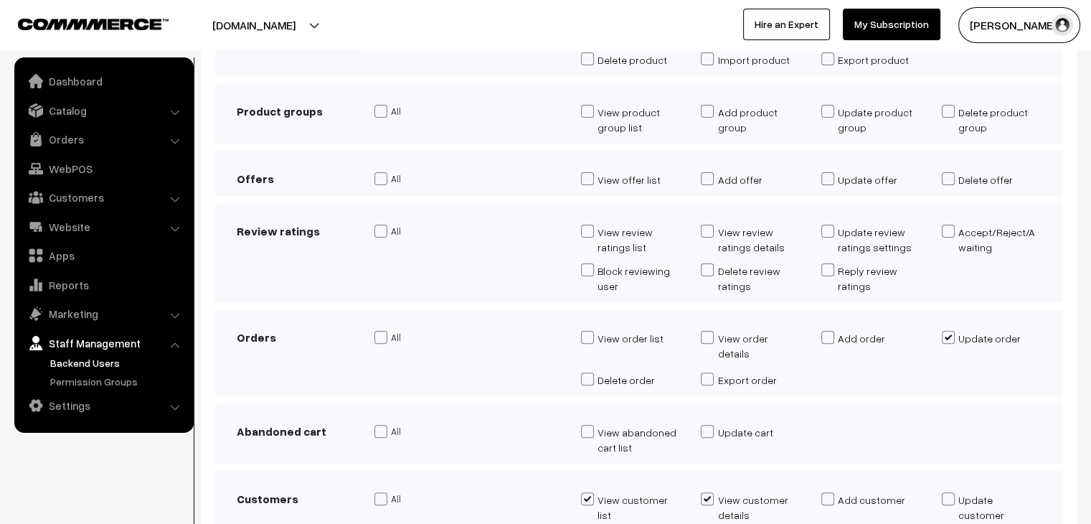
scroll to position [359, 0]
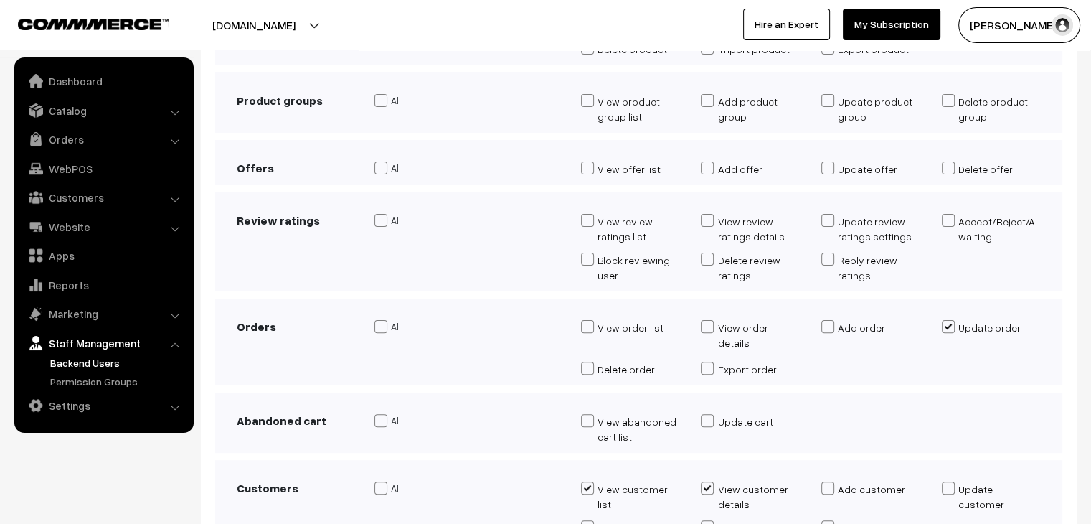
click at [587, 330] on span at bounding box center [587, 326] width 13 height 13
click at [587, 330] on input "View order list" at bounding box center [585, 328] width 9 height 13
checkbox input "true"
click at [707, 328] on span at bounding box center [707, 326] width 13 height 13
click at [707, 328] on input "View order details" at bounding box center [705, 336] width 9 height 28
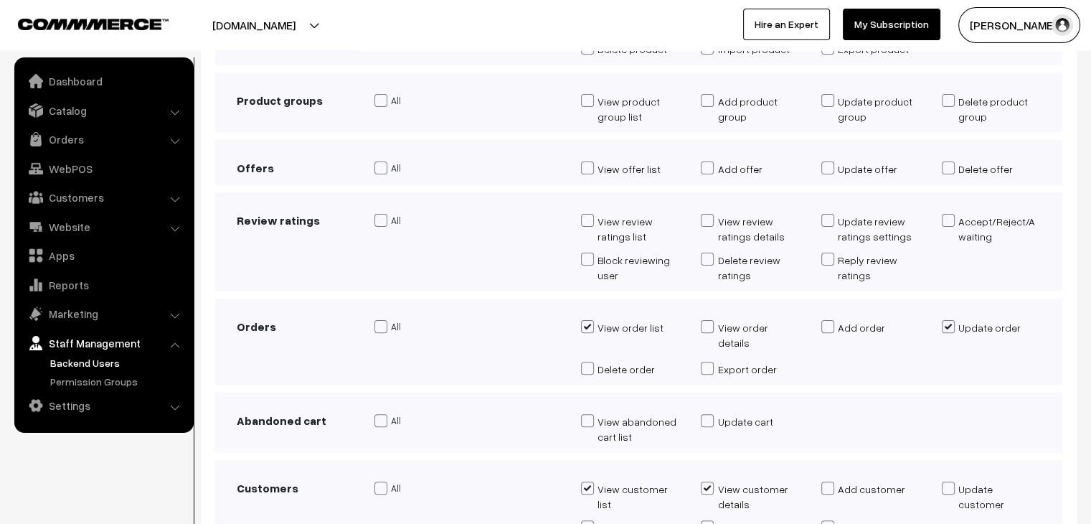
checkbox input "true"
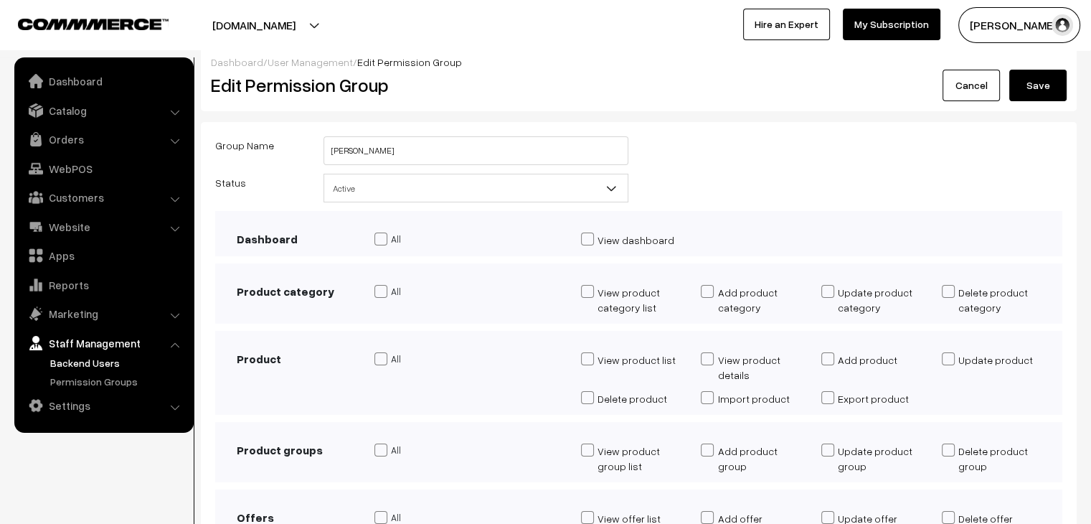
scroll to position [0, 0]
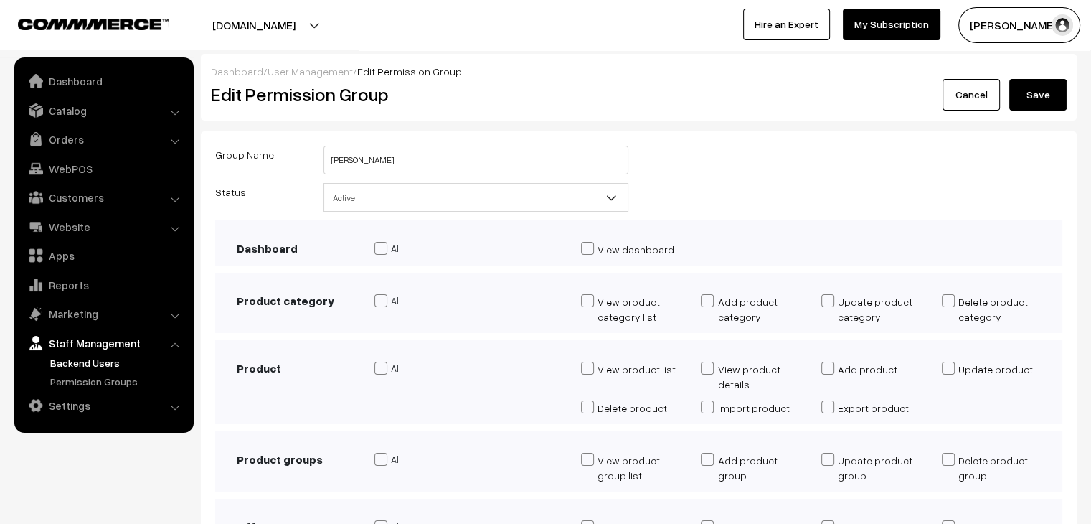
click at [1039, 104] on button "Save" at bounding box center [1037, 95] width 57 height 32
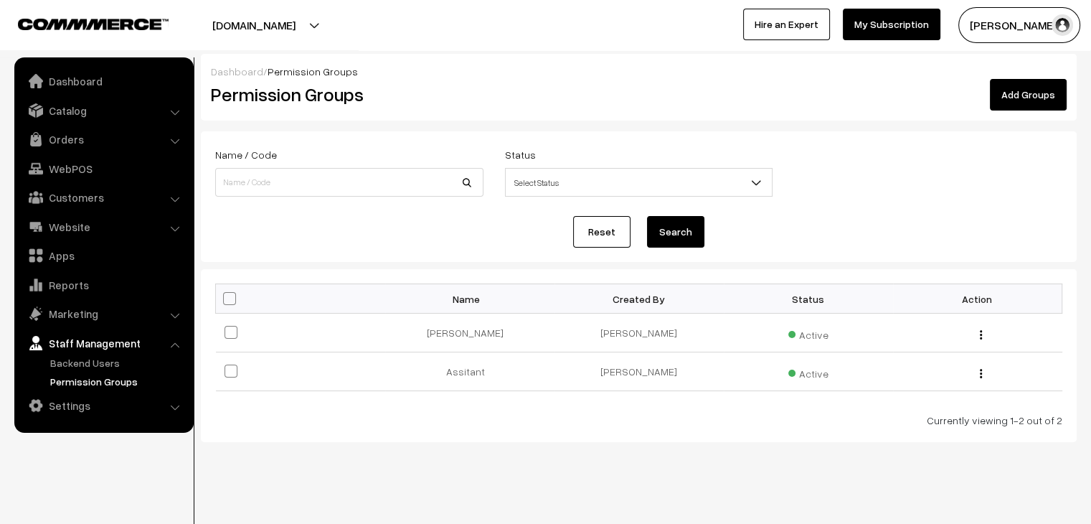
drag, startPoint x: 1027, startPoint y: 19, endPoint x: 979, endPoint y: 131, distance: 122.1
click at [1027, 19] on button "[PERSON_NAME]…" at bounding box center [1019, 25] width 122 height 36
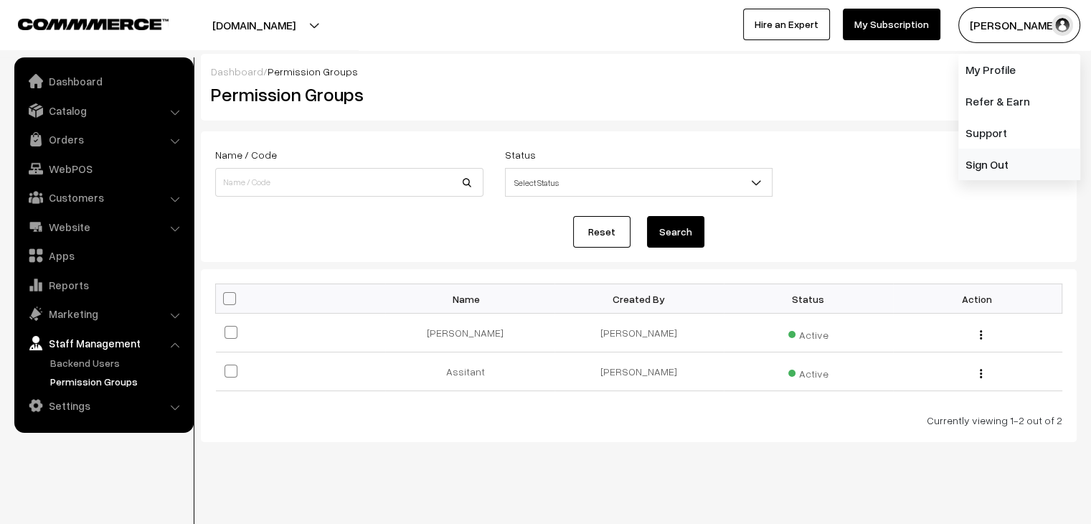
click at [969, 167] on link "Sign Out" at bounding box center [1019, 165] width 122 height 32
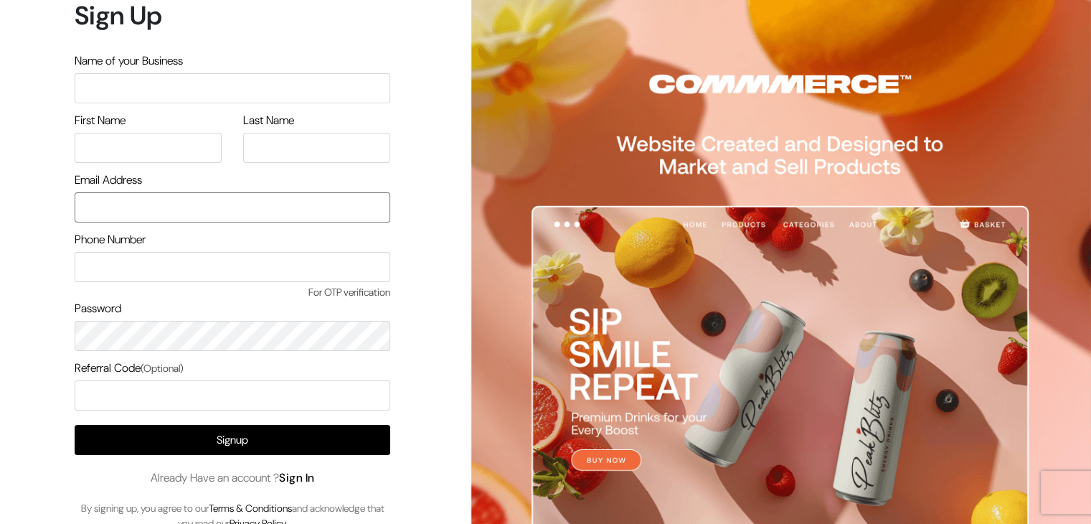
type input "[EMAIL_ADDRESS][DOMAIN_NAME]"
click at [298, 484] on link "Sign In" at bounding box center [297, 477] width 36 height 15
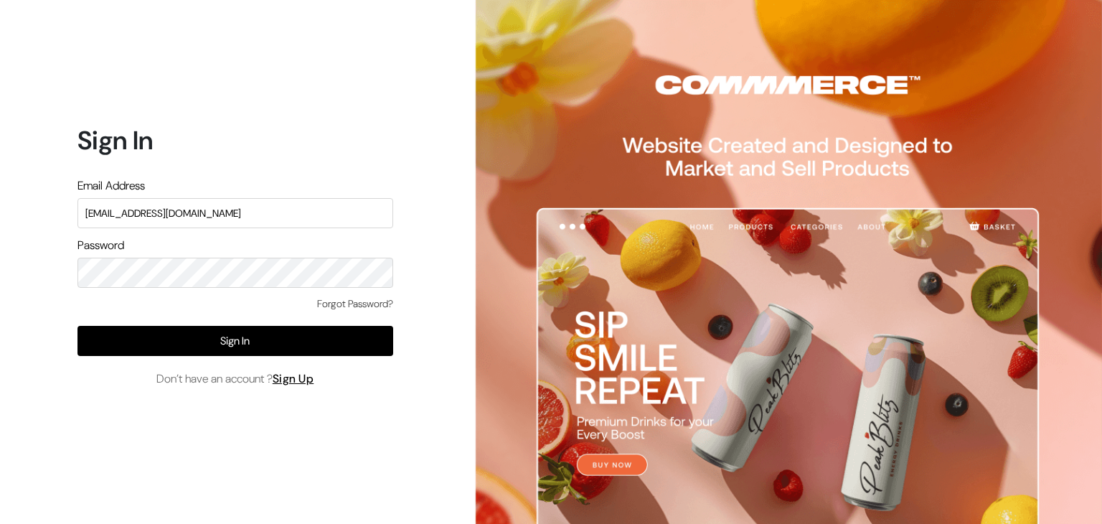
click at [202, 221] on input "knitbirds@gmail.com" at bounding box center [235, 213] width 316 height 30
type input "santoshisharma398@gmail.com"
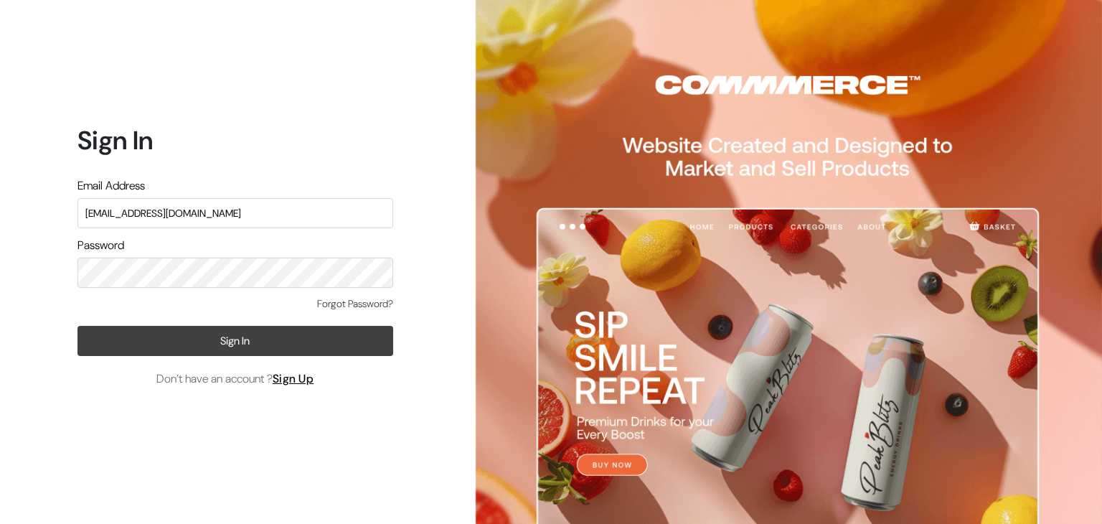
click at [212, 329] on button "Sign In" at bounding box center [235, 341] width 316 height 30
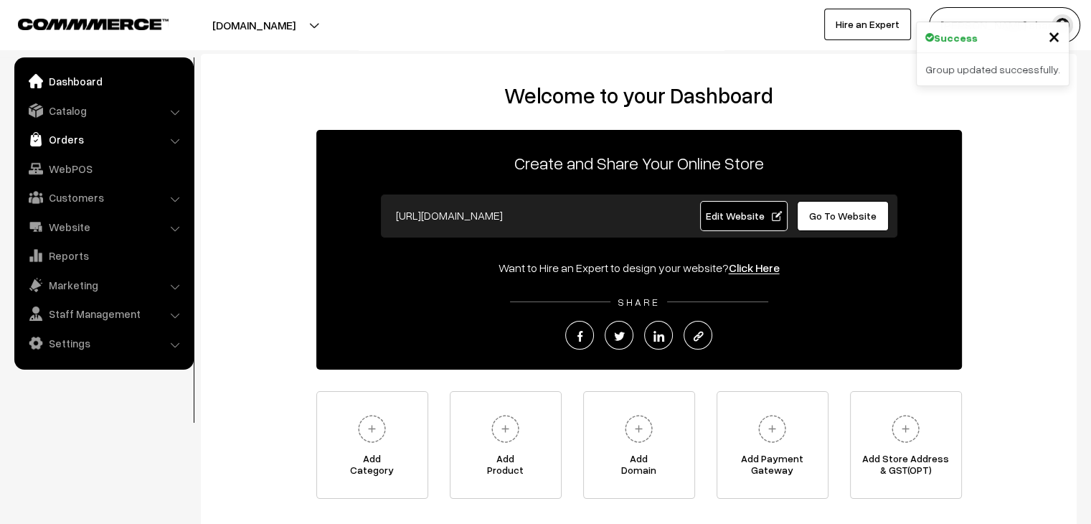
click at [67, 133] on link "Orders" at bounding box center [103, 139] width 171 height 26
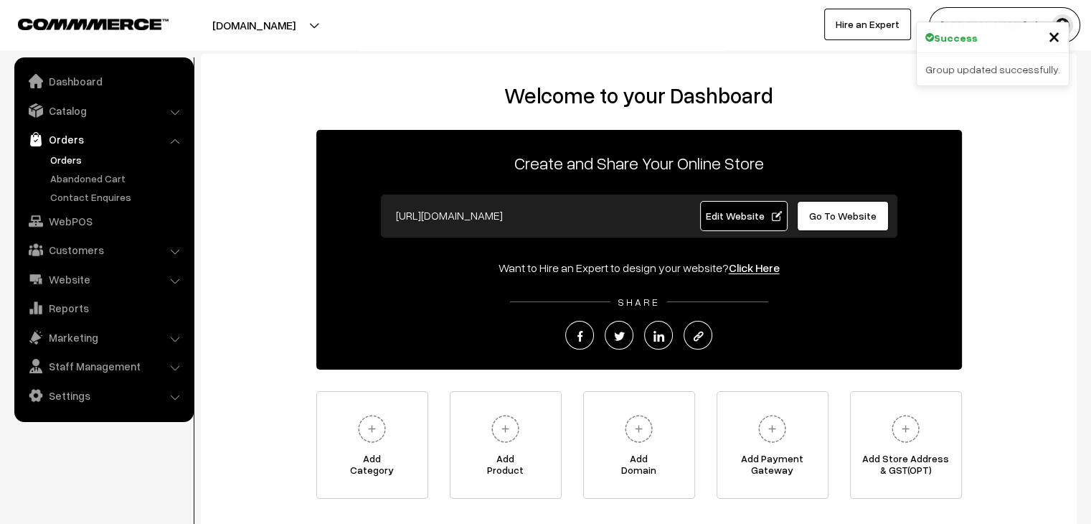
click at [67, 163] on link "Orders" at bounding box center [118, 159] width 142 height 15
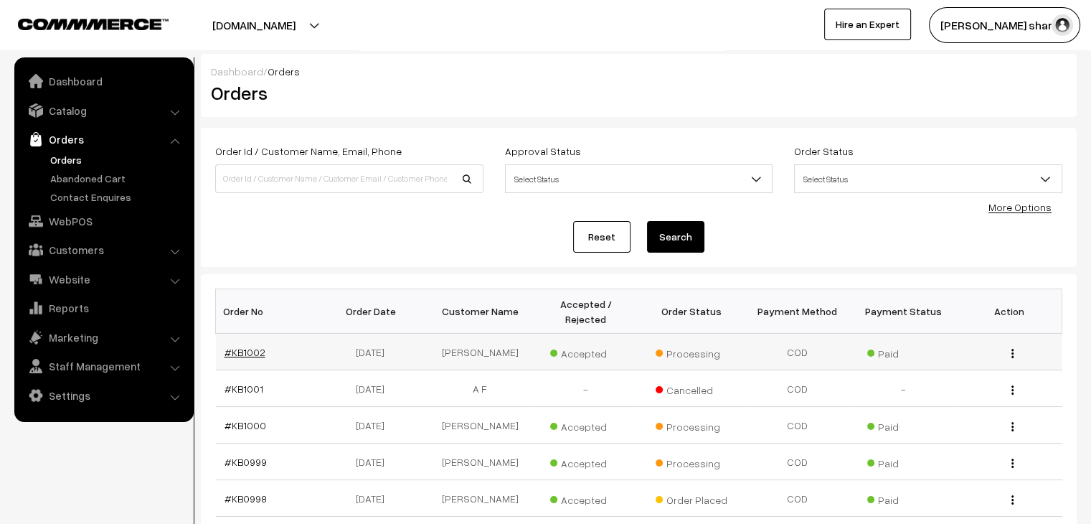
click at [247, 346] on link "#KB1002" at bounding box center [245, 352] width 41 height 12
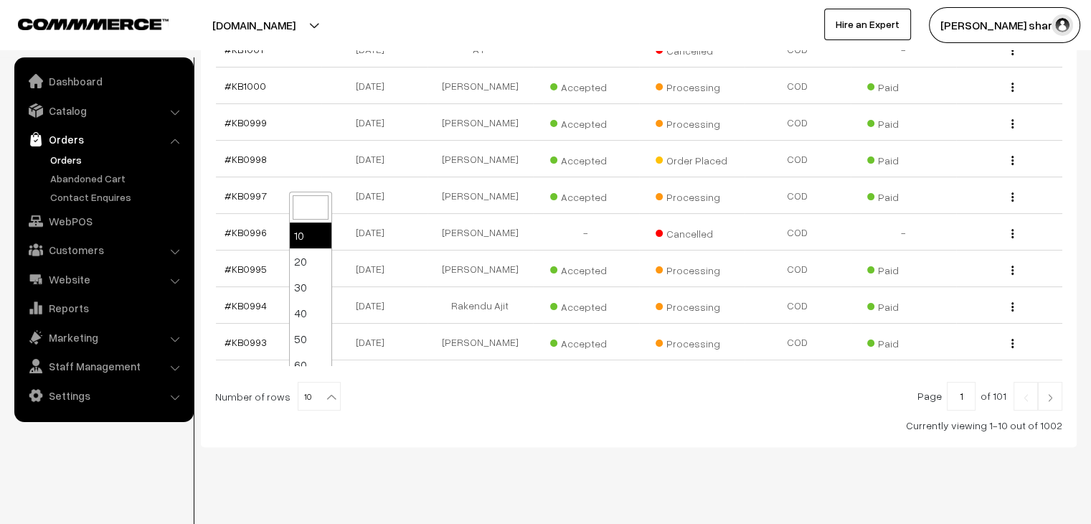
click at [324, 390] on b at bounding box center [331, 397] width 14 height 14
select select "80"
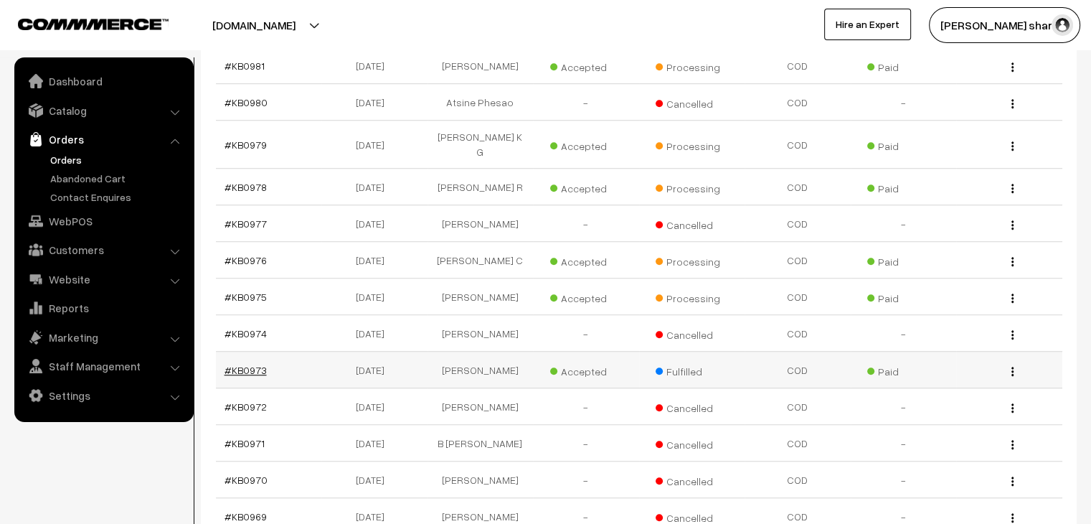
scroll to position [1076, 0]
click at [236, 292] on link "#KB0975" at bounding box center [246, 298] width 42 height 12
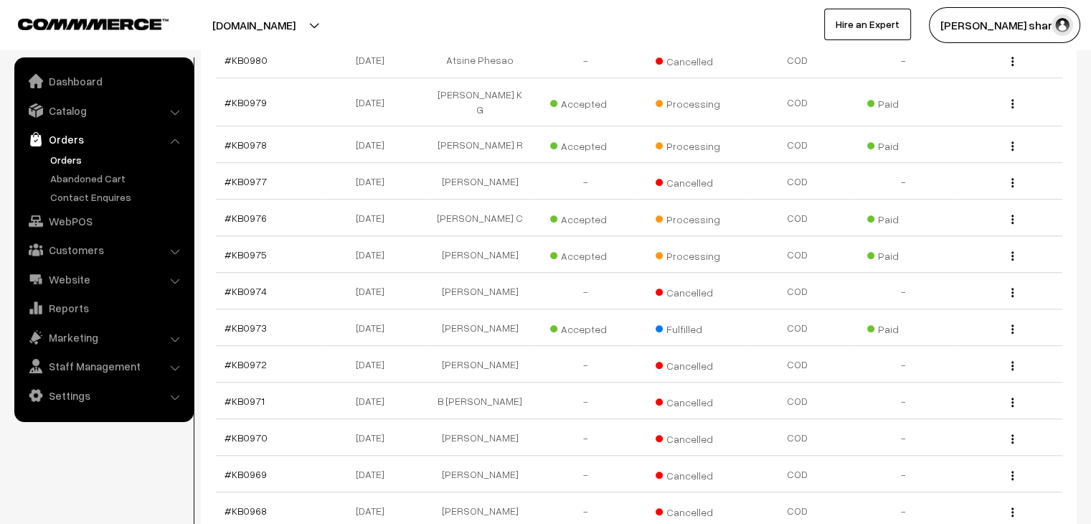
scroll to position [1435, 0]
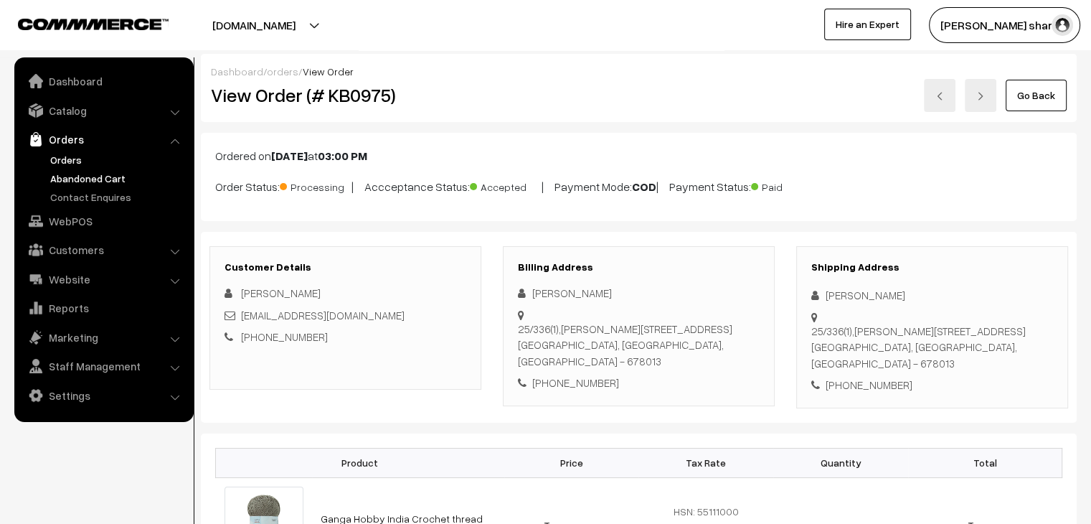
click at [72, 181] on link "Abandoned Cart" at bounding box center [118, 178] width 142 height 15
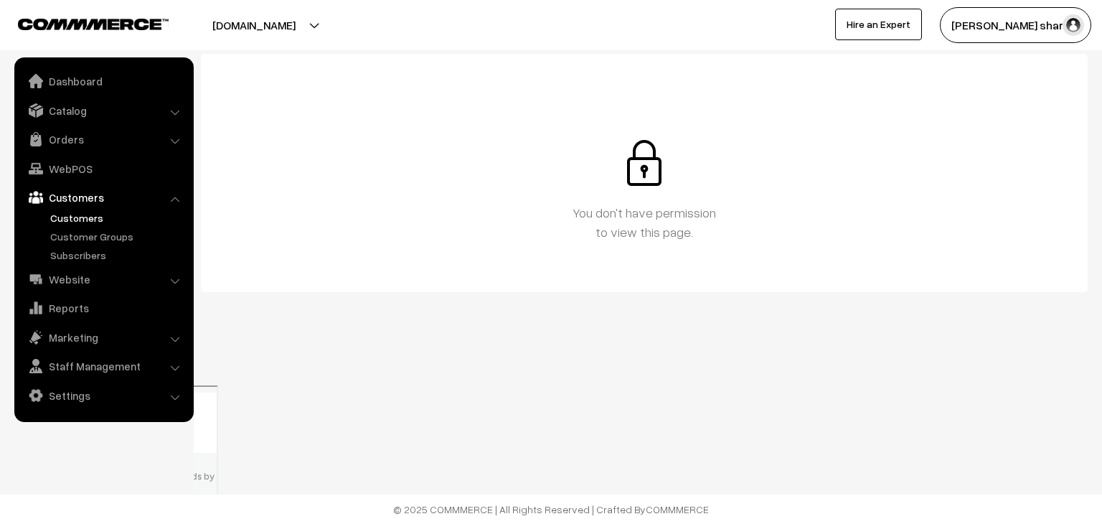
click at [78, 222] on link "Customers" at bounding box center [118, 217] width 142 height 15
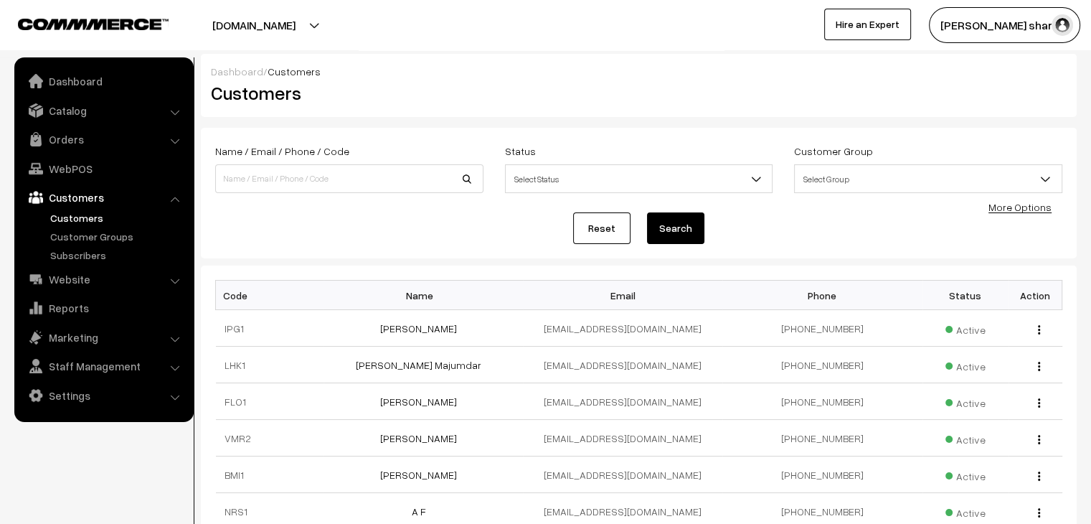
click at [86, 283] on link "Website" at bounding box center [103, 279] width 171 height 26
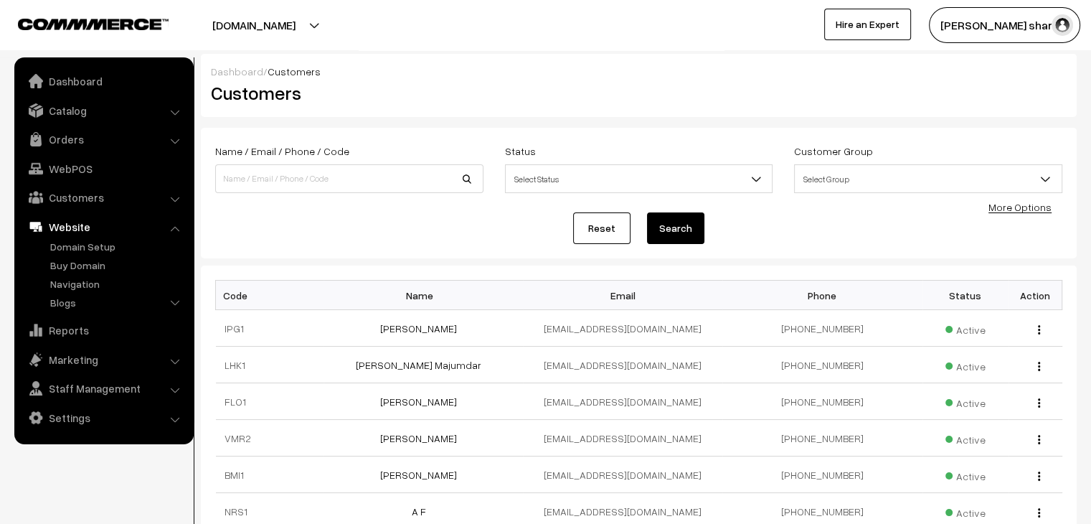
click at [67, 254] on ul "Domain Setup Authors Categories" at bounding box center [104, 276] width 172 height 75
click at [69, 273] on ul "Domain Setup Authors Categories" at bounding box center [104, 276] width 172 height 75
click at [72, 270] on link "Buy Domain" at bounding box center [118, 265] width 142 height 15
click at [105, 245] on link "Domain Setup" at bounding box center [118, 246] width 142 height 15
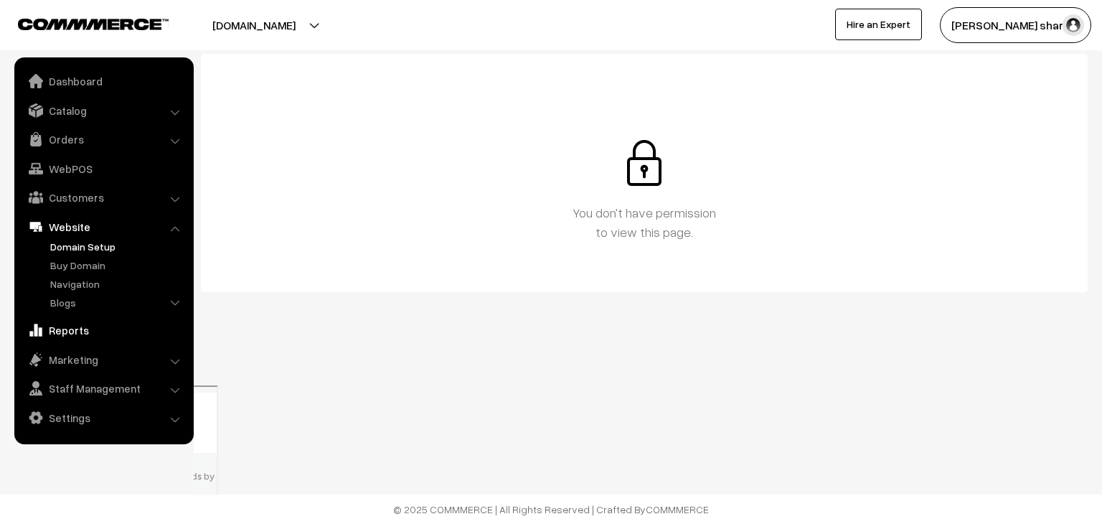
click at [84, 333] on link "Reports" at bounding box center [103, 330] width 171 height 26
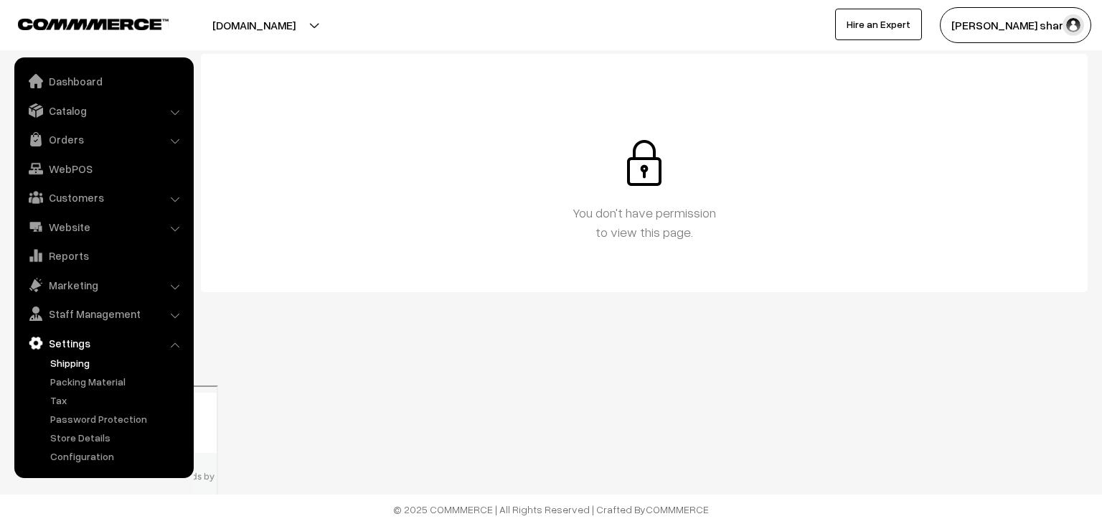
click at [83, 388] on link "Packing Material" at bounding box center [118, 381] width 142 height 15
click at [77, 420] on link "Password Protection" at bounding box center [118, 418] width 142 height 15
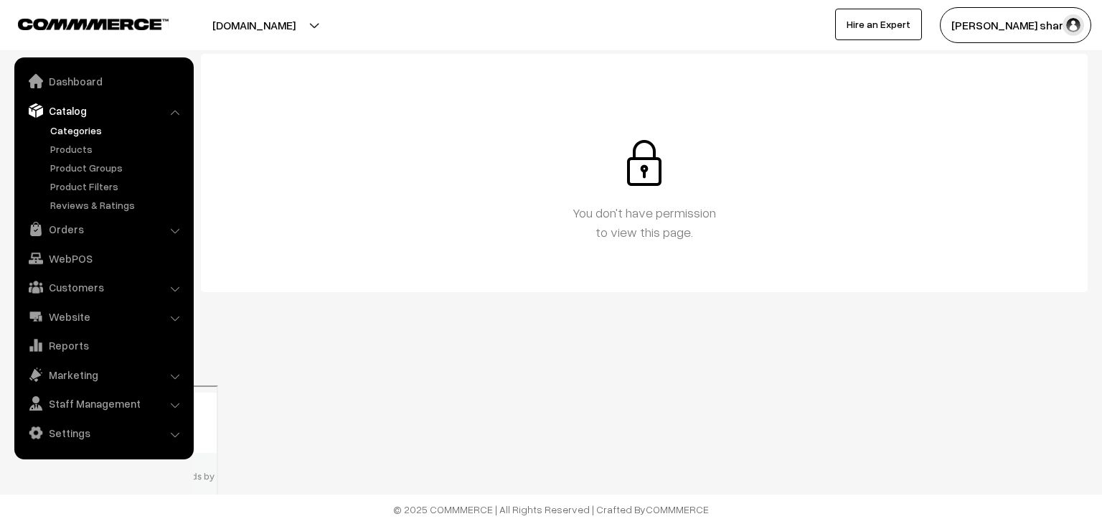
click at [76, 149] on link "Products" at bounding box center [118, 148] width 142 height 15
click at [76, 225] on link "Orders" at bounding box center [103, 229] width 171 height 26
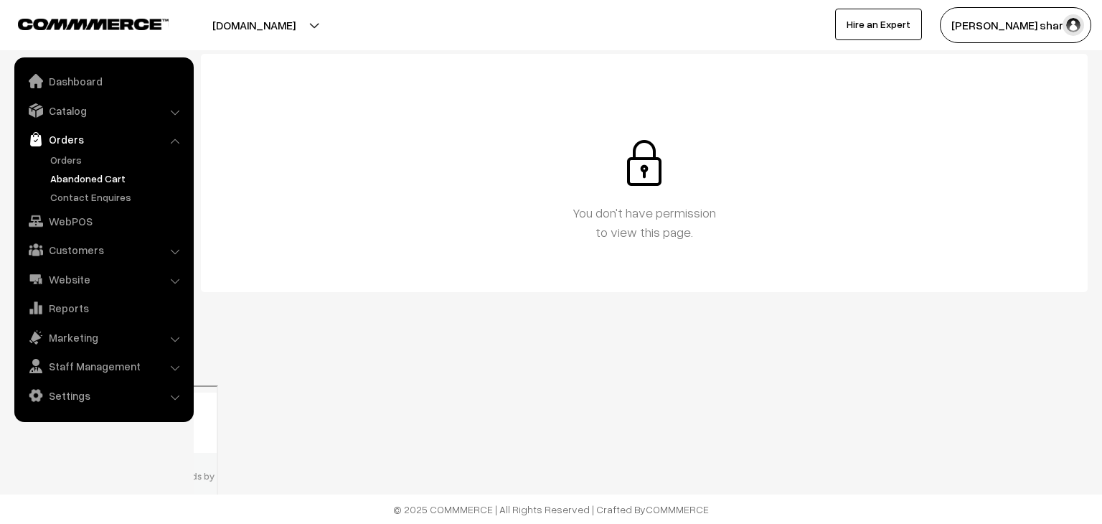
click at [80, 174] on link "Abandoned Cart" at bounding box center [118, 178] width 142 height 15
click at [1019, 24] on button "[PERSON_NAME] sharm…" at bounding box center [1015, 25] width 151 height 36
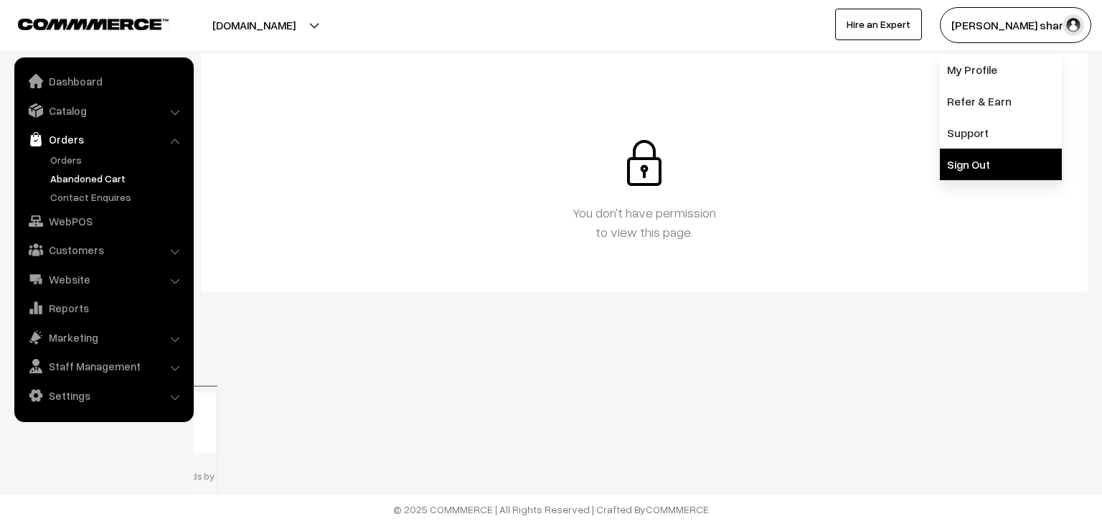
click at [979, 176] on link "Sign Out" at bounding box center [1001, 165] width 122 height 32
